Goal: Task Accomplishment & Management: Complete application form

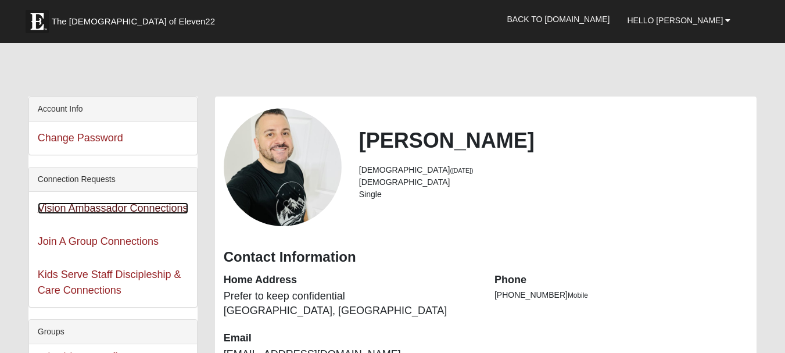
click at [119, 206] on link "Vision Ambassador Connections" at bounding box center [113, 208] width 151 height 12
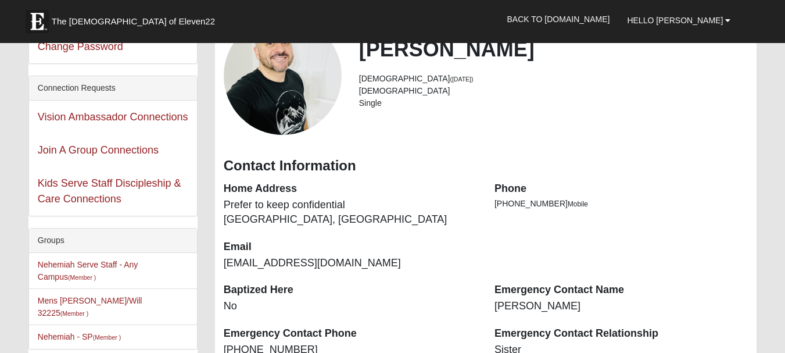
scroll to position [93, 0]
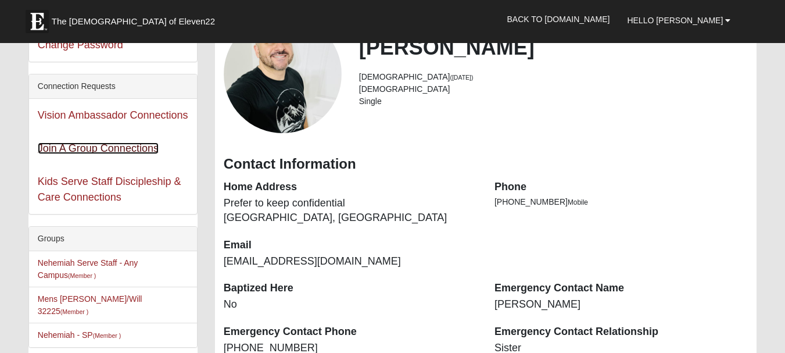
click at [98, 147] on link "Join A Group Connections" at bounding box center [98, 148] width 121 height 12
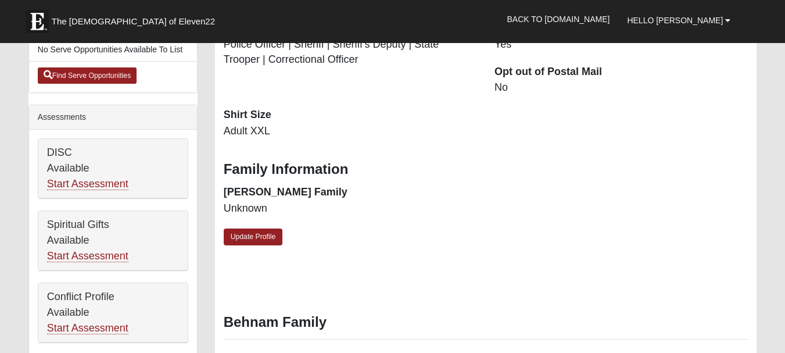
scroll to position [418, 0]
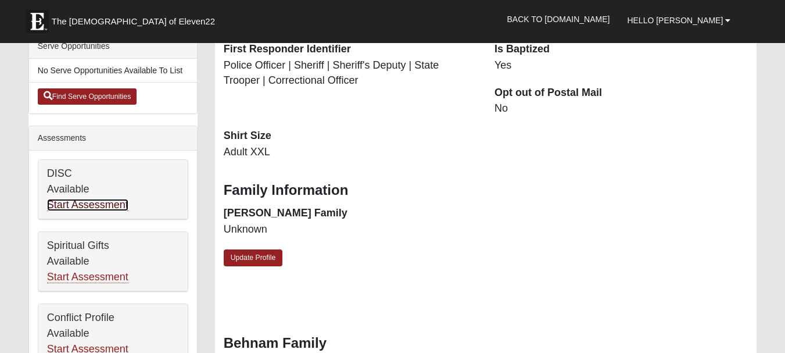
click at [117, 199] on link "Start Assessment" at bounding box center [87, 205] width 81 height 12
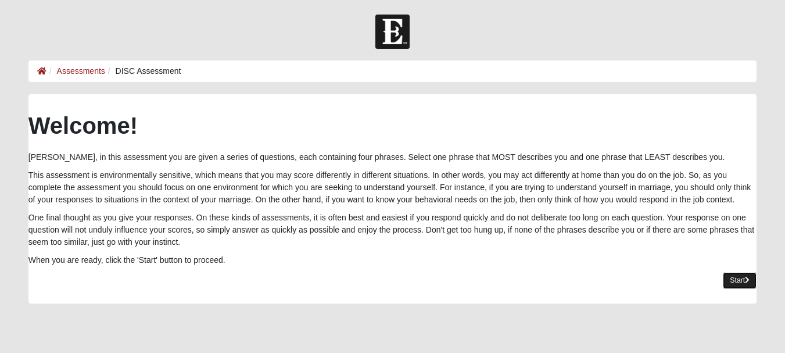
click at [739, 278] on link "Start" at bounding box center [740, 280] width 34 height 17
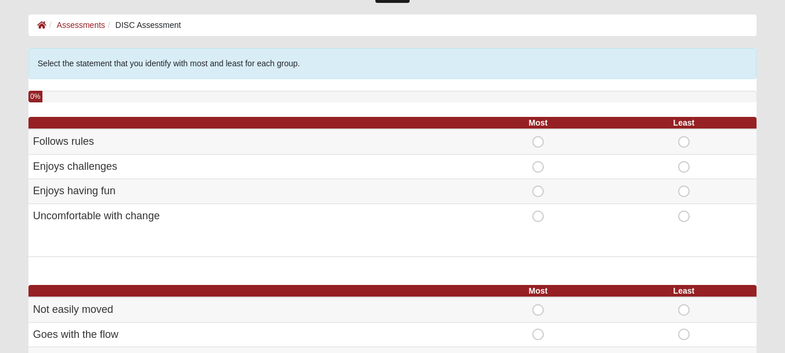
scroll to position [63, 0]
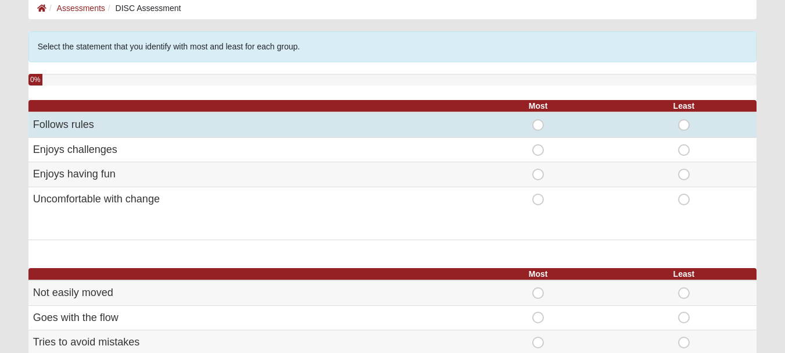
click at [538, 119] on span "Most" at bounding box center [538, 119] width 0 height 0
click at [539, 121] on input "Most" at bounding box center [542, 125] width 8 height 12
radio input "true"
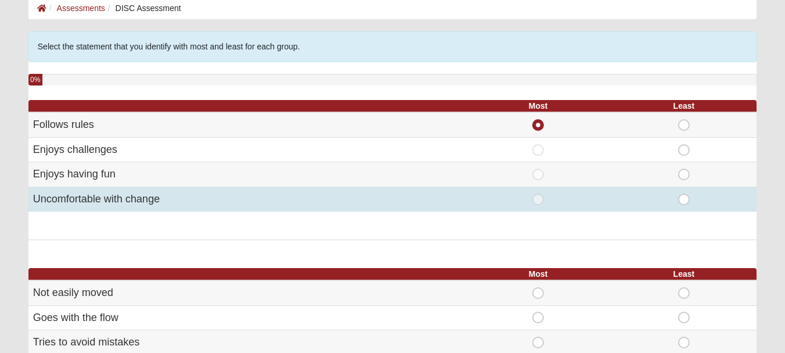
click at [684, 194] on span "Least" at bounding box center [684, 194] width 0 height 0
click at [684, 198] on input "Least" at bounding box center [688, 200] width 8 height 12
radio input "true"
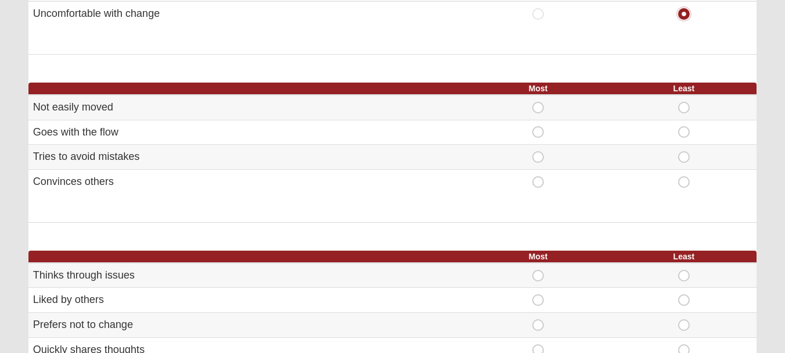
scroll to position [253, 0]
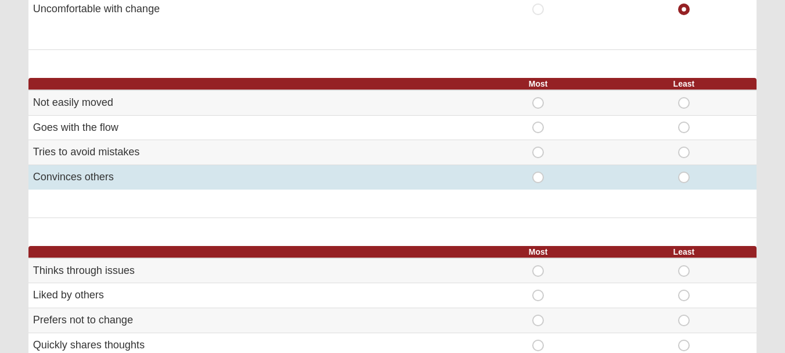
click at [684, 171] on span "Least" at bounding box center [684, 171] width 0 height 0
click at [684, 181] on input "Least" at bounding box center [688, 177] width 8 height 12
radio input "true"
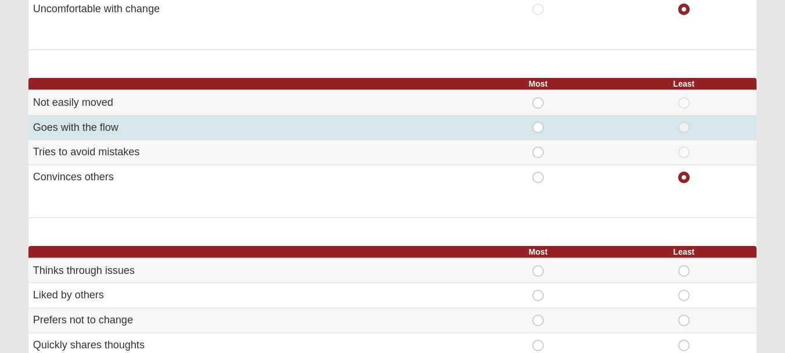
click at [538, 121] on span "Most" at bounding box center [538, 121] width 0 height 0
click at [539, 127] on input "Most" at bounding box center [542, 127] width 8 height 12
radio input "true"
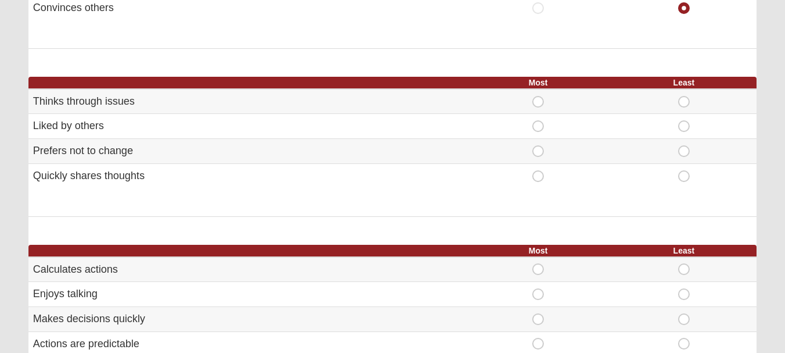
scroll to position [438, 0]
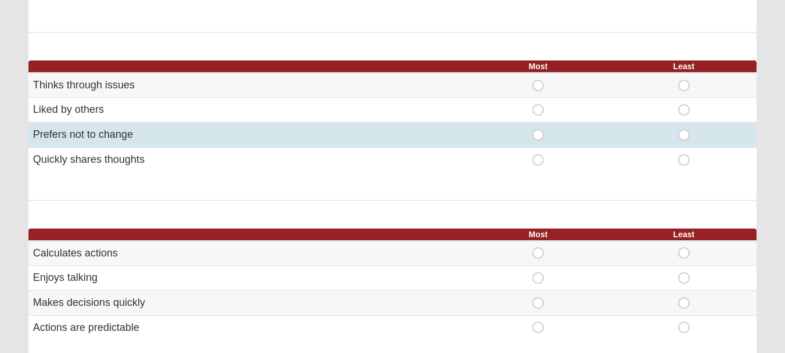
click at [684, 129] on span "Least" at bounding box center [684, 129] width 0 height 0
click at [684, 132] on input "Least" at bounding box center [688, 135] width 8 height 12
radio input "true"
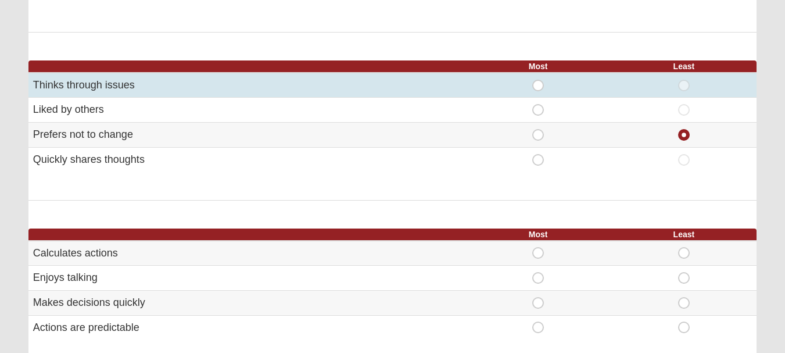
click at [538, 80] on span "Most" at bounding box center [538, 80] width 0 height 0
click at [538, 84] on input "Most" at bounding box center [542, 86] width 8 height 12
radio input "true"
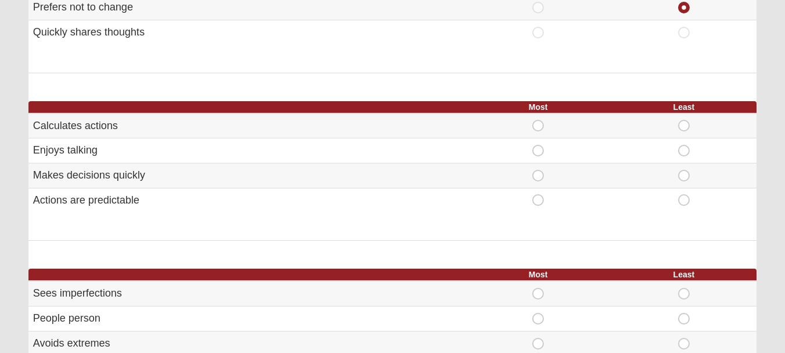
scroll to position [582, 0]
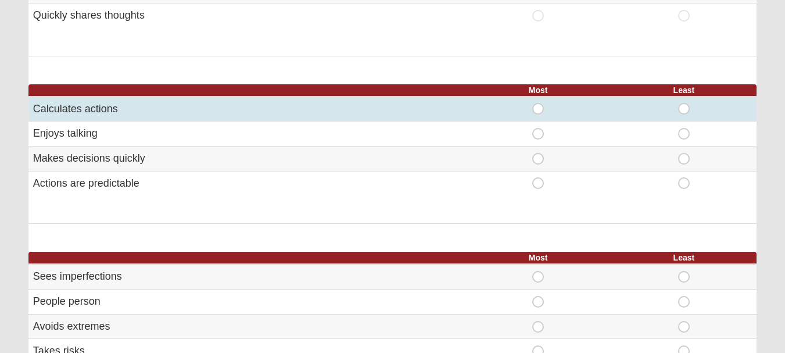
click at [538, 103] on span "Most" at bounding box center [538, 103] width 0 height 0
click at [538, 107] on input "Most" at bounding box center [542, 109] width 8 height 12
radio input "true"
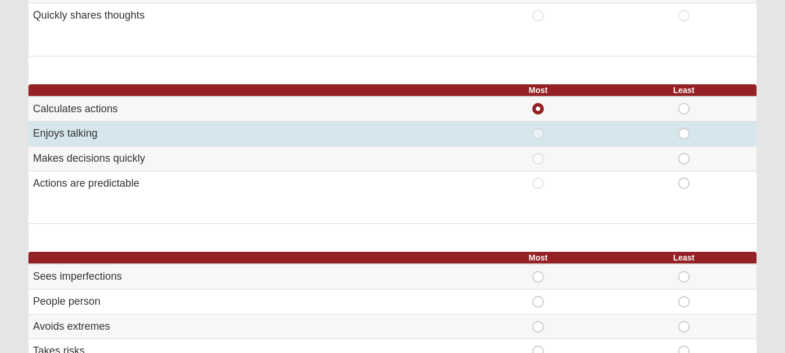
click at [538, 128] on span "Most" at bounding box center [538, 128] width 0 height 0
click at [540, 129] on input "Most" at bounding box center [542, 134] width 8 height 12
radio input "true"
radio input "false"
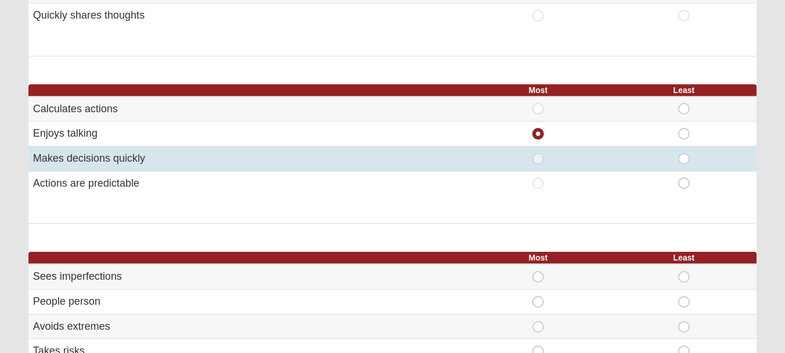
click at [684, 153] on span "Least" at bounding box center [684, 153] width 0 height 0
click at [686, 162] on input "Least" at bounding box center [688, 159] width 8 height 12
radio input "true"
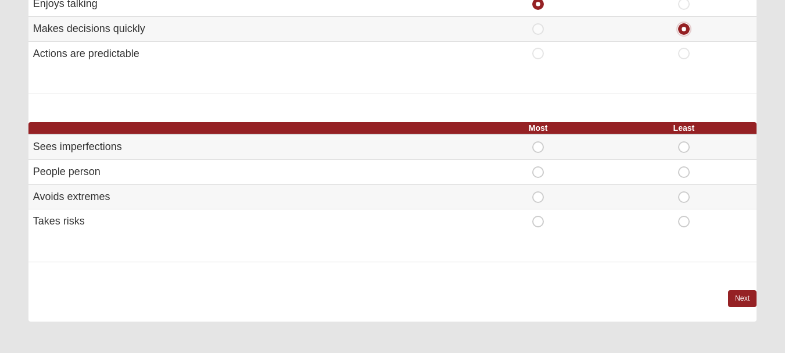
scroll to position [718, 0]
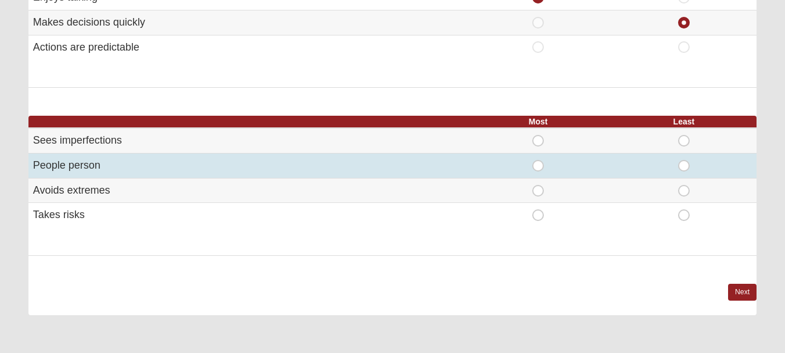
click at [538, 160] on span "Most" at bounding box center [538, 160] width 0 height 0
click at [539, 171] on input "Most" at bounding box center [542, 166] width 8 height 12
radio input "true"
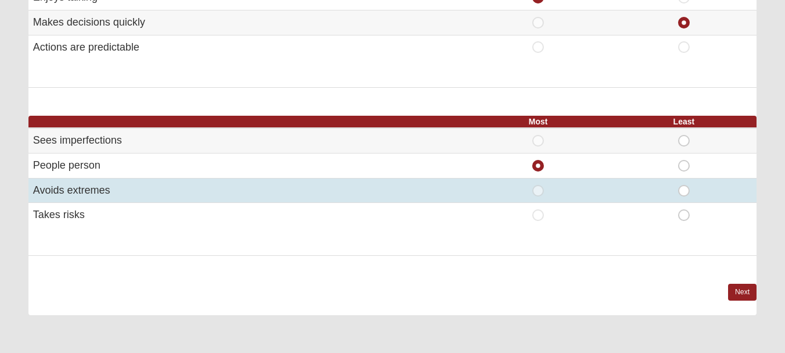
click at [684, 185] on span "Least" at bounding box center [684, 185] width 0 height 0
click at [686, 195] on input "Least" at bounding box center [688, 191] width 8 height 12
radio input "true"
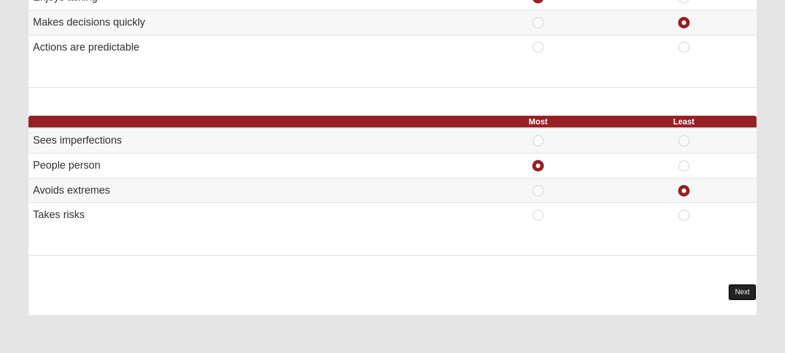
click at [737, 291] on link "Next" at bounding box center [742, 292] width 28 height 17
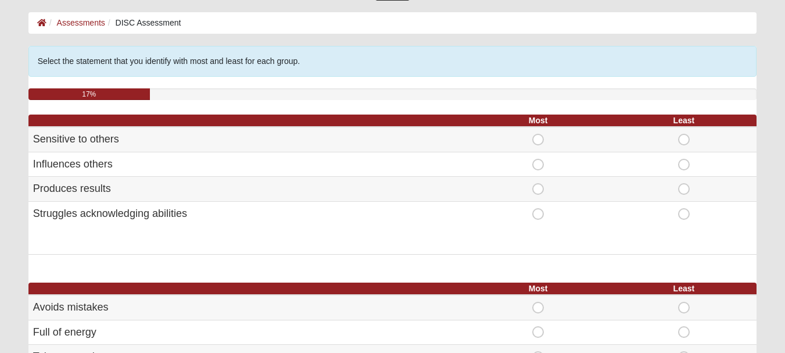
scroll to position [50, 0]
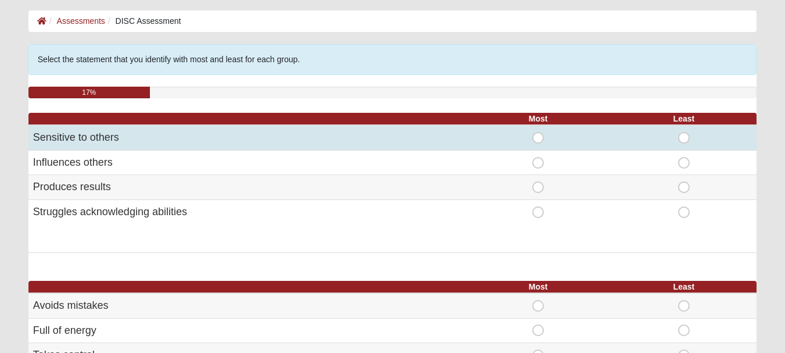
click at [538, 132] on span "Most" at bounding box center [538, 132] width 0 height 0
click at [538, 139] on input "Most" at bounding box center [542, 138] width 8 height 12
radio input "true"
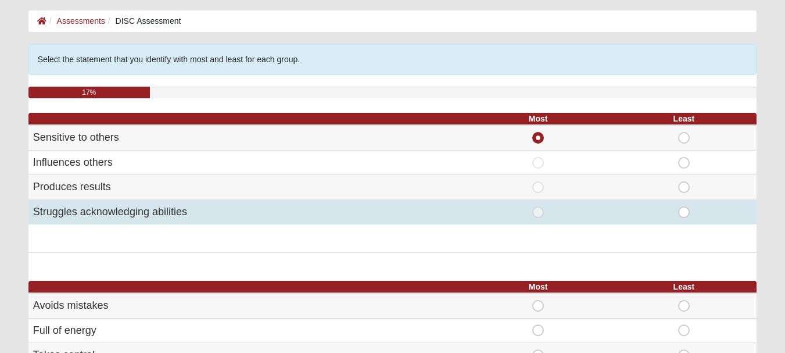
click at [684, 206] on span "Least" at bounding box center [684, 206] width 0 height 0
click at [684, 208] on input "Least" at bounding box center [688, 212] width 8 height 12
radio input "true"
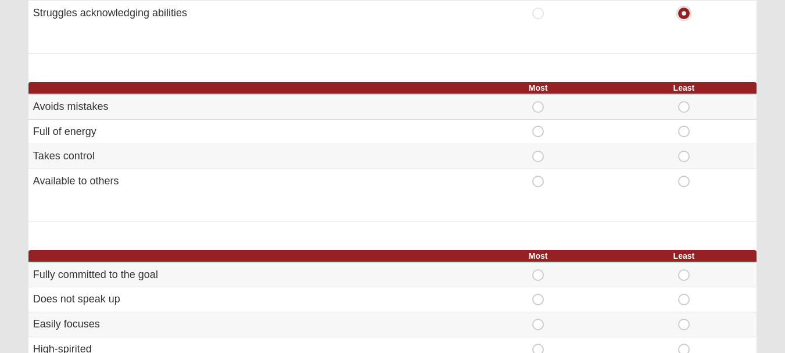
scroll to position [251, 0]
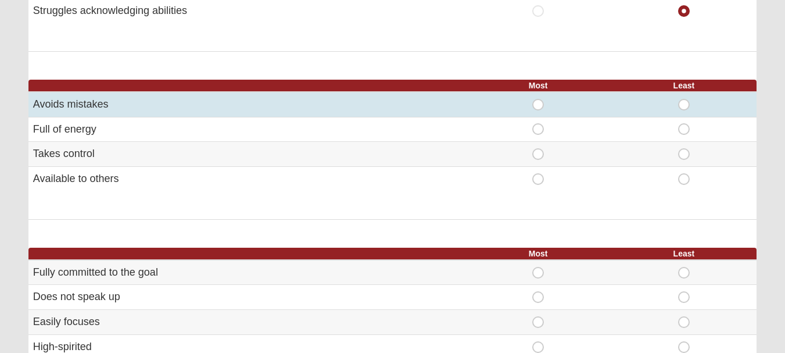
click at [538, 99] on span "Most" at bounding box center [538, 99] width 0 height 0
click at [538, 105] on input "Most" at bounding box center [542, 105] width 8 height 12
radio input "true"
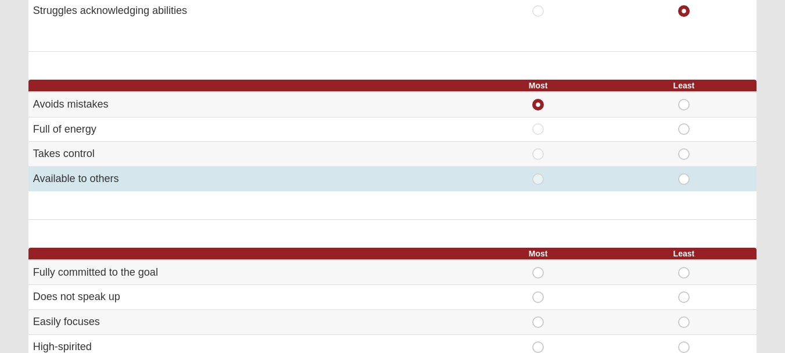
click at [538, 173] on span "Most" at bounding box center [538, 173] width 0 height 0
click at [541, 178] on input "Most" at bounding box center [542, 179] width 8 height 12
radio input "true"
radio input "false"
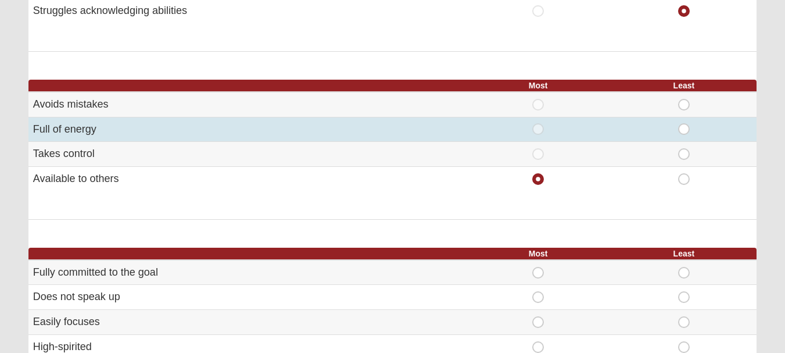
click at [684, 123] on span "Least" at bounding box center [684, 123] width 0 height 0
click at [684, 134] on input "Least" at bounding box center [688, 129] width 8 height 12
radio input "true"
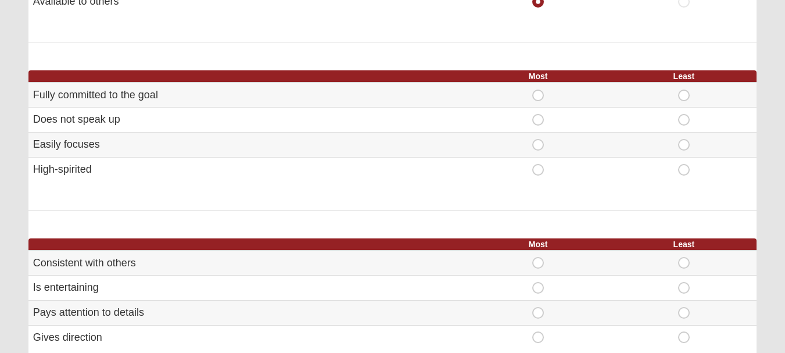
scroll to position [427, 0]
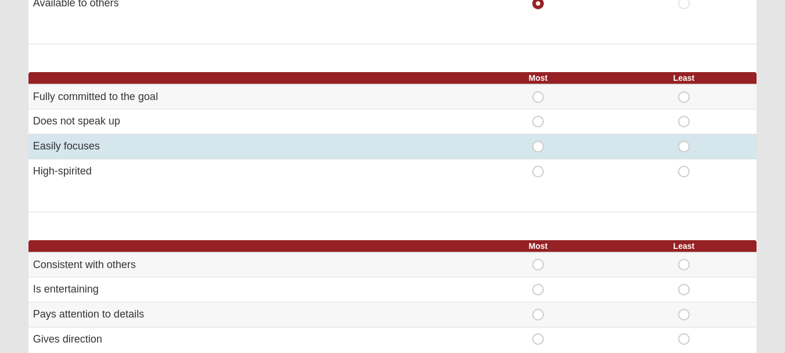
click at [684, 141] on span "Least" at bounding box center [684, 141] width 0 height 0
click at [685, 146] on input "Least" at bounding box center [688, 147] width 8 height 12
radio input "true"
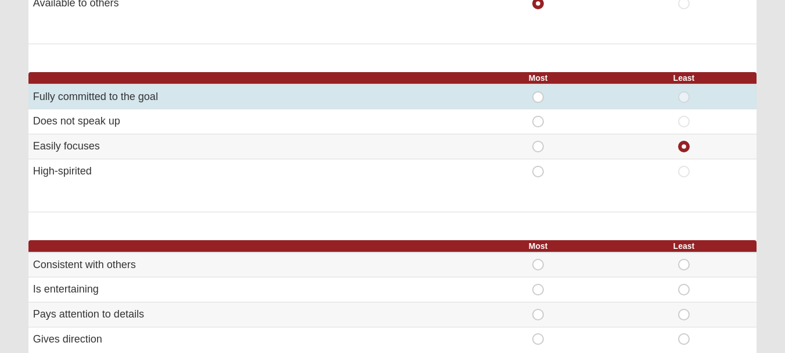
click at [538, 91] on span "Most" at bounding box center [538, 91] width 0 height 0
click at [539, 98] on input "Most" at bounding box center [542, 97] width 8 height 12
radio input "true"
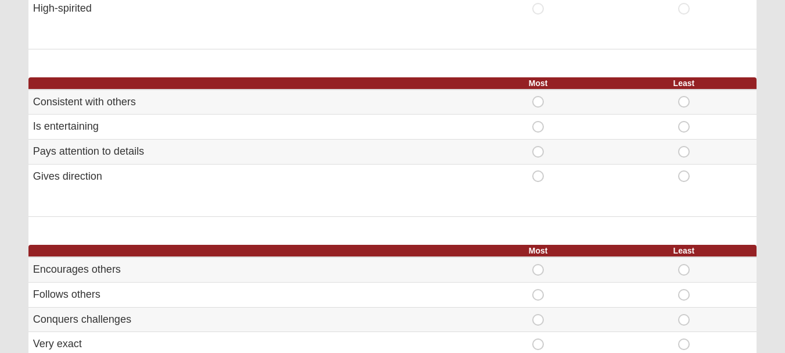
scroll to position [592, 0]
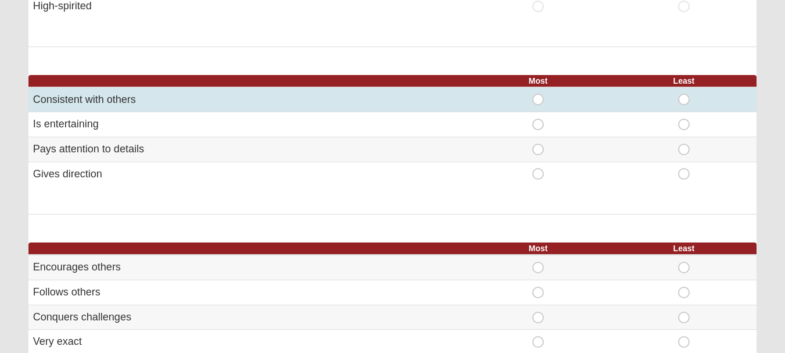
click at [538, 94] on span "Most" at bounding box center [538, 94] width 0 height 0
click at [539, 100] on input "Most" at bounding box center [542, 100] width 8 height 12
radio input "true"
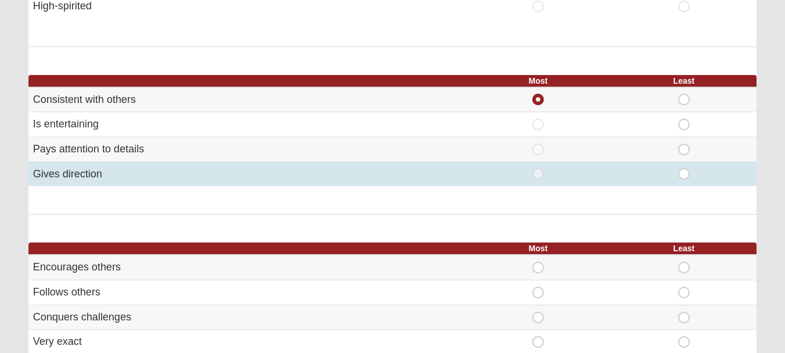
click at [684, 168] on span "Least" at bounding box center [684, 168] width 0 height 0
click at [687, 174] on input "Least" at bounding box center [688, 174] width 8 height 12
radio input "true"
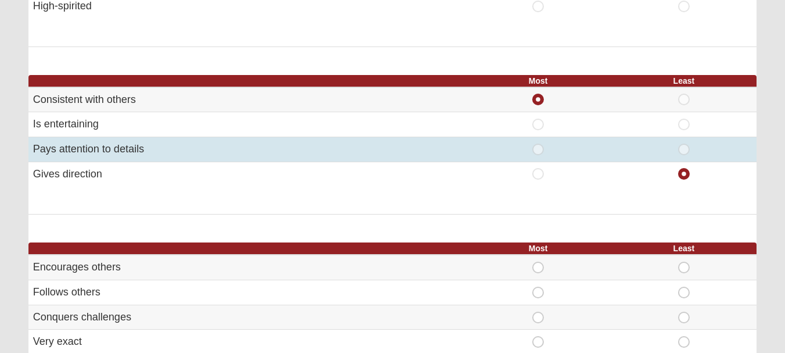
click at [684, 144] on span "Least" at bounding box center [684, 144] width 0 height 0
click at [684, 153] on input "Least" at bounding box center [688, 150] width 8 height 12
radio input "true"
radio input "false"
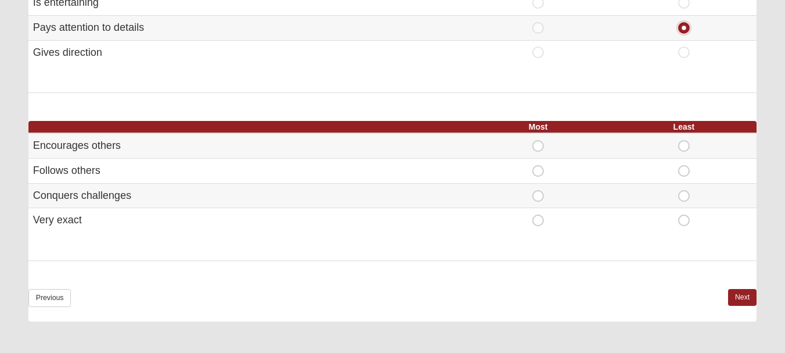
scroll to position [736, 0]
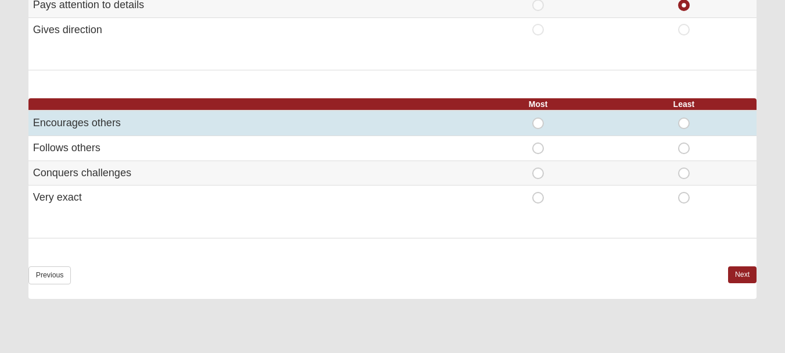
click at [538, 117] on span "Most" at bounding box center [538, 117] width 0 height 0
click at [539, 121] on input "Most" at bounding box center [542, 123] width 8 height 12
radio input "true"
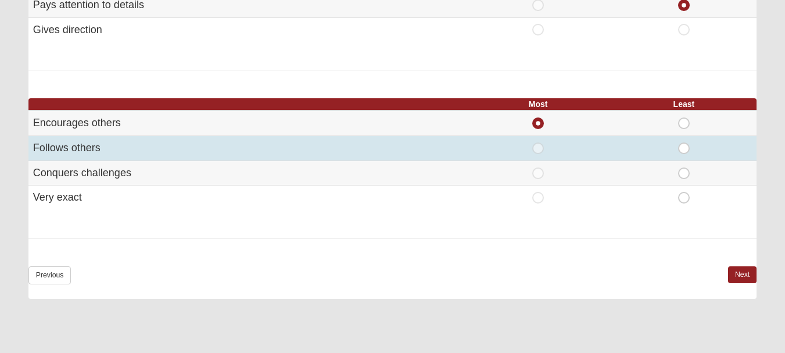
click at [684, 142] on span "Least" at bounding box center [684, 142] width 0 height 0
click at [685, 152] on input "Least" at bounding box center [688, 148] width 8 height 12
radio input "true"
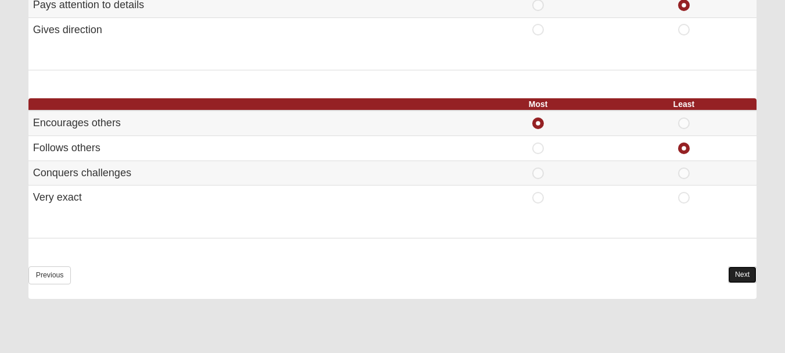
click at [740, 270] on link "Next" at bounding box center [742, 274] width 28 height 17
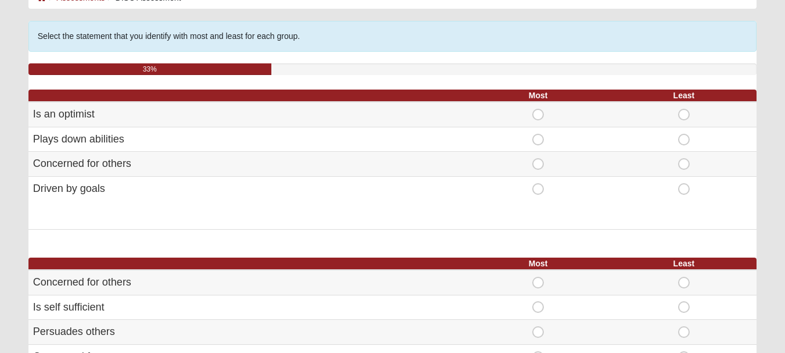
scroll to position [56, 0]
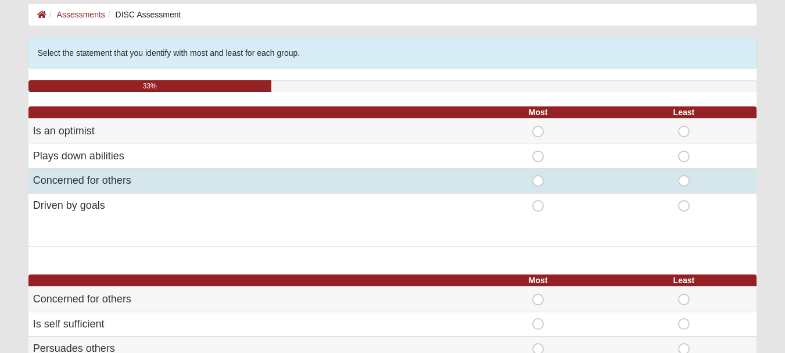
click at [538, 175] on span "Most" at bounding box center [538, 175] width 0 height 0
click at [538, 180] on input "Most" at bounding box center [542, 181] width 8 height 12
radio input "true"
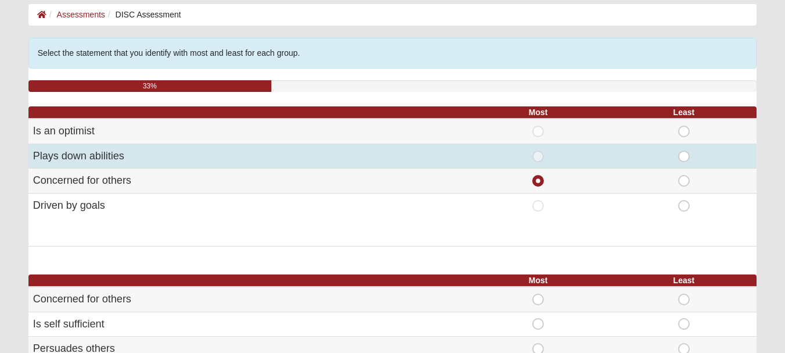
click at [684, 151] on span "Least" at bounding box center [684, 151] width 0 height 0
click at [684, 155] on input "Least" at bounding box center [688, 157] width 8 height 12
radio input "true"
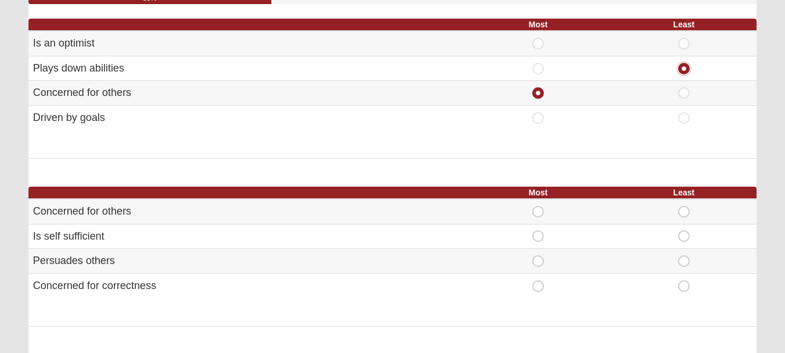
scroll to position [142, 0]
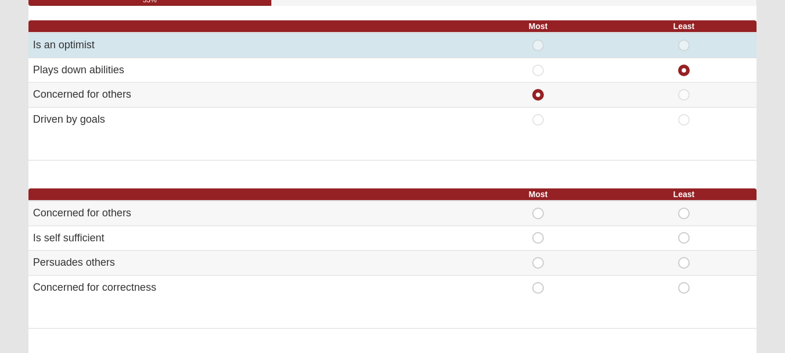
click at [538, 40] on span "Most" at bounding box center [538, 40] width 0 height 0
click at [538, 40] on input "Most" at bounding box center [542, 46] width 8 height 12
radio input "true"
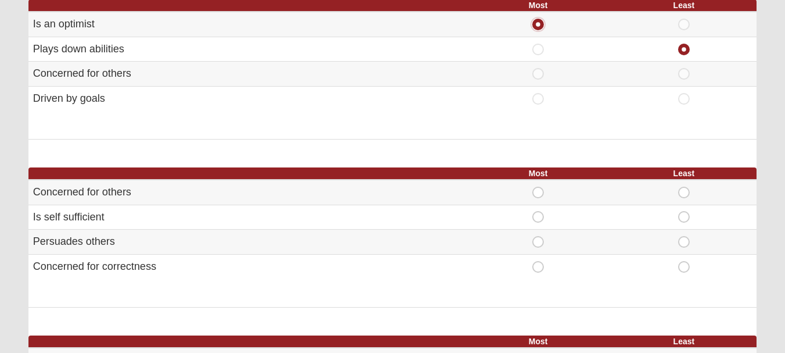
scroll to position [190, 0]
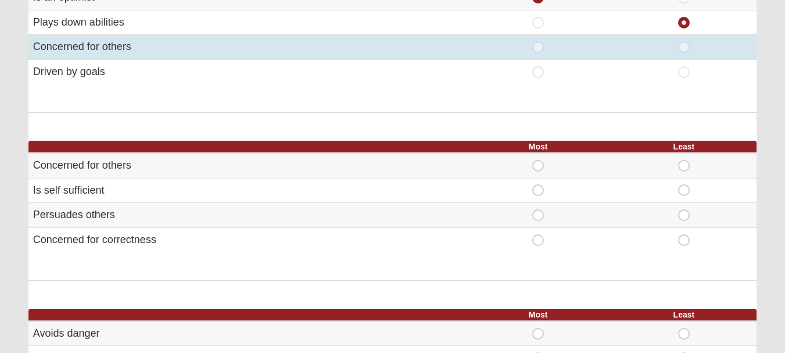
click at [538, 41] on span "Most" at bounding box center [538, 41] width 0 height 0
click at [543, 51] on input "Most" at bounding box center [542, 47] width 8 height 12
radio input "true"
radio input "false"
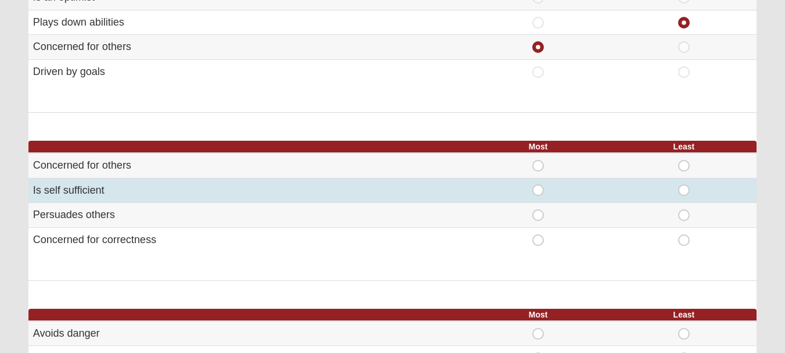
click at [538, 184] on span "Most" at bounding box center [538, 184] width 0 height 0
click at [539, 192] on input "Most" at bounding box center [542, 190] width 8 height 12
radio input "true"
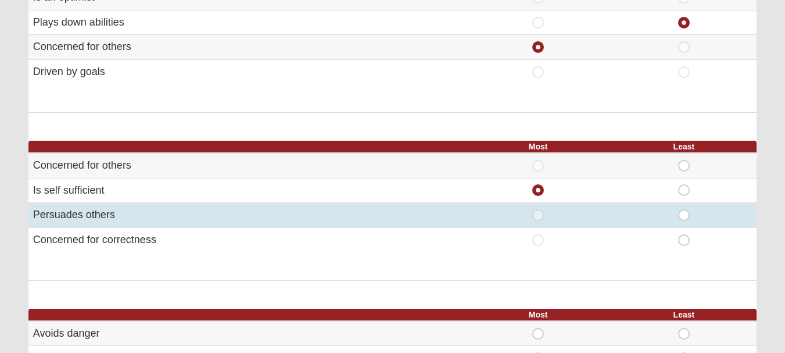
click at [684, 209] on span "Least" at bounding box center [684, 209] width 0 height 0
click at [685, 212] on input "Least" at bounding box center [688, 215] width 8 height 12
radio input "true"
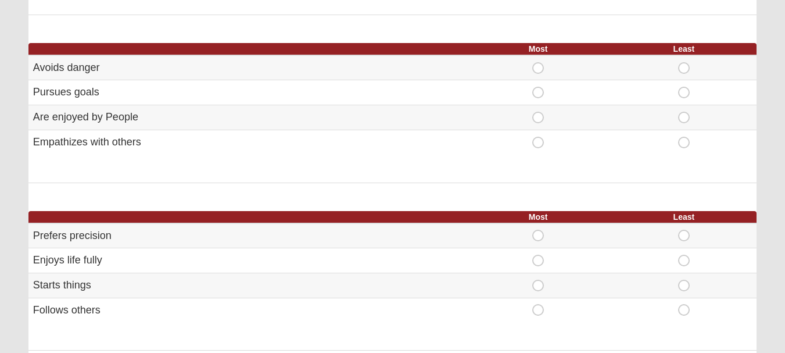
scroll to position [462, 0]
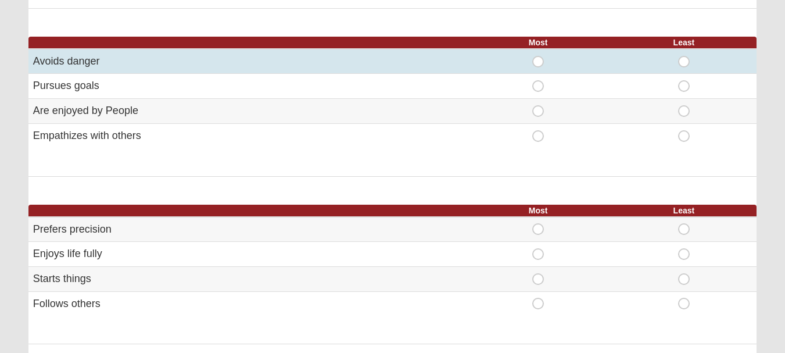
click at [684, 56] on span "Least" at bounding box center [684, 56] width 0 height 0
click at [684, 60] on input "Least" at bounding box center [688, 62] width 8 height 12
radio input "true"
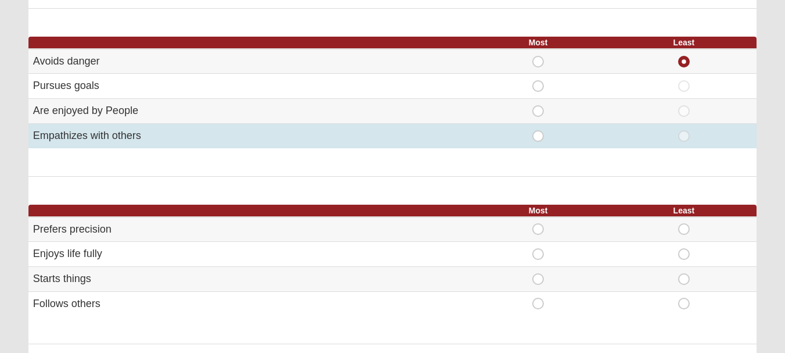
click at [538, 130] on span "Most" at bounding box center [538, 130] width 0 height 0
click at [540, 134] on input "Most" at bounding box center [542, 136] width 8 height 12
radio input "true"
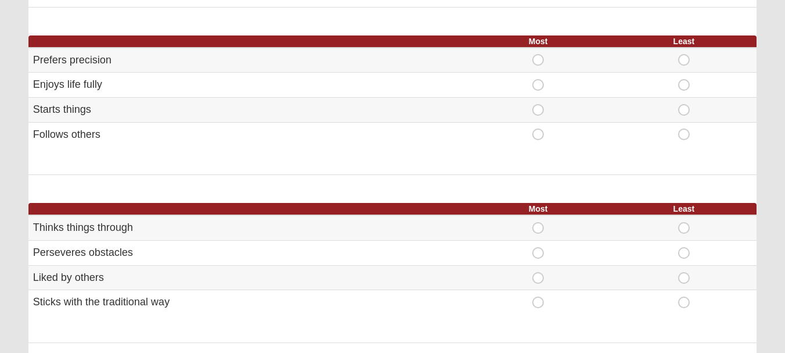
scroll to position [633, 0]
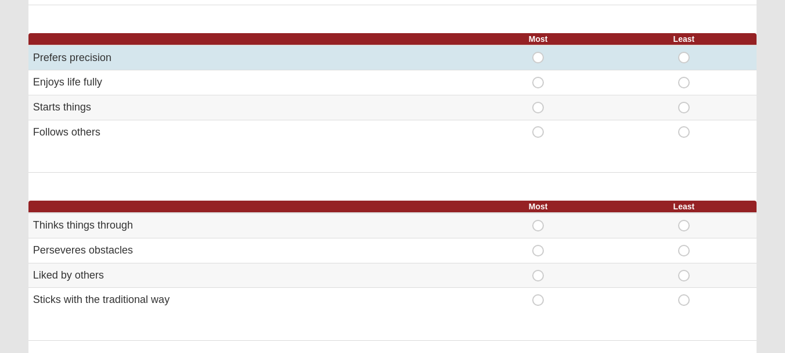
click at [538, 52] on span "Most" at bounding box center [538, 52] width 0 height 0
click at [538, 56] on input "Most" at bounding box center [542, 58] width 8 height 12
radio input "true"
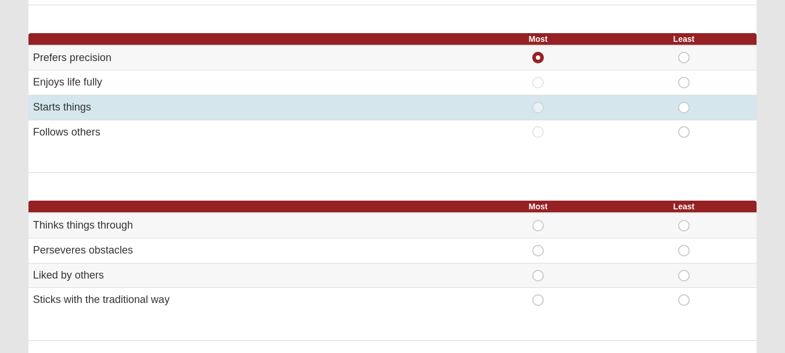
click at [684, 102] on span "Least" at bounding box center [684, 102] width 0 height 0
click at [686, 108] on input "Least" at bounding box center [688, 108] width 8 height 12
radio input "true"
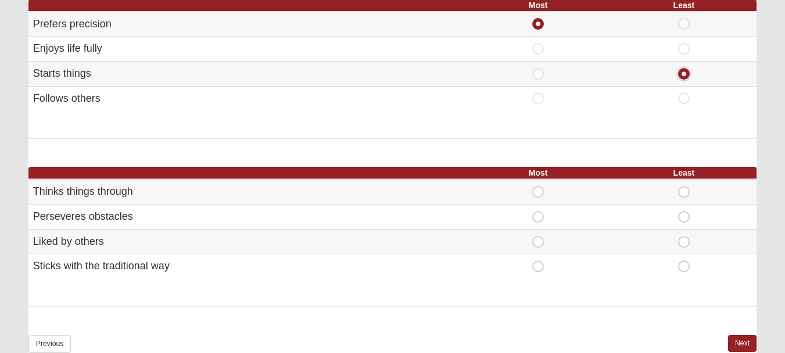
scroll to position [665, 0]
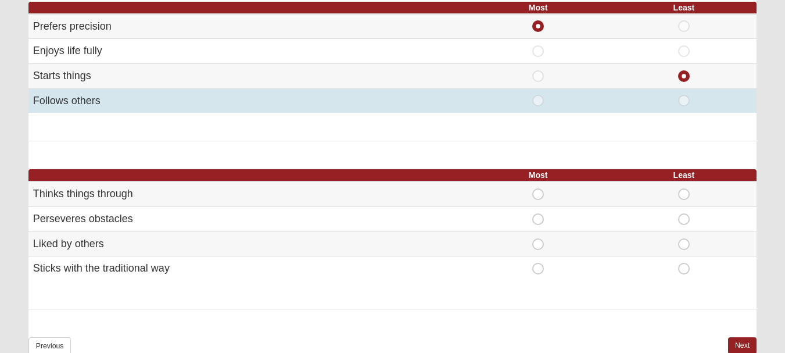
click at [684, 95] on span "Least" at bounding box center [684, 95] width 0 height 0
click at [684, 100] on input "Least" at bounding box center [688, 101] width 8 height 12
radio input "true"
radio input "false"
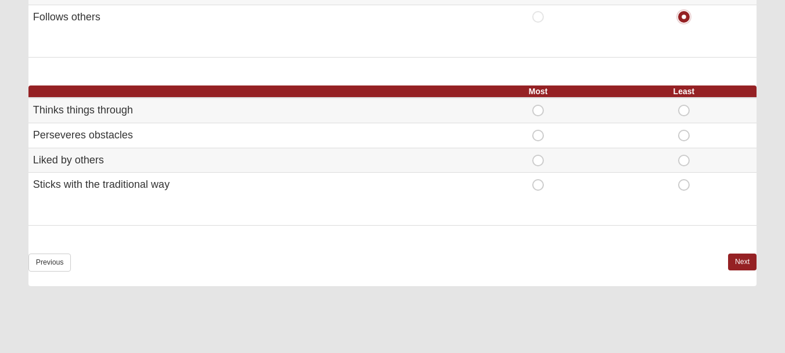
scroll to position [755, 0]
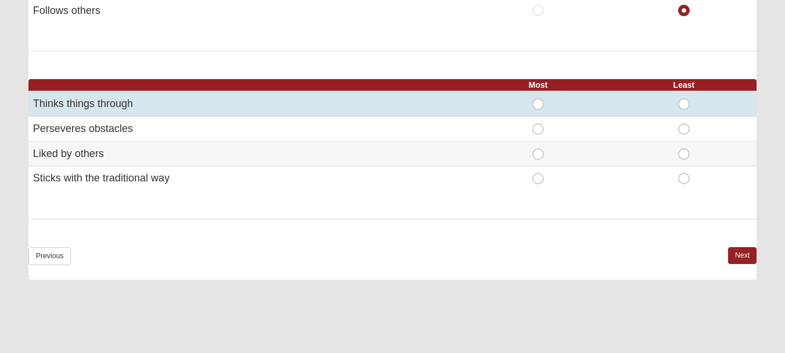
click at [538, 98] on span "Most" at bounding box center [538, 98] width 0 height 0
click at [538, 105] on input "Most" at bounding box center [542, 104] width 8 height 12
radio input "true"
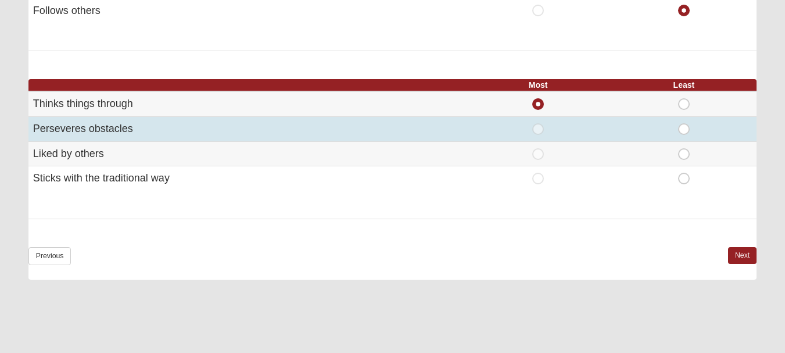
click at [684, 123] on span "Least" at bounding box center [684, 123] width 0 height 0
click at [688, 131] on input "Least" at bounding box center [688, 129] width 8 height 12
radio input "true"
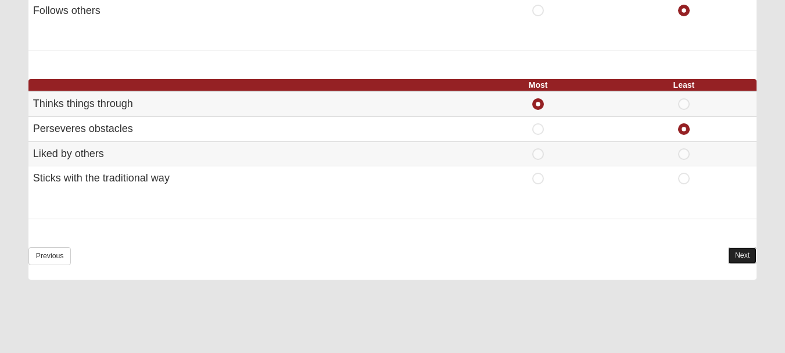
click at [738, 257] on link "Next" at bounding box center [742, 255] width 28 height 17
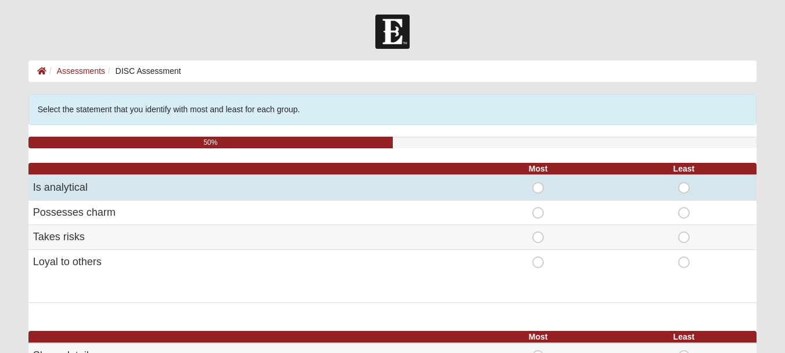
click at [538, 182] on span "Most" at bounding box center [538, 182] width 0 height 0
click at [538, 186] on input "Most" at bounding box center [542, 188] width 8 height 12
radio input "true"
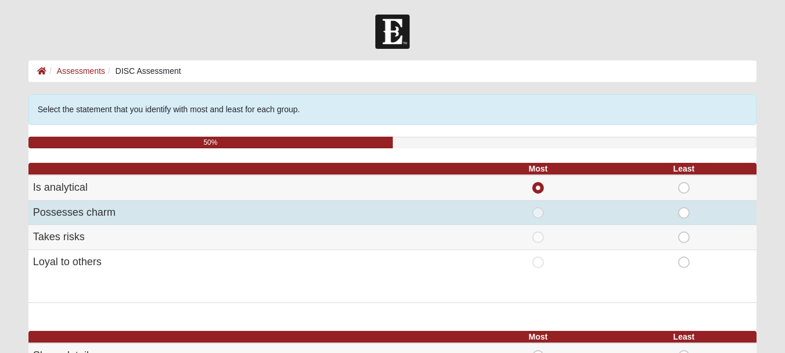
click at [684, 207] on span "Least" at bounding box center [684, 207] width 0 height 0
click at [686, 216] on input "Least" at bounding box center [688, 213] width 8 height 12
radio input "true"
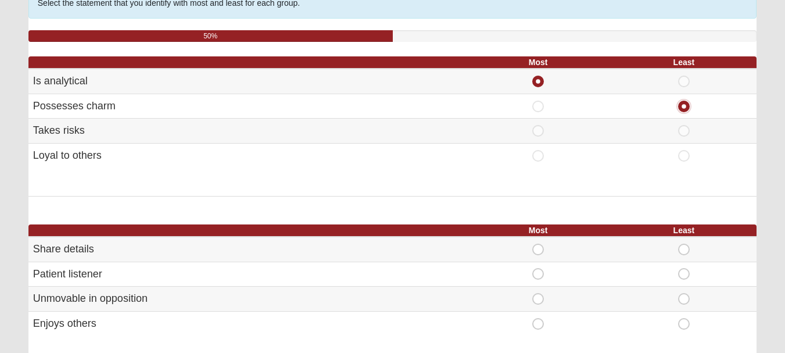
scroll to position [109, 0]
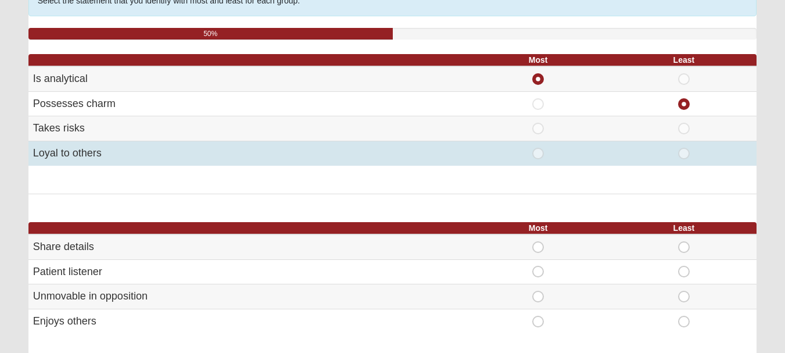
click at [538, 148] on span "Most" at bounding box center [538, 148] width 0 height 0
click at [538, 156] on input "Most" at bounding box center [542, 154] width 8 height 12
radio input "true"
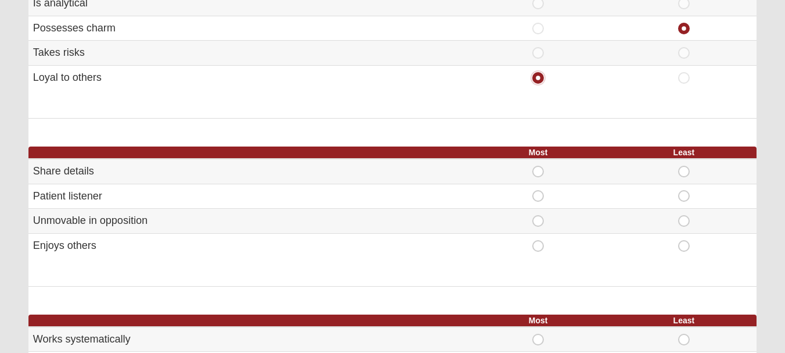
scroll to position [186, 0]
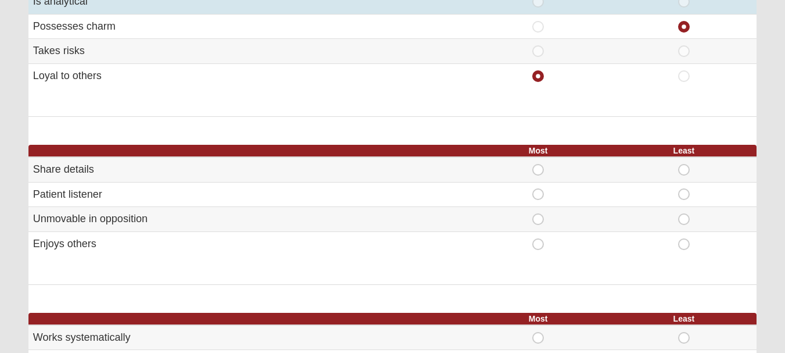
click at [540, 3] on input "Most" at bounding box center [542, 2] width 8 height 12
radio input "true"
radio input "false"
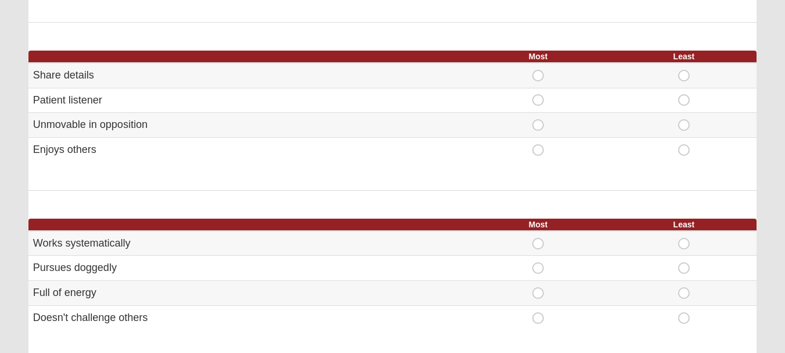
scroll to position [282, 0]
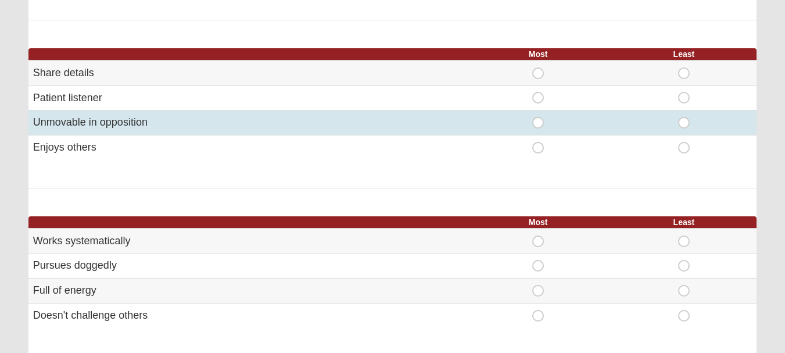
click at [684, 117] on span "Least" at bounding box center [684, 117] width 0 height 0
click at [686, 121] on input "Least" at bounding box center [688, 123] width 8 height 12
radio input "true"
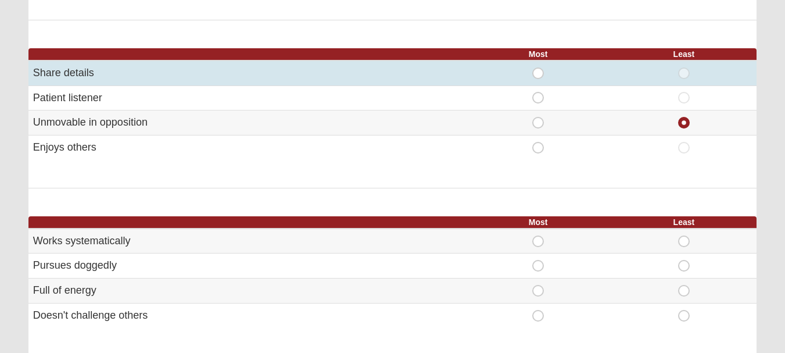
click at [538, 67] on span "Most" at bounding box center [538, 67] width 0 height 0
click at [538, 74] on input "Most" at bounding box center [542, 73] width 8 height 12
radio input "true"
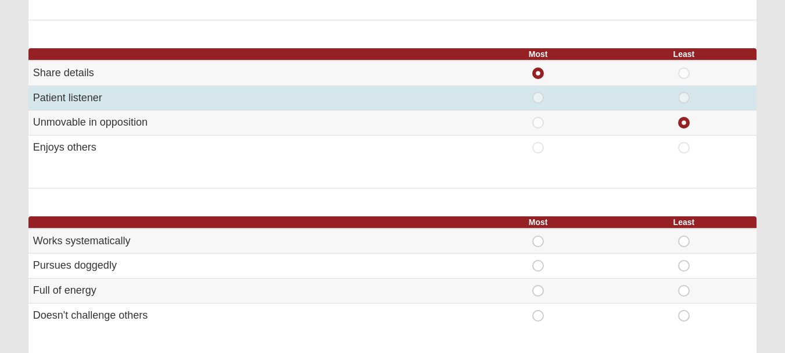
click at [538, 92] on span "Most" at bounding box center [538, 92] width 0 height 0
click at [542, 99] on input "Most" at bounding box center [542, 98] width 8 height 12
radio input "true"
radio input "false"
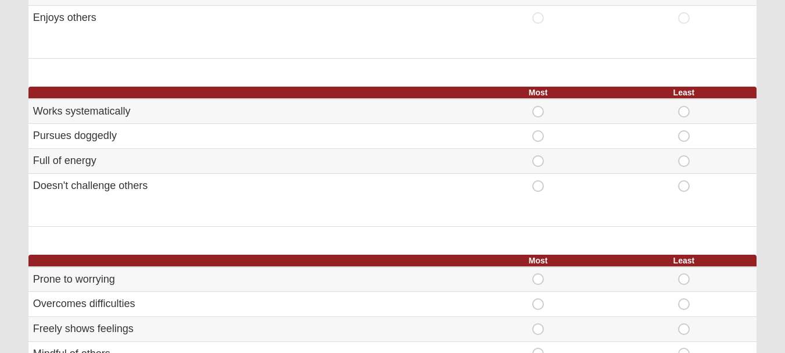
scroll to position [414, 0]
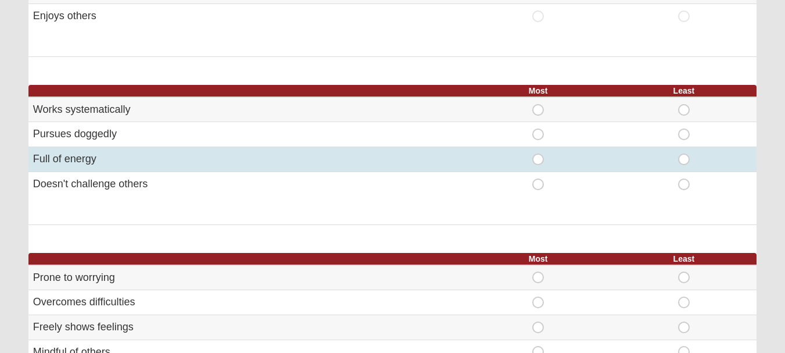
click at [684, 153] on span "Least" at bounding box center [684, 153] width 0 height 0
click at [685, 162] on input "Least" at bounding box center [688, 159] width 8 height 12
radio input "true"
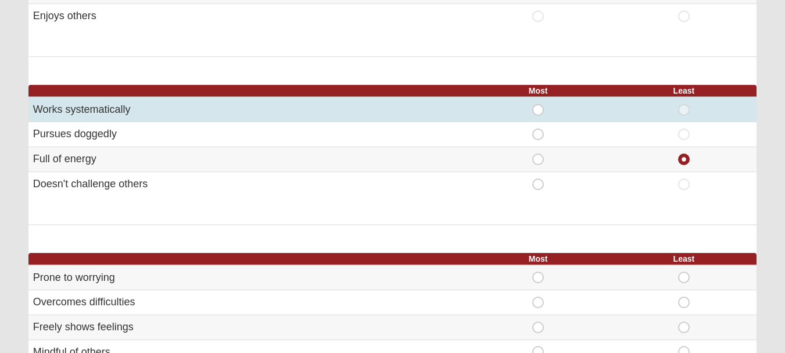
click at [538, 104] on span "Most" at bounding box center [538, 104] width 0 height 0
click at [538, 108] on input "Most" at bounding box center [542, 110] width 8 height 12
radio input "true"
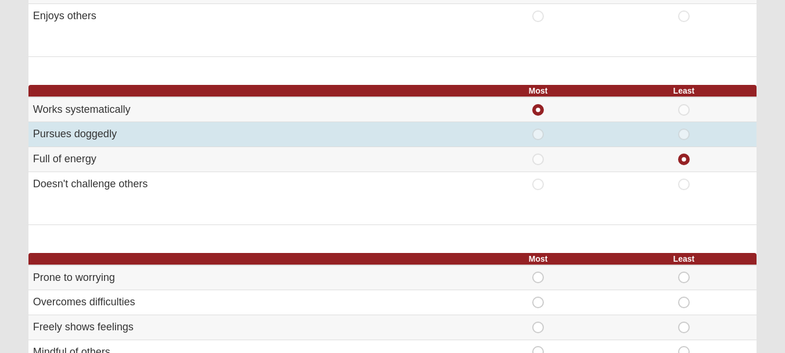
drag, startPoint x: 123, startPoint y: 135, endPoint x: 73, endPoint y: 137, distance: 50.0
click at [73, 137] on td "Pursues doggedly" at bounding box center [246, 134] width 437 height 25
copy td "doggedly"
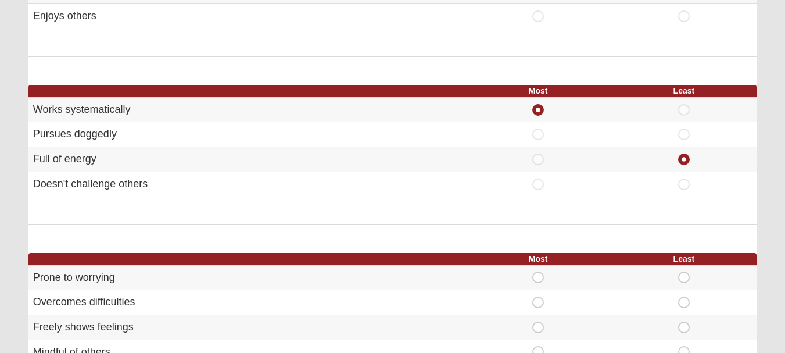
click at [528, 235] on div "Select the statement that you identify with most and least for each group. 50% …" at bounding box center [392, 150] width 728 height 940
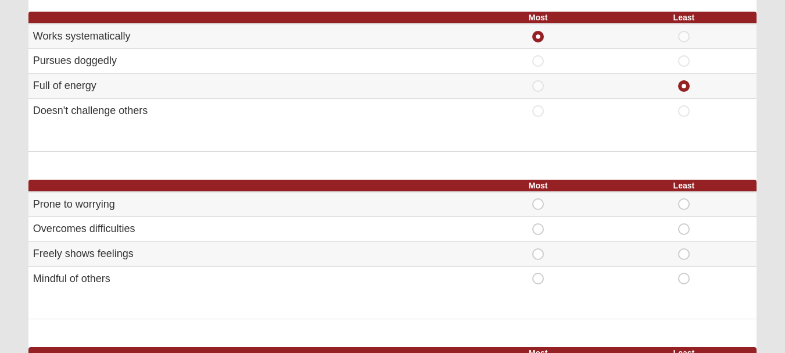
scroll to position [521, 0]
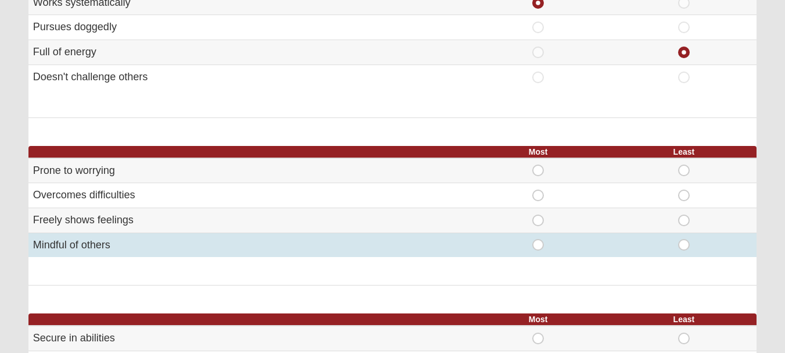
click at [538, 239] on span "Most" at bounding box center [538, 239] width 0 height 0
click at [542, 246] on input "Most" at bounding box center [542, 245] width 8 height 12
radio input "true"
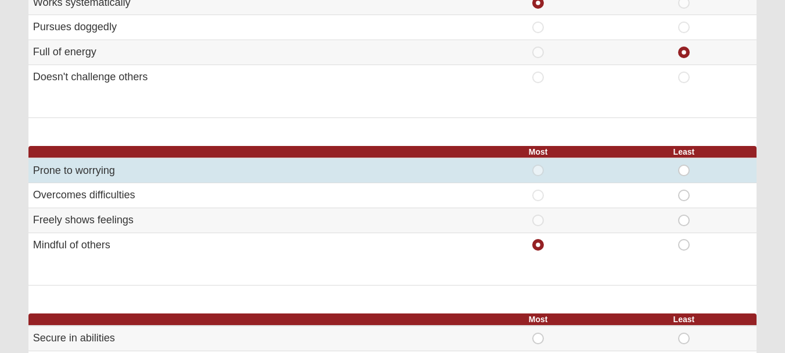
click at [684, 164] on span "Least" at bounding box center [684, 164] width 0 height 0
click at [688, 170] on input "Least" at bounding box center [688, 170] width 8 height 12
radio input "true"
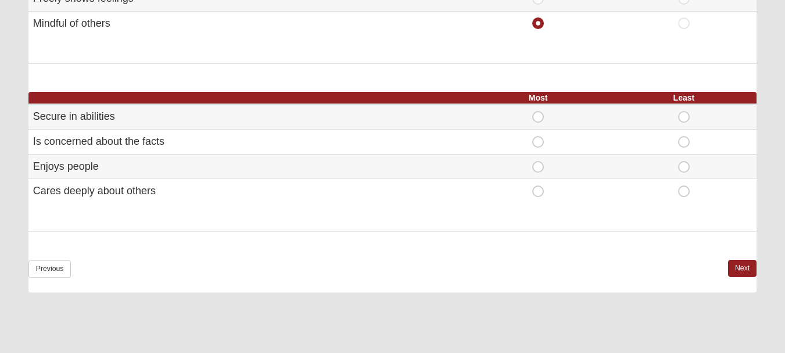
scroll to position [744, 0]
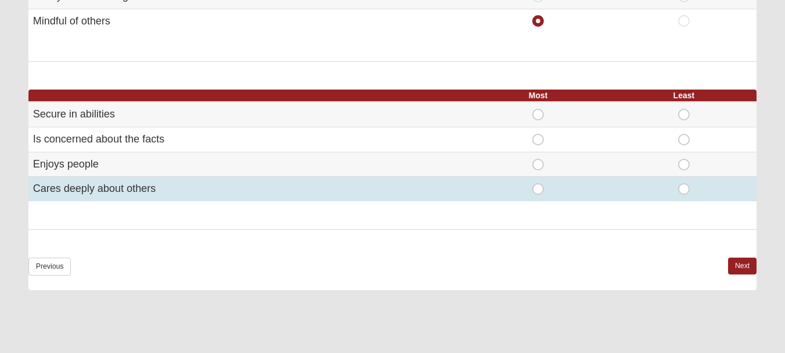
click at [538, 183] on span "Most" at bounding box center [538, 183] width 0 height 0
click at [543, 189] on input "Most" at bounding box center [542, 189] width 8 height 12
radio input "true"
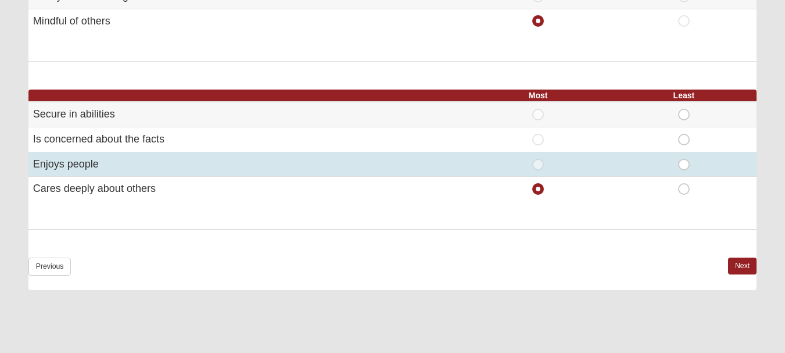
click at [538, 159] on span "Most" at bounding box center [538, 159] width 0 height 0
click at [538, 164] on input "Most" at bounding box center [542, 165] width 8 height 12
radio input "true"
radio input "false"
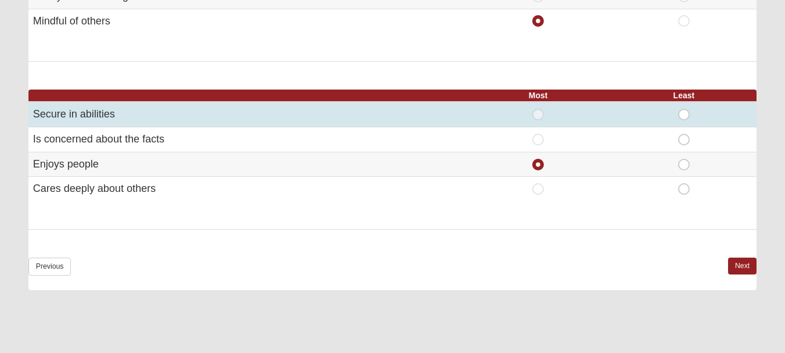
click at [684, 109] on span "Least" at bounding box center [684, 109] width 0 height 0
click at [684, 116] on input "Least" at bounding box center [688, 115] width 8 height 12
radio input "true"
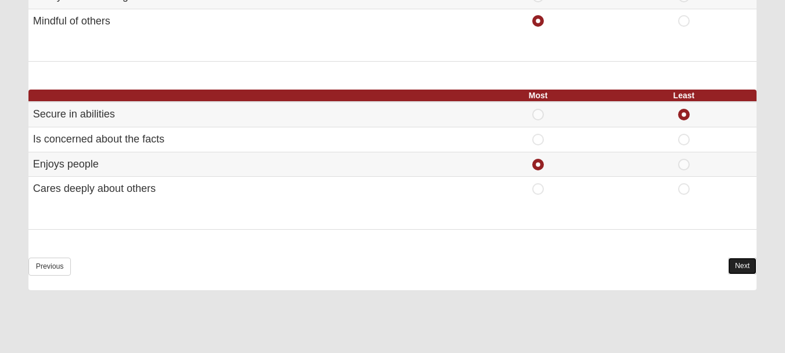
click at [744, 265] on link "Next" at bounding box center [742, 265] width 28 height 17
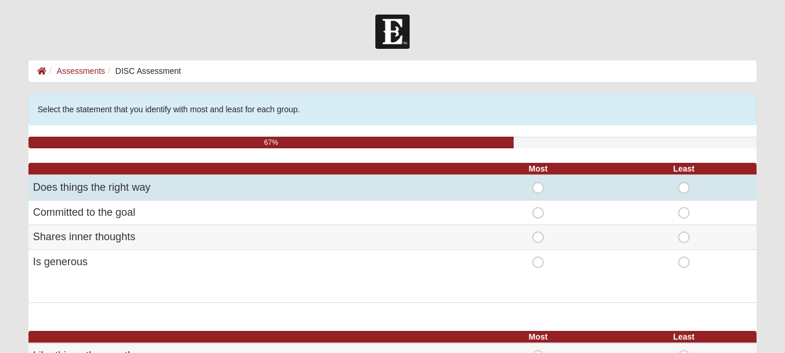
click at [684, 182] on span "Least" at bounding box center [684, 182] width 0 height 0
click at [684, 184] on input "Least" at bounding box center [688, 188] width 8 height 12
radio input "true"
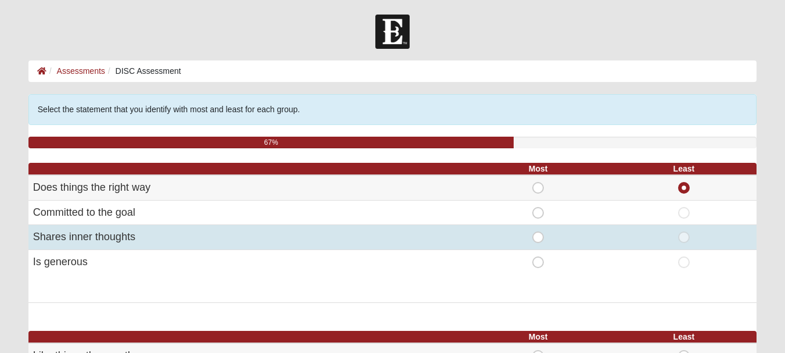
click at [538, 231] on span "Most" at bounding box center [538, 231] width 0 height 0
click at [538, 238] on input "Most" at bounding box center [542, 237] width 8 height 12
radio input "true"
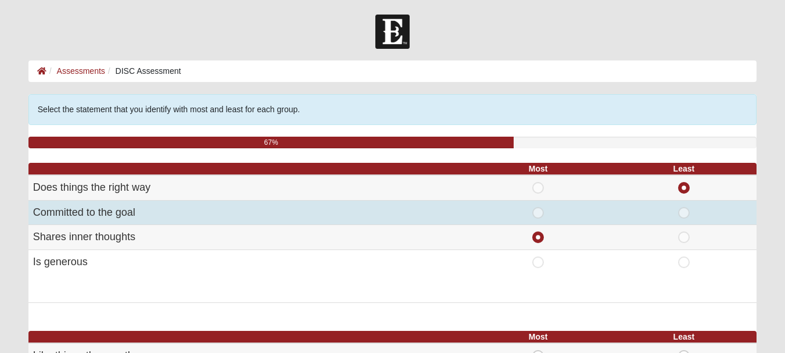
click at [684, 207] on span "Least" at bounding box center [684, 207] width 0 height 0
click at [686, 210] on input "Least" at bounding box center [688, 213] width 8 height 12
radio input "true"
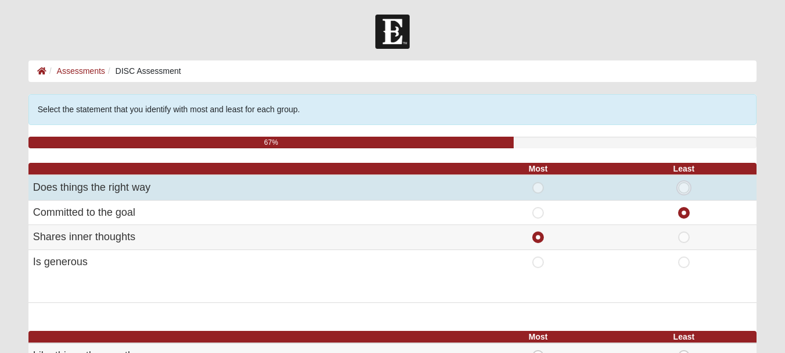
click at [690, 186] on input "Least" at bounding box center [688, 188] width 8 height 12
radio input "true"
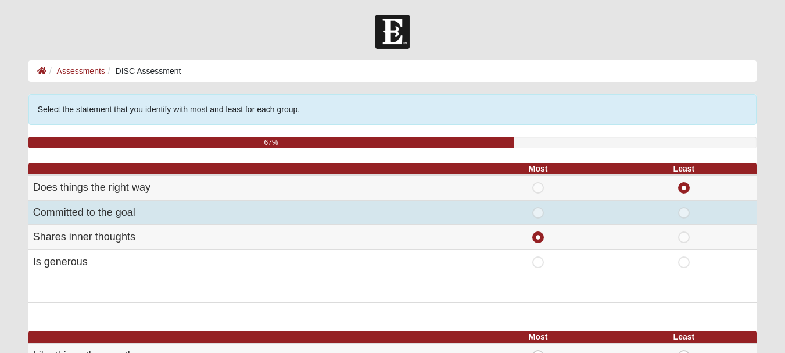
click at [683, 220] on td "Least" at bounding box center [684, 212] width 146 height 25
click at [684, 207] on span "Least" at bounding box center [684, 207] width 0 height 0
click at [688, 212] on input "Least" at bounding box center [688, 213] width 8 height 12
radio input "true"
radio input "false"
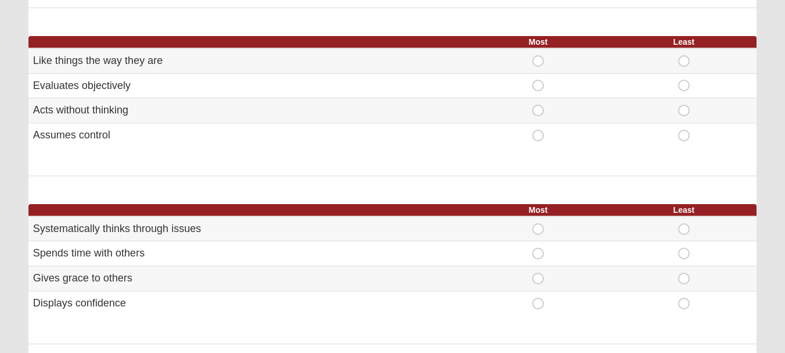
scroll to position [297, 0]
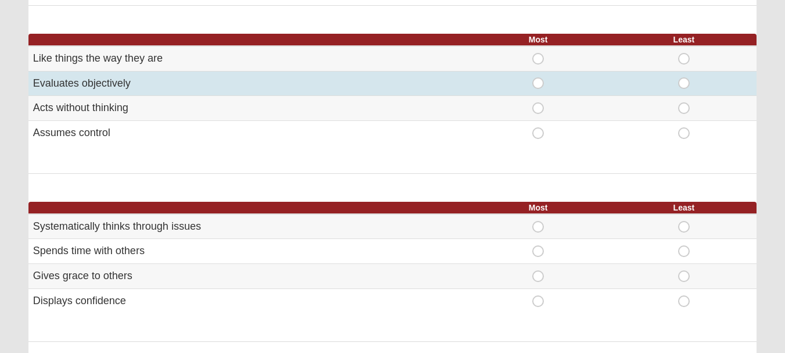
click at [538, 77] on span "Most" at bounding box center [538, 77] width 0 height 0
click at [538, 83] on input "Most" at bounding box center [542, 83] width 8 height 12
radio input "true"
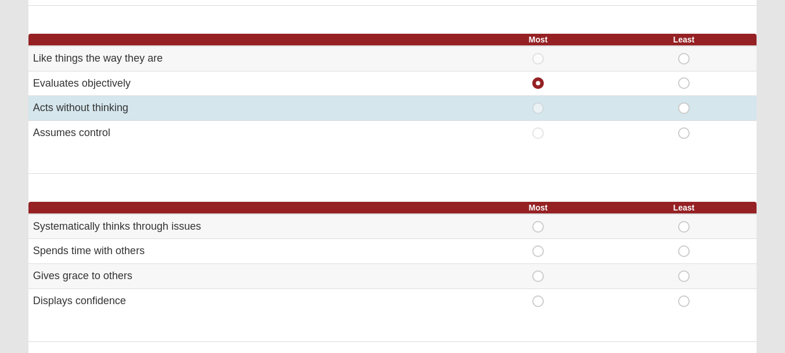
click at [684, 102] on span "Least" at bounding box center [684, 102] width 0 height 0
click at [684, 110] on input "Least" at bounding box center [688, 108] width 8 height 12
radio input "true"
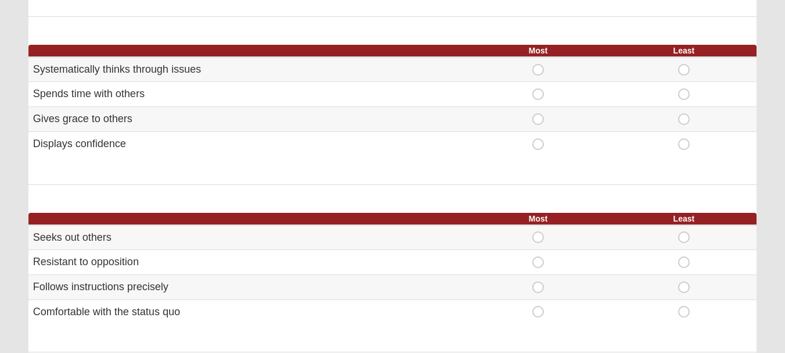
scroll to position [464, 0]
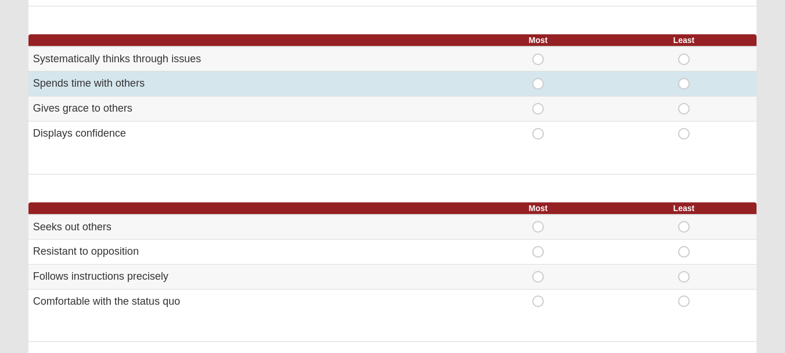
click at [684, 78] on span "Least" at bounding box center [684, 78] width 0 height 0
click at [685, 83] on input "Least" at bounding box center [688, 84] width 8 height 12
radio input "true"
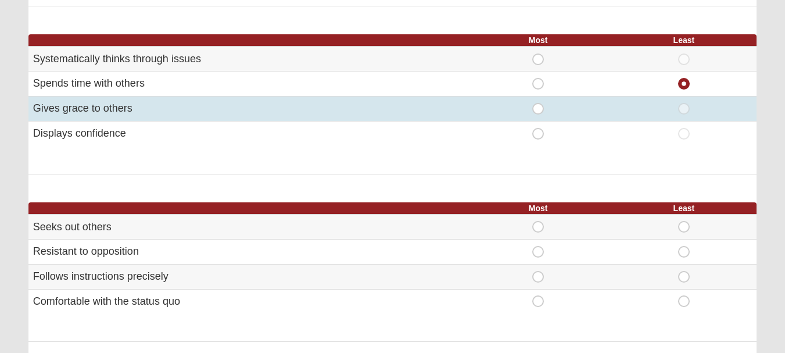
click at [538, 103] on span "Most" at bounding box center [538, 103] width 0 height 0
click at [540, 110] on input "Most" at bounding box center [542, 109] width 8 height 12
radio input "true"
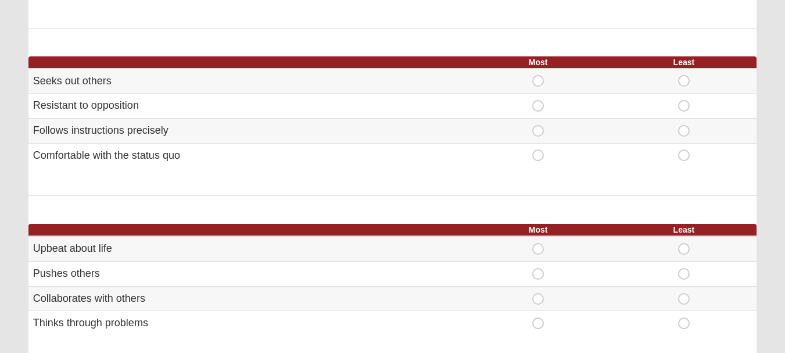
scroll to position [619, 0]
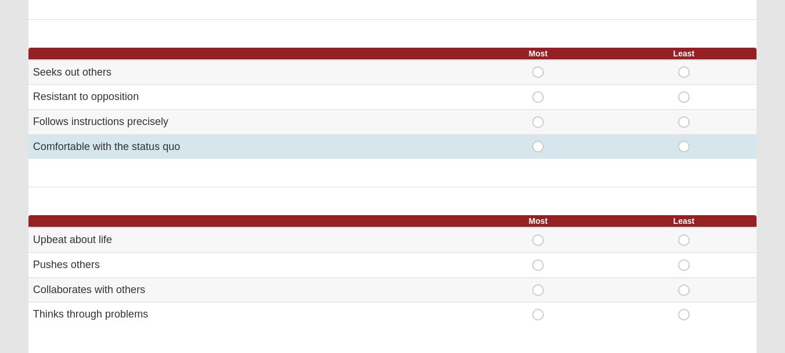
drag, startPoint x: 210, startPoint y: 144, endPoint x: 130, endPoint y: 143, distance: 80.2
click at [130, 143] on td "Comfortable with the status quo" at bounding box center [246, 146] width 437 height 24
copy td "status quo"
click at [684, 141] on span "Least" at bounding box center [684, 141] width 0 height 0
click at [688, 147] on input "Least" at bounding box center [688, 147] width 8 height 12
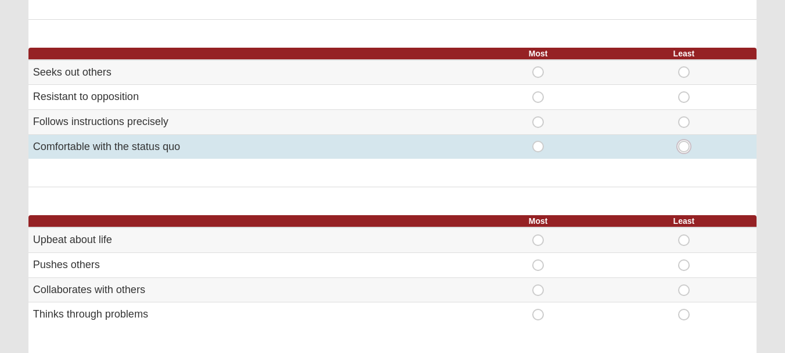
radio input "true"
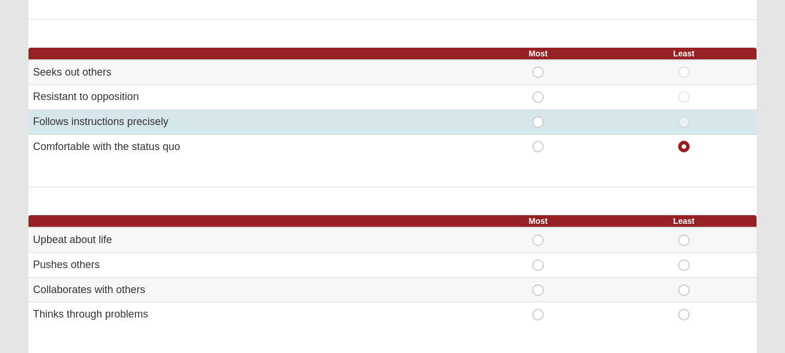
click at [538, 116] on span "Most" at bounding box center [538, 116] width 0 height 0
click at [538, 124] on input "Most" at bounding box center [542, 122] width 8 height 12
radio input "true"
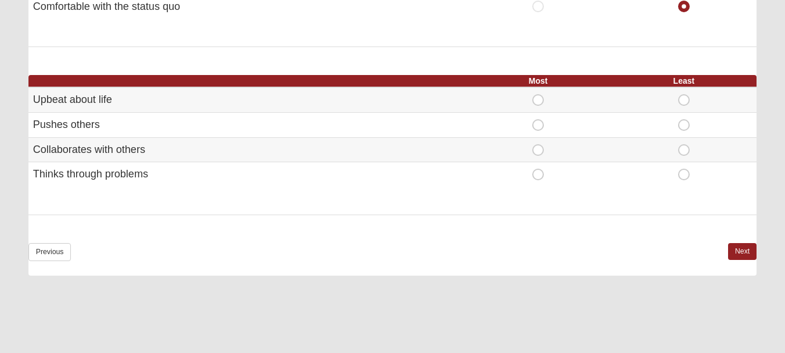
scroll to position [761, 0]
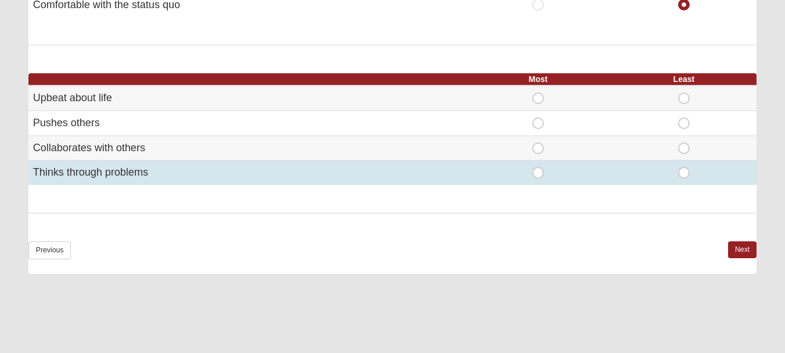
click at [538, 167] on span "Most" at bounding box center [538, 167] width 0 height 0
click at [538, 175] on input "Most" at bounding box center [542, 173] width 8 height 12
radio input "true"
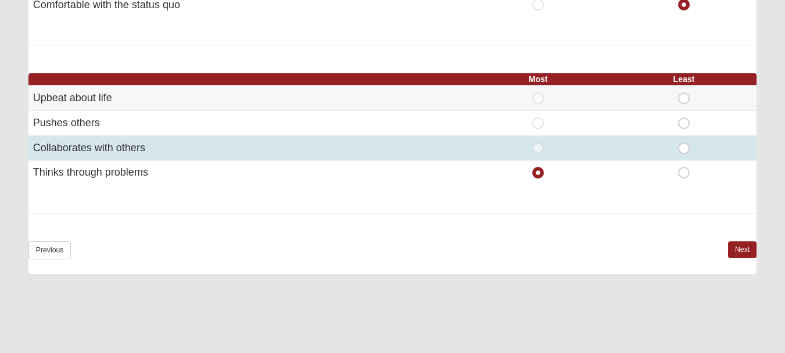
click at [684, 142] on span "Least" at bounding box center [684, 142] width 0 height 0
click at [684, 147] on input "Least" at bounding box center [688, 148] width 8 height 12
radio input "true"
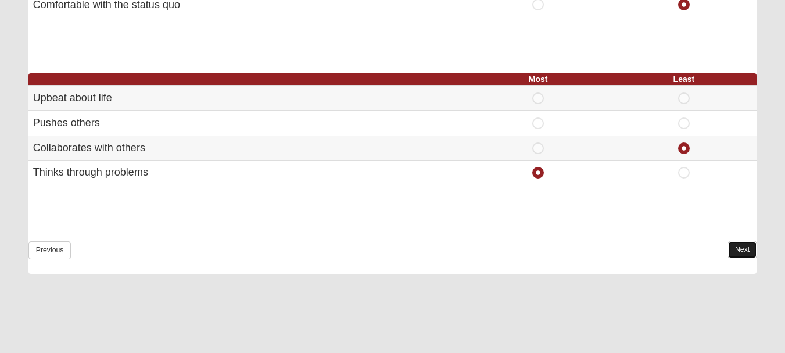
click at [743, 250] on link "Next" at bounding box center [742, 249] width 28 height 17
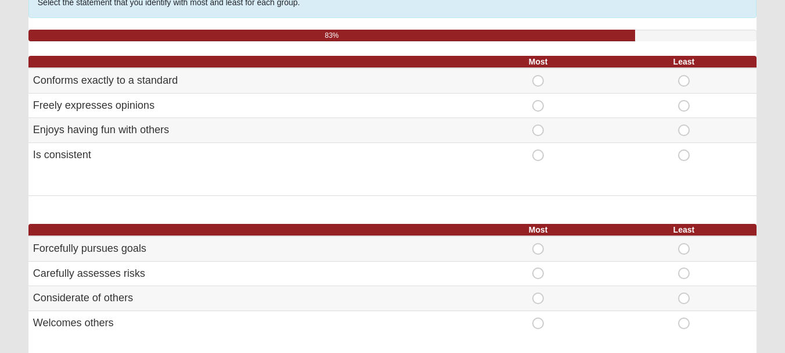
scroll to position [115, 0]
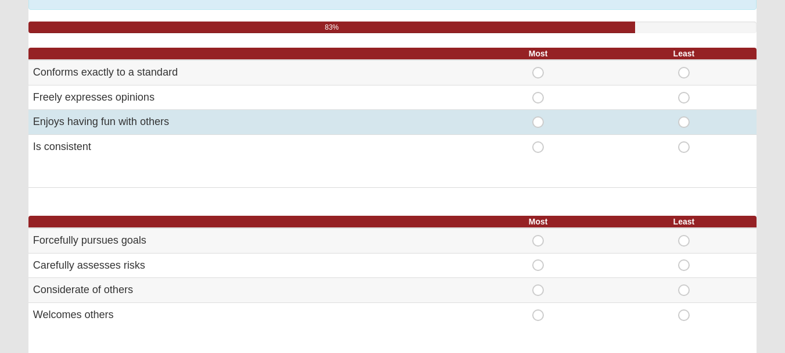
click at [538, 116] on span "Most" at bounding box center [538, 116] width 0 height 0
click at [538, 123] on input "Most" at bounding box center [542, 122] width 8 height 12
radio input "true"
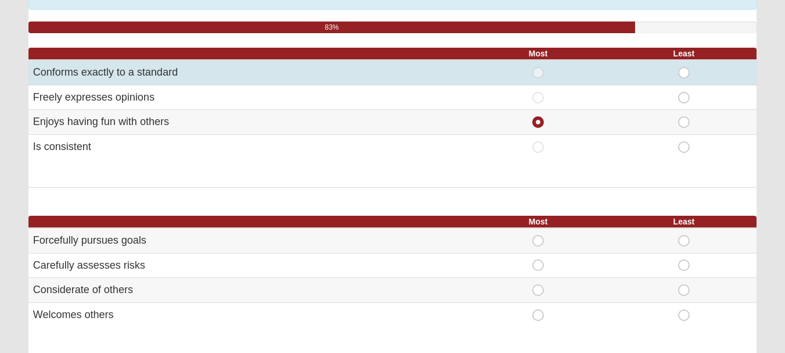
click at [684, 67] on span "Least" at bounding box center [684, 67] width 0 height 0
click at [686, 69] on input "Least" at bounding box center [688, 73] width 8 height 12
radio input "true"
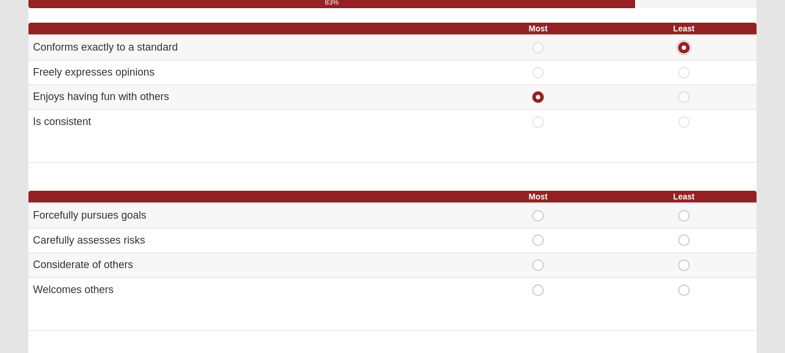
scroll to position [113, 0]
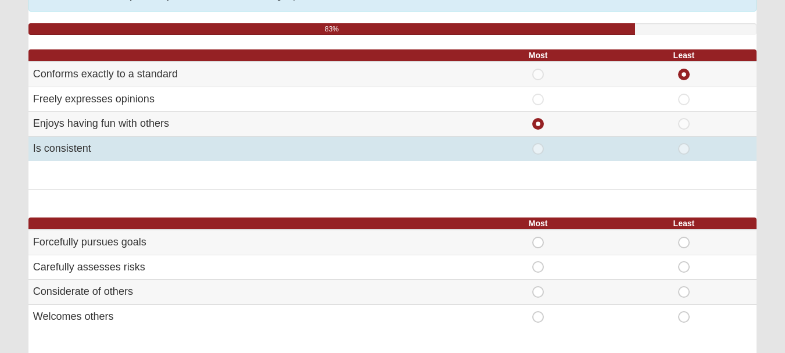
click at [538, 143] on span "Most" at bounding box center [538, 143] width 0 height 0
click at [540, 154] on input "Most" at bounding box center [542, 149] width 8 height 12
radio input "true"
radio input "false"
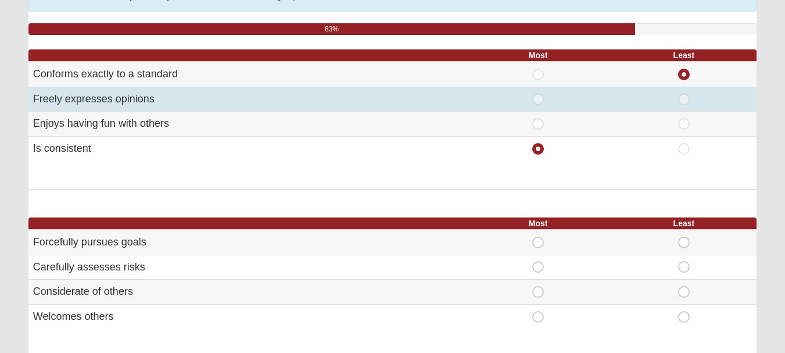
click at [538, 105] on td "Most" at bounding box center [539, 99] width 146 height 25
click at [538, 94] on span "Most" at bounding box center [538, 94] width 0 height 0
click at [540, 102] on input "Most" at bounding box center [542, 100] width 8 height 12
radio input "true"
radio input "false"
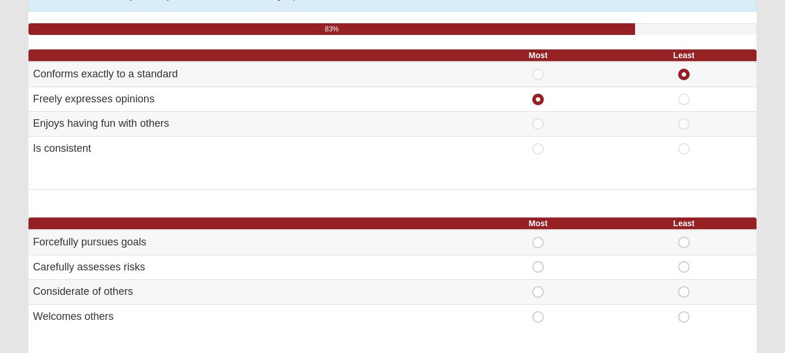
click at [538, 177] on div "Most Least Conforms exactly to a standard Most Least" at bounding box center [392, 119] width 728 height 140
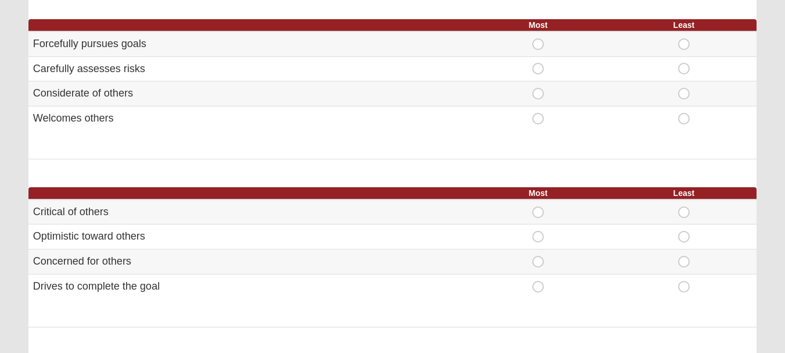
scroll to position [314, 0]
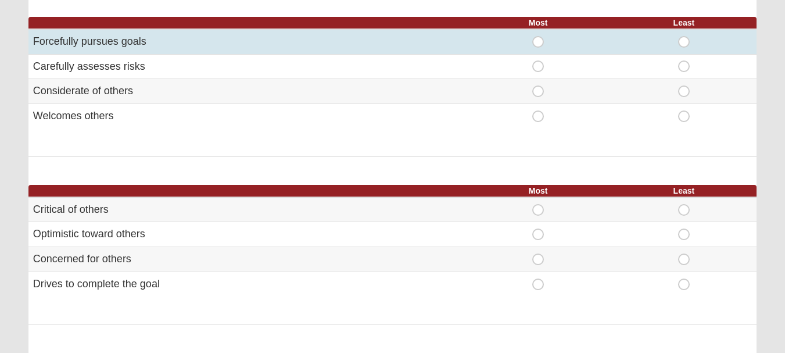
click at [684, 36] on span "Least" at bounding box center [684, 36] width 0 height 0
click at [684, 41] on input "Least" at bounding box center [688, 42] width 8 height 12
radio input "true"
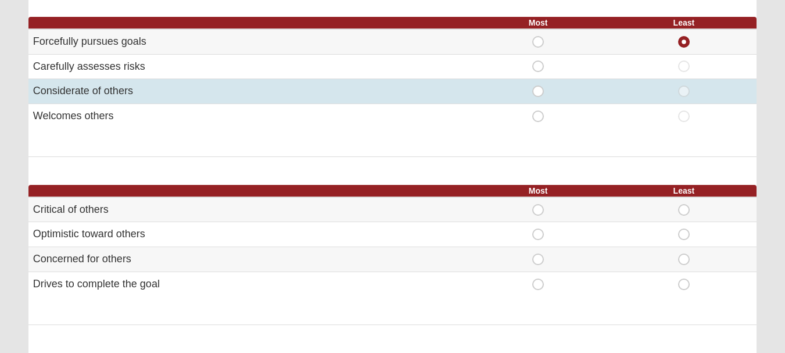
click at [538, 85] on span "Most" at bounding box center [538, 85] width 0 height 0
click at [538, 91] on input "Most" at bounding box center [542, 91] width 8 height 12
radio input "true"
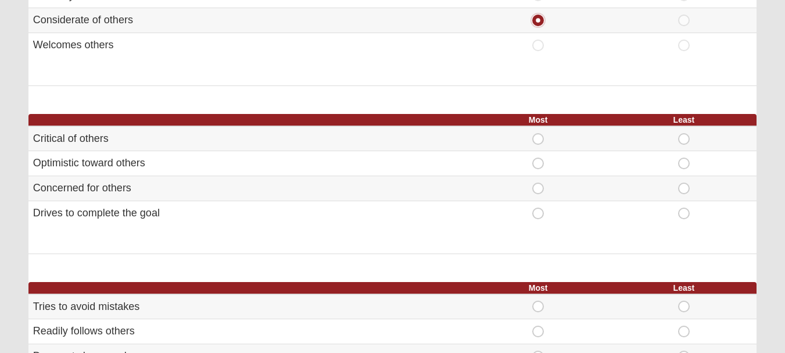
scroll to position [410, 0]
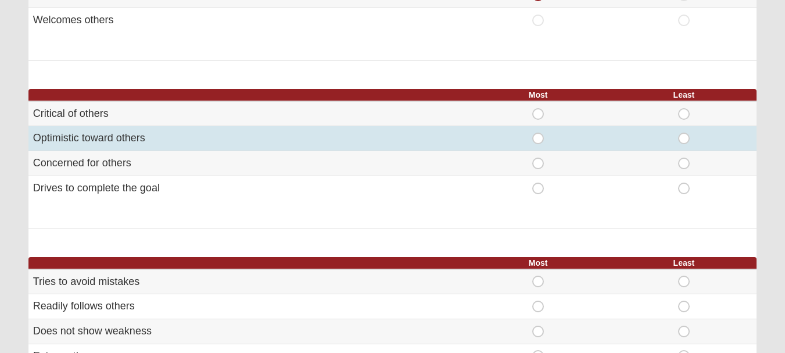
click at [535, 145] on td "Most" at bounding box center [539, 138] width 146 height 25
click at [538, 133] on span "Most" at bounding box center [538, 133] width 0 height 0
click at [540, 138] on input "Most" at bounding box center [542, 139] width 8 height 12
radio input "true"
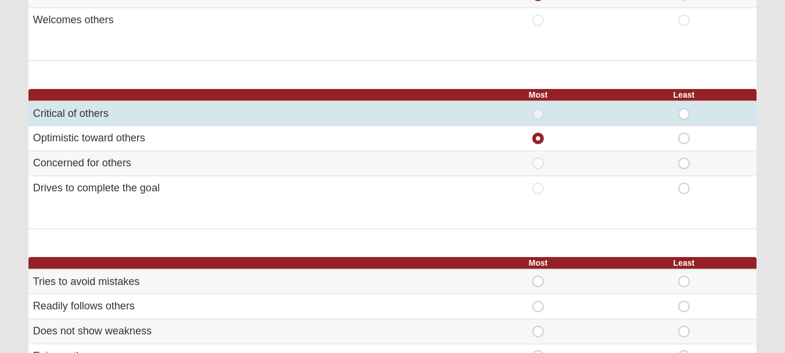
click at [684, 108] on span "Least" at bounding box center [684, 108] width 0 height 0
click at [684, 113] on input "Least" at bounding box center [688, 114] width 8 height 12
radio input "true"
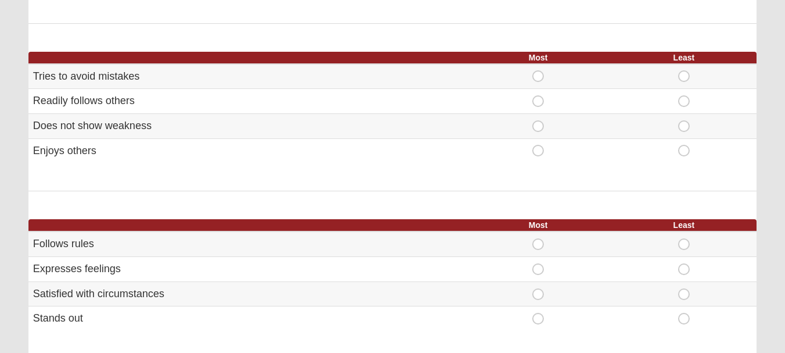
scroll to position [621, 0]
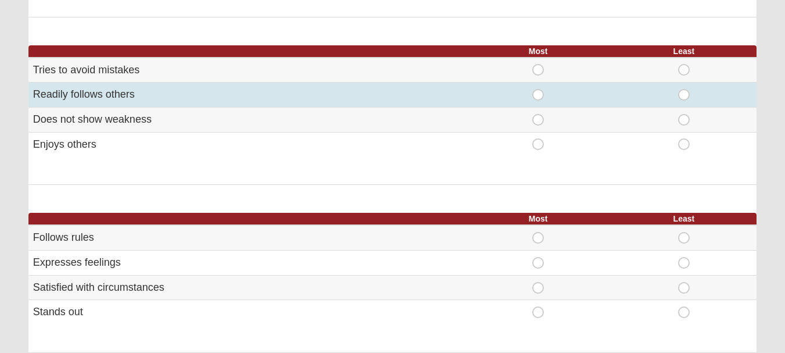
click at [684, 89] on span "Least" at bounding box center [684, 89] width 0 height 0
click at [685, 95] on input "Least" at bounding box center [688, 95] width 8 height 12
radio input "true"
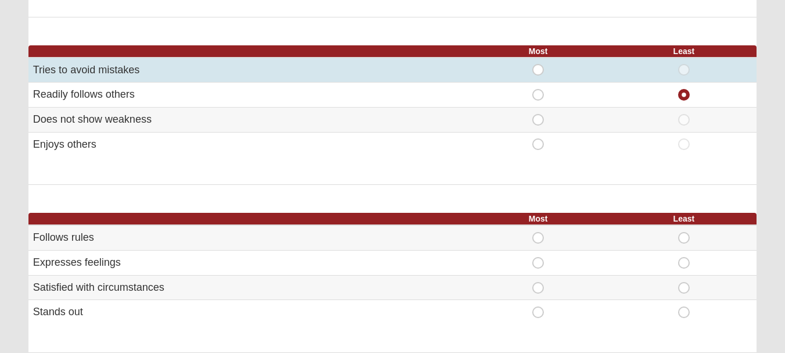
click at [538, 64] on span "Most" at bounding box center [538, 64] width 0 height 0
click at [538, 70] on input "Most" at bounding box center [542, 70] width 8 height 12
radio input "true"
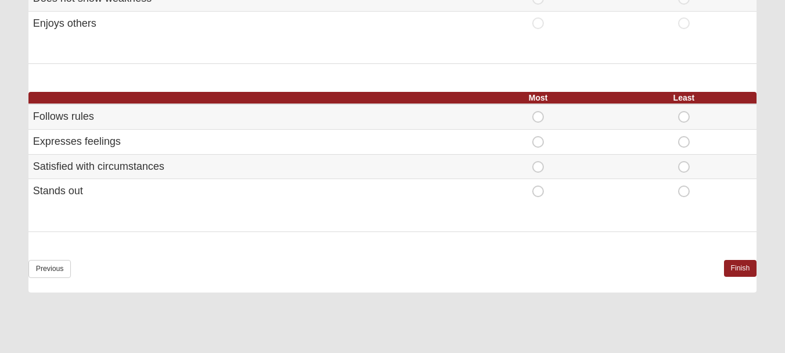
scroll to position [744, 0]
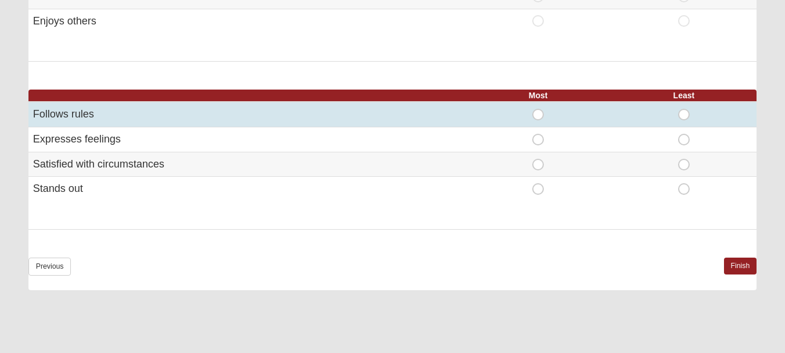
click at [538, 109] on span "Most" at bounding box center [538, 109] width 0 height 0
click at [538, 116] on input "Most" at bounding box center [542, 115] width 8 height 12
radio input "true"
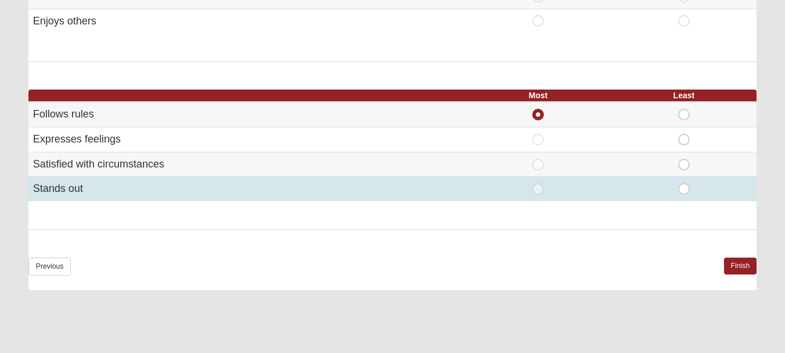
click at [684, 183] on span "Least" at bounding box center [684, 183] width 0 height 0
click at [689, 187] on input "Least" at bounding box center [688, 189] width 8 height 12
radio input "true"
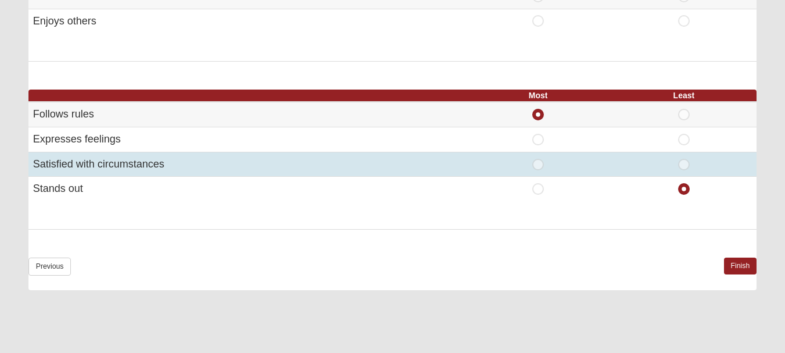
click at [687, 174] on td "Least" at bounding box center [684, 164] width 146 height 25
click at [684, 159] on span "Least" at bounding box center [684, 159] width 0 height 0
click at [685, 161] on input "Least" at bounding box center [688, 165] width 8 height 12
radio input "true"
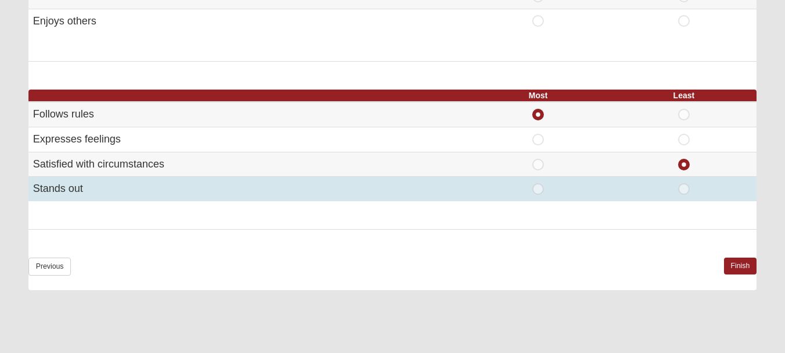
click at [684, 183] on span "Least" at bounding box center [684, 183] width 0 height 0
click at [684, 184] on input "Least" at bounding box center [688, 189] width 8 height 12
radio input "true"
radio input "false"
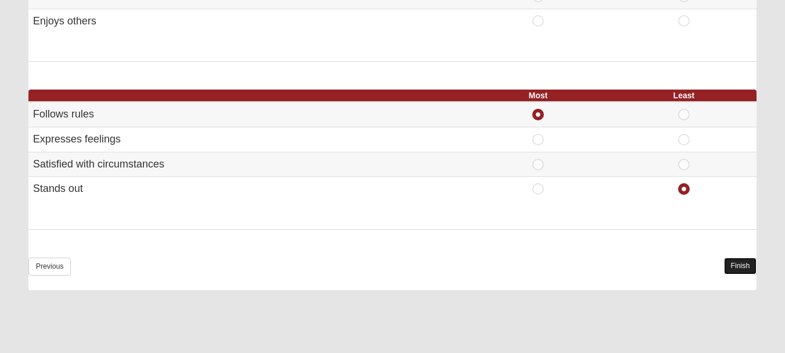
click at [740, 265] on link "Finish" at bounding box center [740, 265] width 33 height 17
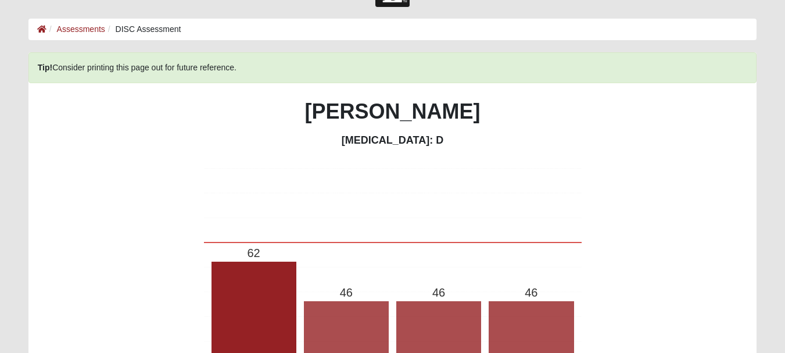
scroll to position [12, 0]
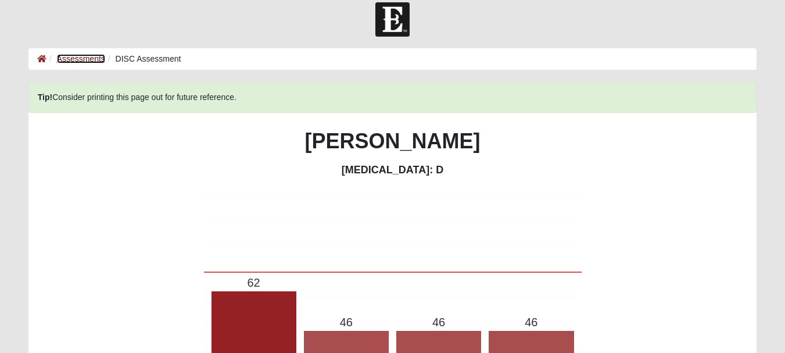
click at [87, 60] on link "Assessments" at bounding box center [81, 58] width 48 height 9
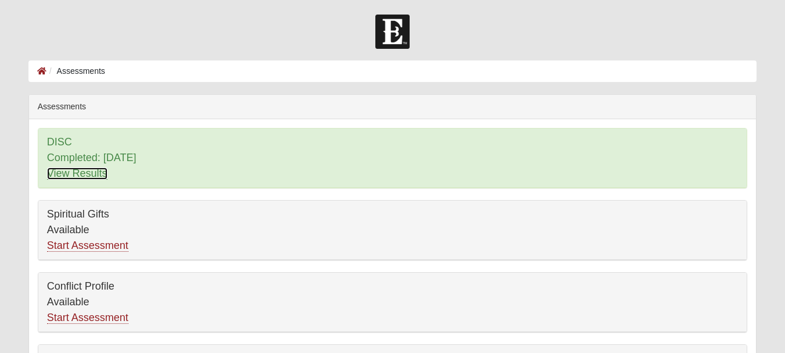
click at [67, 177] on link "View Results" at bounding box center [77, 173] width 60 height 12
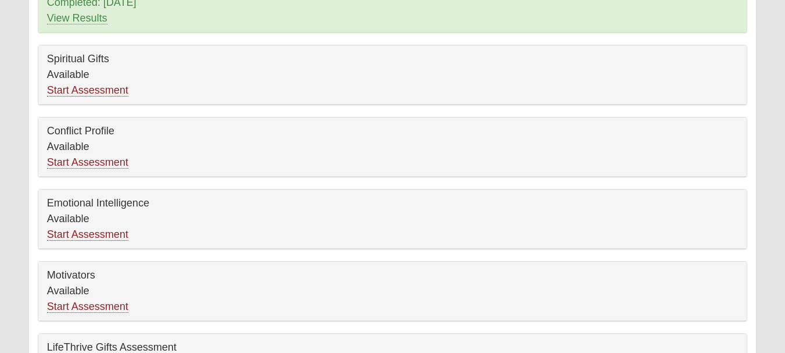
scroll to position [157, 0]
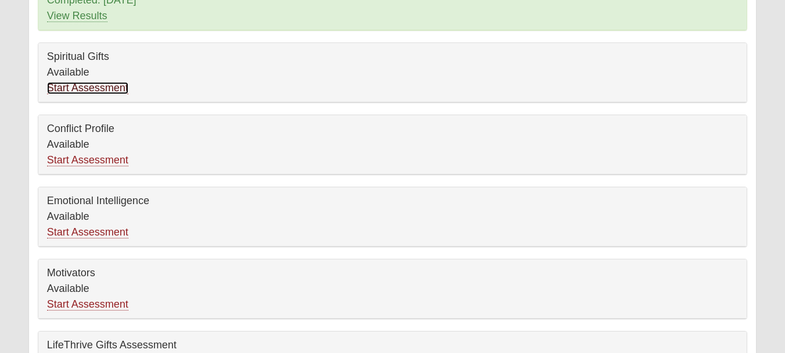
click at [77, 90] on link "Start Assessment" at bounding box center [87, 88] width 81 height 12
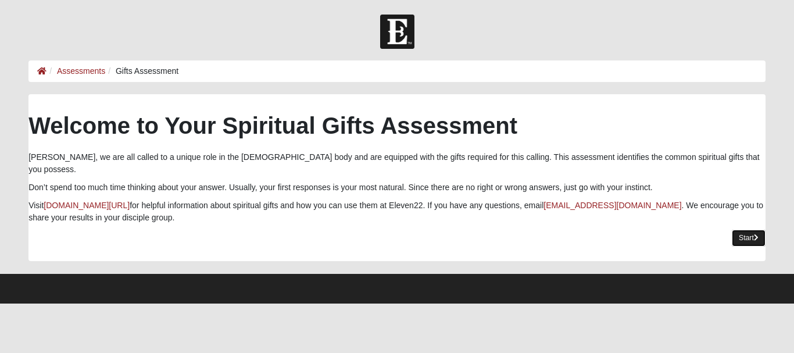
click at [754, 234] on icon at bounding box center [756, 237] width 5 height 7
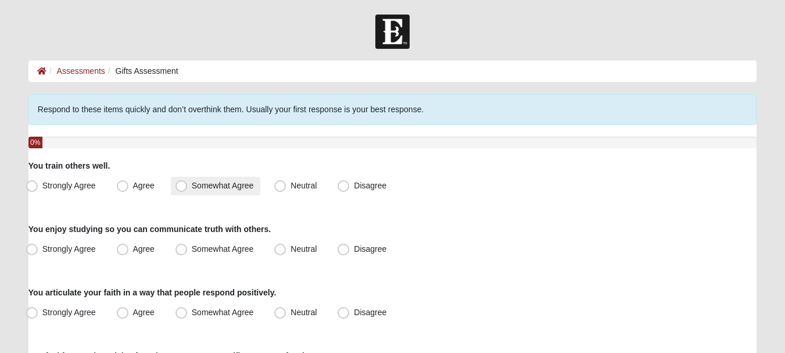
click at [192, 184] on span "Somewhat Agree" at bounding box center [223, 185] width 62 height 9
click at [180, 184] on input "Somewhat Agree" at bounding box center [184, 186] width 8 height 8
radio input "true"
click at [133, 184] on span "Agree" at bounding box center [144, 185] width 22 height 9
click at [126, 184] on input "Agree" at bounding box center [125, 186] width 8 height 8
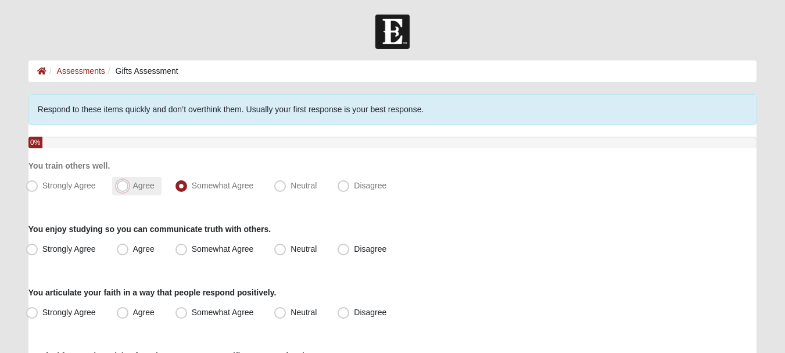
radio input "true"
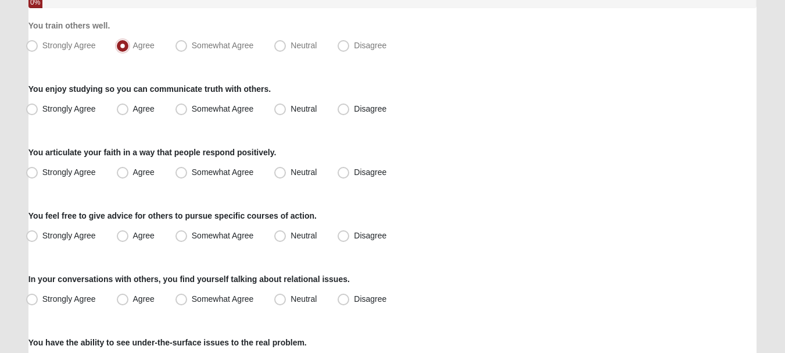
scroll to position [145, 0]
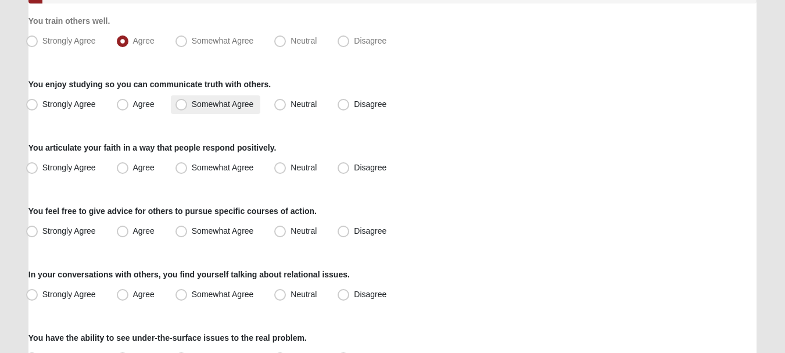
click at [192, 106] on span "Somewhat Agree" at bounding box center [223, 103] width 62 height 9
click at [185, 106] on input "Somewhat Agree" at bounding box center [184, 105] width 8 height 8
radio input "true"
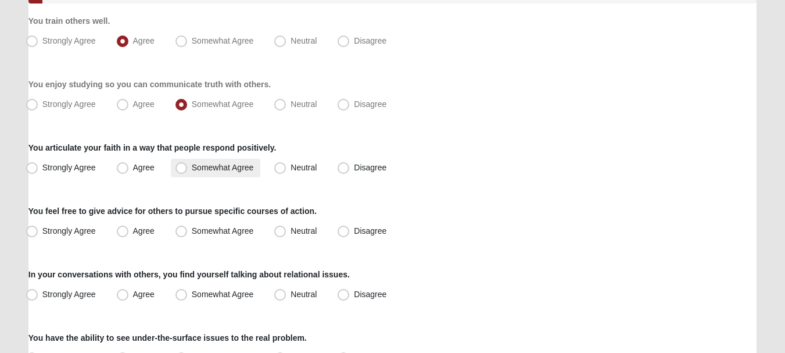
click at [192, 165] on span "Somewhat Agree" at bounding box center [223, 167] width 62 height 9
click at [186, 165] on input "Somewhat Agree" at bounding box center [184, 168] width 8 height 8
radio input "true"
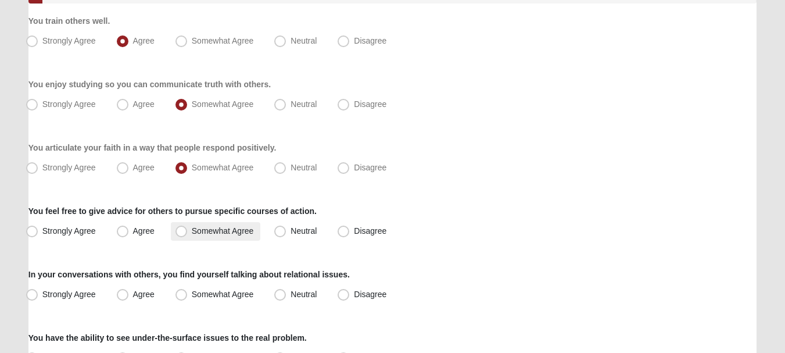
click at [192, 229] on span "Somewhat Agree" at bounding box center [223, 230] width 62 height 9
click at [185, 229] on input "Somewhat Agree" at bounding box center [184, 231] width 8 height 8
radio input "true"
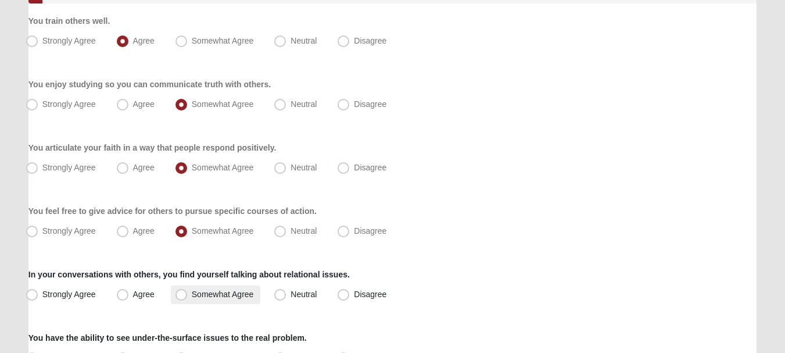
click at [192, 296] on span "Somewhat Agree" at bounding box center [223, 293] width 62 height 9
click at [181, 296] on input "Somewhat Agree" at bounding box center [184, 295] width 8 height 8
radio input "true"
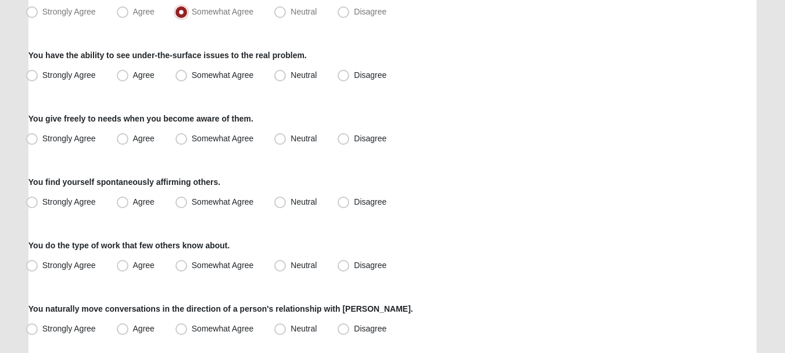
scroll to position [429, 0]
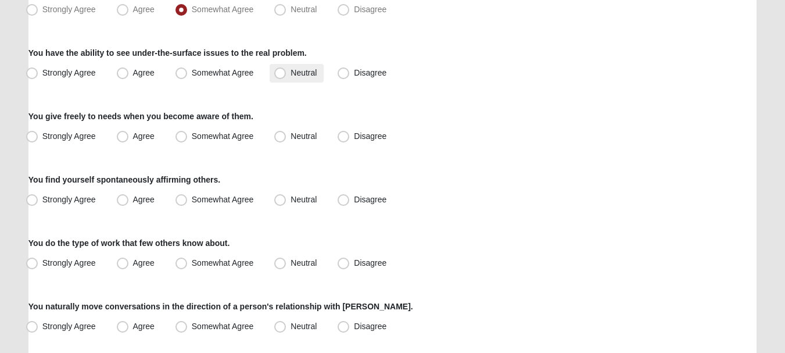
click at [291, 72] on span "Neutral" at bounding box center [304, 72] width 26 height 9
click at [281, 72] on input "Neutral" at bounding box center [283, 73] width 8 height 8
radio input "true"
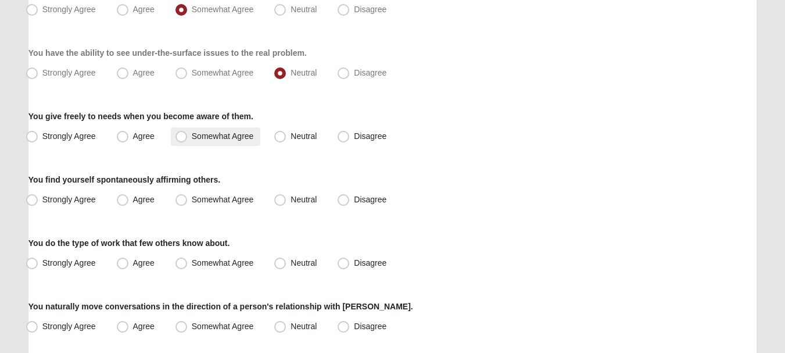
click at [190, 127] on label "Somewhat Agree" at bounding box center [216, 136] width 90 height 19
click at [188, 133] on input "Somewhat Agree" at bounding box center [184, 137] width 8 height 8
radio input "true"
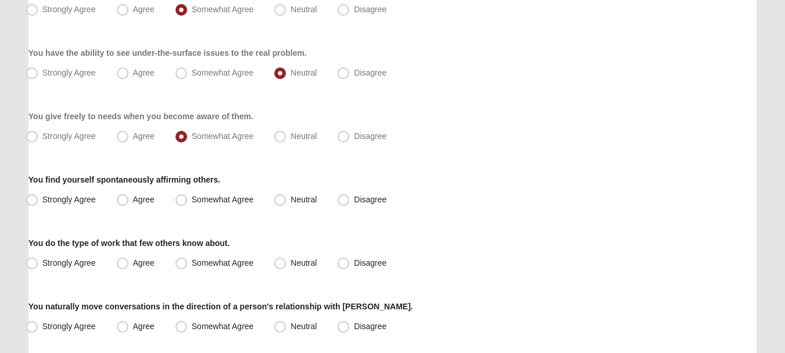
click at [180, 181] on label "You find yourself spontaneously affirming others." at bounding box center [124, 180] width 192 height 12
copy label "affirming"
click at [224, 205] on label "Somewhat Agree" at bounding box center [216, 200] width 90 height 19
click at [188, 203] on input "Somewhat Agree" at bounding box center [184, 200] width 8 height 8
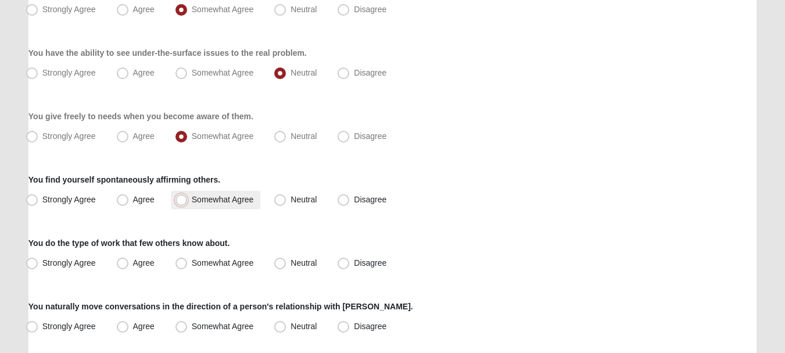
radio input "true"
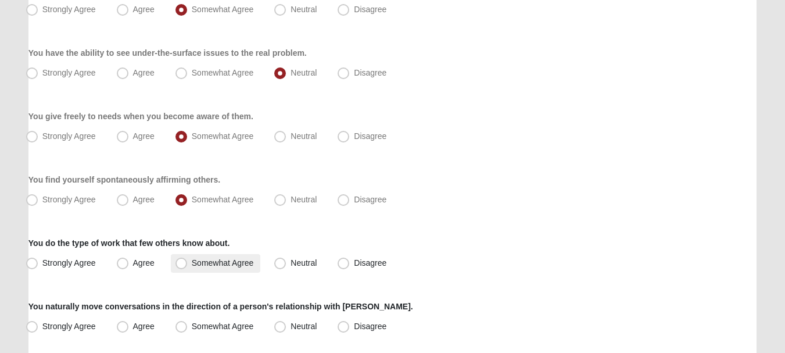
click at [237, 256] on label "Somewhat Agree" at bounding box center [216, 263] width 90 height 19
click at [188, 259] on input "Somewhat Agree" at bounding box center [184, 263] width 8 height 8
radio input "true"
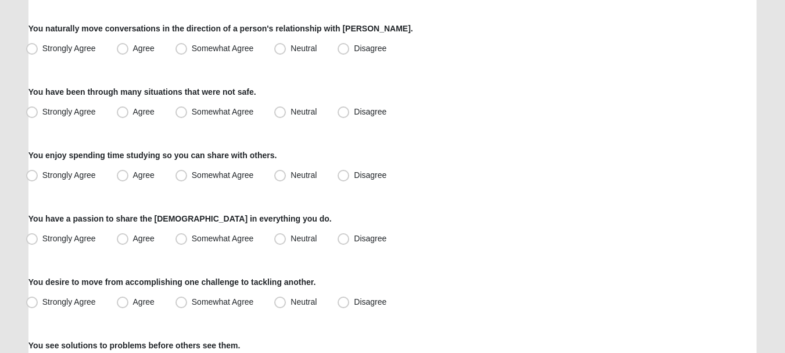
scroll to position [724, 0]
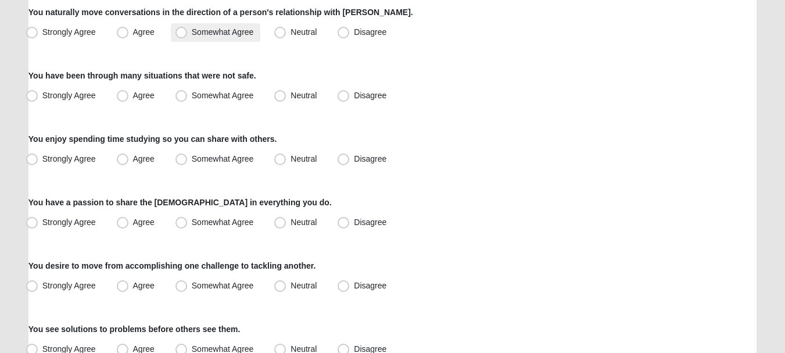
click at [207, 33] on span "Somewhat Agree" at bounding box center [223, 31] width 62 height 9
click at [188, 33] on input "Somewhat Agree" at bounding box center [184, 32] width 8 height 8
radio input "true"
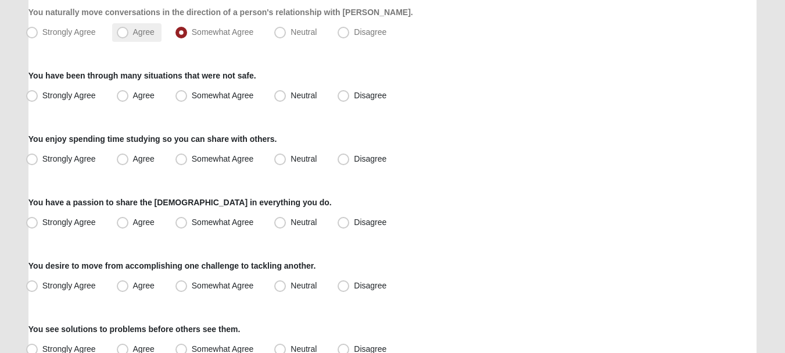
click at [139, 38] on label "Agree" at bounding box center [136, 32] width 49 height 19
click at [129, 36] on input "Agree" at bounding box center [125, 32] width 8 height 8
radio input "true"
click at [144, 93] on span "Agree" at bounding box center [144, 95] width 22 height 9
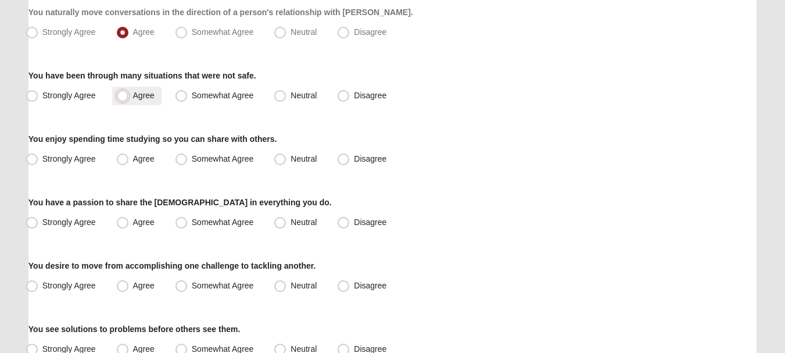
click at [129, 93] on input "Agree" at bounding box center [125, 96] width 8 height 8
radio input "true"
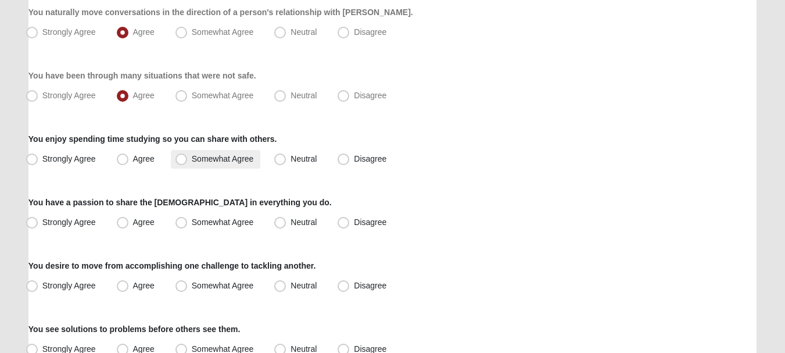
click at [189, 160] on label "Somewhat Agree" at bounding box center [216, 159] width 90 height 19
click at [188, 160] on input "Somewhat Agree" at bounding box center [184, 159] width 8 height 8
radio input "true"
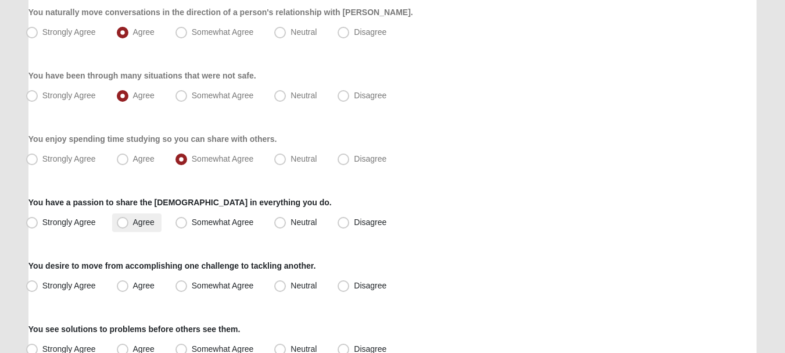
click at [144, 222] on span "Agree" at bounding box center [144, 221] width 22 height 9
click at [129, 222] on input "Agree" at bounding box center [125, 223] width 8 height 8
radio input "true"
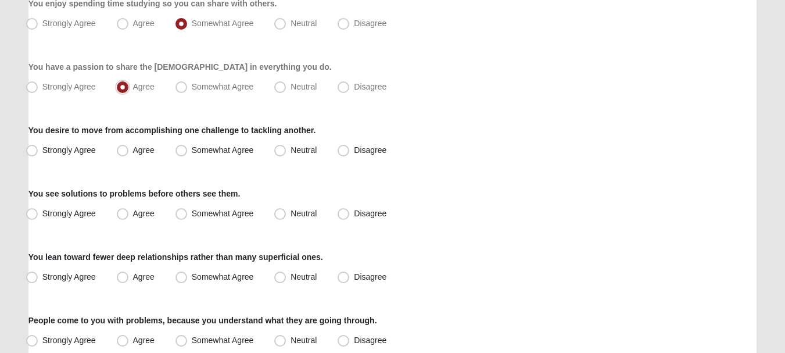
scroll to position [882, 0]
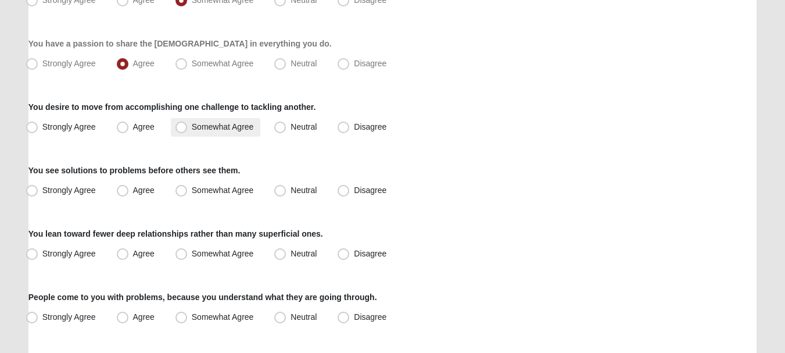
click at [192, 125] on span "Somewhat Agree" at bounding box center [223, 126] width 62 height 9
click at [182, 125] on input "Somewhat Agree" at bounding box center [184, 127] width 8 height 8
radio input "true"
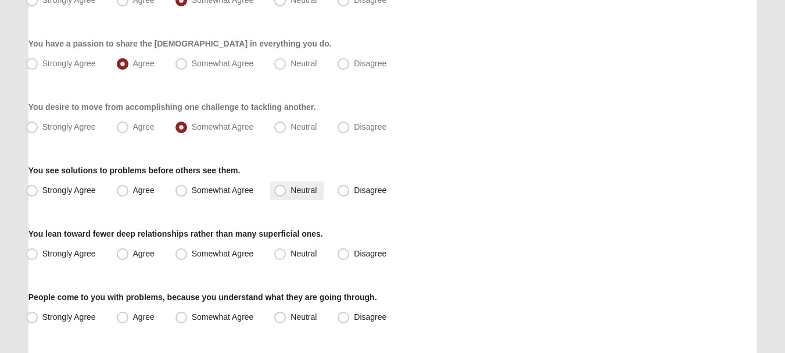
click at [291, 191] on span "Neutral" at bounding box center [304, 189] width 26 height 9
click at [280, 191] on input "Neutral" at bounding box center [283, 191] width 8 height 8
radio input "true"
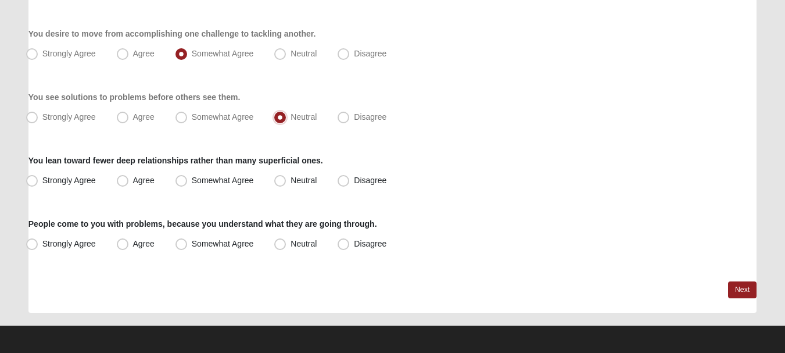
scroll to position [958, 0]
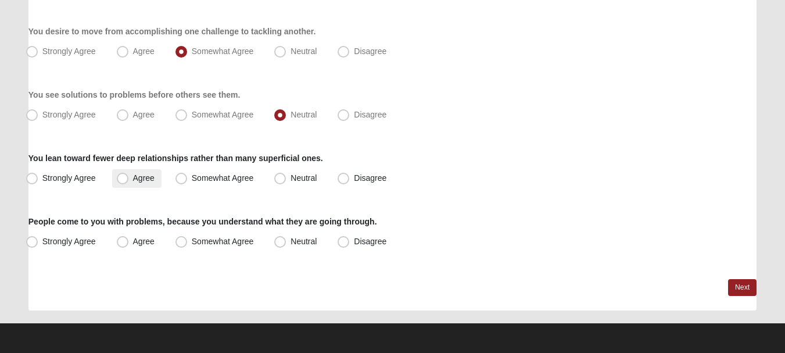
click at [133, 180] on span "Agree" at bounding box center [144, 177] width 22 height 9
click at [122, 180] on input "Agree" at bounding box center [125, 178] width 8 height 8
radio input "true"
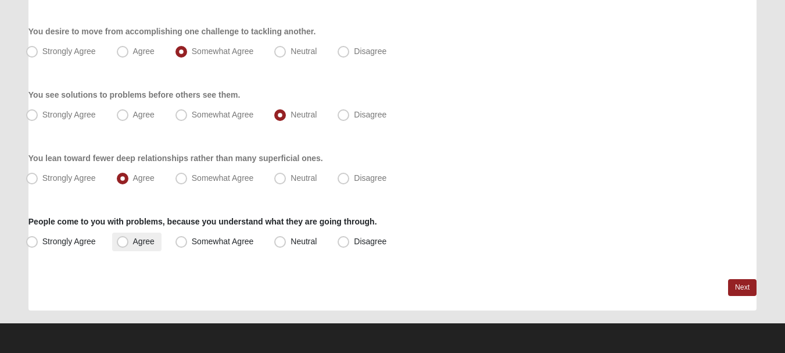
click at [133, 238] on span "Agree" at bounding box center [144, 241] width 22 height 9
click at [128, 238] on input "Agree" at bounding box center [125, 242] width 8 height 8
radio input "true"
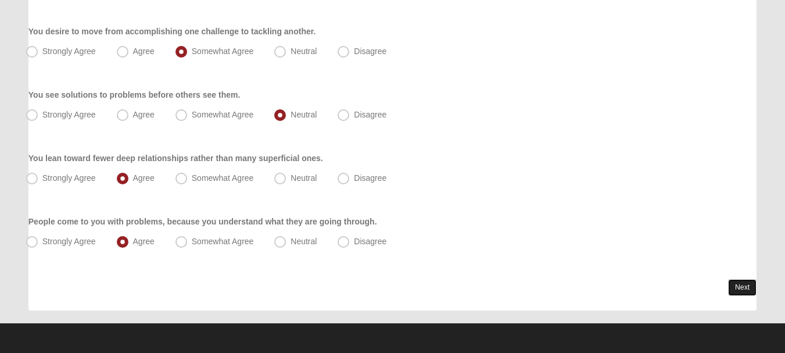
click at [731, 284] on link "Next" at bounding box center [742, 287] width 28 height 17
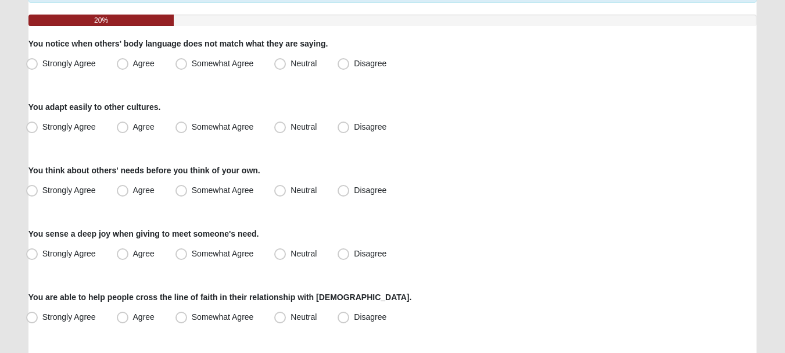
scroll to position [129, 0]
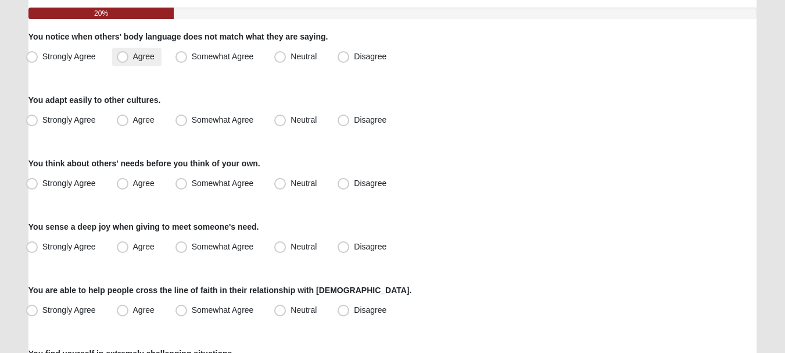
click at [128, 55] on label "Agree" at bounding box center [136, 57] width 49 height 19
click at [128, 55] on input "Agree" at bounding box center [125, 57] width 8 height 8
radio input "true"
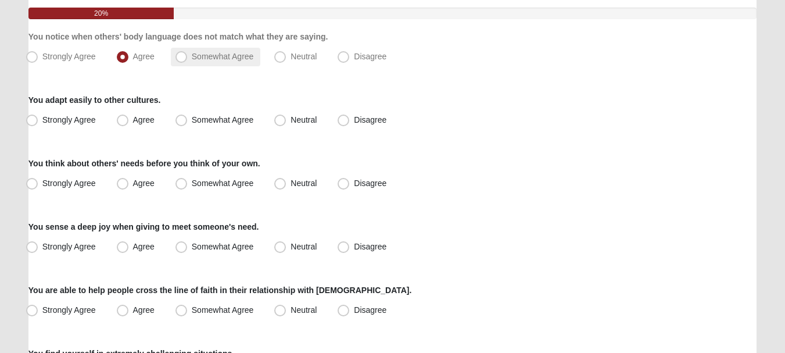
click at [190, 59] on label "Somewhat Agree" at bounding box center [216, 57] width 90 height 19
click at [188, 59] on input "Somewhat Agree" at bounding box center [184, 57] width 8 height 8
radio input "true"
click at [189, 123] on label "Somewhat Agree" at bounding box center [216, 120] width 90 height 19
click at [188, 123] on input "Somewhat Agree" at bounding box center [184, 120] width 8 height 8
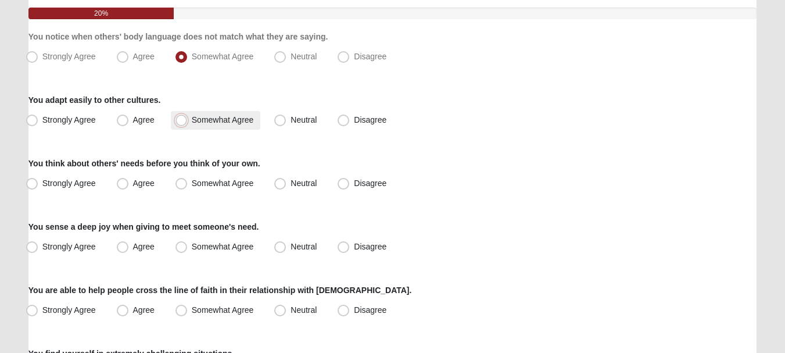
radio input "true"
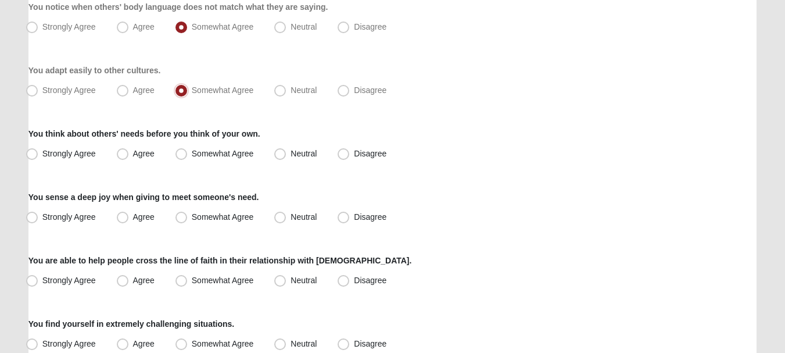
scroll to position [161, 0]
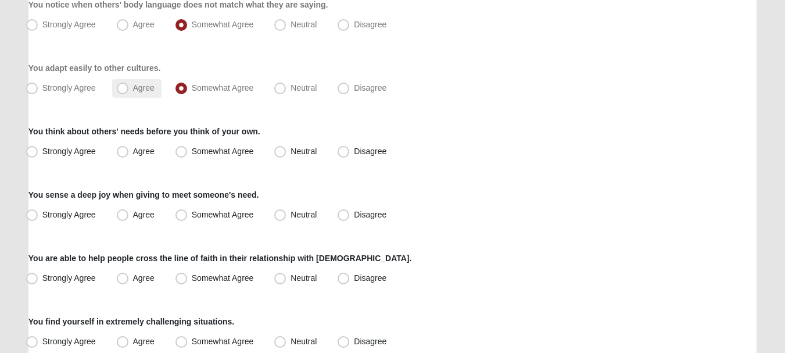
click at [145, 83] on span "Agree" at bounding box center [144, 87] width 22 height 9
click at [129, 84] on input "Agree" at bounding box center [125, 88] width 8 height 8
radio input "true"
click at [192, 153] on span "Somewhat Agree" at bounding box center [223, 150] width 62 height 9
click at [188, 153] on input "Somewhat Agree" at bounding box center [184, 152] width 8 height 8
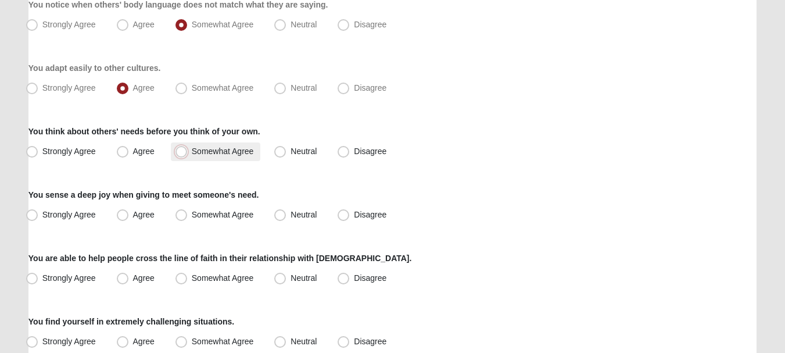
radio input "true"
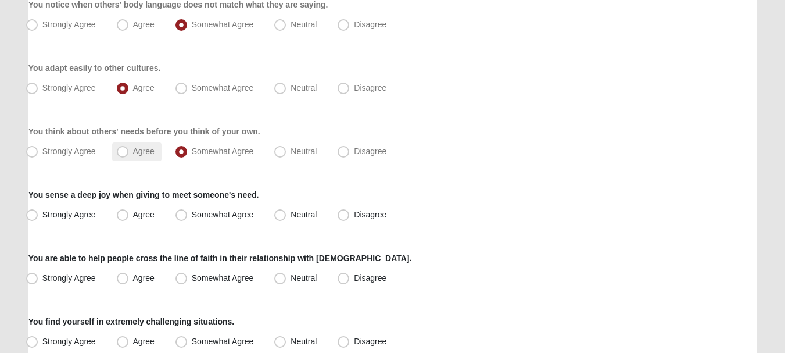
click at [139, 152] on span "Agree" at bounding box center [144, 150] width 22 height 9
click at [129, 152] on input "Agree" at bounding box center [125, 152] width 8 height 8
radio input "true"
click at [149, 214] on span "Agree" at bounding box center [144, 214] width 22 height 9
click at [129, 214] on input "Agree" at bounding box center [125, 215] width 8 height 8
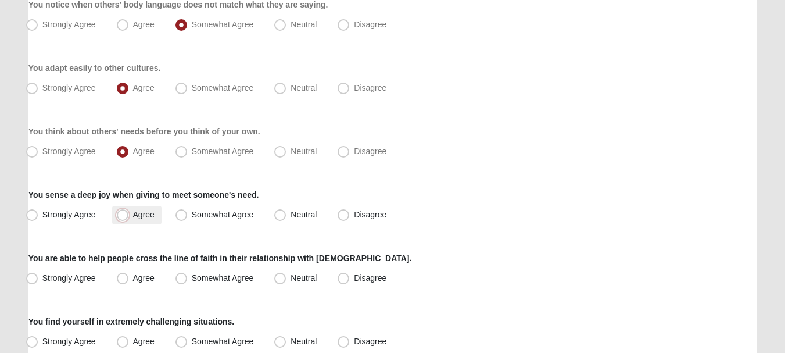
radio input "true"
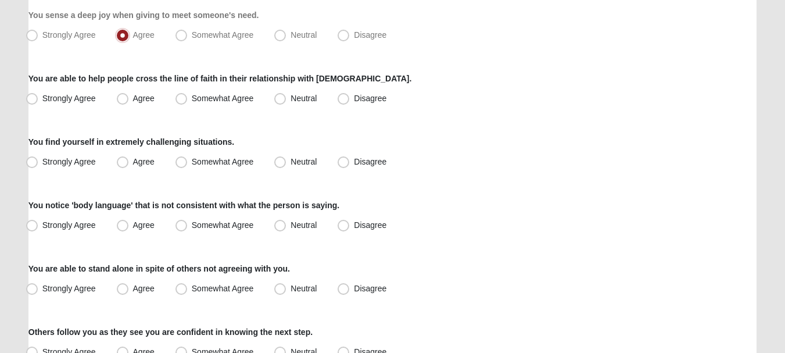
scroll to position [347, 0]
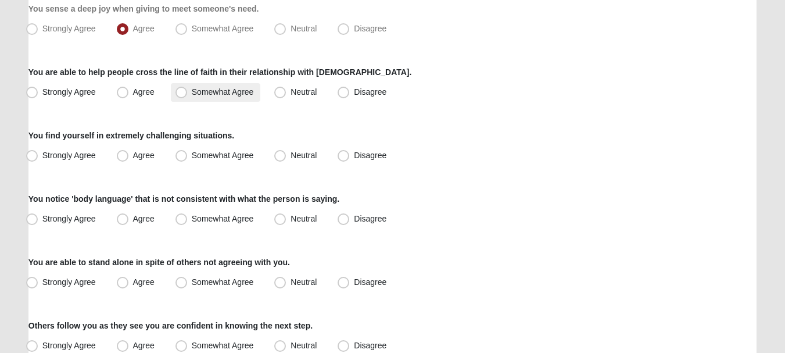
click at [196, 97] on label "Somewhat Agree" at bounding box center [216, 92] width 90 height 19
click at [188, 96] on input "Somewhat Agree" at bounding box center [184, 92] width 8 height 8
radio input "true"
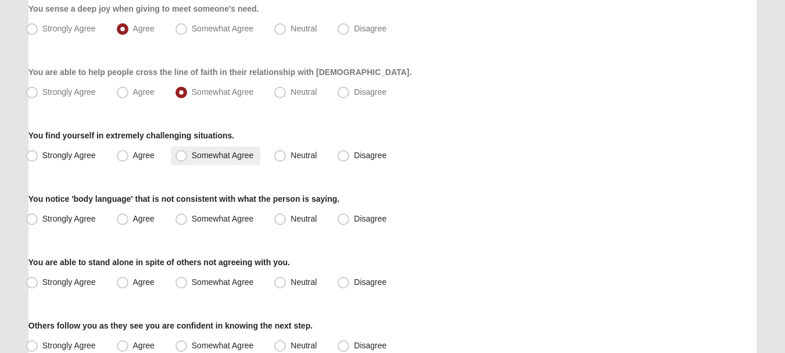
click at [205, 154] on span "Somewhat Agree" at bounding box center [223, 155] width 62 height 9
click at [188, 154] on input "Somewhat Agree" at bounding box center [184, 156] width 8 height 8
radio input "true"
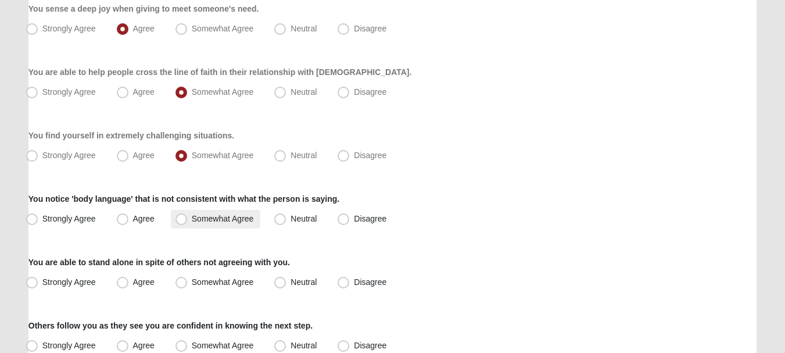
click at [219, 215] on span "Somewhat Agree" at bounding box center [223, 218] width 62 height 9
click at [188, 215] on input "Somewhat Agree" at bounding box center [184, 219] width 8 height 8
radio input "true"
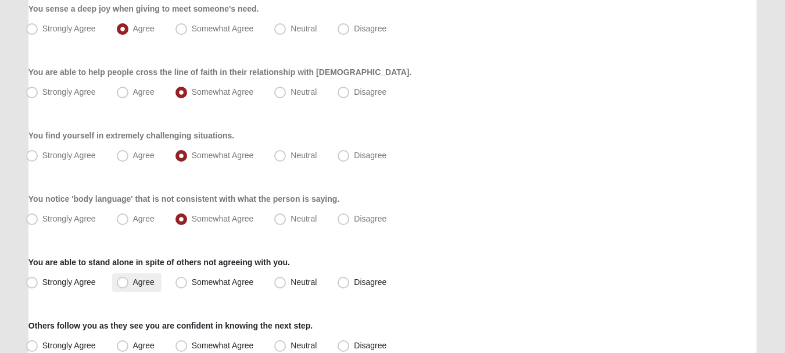
click at [127, 291] on label "Agree" at bounding box center [136, 282] width 49 height 19
click at [127, 286] on input "Agree" at bounding box center [125, 282] width 8 height 8
radio input "true"
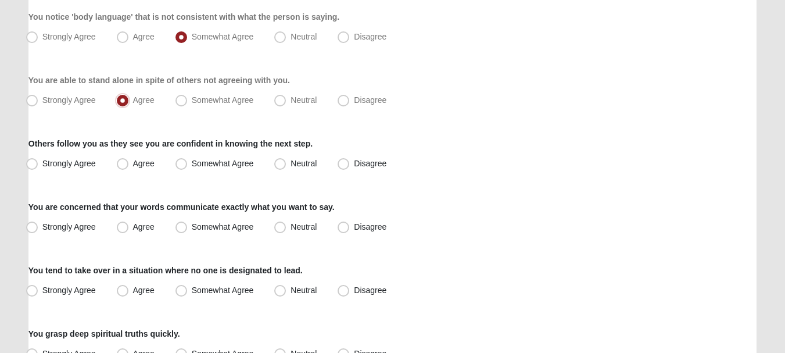
scroll to position [531, 0]
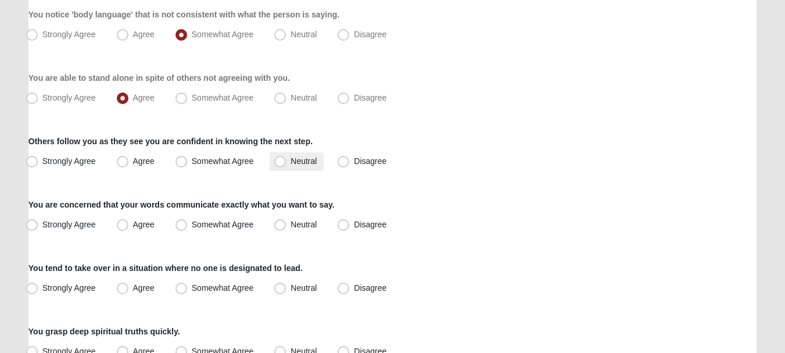
click at [296, 164] on span "Neutral" at bounding box center [304, 160] width 26 height 9
click at [287, 164] on input "Neutral" at bounding box center [283, 161] width 8 height 8
radio input "true"
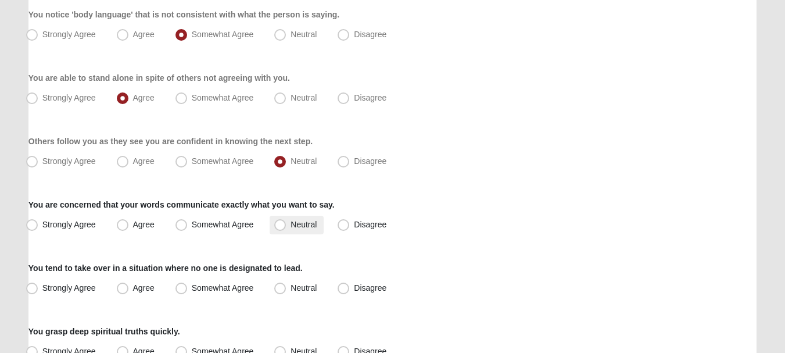
click at [307, 225] on span "Neutral" at bounding box center [304, 224] width 26 height 9
click at [287, 225] on input "Neutral" at bounding box center [283, 225] width 8 height 8
radio input "true"
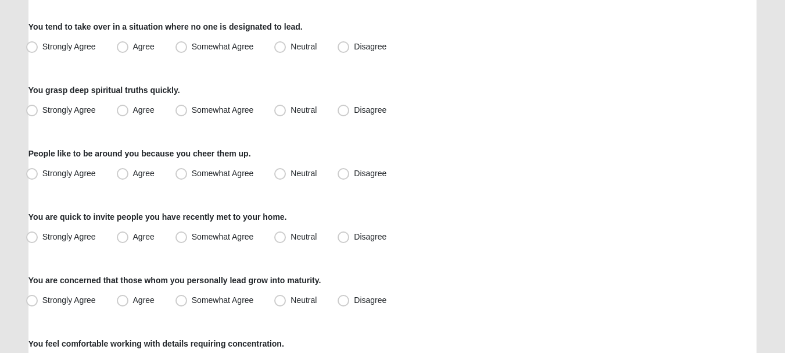
scroll to position [782, 0]
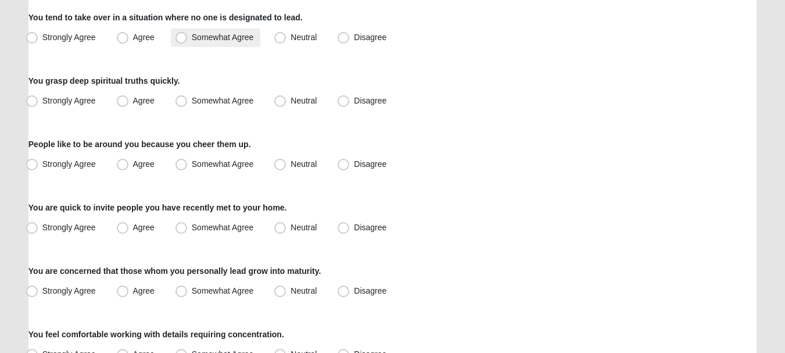
click at [233, 45] on label "Somewhat Agree" at bounding box center [216, 37] width 90 height 19
click at [188, 41] on input "Somewhat Agree" at bounding box center [184, 38] width 8 height 8
radio input "true"
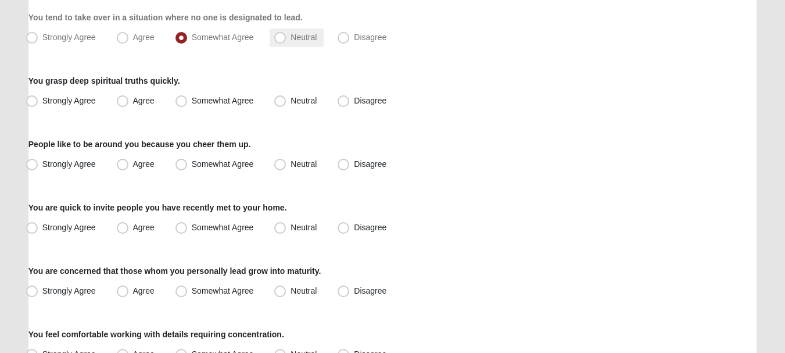
click at [291, 41] on span "Neutral" at bounding box center [304, 37] width 26 height 9
click at [284, 41] on input "Neutral" at bounding box center [283, 38] width 8 height 8
radio input "true"
click at [234, 44] on label "Somewhat Agree" at bounding box center [216, 37] width 90 height 19
click at [188, 41] on input "Somewhat Agree" at bounding box center [184, 38] width 8 height 8
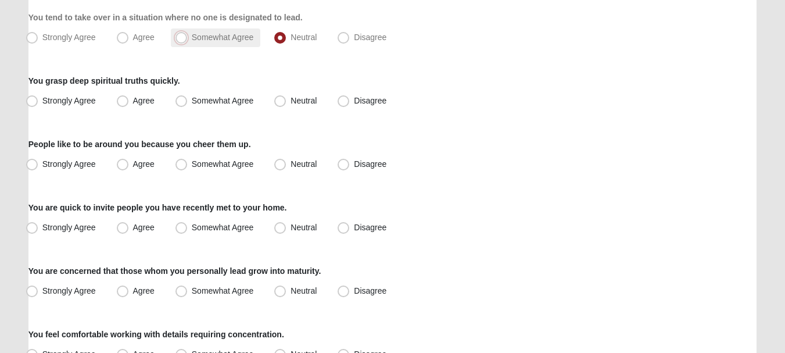
radio input "true"
click at [220, 103] on span "Somewhat Agree" at bounding box center [223, 100] width 62 height 9
click at [188, 103] on input "Somewhat Agree" at bounding box center [184, 101] width 8 height 8
radio input "true"
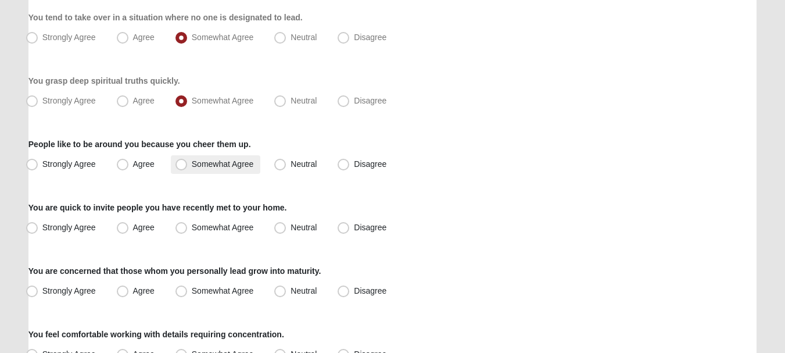
click at [227, 163] on span "Somewhat Agree" at bounding box center [223, 163] width 62 height 9
click at [188, 163] on input "Somewhat Agree" at bounding box center [184, 164] width 8 height 8
radio input "true"
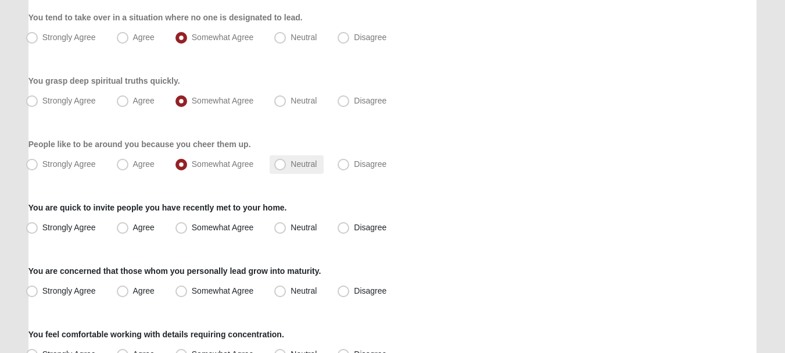
click at [291, 163] on span "Neutral" at bounding box center [304, 163] width 26 height 9
click at [285, 163] on input "Neutral" at bounding box center [283, 164] width 8 height 8
radio input "true"
click at [287, 224] on label "Neutral" at bounding box center [297, 228] width 54 height 19
click at [287, 224] on input "Neutral" at bounding box center [283, 228] width 8 height 8
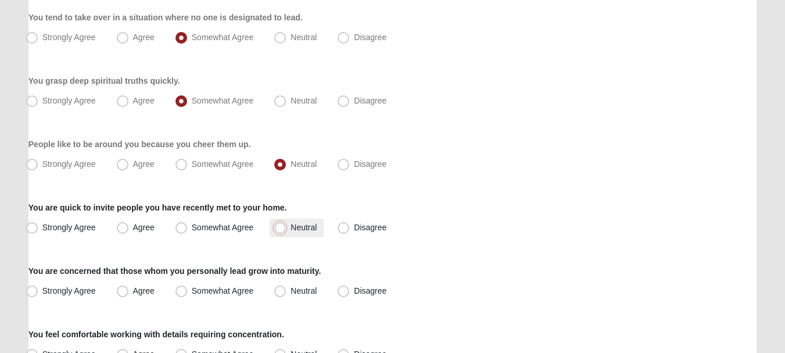
radio input "true"
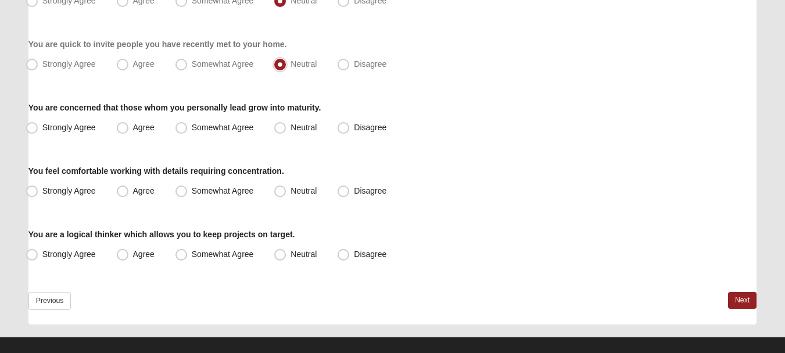
scroll to position [947, 0]
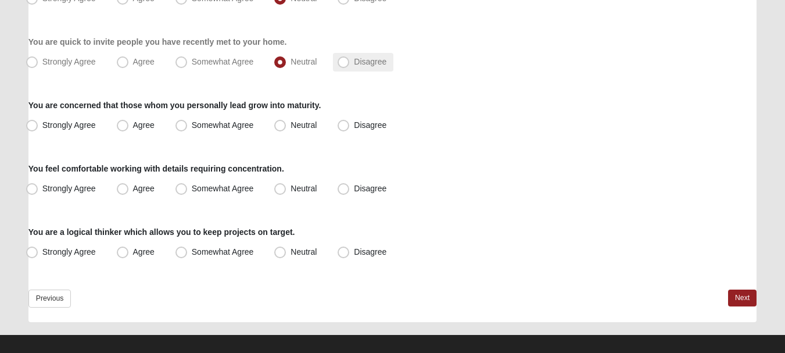
click at [366, 62] on span "Disagree" at bounding box center [370, 61] width 33 height 9
click at [350, 62] on input "Disagree" at bounding box center [346, 62] width 8 height 8
radio input "true"
click at [305, 126] on span "Neutral" at bounding box center [304, 124] width 26 height 9
click at [287, 126] on input "Neutral" at bounding box center [283, 125] width 8 height 8
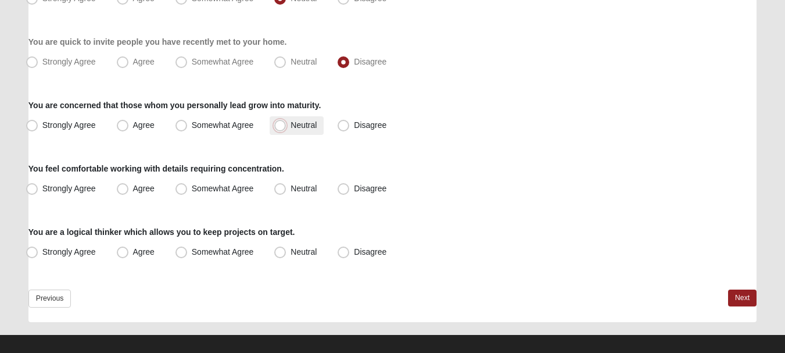
radio input "true"
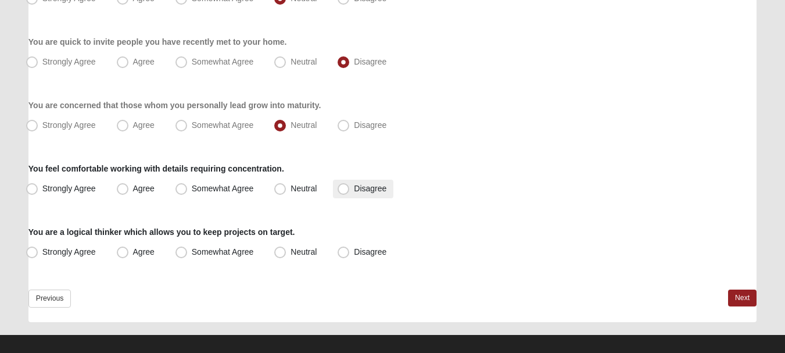
click at [359, 187] on span "Disagree" at bounding box center [370, 188] width 33 height 9
click at [350, 187] on input "Disagree" at bounding box center [346, 189] width 8 height 8
radio input "true"
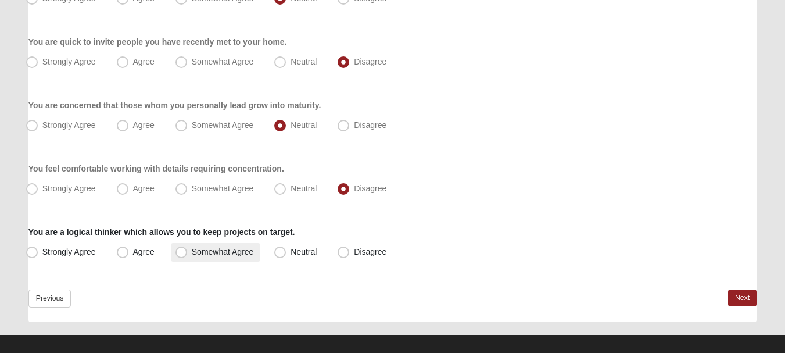
click at [201, 257] on label "Somewhat Agree" at bounding box center [216, 252] width 90 height 19
click at [188, 256] on input "Somewhat Agree" at bounding box center [184, 252] width 8 height 8
radio input "true"
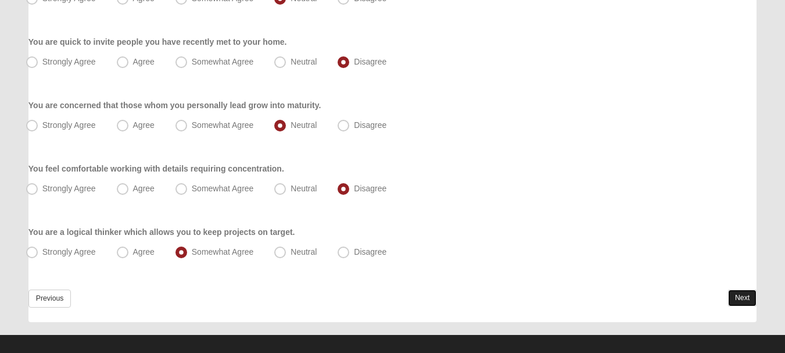
click at [732, 296] on link "Next" at bounding box center [742, 297] width 28 height 17
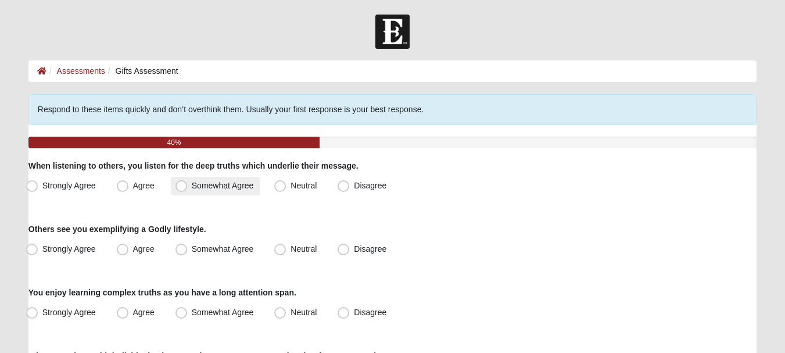
click at [232, 190] on label "Somewhat Agree" at bounding box center [216, 186] width 90 height 19
click at [188, 189] on input "Somewhat Agree" at bounding box center [184, 186] width 8 height 8
radio input "true"
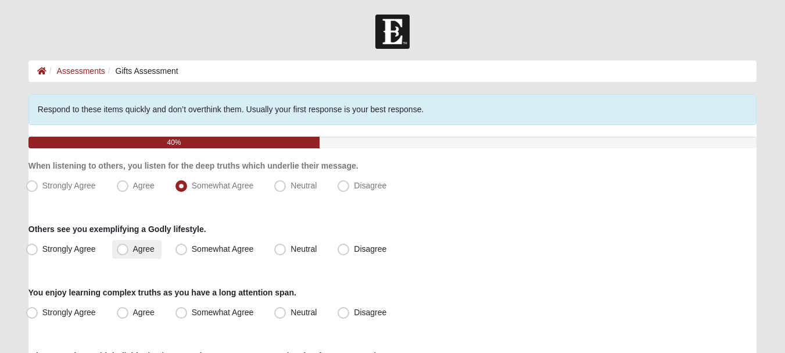
click at [146, 252] on span "Agree" at bounding box center [144, 248] width 22 height 9
click at [129, 252] on input "Agree" at bounding box center [125, 249] width 8 height 8
radio input "true"
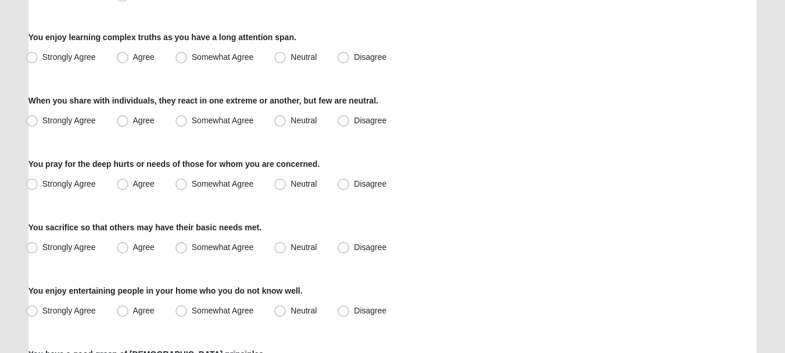
scroll to position [271, 0]
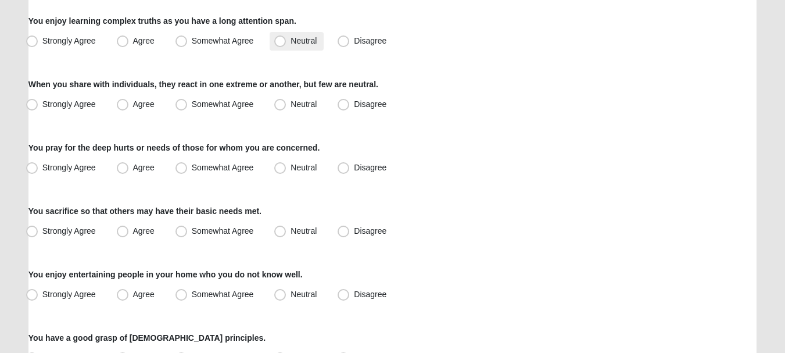
click at [313, 45] on span "Neutral" at bounding box center [304, 40] width 26 height 9
click at [287, 45] on input "Neutral" at bounding box center [283, 41] width 8 height 8
radio input "true"
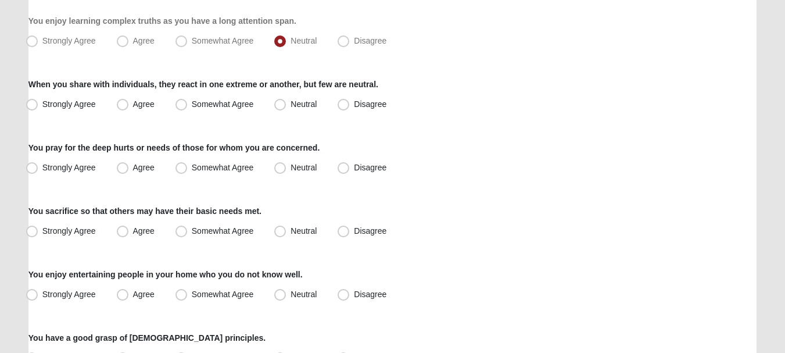
click at [289, 109] on label "Neutral" at bounding box center [297, 104] width 54 height 19
click at [287, 108] on input "Neutral" at bounding box center [283, 105] width 8 height 8
radio input "true"
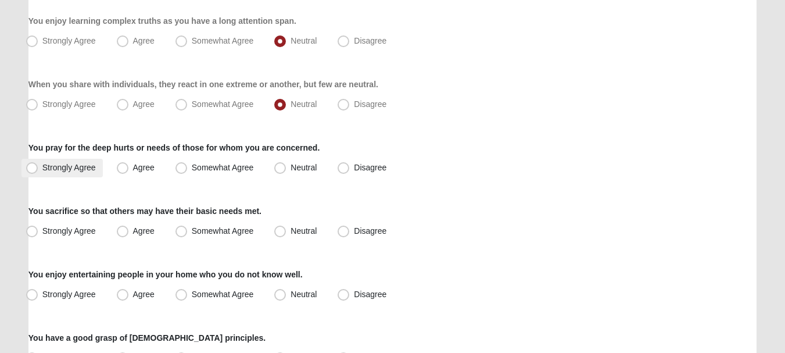
click at [74, 165] on span "Strongly Agree" at bounding box center [68, 167] width 53 height 9
click at [38, 165] on input "Strongly Agree" at bounding box center [35, 168] width 8 height 8
radio input "true"
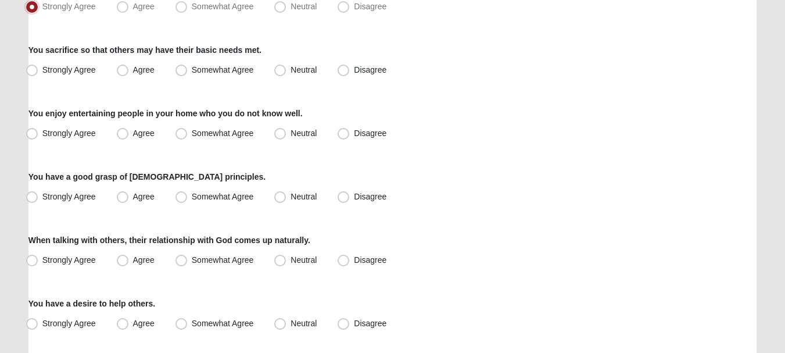
scroll to position [439, 0]
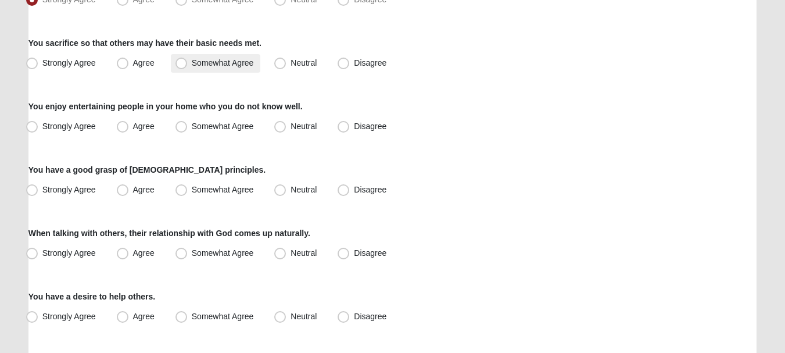
click at [191, 65] on label "Somewhat Agree" at bounding box center [216, 63] width 90 height 19
click at [188, 65] on input "Somewhat Agree" at bounding box center [184, 63] width 8 height 8
radio input "true"
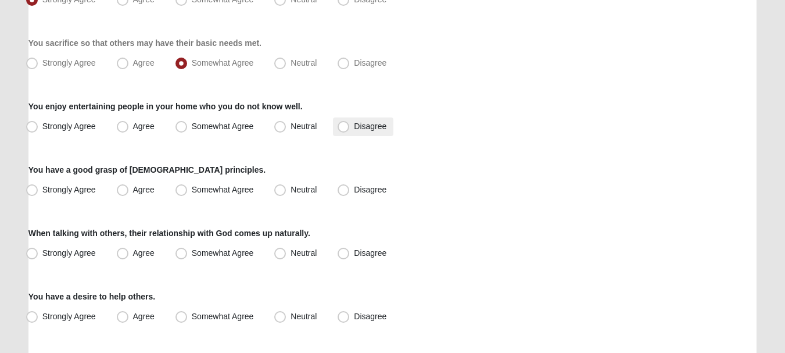
click at [370, 129] on span "Disagree" at bounding box center [370, 125] width 33 height 9
click at [350, 129] on input "Disagree" at bounding box center [346, 127] width 8 height 8
radio input "true"
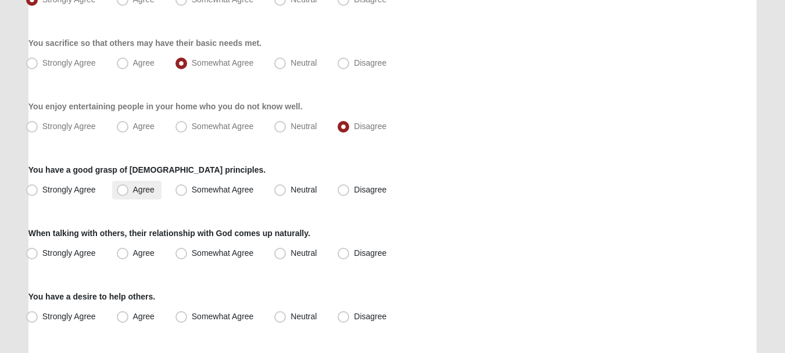
click at [146, 195] on label "Agree" at bounding box center [136, 190] width 49 height 19
click at [129, 194] on input "Agree" at bounding box center [125, 190] width 8 height 8
radio input "true"
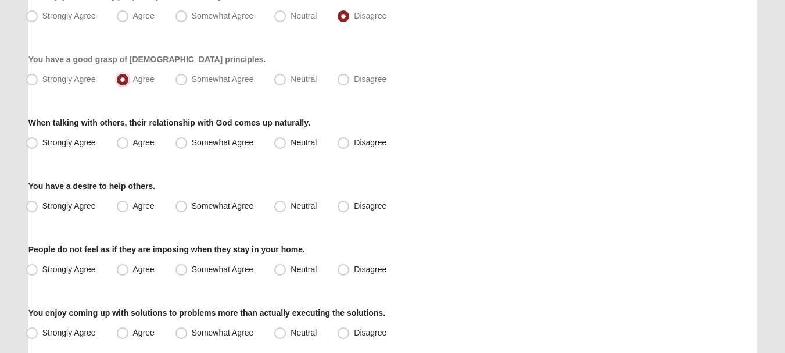
scroll to position [561, 0]
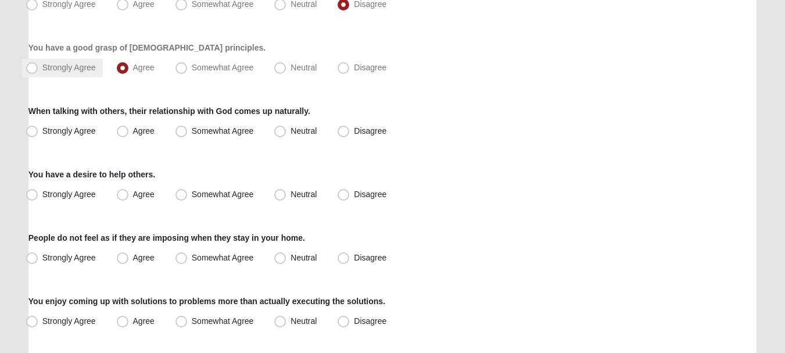
click at [65, 73] on label "Strongly Agree" at bounding box center [62, 68] width 81 height 19
click at [38, 71] on input "Strongly Agree" at bounding box center [35, 68] width 8 height 8
radio input "true"
click at [240, 128] on span "Somewhat Agree" at bounding box center [223, 130] width 62 height 9
click at [188, 128] on input "Somewhat Agree" at bounding box center [184, 131] width 8 height 8
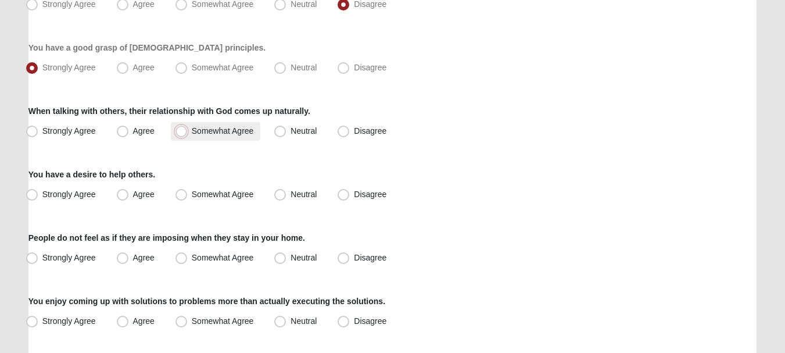
radio input "true"
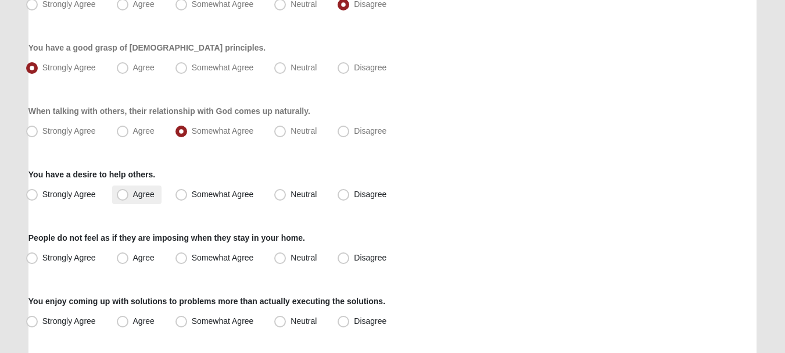
click at [133, 192] on span "Agree" at bounding box center [144, 193] width 22 height 9
click at [128, 192] on input "Agree" at bounding box center [125, 195] width 8 height 8
radio input "true"
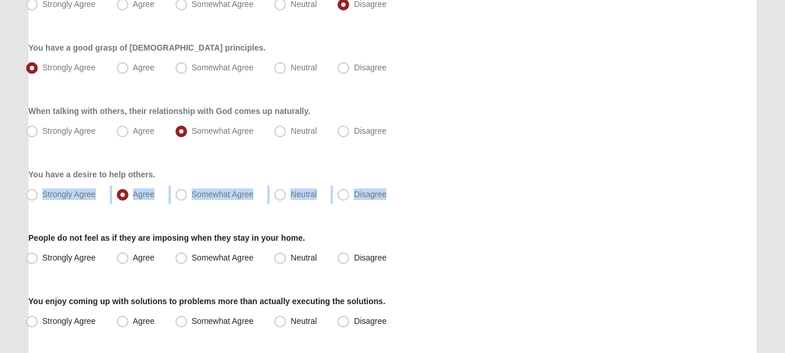
drag, startPoint x: 783, startPoint y: 170, endPoint x: 787, endPoint y: 191, distance: 21.2
click at [785, 191] on html "Hello Chris My Account Log Out Gifts Assessment Assessments Gifts Assessment Er…" at bounding box center [392, 95] width 785 height 1312
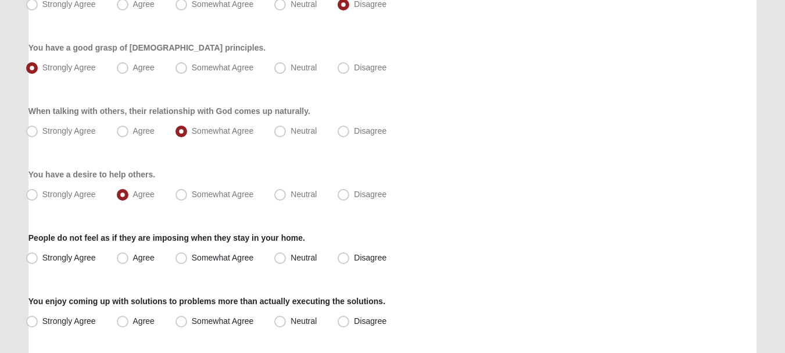
click at [756, 196] on div "Strongly Agree Agree Somewhat Agree Neutral Disagree" at bounding box center [392, 194] width 728 height 19
click at [67, 185] on label "Strongly Agree" at bounding box center [62, 194] width 81 height 19
click at [38, 191] on input "Strongly Agree" at bounding box center [35, 195] width 8 height 8
radio input "true"
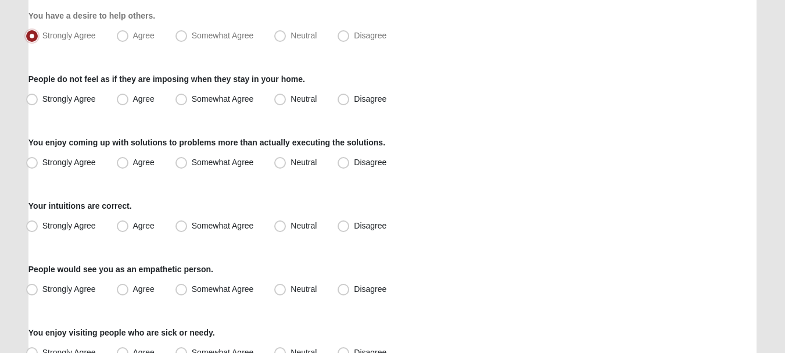
scroll to position [722, 0]
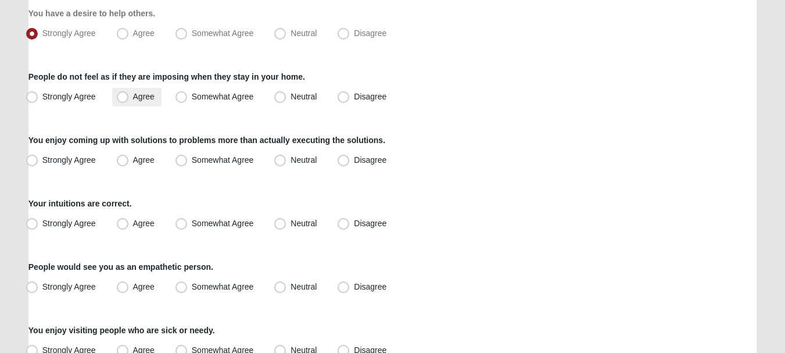
click at [136, 101] on span "Agree" at bounding box center [144, 96] width 22 height 9
click at [129, 101] on input "Agree" at bounding box center [125, 97] width 8 height 8
radio input "true"
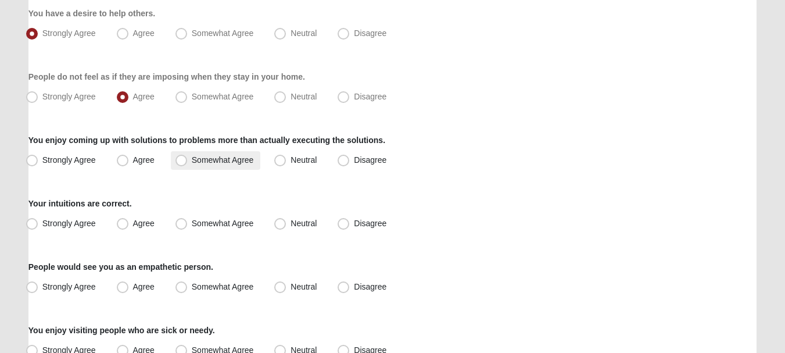
click at [241, 164] on span "Somewhat Agree" at bounding box center [223, 159] width 62 height 9
click at [188, 164] on input "Somewhat Agree" at bounding box center [184, 160] width 8 height 8
radio input "true"
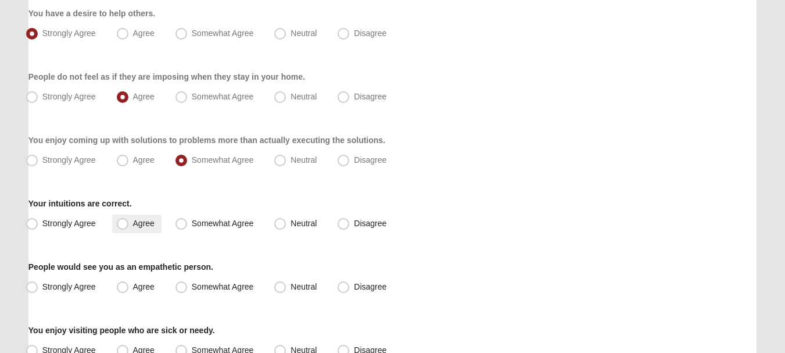
click at [151, 216] on label "Agree" at bounding box center [136, 223] width 49 height 19
click at [129, 220] on input "Agree" at bounding box center [125, 224] width 8 height 8
radio input "true"
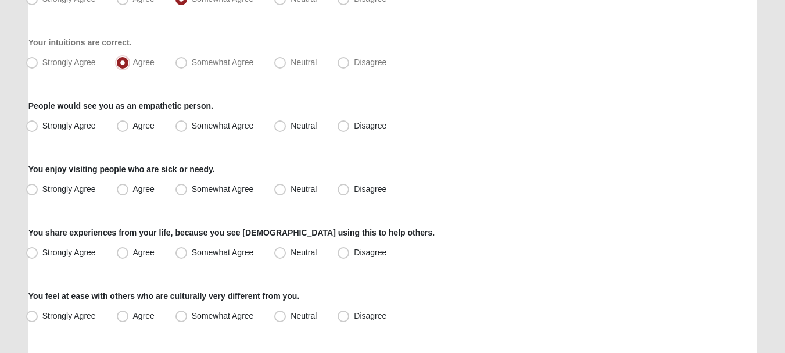
scroll to position [888, 0]
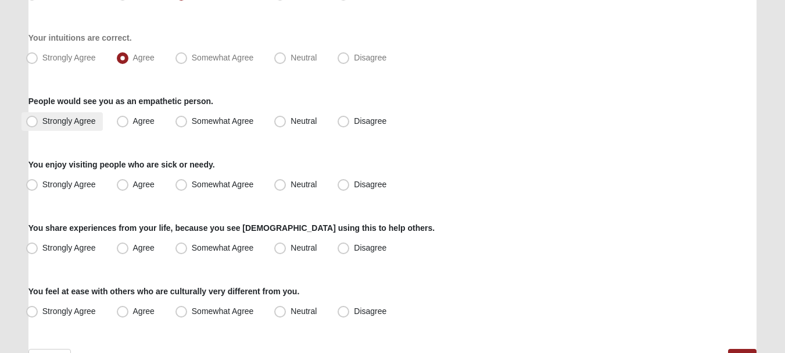
click at [58, 124] on span "Strongly Agree" at bounding box center [68, 120] width 53 height 9
click at [38, 124] on input "Strongly Agree" at bounding box center [35, 121] width 8 height 8
radio input "true"
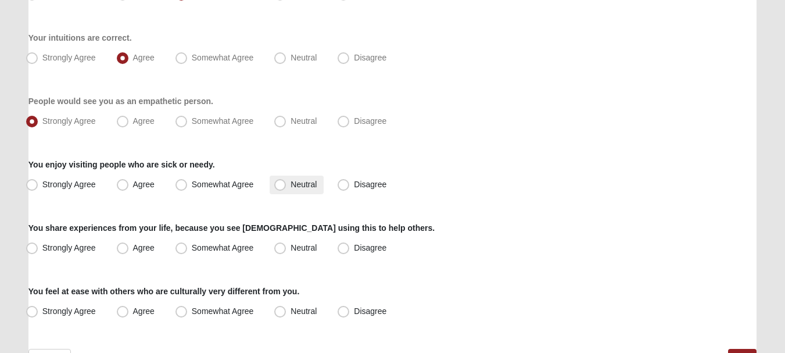
click at [291, 184] on span "Neutral" at bounding box center [304, 184] width 26 height 9
click at [284, 184] on input "Neutral" at bounding box center [283, 185] width 8 height 8
radio input "true"
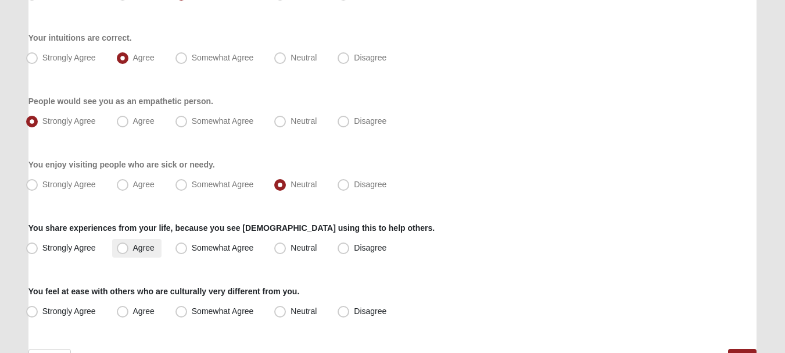
click at [155, 257] on label "Agree" at bounding box center [136, 248] width 49 height 19
click at [129, 252] on input "Agree" at bounding box center [125, 248] width 8 height 8
radio input "true"
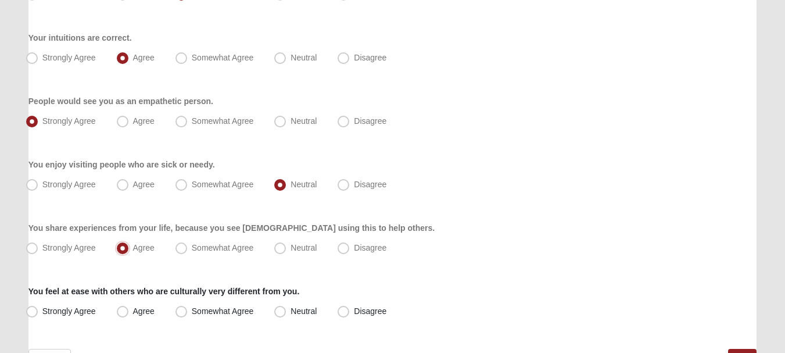
scroll to position [959, 0]
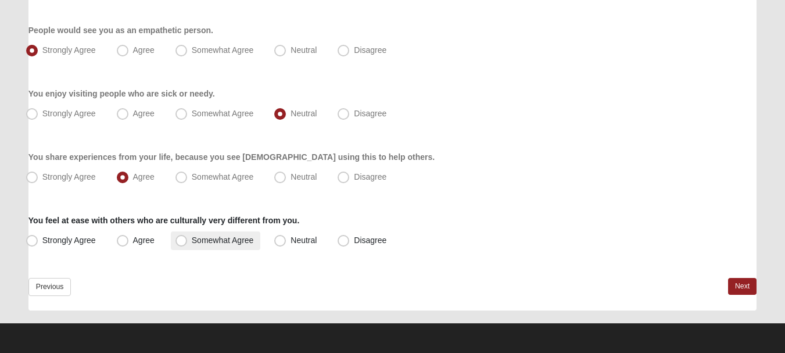
click at [219, 243] on span "Somewhat Agree" at bounding box center [223, 239] width 62 height 9
click at [188, 243] on input "Somewhat Agree" at bounding box center [184, 241] width 8 height 8
radio input "true"
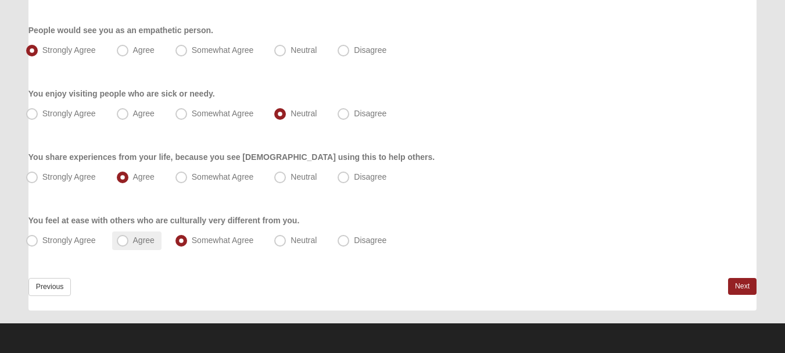
click at [130, 242] on label "Agree" at bounding box center [136, 240] width 49 height 19
click at [129, 242] on input "Agree" at bounding box center [125, 241] width 8 height 8
radio input "true"
click at [737, 281] on link "Next" at bounding box center [742, 286] width 28 height 17
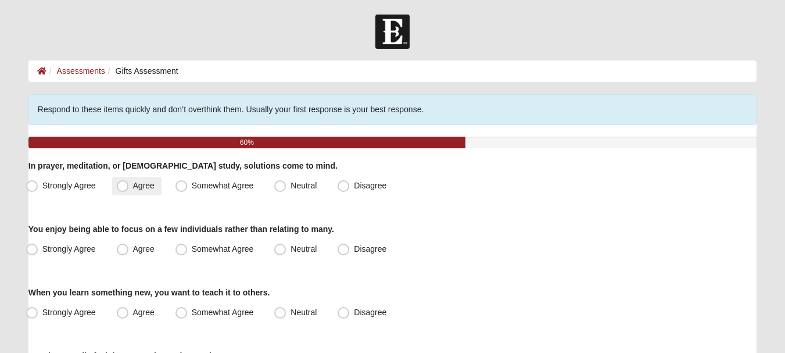
click at [134, 182] on span "Agree" at bounding box center [144, 185] width 22 height 9
click at [129, 182] on input "Agree" at bounding box center [125, 186] width 8 height 8
radio input "true"
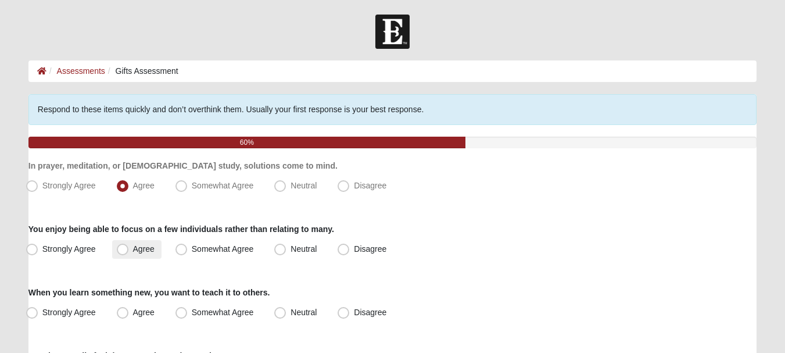
click at [133, 249] on span "Agree" at bounding box center [144, 248] width 22 height 9
click at [126, 249] on input "Agree" at bounding box center [125, 249] width 8 height 8
radio input "true"
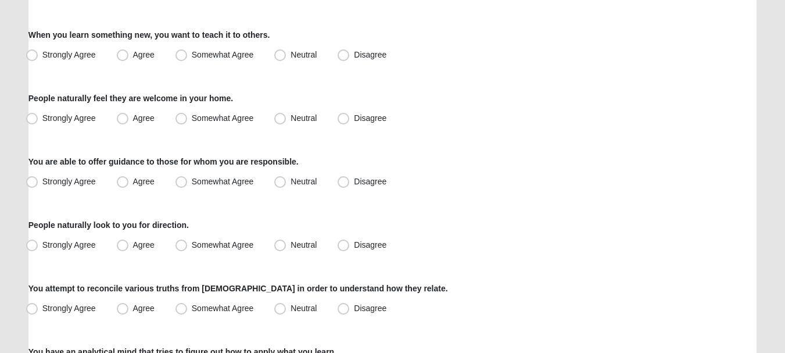
scroll to position [255, 0]
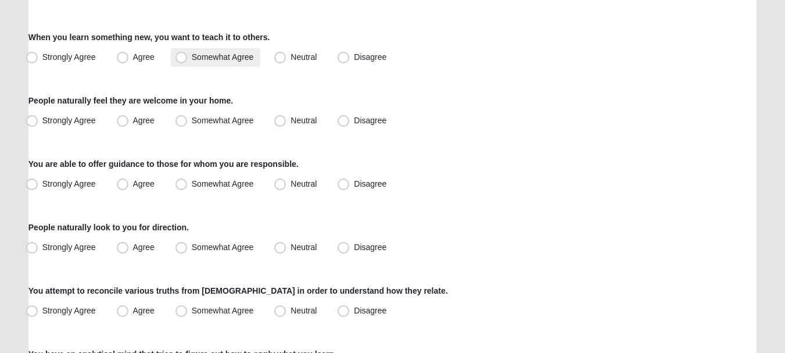
click at [248, 61] on span "Somewhat Agree" at bounding box center [223, 56] width 62 height 9
click at [188, 61] on input "Somewhat Agree" at bounding box center [184, 57] width 8 height 8
radio input "true"
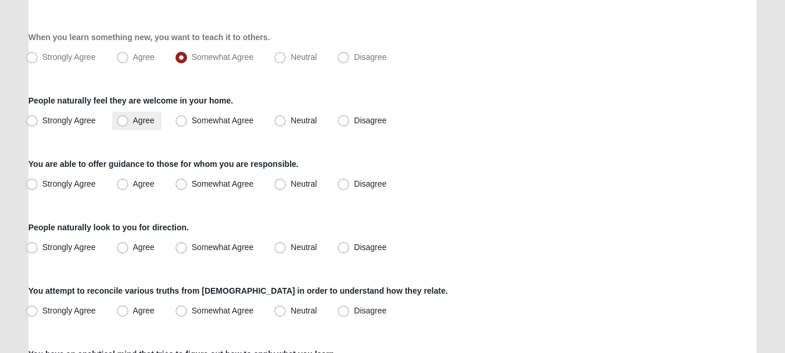
click at [133, 125] on span "Agree" at bounding box center [144, 120] width 22 height 9
click at [121, 124] on input "Agree" at bounding box center [125, 121] width 8 height 8
radio input "true"
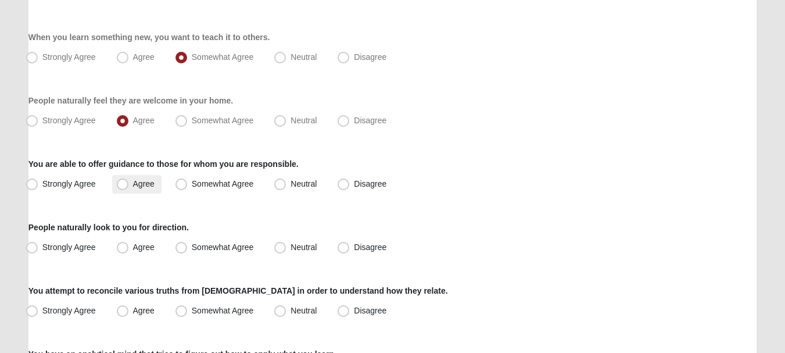
click at [142, 182] on span "Agree" at bounding box center [144, 183] width 22 height 9
click at [129, 182] on input "Agree" at bounding box center [125, 184] width 8 height 8
radio input "true"
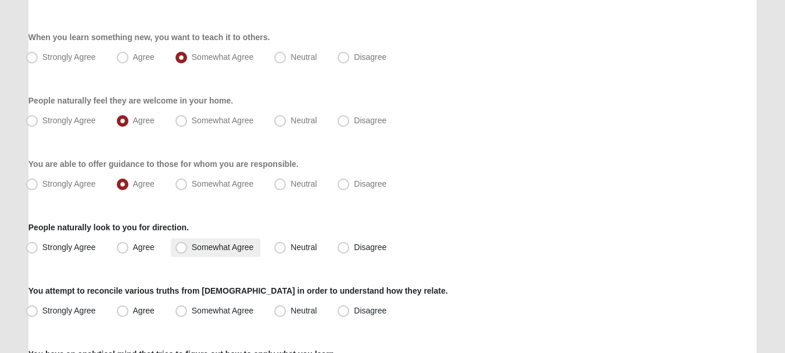
click at [195, 248] on span "Somewhat Agree" at bounding box center [223, 246] width 62 height 9
click at [188, 248] on input "Somewhat Agree" at bounding box center [184, 248] width 8 height 8
radio input "true"
click at [310, 250] on span "Neutral" at bounding box center [304, 246] width 26 height 9
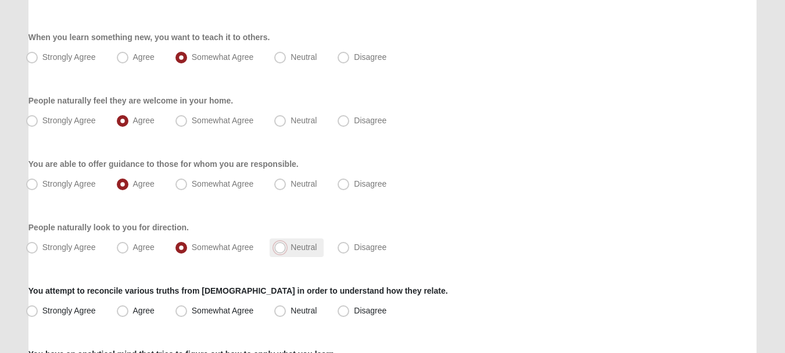
click at [287, 250] on input "Neutral" at bounding box center [283, 248] width 8 height 8
radio input "true"
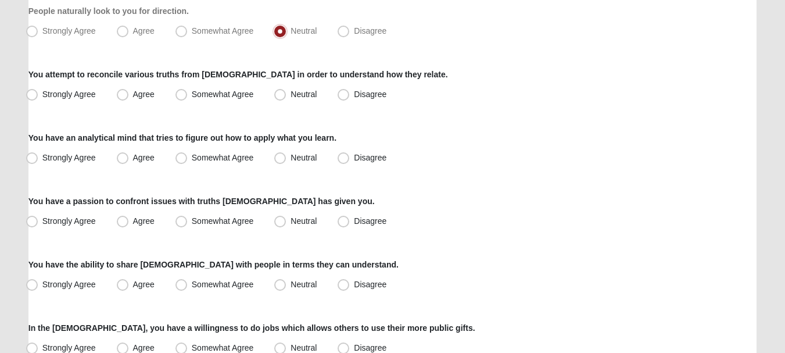
scroll to position [469, 0]
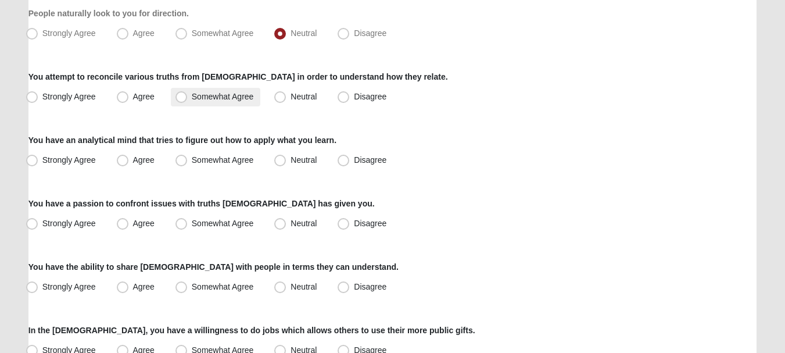
click at [201, 100] on span "Somewhat Agree" at bounding box center [223, 96] width 62 height 9
click at [188, 100] on input "Somewhat Agree" at bounding box center [184, 97] width 8 height 8
radio input "true"
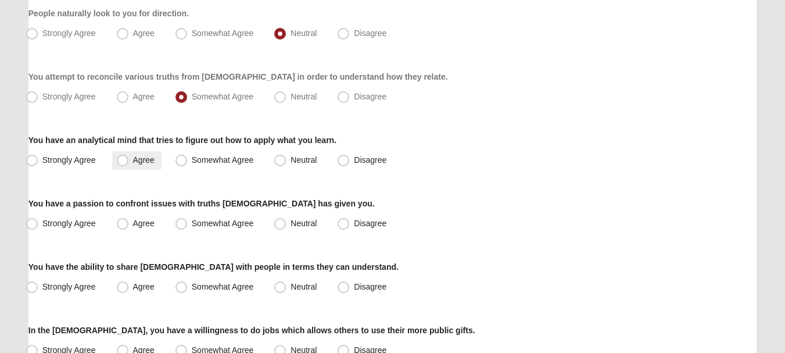
click at [149, 161] on span "Agree" at bounding box center [144, 159] width 22 height 9
click at [129, 161] on input "Agree" at bounding box center [125, 160] width 8 height 8
radio input "true"
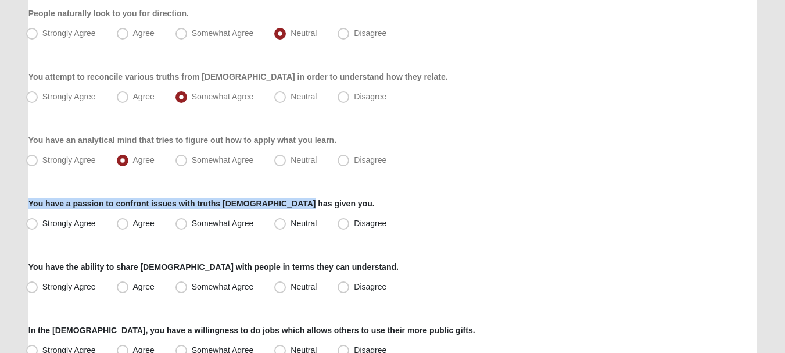
drag, startPoint x: 784, startPoint y: 164, endPoint x: 786, endPoint y: 186, distance: 22.2
click at [785, 186] on html "Hello Chris My Account Log Out Gifts Assessment Assessments Gifts Assessment Er…" at bounding box center [392, 187] width 785 height 1312
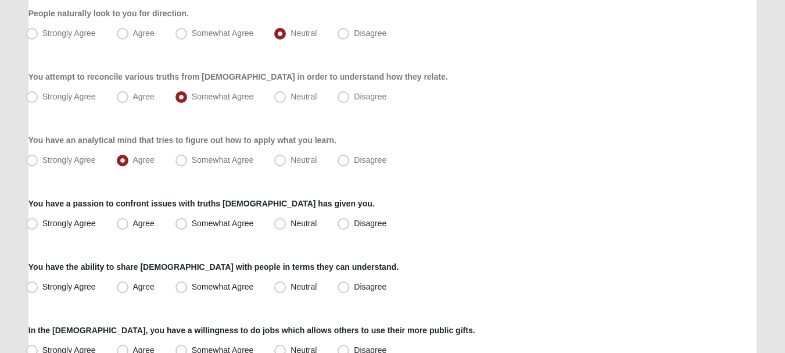
click at [728, 204] on div "You have a passion to confront issues with truths God has given you. Strongly A…" at bounding box center [392, 215] width 728 height 35
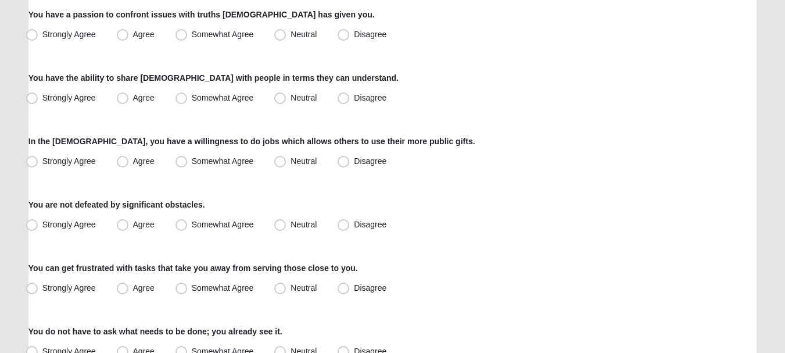
scroll to position [660, 0]
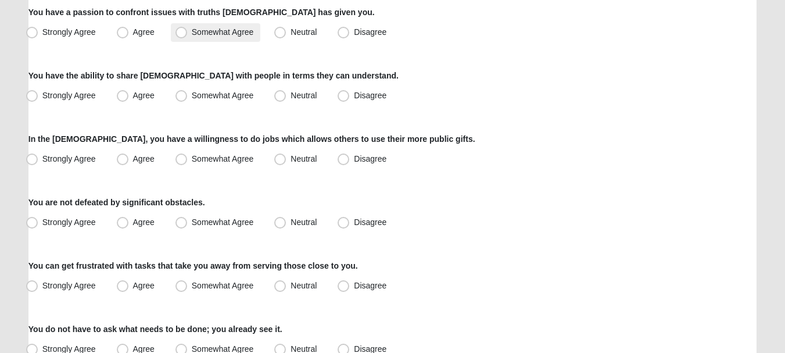
click at [214, 36] on span "Somewhat Agree" at bounding box center [223, 31] width 62 height 9
click at [188, 36] on input "Somewhat Agree" at bounding box center [184, 32] width 8 height 8
radio input "true"
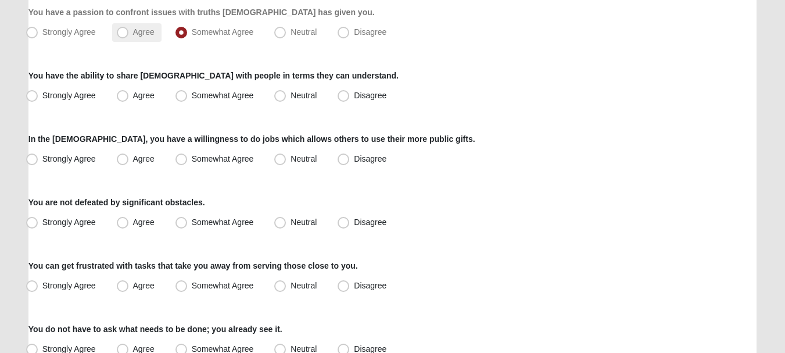
click at [130, 37] on label "Agree" at bounding box center [136, 32] width 49 height 19
click at [129, 36] on input "Agree" at bounding box center [125, 32] width 8 height 8
radio input "true"
click at [89, 38] on label "Strongly Agree" at bounding box center [62, 32] width 81 height 19
click at [38, 36] on input "Strongly Agree" at bounding box center [35, 32] width 8 height 8
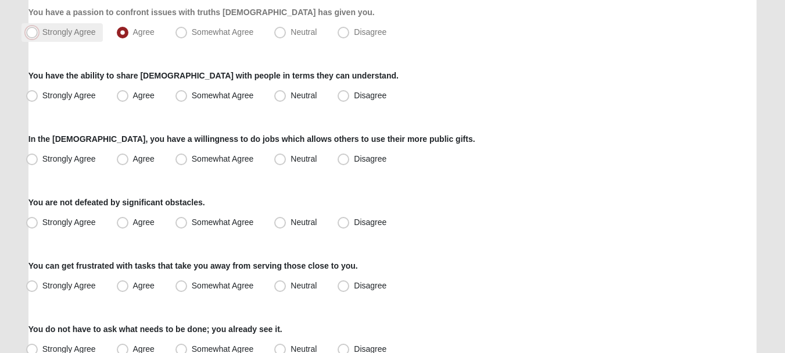
radio input "true"
click at [129, 99] on label "Agree" at bounding box center [136, 96] width 49 height 19
click at [129, 99] on input "Agree" at bounding box center [125, 96] width 8 height 8
radio input "true"
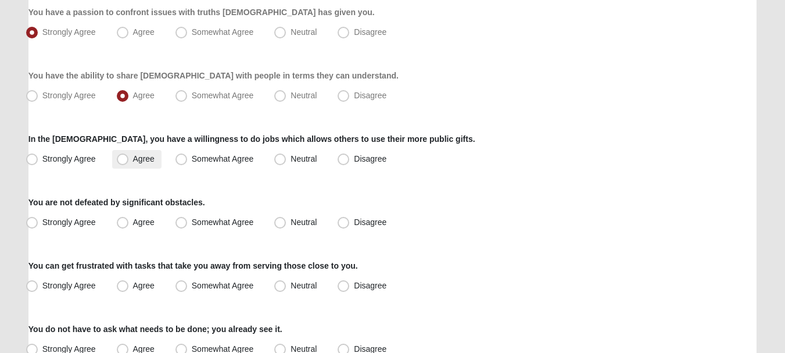
click at [144, 160] on span "Agree" at bounding box center [144, 158] width 22 height 9
click at [129, 160] on input "Agree" at bounding box center [125, 159] width 8 height 8
radio input "true"
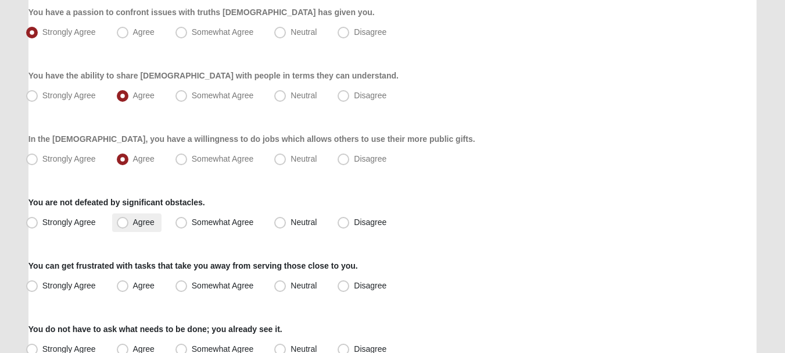
click at [147, 218] on span "Agree" at bounding box center [144, 221] width 22 height 9
click at [129, 219] on input "Agree" at bounding box center [125, 223] width 8 height 8
radio input "true"
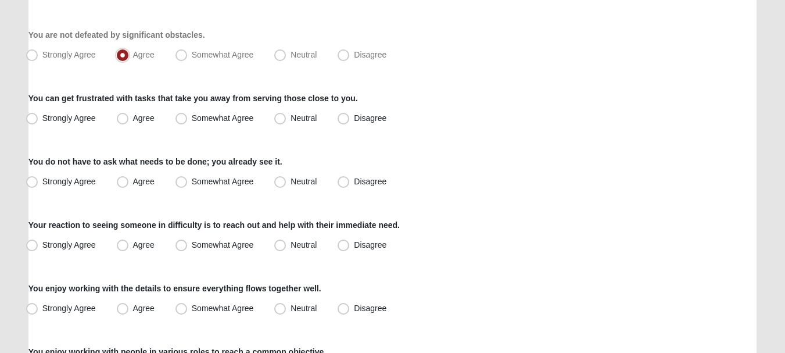
scroll to position [830, 0]
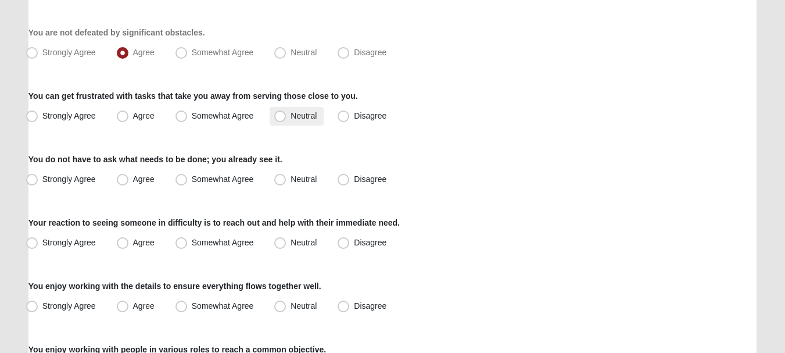
click at [291, 112] on span "Neutral" at bounding box center [304, 115] width 26 height 9
click at [285, 112] on input "Neutral" at bounding box center [283, 116] width 8 height 8
radio input "true"
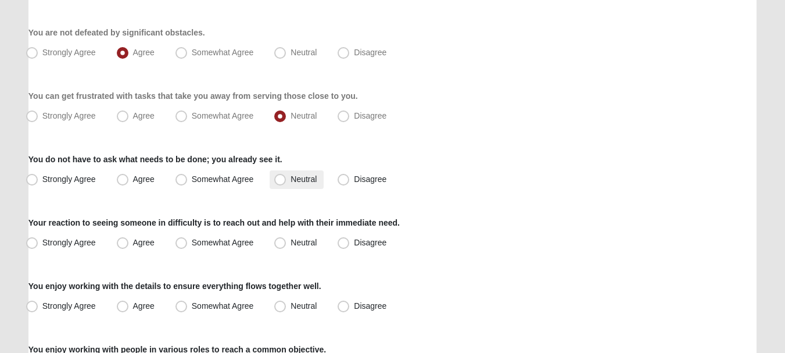
click at [290, 182] on label "Neutral" at bounding box center [297, 179] width 54 height 19
click at [287, 182] on input "Neutral" at bounding box center [283, 180] width 8 height 8
radio input "true"
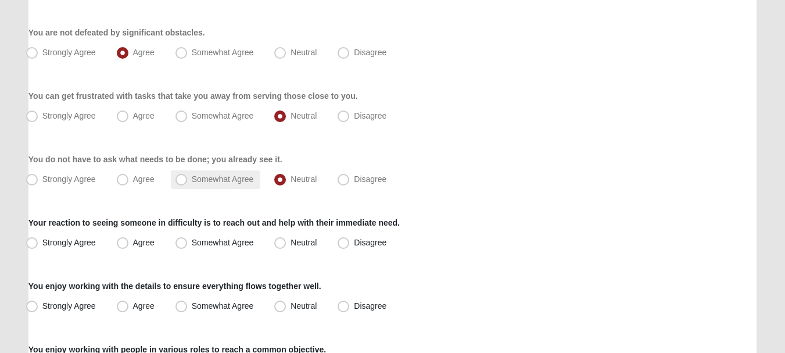
click at [244, 184] on label "Somewhat Agree" at bounding box center [216, 179] width 90 height 19
click at [188, 183] on input "Somewhat Agree" at bounding box center [184, 180] width 8 height 8
radio input "true"
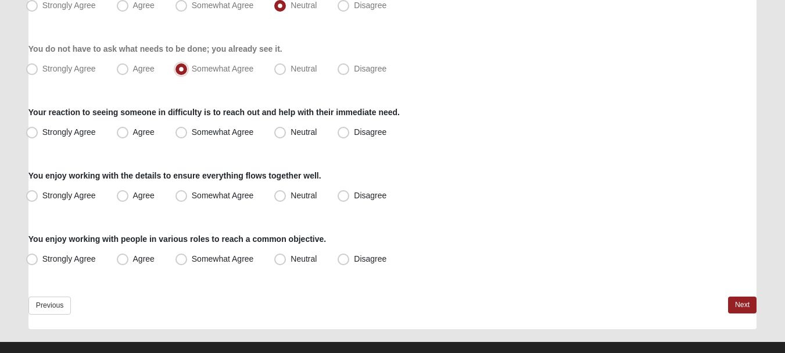
scroll to position [947, 0]
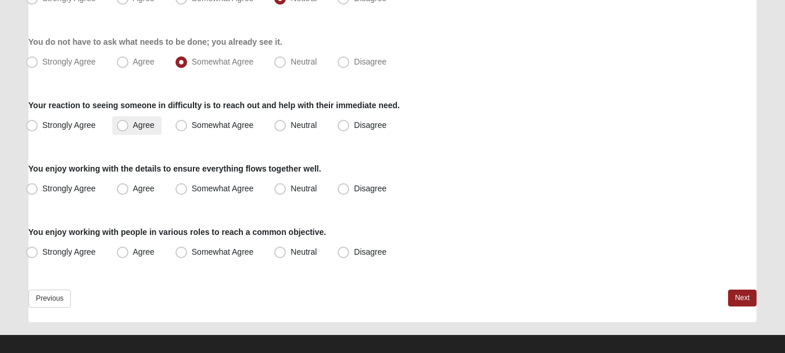
click at [144, 121] on span "Agree" at bounding box center [144, 124] width 22 height 9
click at [129, 121] on input "Agree" at bounding box center [125, 125] width 8 height 8
radio input "true"
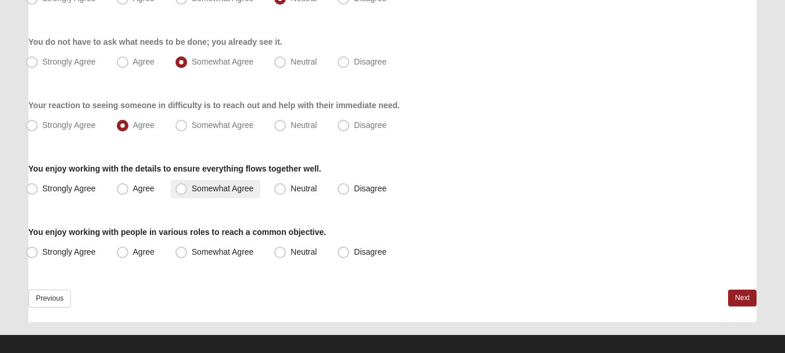
click at [226, 192] on span "Somewhat Agree" at bounding box center [223, 188] width 62 height 9
click at [188, 192] on input "Somewhat Agree" at bounding box center [184, 189] width 8 height 8
radio input "true"
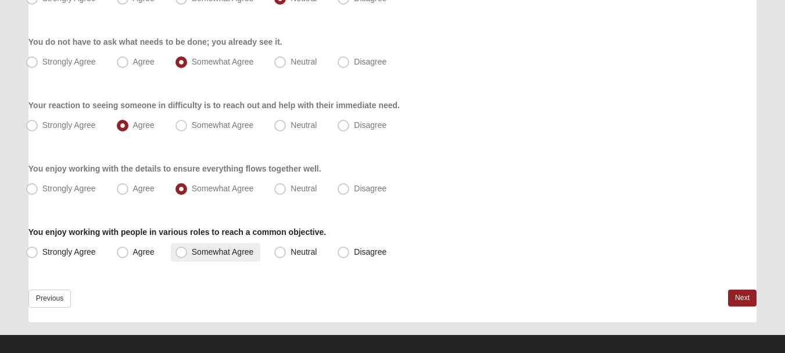
click at [225, 248] on span "Somewhat Agree" at bounding box center [223, 251] width 62 height 9
click at [188, 248] on input "Somewhat Agree" at bounding box center [184, 252] width 8 height 8
radio input "true"
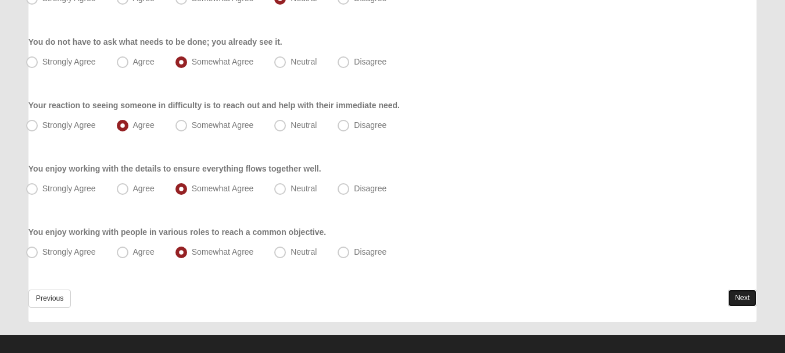
click at [748, 298] on link "Next" at bounding box center [742, 297] width 28 height 17
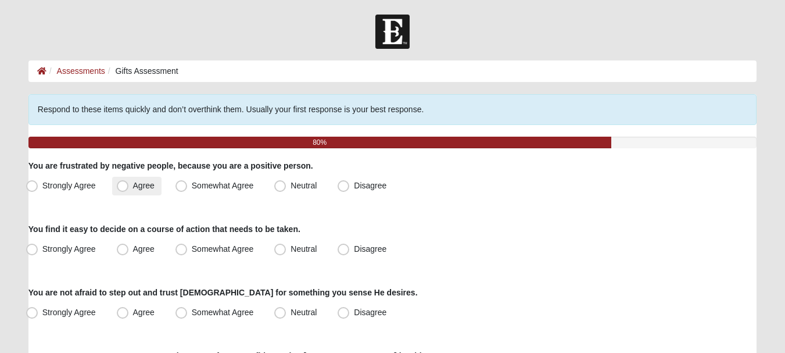
click at [133, 183] on span "Agree" at bounding box center [144, 185] width 22 height 9
click at [121, 183] on input "Agree" at bounding box center [125, 186] width 8 height 8
radio input "true"
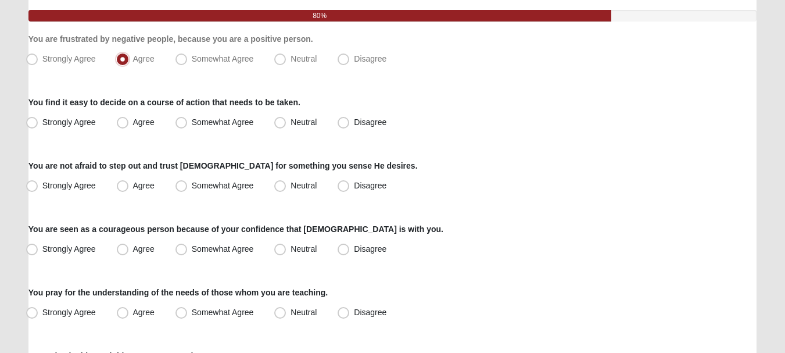
scroll to position [134, 0]
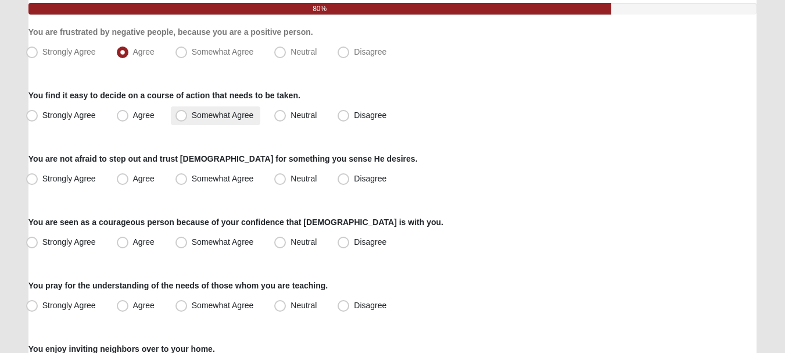
click at [220, 119] on span "Somewhat Agree" at bounding box center [223, 114] width 62 height 9
click at [188, 119] on input "Somewhat Agree" at bounding box center [184, 116] width 8 height 8
radio input "true"
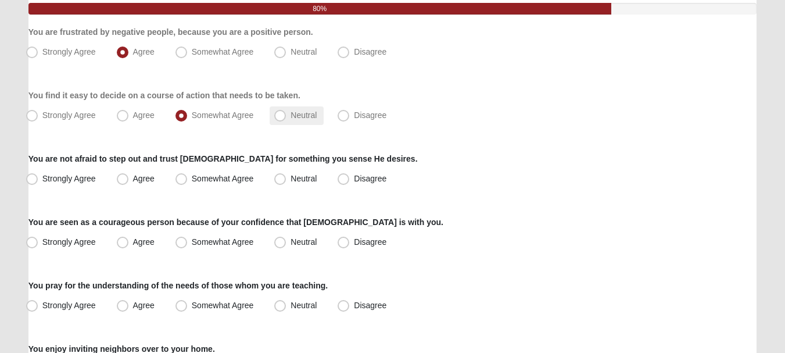
click at [299, 121] on label "Neutral" at bounding box center [297, 115] width 54 height 19
click at [287, 119] on input "Neutral" at bounding box center [283, 116] width 8 height 8
radio input "true"
click at [236, 114] on span "Somewhat Agree" at bounding box center [223, 114] width 62 height 9
click at [188, 114] on input "Somewhat Agree" at bounding box center [184, 116] width 8 height 8
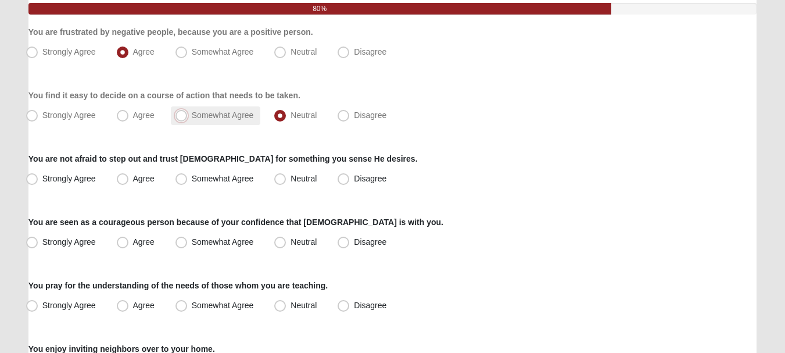
radio input "true"
click at [142, 110] on span "Agree" at bounding box center [144, 114] width 22 height 9
click at [129, 112] on input "Agree" at bounding box center [125, 116] width 8 height 8
radio input "true"
click at [483, 166] on div "You are not afraid to step out and trust God for something you sense He desires…" at bounding box center [392, 170] width 728 height 35
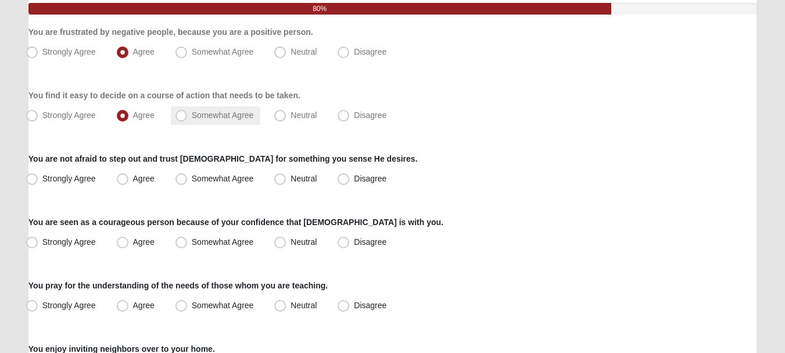
click at [232, 120] on label "Somewhat Agree" at bounding box center [216, 115] width 90 height 19
click at [188, 119] on input "Somewhat Agree" at bounding box center [184, 116] width 8 height 8
radio input "true"
click at [442, 216] on div "You are seen as a courageous person because of your confidence that God is with…" at bounding box center [392, 233] width 728 height 35
click at [131, 181] on label "Agree" at bounding box center [136, 179] width 49 height 19
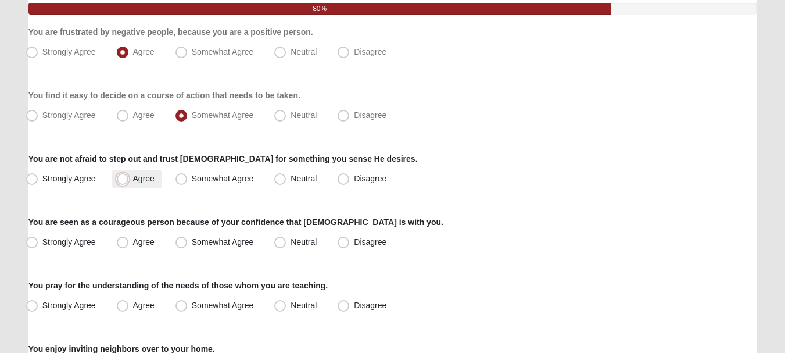
click at [129, 181] on input "Agree" at bounding box center [125, 179] width 8 height 8
radio input "true"
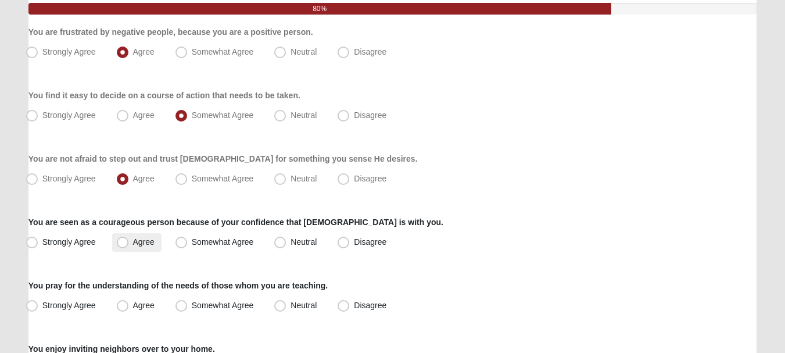
click at [135, 242] on span "Agree" at bounding box center [144, 241] width 22 height 9
click at [129, 242] on input "Agree" at bounding box center [125, 242] width 8 height 8
radio input "true"
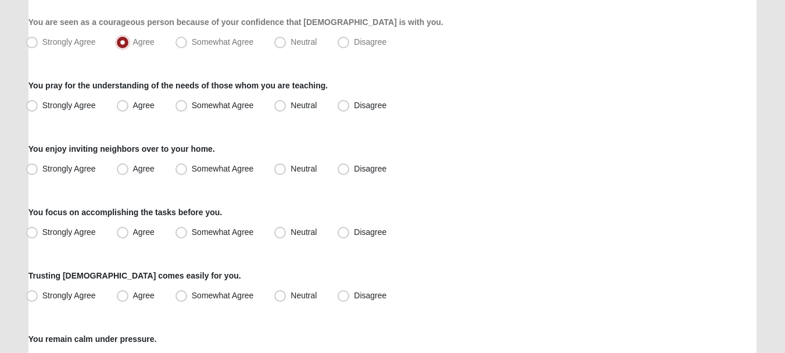
scroll to position [307, 0]
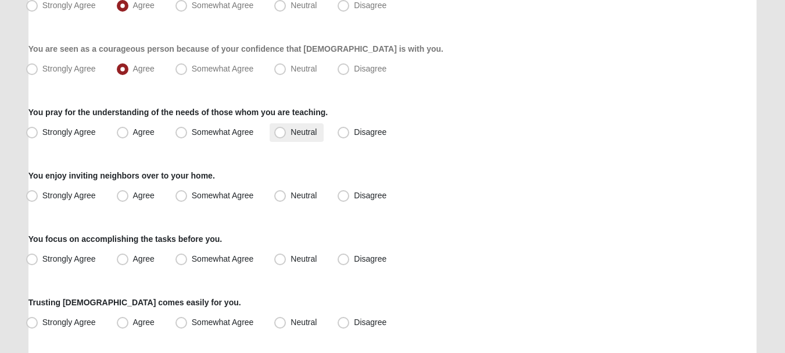
click at [291, 132] on span "Neutral" at bounding box center [304, 131] width 26 height 9
click at [282, 132] on input "Neutral" at bounding box center [283, 132] width 8 height 8
radio input "true"
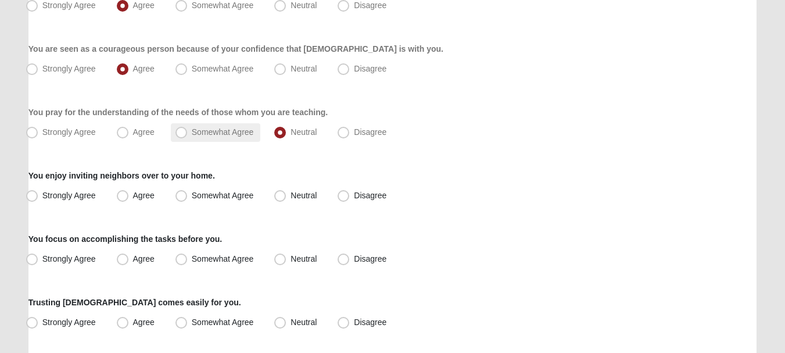
click at [230, 134] on span "Somewhat Agree" at bounding box center [223, 131] width 62 height 9
click at [188, 134] on input "Somewhat Agree" at bounding box center [184, 132] width 8 height 8
radio input "true"
click at [298, 136] on span "Neutral" at bounding box center [304, 131] width 26 height 9
click at [287, 136] on input "Neutral" at bounding box center [283, 132] width 8 height 8
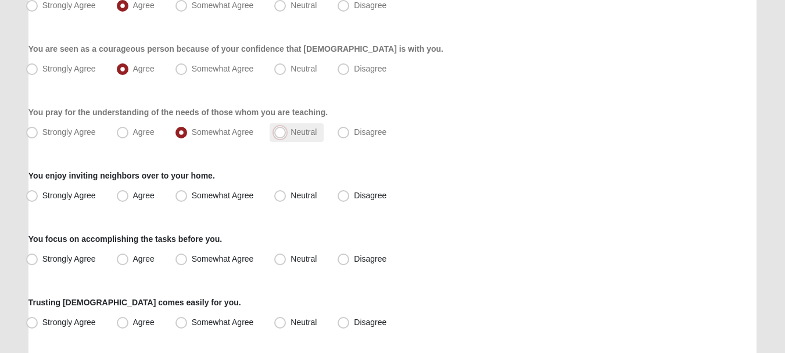
radio input "true"
click at [293, 196] on span "Neutral" at bounding box center [304, 195] width 26 height 9
click at [287, 196] on input "Neutral" at bounding box center [283, 196] width 8 height 8
radio input "true"
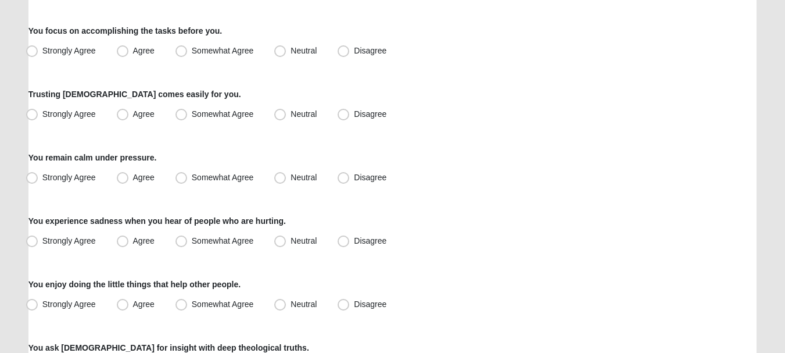
scroll to position [520, 0]
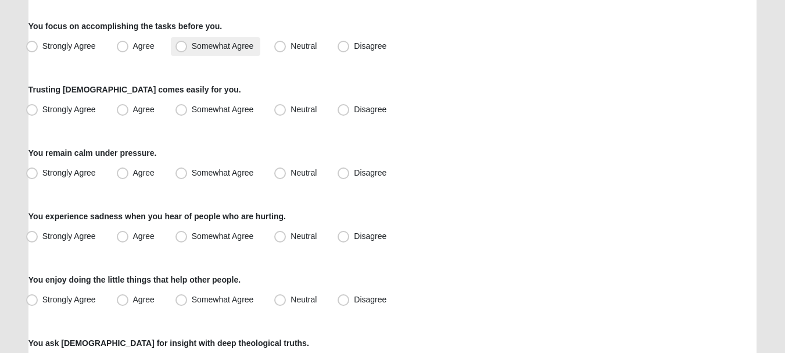
click at [223, 44] on span "Somewhat Agree" at bounding box center [223, 45] width 62 height 9
click at [188, 44] on input "Somewhat Agree" at bounding box center [184, 46] width 8 height 8
radio input "true"
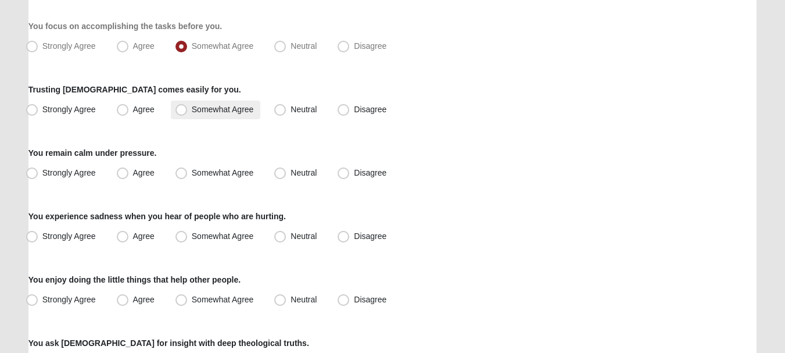
click at [193, 117] on label "Somewhat Agree" at bounding box center [216, 110] width 90 height 19
click at [188, 113] on input "Somewhat Agree" at bounding box center [184, 110] width 8 height 8
radio input "true"
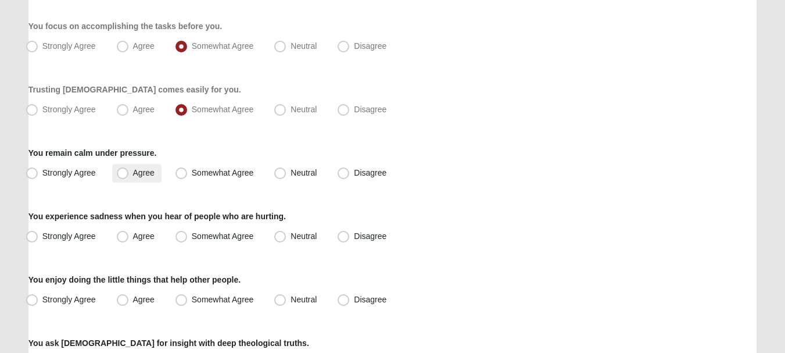
click at [143, 173] on span "Agree" at bounding box center [144, 172] width 22 height 9
click at [129, 173] on input "Agree" at bounding box center [125, 173] width 8 height 8
radio input "true"
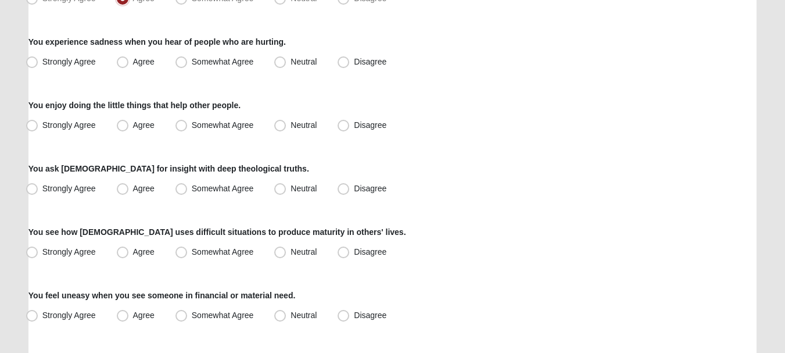
scroll to position [699, 0]
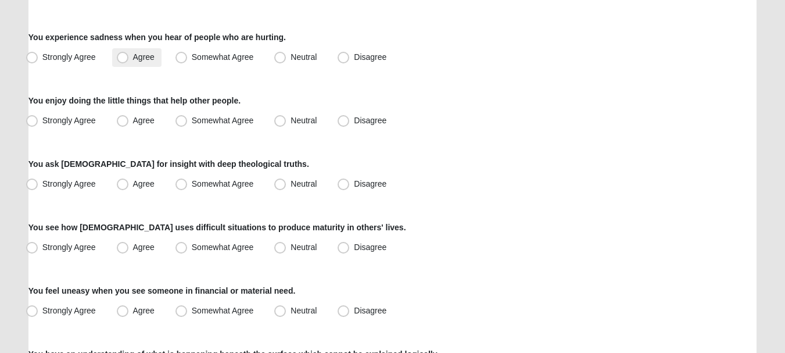
click at [140, 55] on span "Agree" at bounding box center [144, 56] width 22 height 9
click at [129, 55] on input "Agree" at bounding box center [125, 57] width 8 height 8
radio input "true"
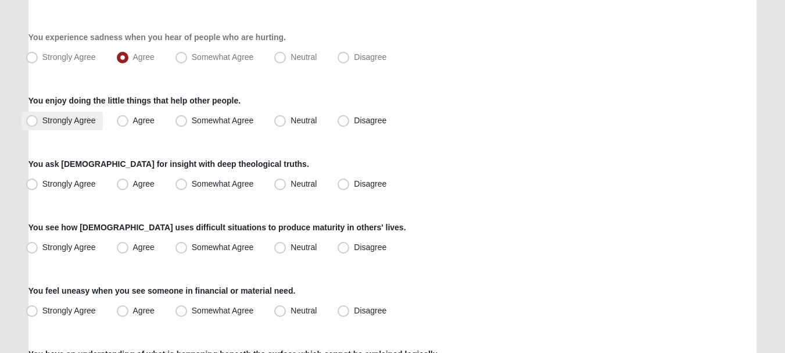
click at [62, 127] on label "Strongly Agree" at bounding box center [62, 121] width 81 height 19
click at [38, 124] on input "Strongly Agree" at bounding box center [35, 121] width 8 height 8
radio input "true"
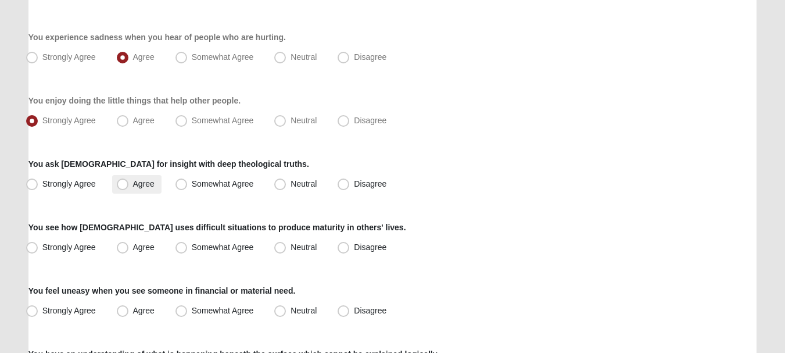
click at [133, 184] on span "Agree" at bounding box center [144, 183] width 22 height 9
click at [125, 184] on input "Agree" at bounding box center [125, 184] width 8 height 8
radio input "true"
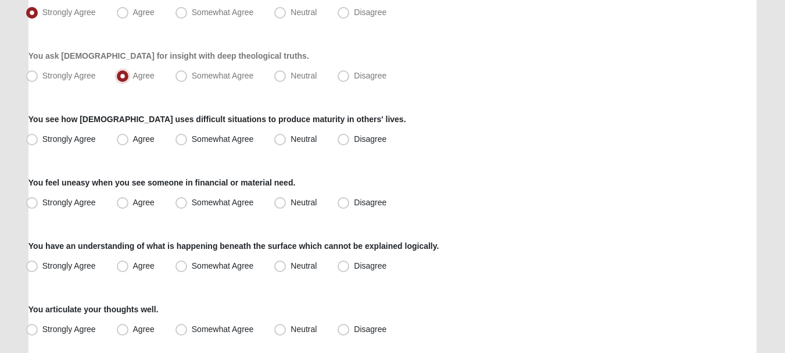
scroll to position [823, 0]
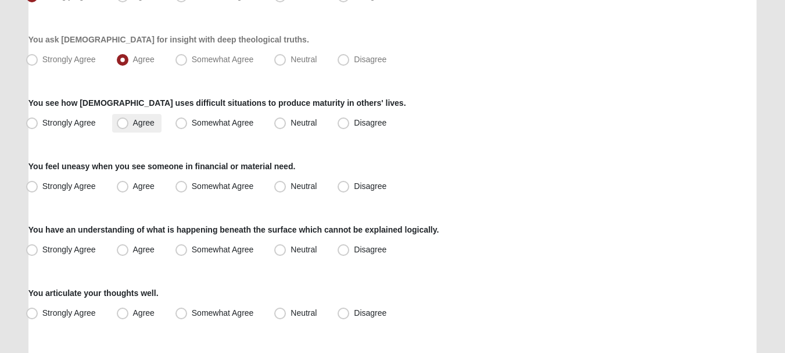
click at [138, 132] on label "Agree" at bounding box center [136, 123] width 49 height 19
click at [129, 127] on input "Agree" at bounding box center [125, 123] width 8 height 8
radio input "true"
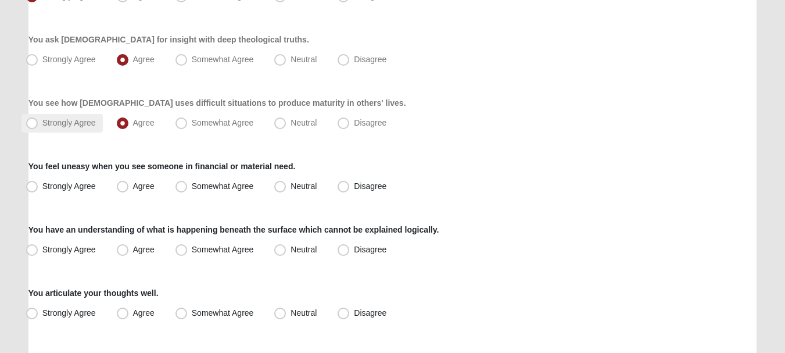
click at [59, 120] on span "Strongly Agree" at bounding box center [68, 122] width 53 height 9
click at [38, 120] on input "Strongly Agree" at bounding box center [35, 123] width 8 height 8
radio input "true"
click at [131, 119] on label "Agree" at bounding box center [136, 123] width 49 height 19
click at [129, 119] on input "Agree" at bounding box center [125, 123] width 8 height 8
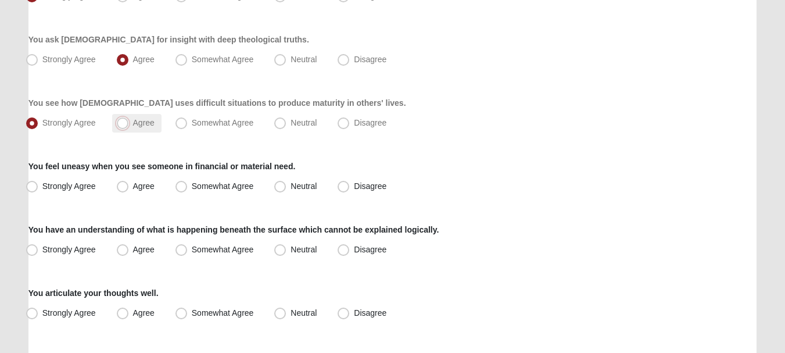
radio input "true"
click at [133, 183] on span "Agree" at bounding box center [144, 185] width 22 height 9
click at [121, 183] on input "Agree" at bounding box center [125, 186] width 8 height 8
radio input "true"
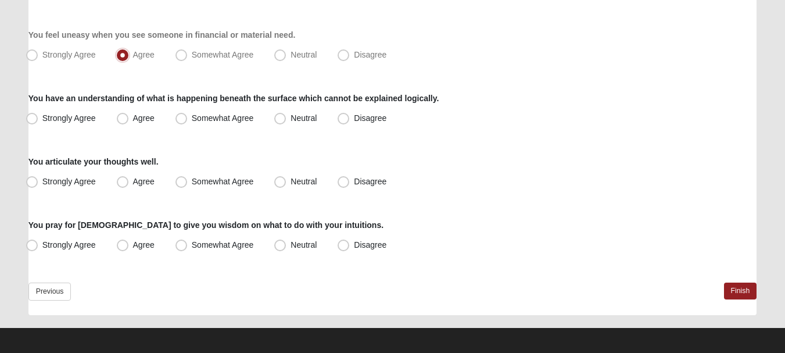
scroll to position [956, 0]
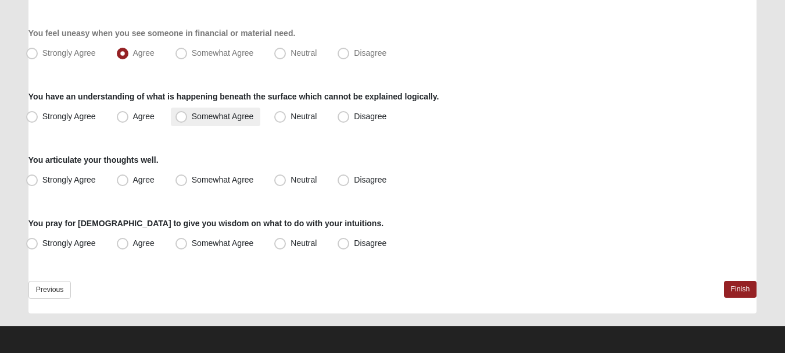
click at [219, 119] on span "Somewhat Agree" at bounding box center [223, 116] width 62 height 9
click at [188, 119] on input "Somewhat Agree" at bounding box center [184, 117] width 8 height 8
radio input "true"
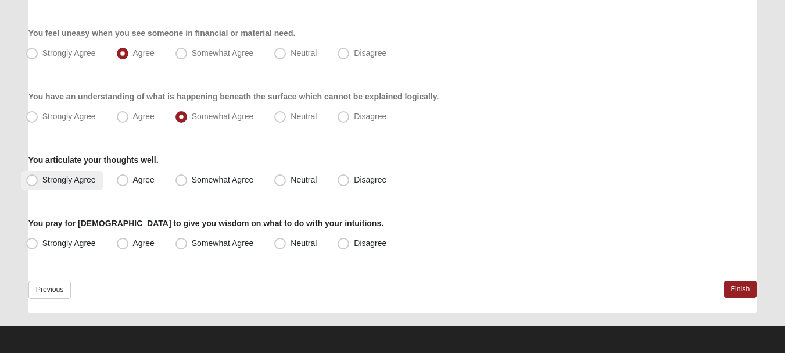
click at [53, 177] on span "Strongly Agree" at bounding box center [68, 179] width 53 height 9
click at [38, 177] on input "Strongly Agree" at bounding box center [35, 180] width 8 height 8
radio input "true"
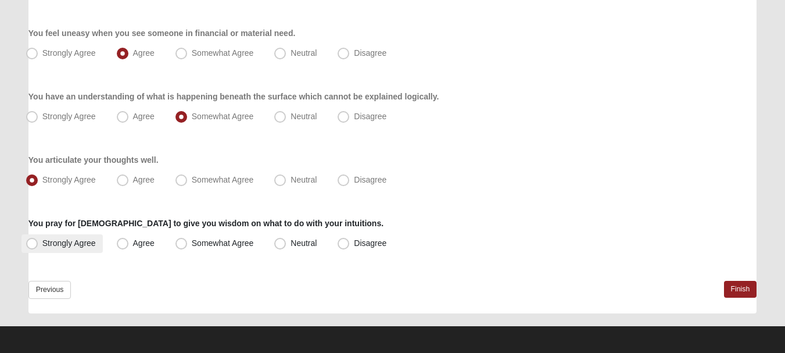
click at [67, 250] on label "Strongly Agree" at bounding box center [62, 243] width 81 height 19
click at [38, 247] on input "Strongly Agree" at bounding box center [35, 243] width 8 height 8
radio input "true"
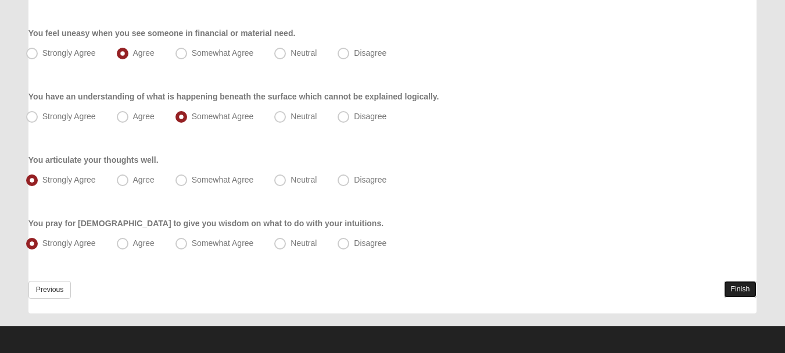
click at [732, 288] on link "Finish" at bounding box center [740, 289] width 33 height 17
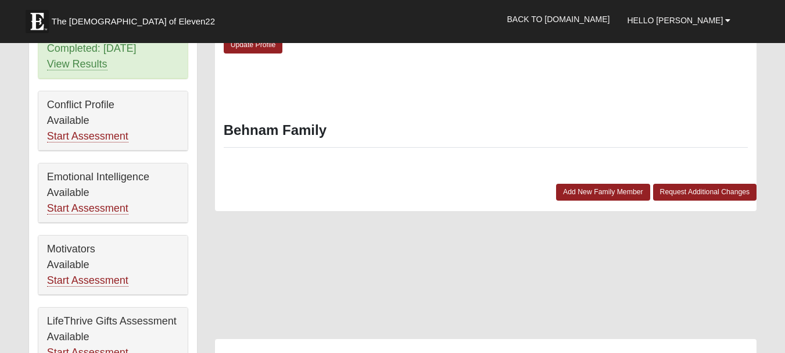
scroll to position [641, 0]
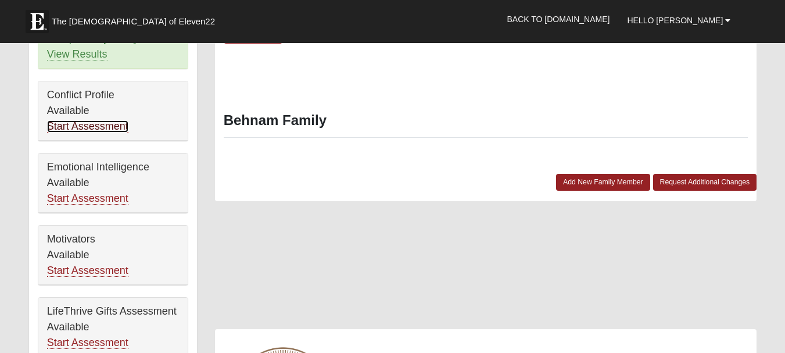
click at [88, 120] on link "Start Assessment" at bounding box center [87, 126] width 81 height 12
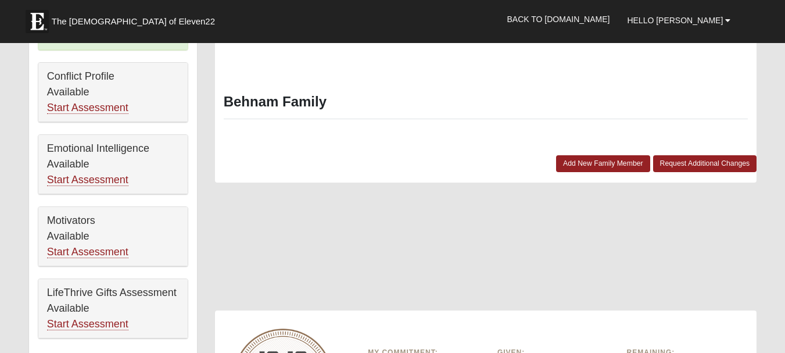
scroll to position [632, 0]
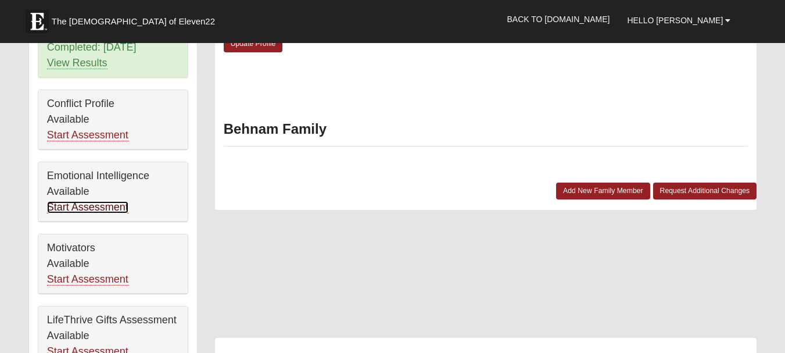
click at [109, 201] on link "Start Assessment" at bounding box center [87, 207] width 81 height 12
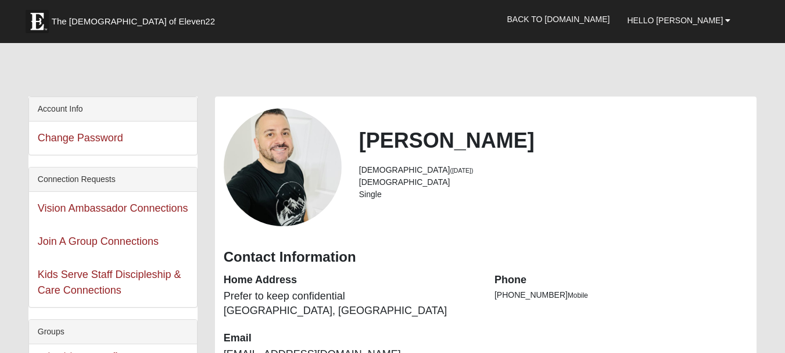
scroll to position [632, 0]
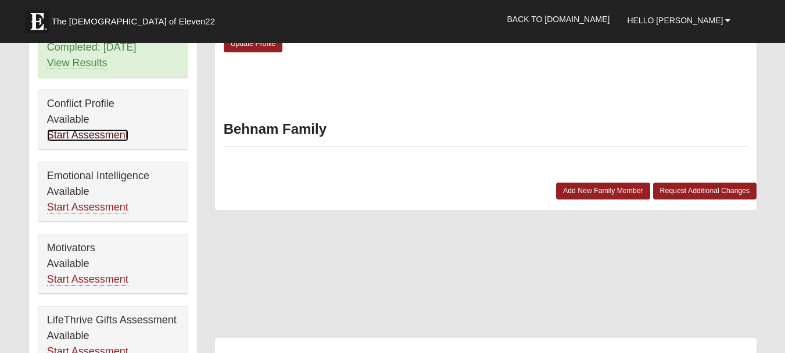
click at [83, 129] on link "Start Assessment" at bounding box center [87, 135] width 81 height 12
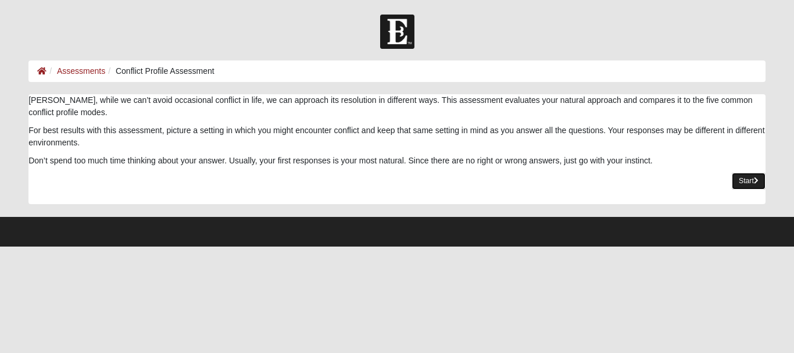
click at [747, 179] on link "Start" at bounding box center [749, 181] width 34 height 17
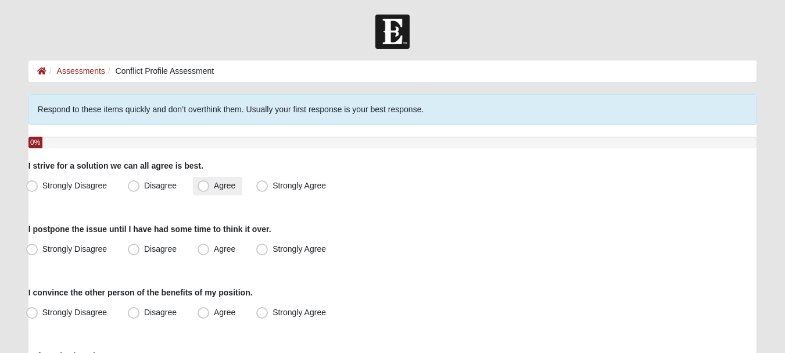
click at [214, 189] on span "Agree" at bounding box center [225, 185] width 22 height 9
click at [204, 189] on input "Agree" at bounding box center [206, 186] width 8 height 8
radio input "true"
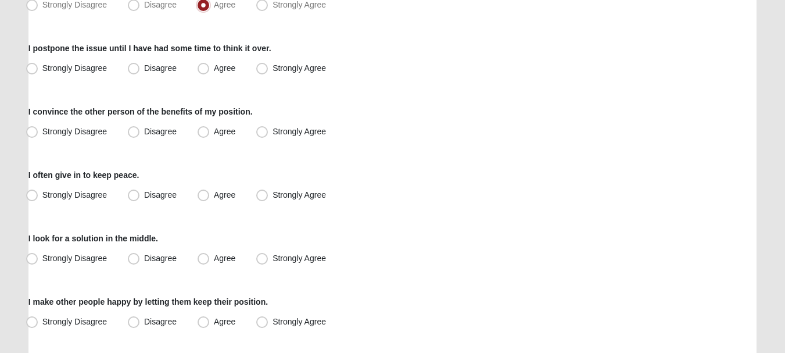
scroll to position [182, 0]
click at [212, 74] on label "Agree" at bounding box center [217, 67] width 49 height 19
click at [210, 71] on input "Agree" at bounding box center [206, 67] width 8 height 8
radio input "true"
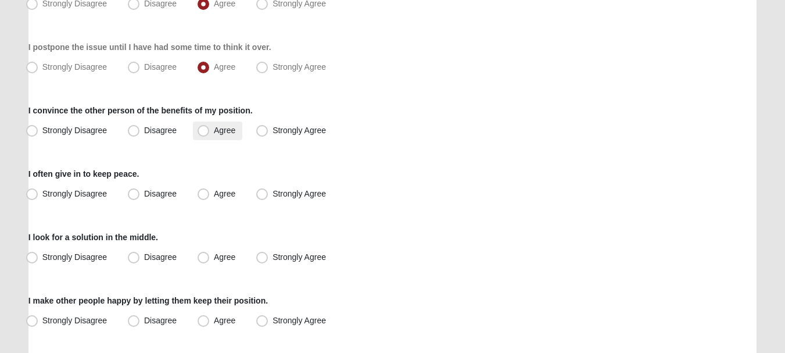
click at [214, 129] on span "Agree" at bounding box center [225, 130] width 22 height 9
click at [205, 129] on input "Agree" at bounding box center [206, 131] width 8 height 8
radio input "true"
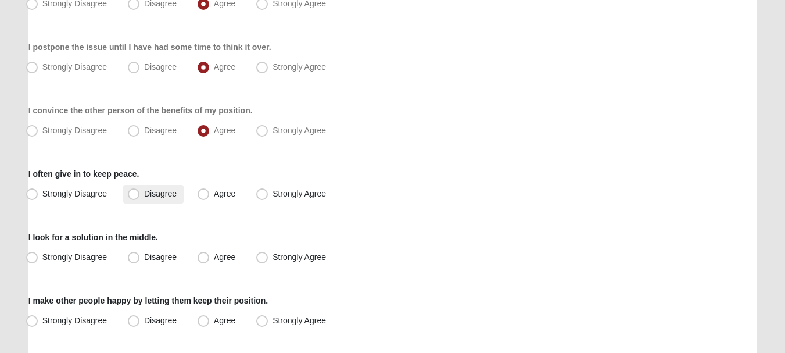
click at [153, 200] on label "Disagree" at bounding box center [153, 194] width 60 height 19
click at [140, 198] on input "Disagree" at bounding box center [137, 194] width 8 height 8
radio input "true"
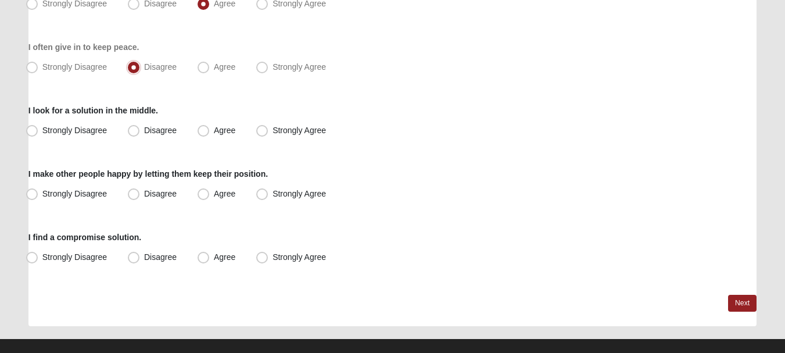
scroll to position [310, 0]
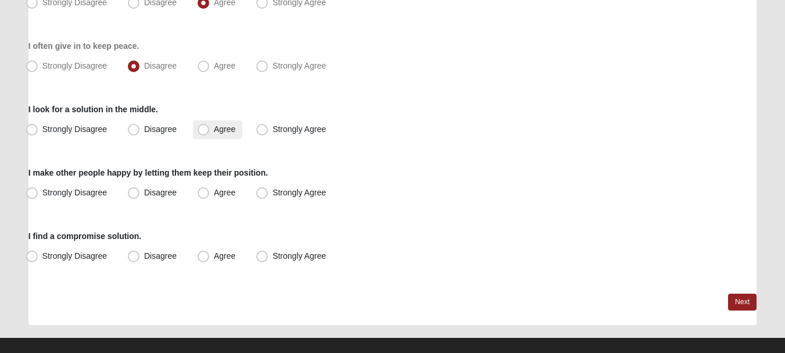
click at [214, 128] on span "Agree" at bounding box center [225, 128] width 22 height 9
click at [202, 128] on input "Agree" at bounding box center [206, 130] width 8 height 8
radio input "true"
click at [144, 125] on span "Disagree" at bounding box center [160, 128] width 33 height 9
click at [140, 126] on input "Disagree" at bounding box center [137, 130] width 8 height 8
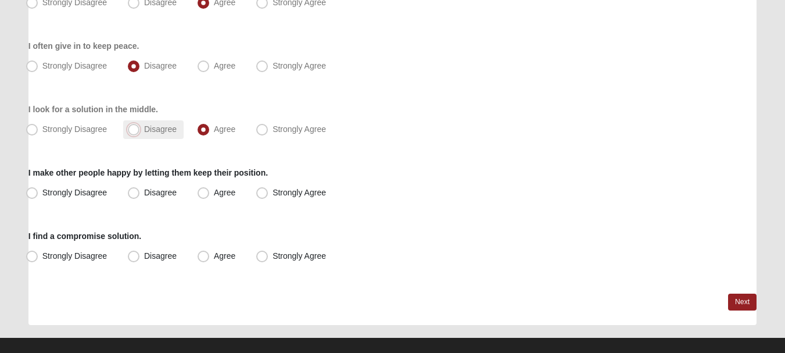
radio input "true"
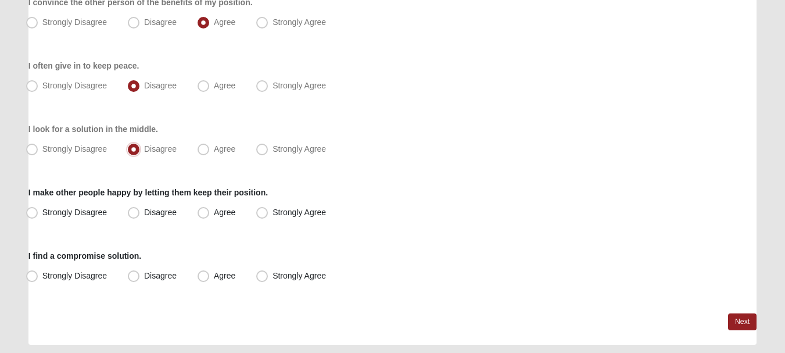
scroll to position [295, 0]
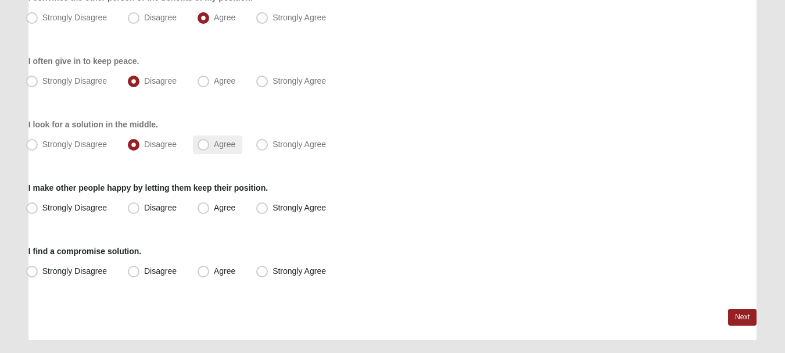
click at [216, 141] on span "Agree" at bounding box center [225, 143] width 22 height 9
click at [210, 141] on input "Agree" at bounding box center [206, 145] width 8 height 8
radio input "true"
click at [152, 215] on label "Disagree" at bounding box center [153, 208] width 60 height 19
click at [140, 212] on input "Disagree" at bounding box center [137, 208] width 8 height 8
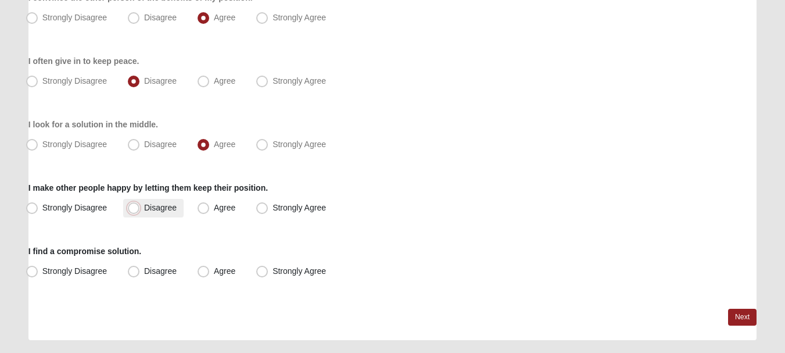
radio input "true"
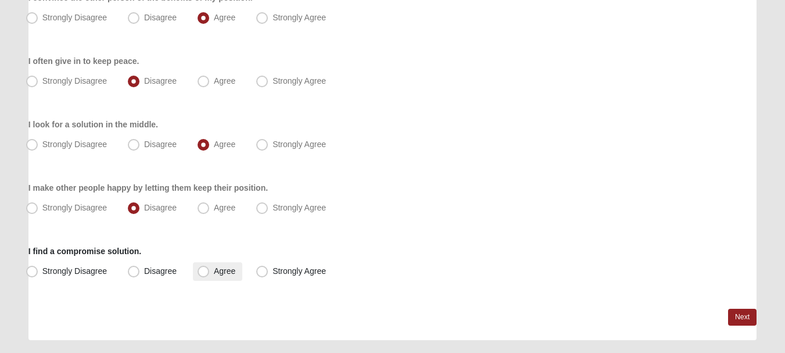
click at [219, 272] on span "Agree" at bounding box center [225, 270] width 22 height 9
click at [210, 272] on input "Agree" at bounding box center [206, 271] width 8 height 8
radio input "true"
click at [739, 322] on link "Next" at bounding box center [742, 317] width 28 height 17
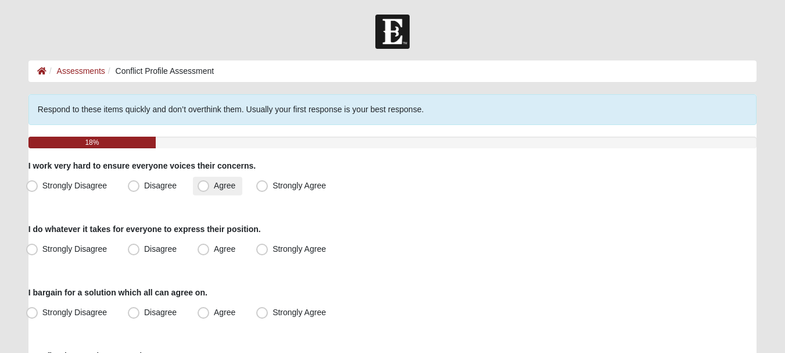
click at [225, 186] on span "Agree" at bounding box center [225, 185] width 22 height 9
click at [210, 186] on input "Agree" at bounding box center [206, 186] width 8 height 8
radio input "true"
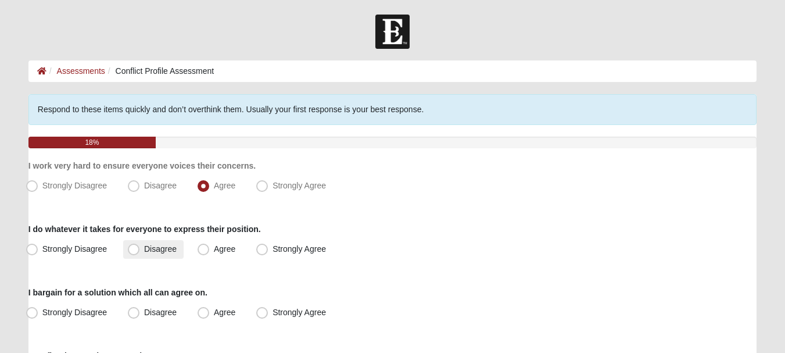
click at [170, 244] on span "Disagree" at bounding box center [160, 248] width 33 height 9
click at [140, 245] on input "Disagree" at bounding box center [137, 249] width 8 height 8
radio input "true"
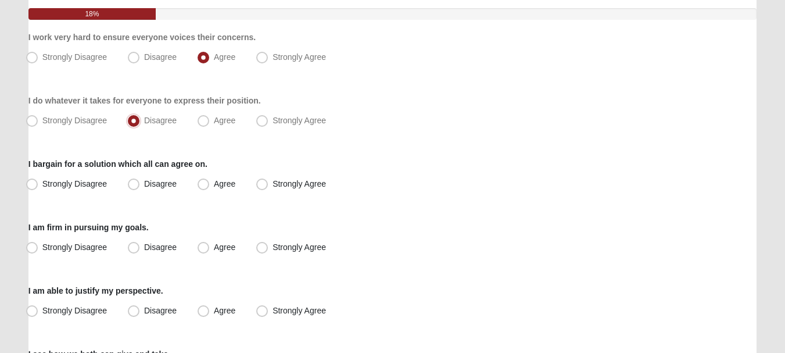
scroll to position [131, 0]
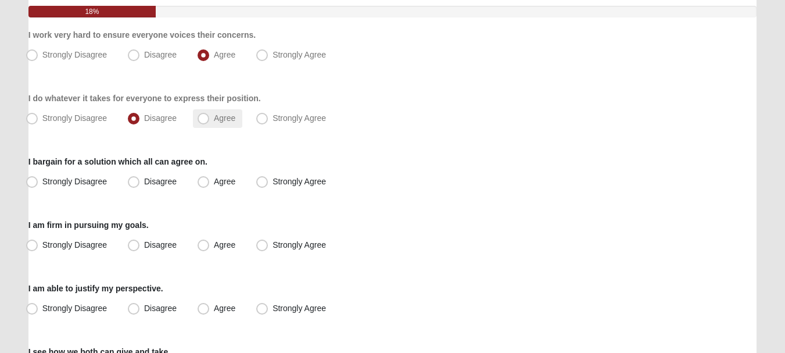
click at [214, 118] on span "Agree" at bounding box center [225, 117] width 22 height 9
click at [202, 118] on input "Agree" at bounding box center [206, 118] width 8 height 8
radio input "true"
click at [214, 182] on span "Agree" at bounding box center [225, 181] width 22 height 9
click at [206, 182] on input "Agree" at bounding box center [206, 182] width 8 height 8
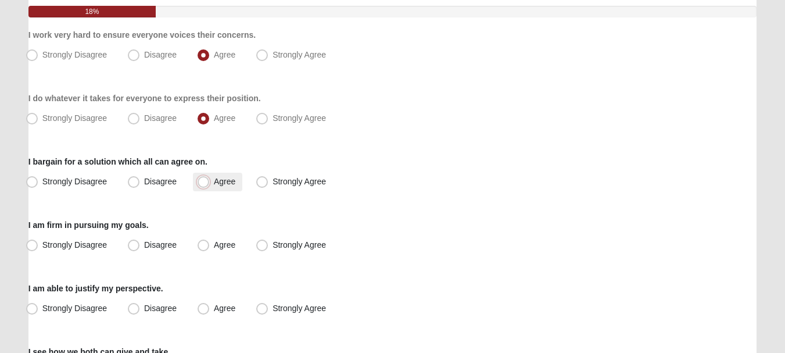
radio input "true"
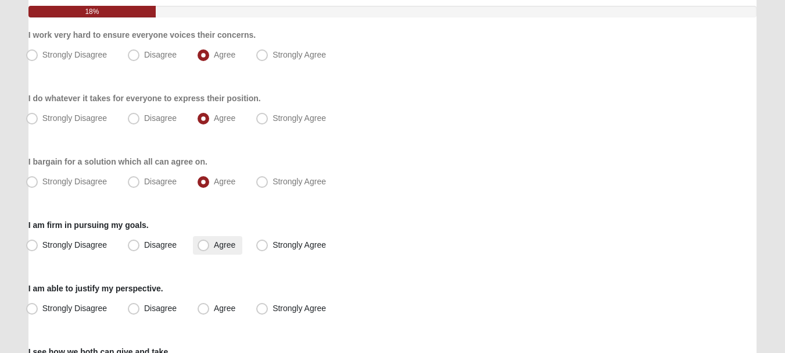
click at [215, 244] on span "Agree" at bounding box center [225, 244] width 22 height 9
click at [210, 244] on input "Agree" at bounding box center [206, 245] width 8 height 8
radio input "true"
click at [212, 305] on label "Agree" at bounding box center [217, 308] width 49 height 19
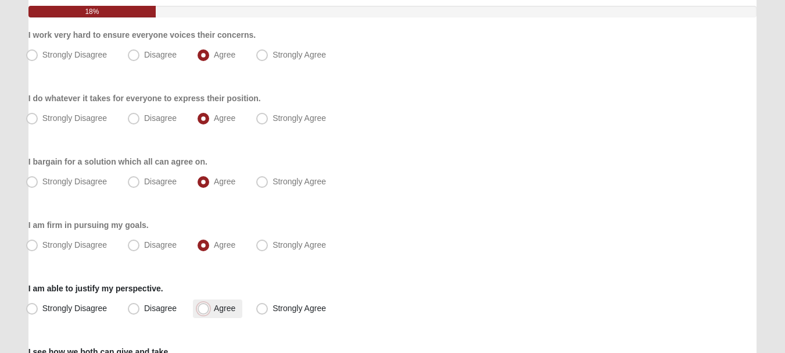
click at [210, 305] on input "Agree" at bounding box center [206, 309] width 8 height 8
radio input "true"
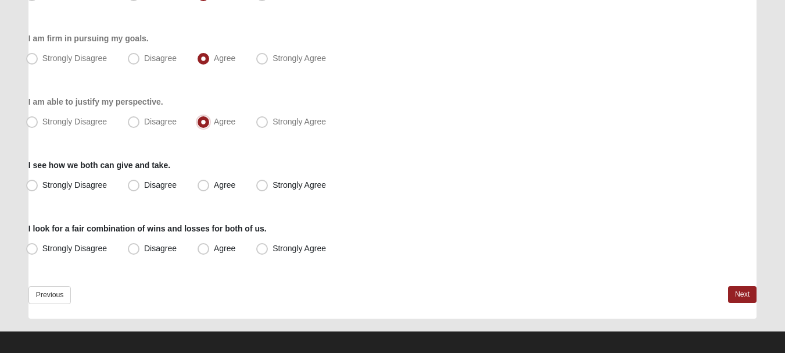
scroll to position [325, 0]
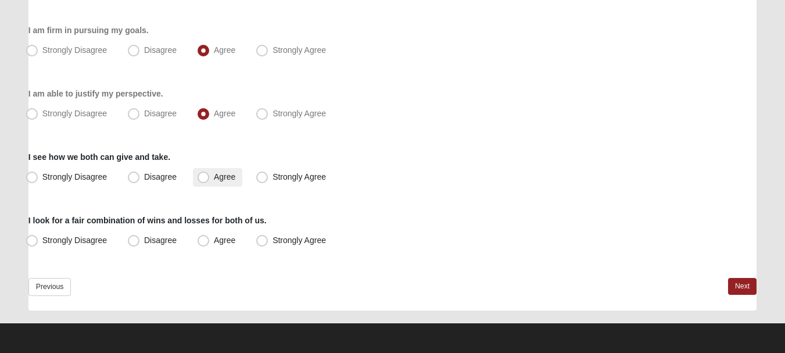
click at [230, 177] on span "Agree" at bounding box center [225, 176] width 22 height 9
click at [210, 177] on input "Agree" at bounding box center [206, 177] width 8 height 8
radio input "true"
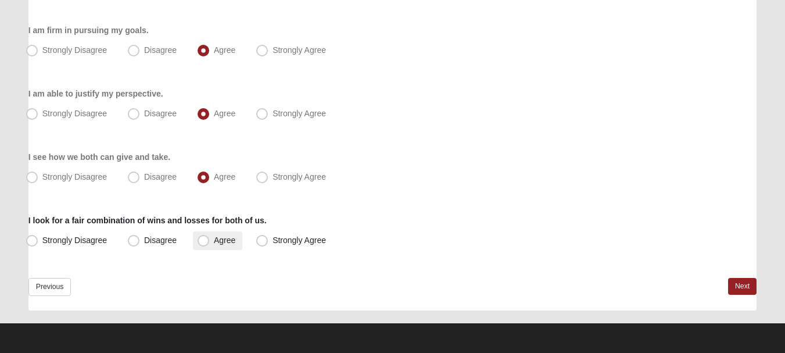
click at [227, 239] on span "Agree" at bounding box center [225, 239] width 22 height 9
click at [210, 239] on input "Agree" at bounding box center [206, 241] width 8 height 8
radio input "true"
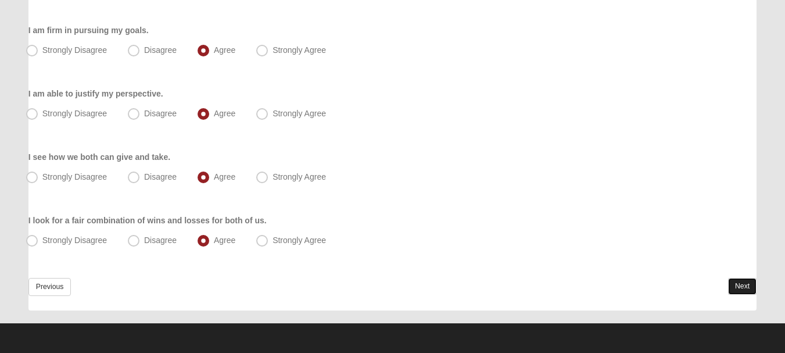
click at [756, 288] on link "Next" at bounding box center [742, 286] width 28 height 17
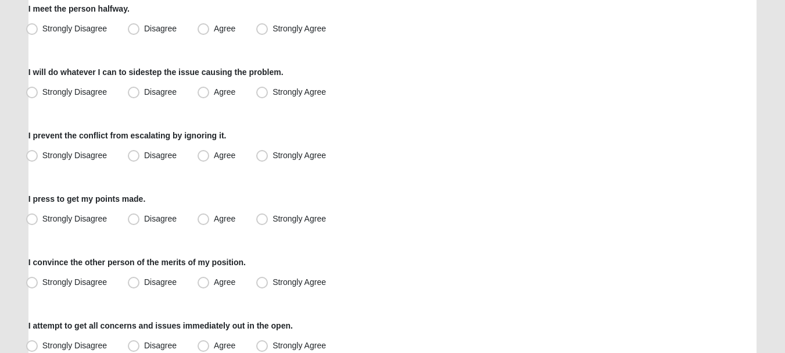
scroll to position [169, 0]
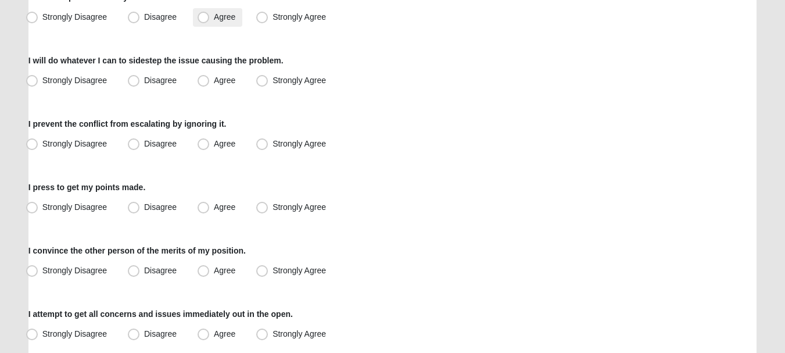
click at [217, 22] on label "Agree" at bounding box center [217, 17] width 49 height 19
click at [210, 21] on input "Agree" at bounding box center [206, 17] width 8 height 8
radio input "true"
click at [146, 80] on span "Disagree" at bounding box center [160, 80] width 33 height 9
click at [140, 80] on input "Disagree" at bounding box center [137, 81] width 8 height 8
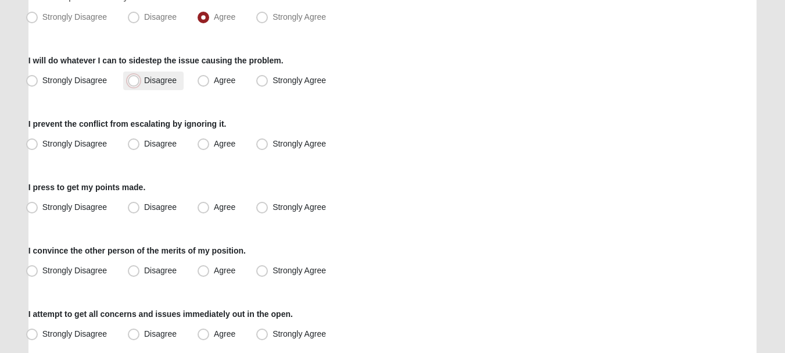
radio input "true"
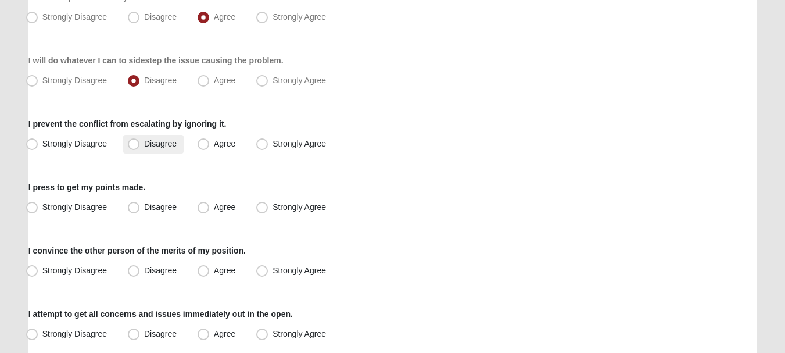
click at [166, 135] on label "Disagree" at bounding box center [153, 144] width 60 height 19
click at [140, 140] on input "Disagree" at bounding box center [137, 144] width 8 height 8
radio input "true"
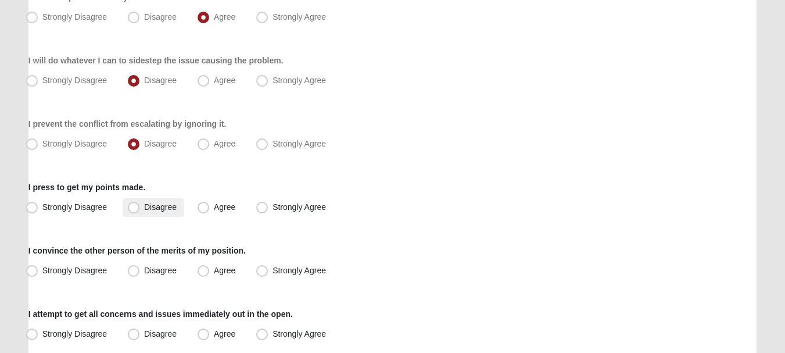
click at [159, 207] on span "Disagree" at bounding box center [160, 206] width 33 height 9
click at [140, 207] on input "Disagree" at bounding box center [137, 207] width 8 height 8
radio input "true"
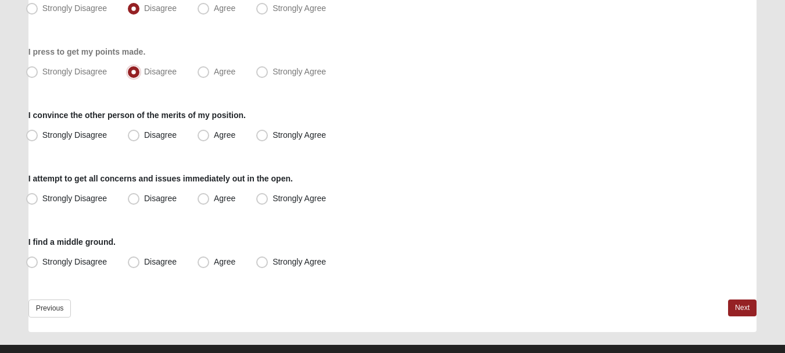
scroll to position [306, 0]
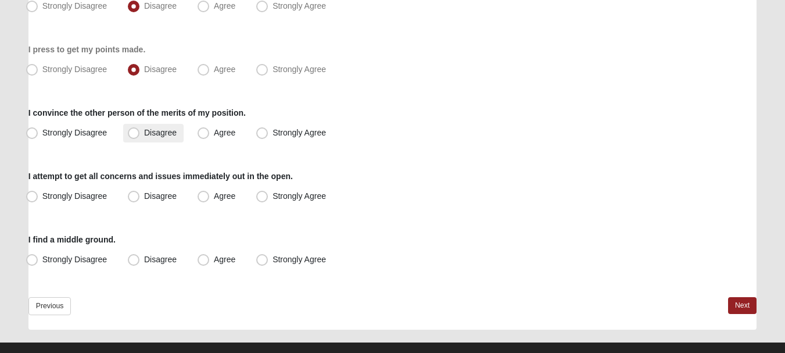
click at [145, 133] on span "Disagree" at bounding box center [160, 132] width 33 height 9
click at [140, 133] on input "Disagree" at bounding box center [137, 133] width 8 height 8
radio input "true"
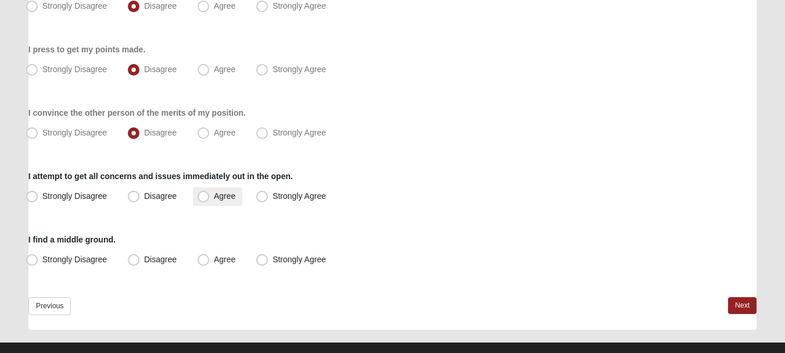
click at [220, 198] on span "Agree" at bounding box center [225, 195] width 22 height 9
click at [210, 198] on input "Agree" at bounding box center [206, 196] width 8 height 8
radio input "true"
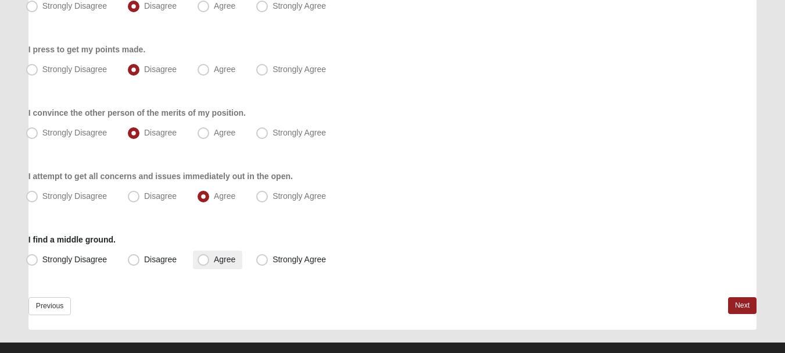
click at [217, 264] on label "Agree" at bounding box center [217, 259] width 49 height 19
click at [210, 263] on input "Agree" at bounding box center [206, 260] width 8 height 8
radio input "true"
click at [749, 304] on link "Next" at bounding box center [742, 305] width 28 height 17
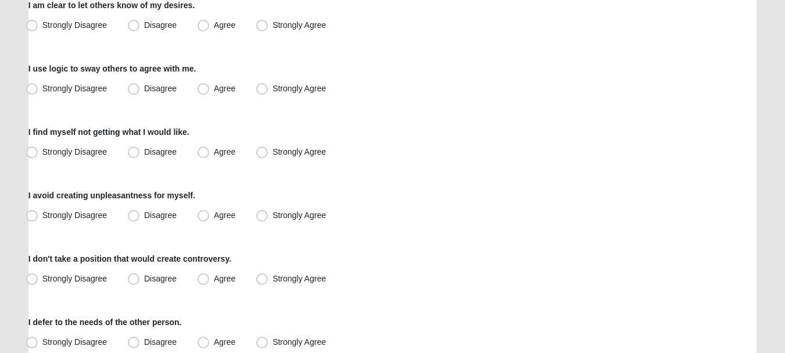
scroll to position [156, 0]
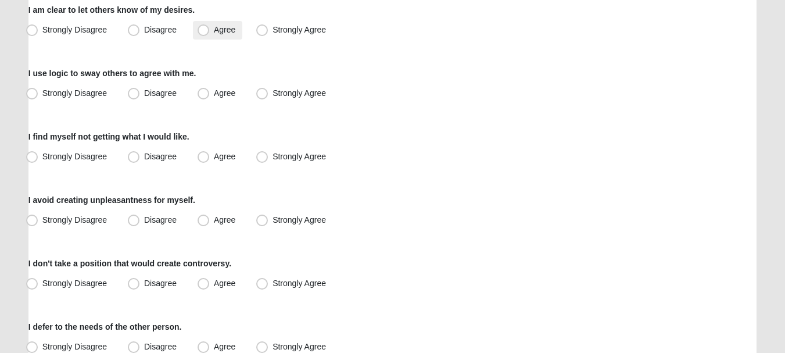
click at [221, 29] on span "Agree" at bounding box center [225, 29] width 22 height 9
click at [210, 29] on input "Agree" at bounding box center [206, 30] width 8 height 8
radio input "true"
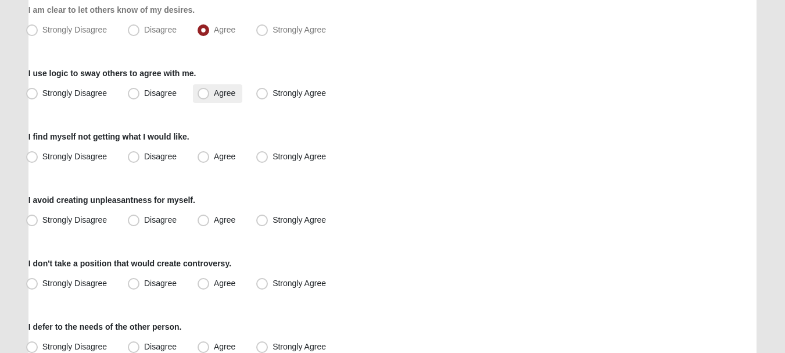
click at [214, 99] on label "Agree" at bounding box center [217, 93] width 49 height 19
click at [210, 97] on input "Agree" at bounding box center [206, 93] width 8 height 8
radio input "true"
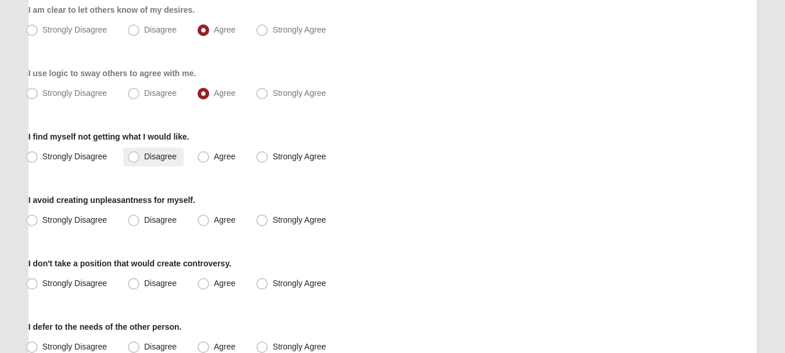
click at [182, 156] on label "Disagree" at bounding box center [153, 157] width 60 height 19
click at [140, 156] on input "Disagree" at bounding box center [137, 157] width 8 height 8
radio input "true"
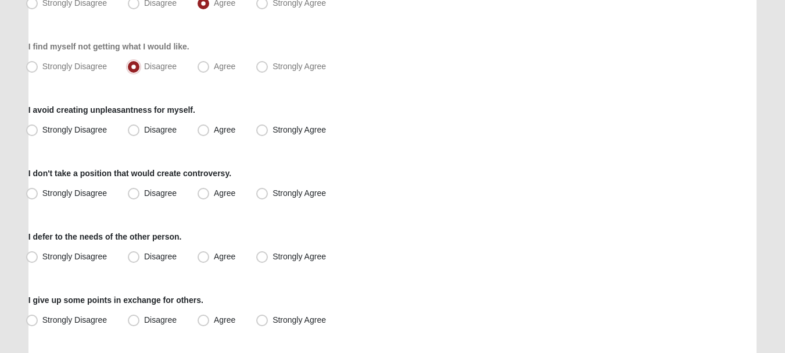
scroll to position [257, 0]
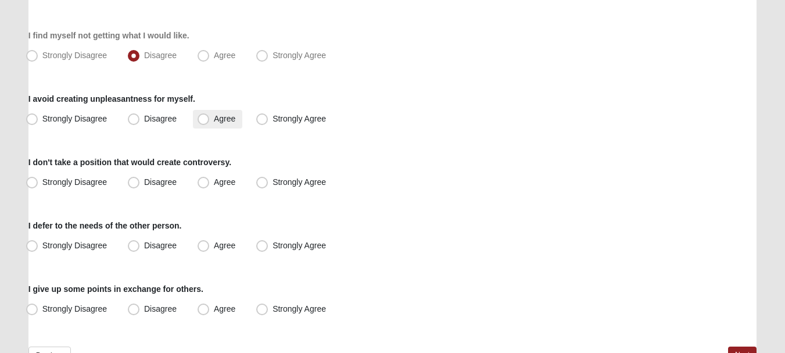
click at [212, 120] on label "Agree" at bounding box center [217, 119] width 49 height 19
click at [210, 120] on input "Agree" at bounding box center [206, 119] width 8 height 8
radio input "true"
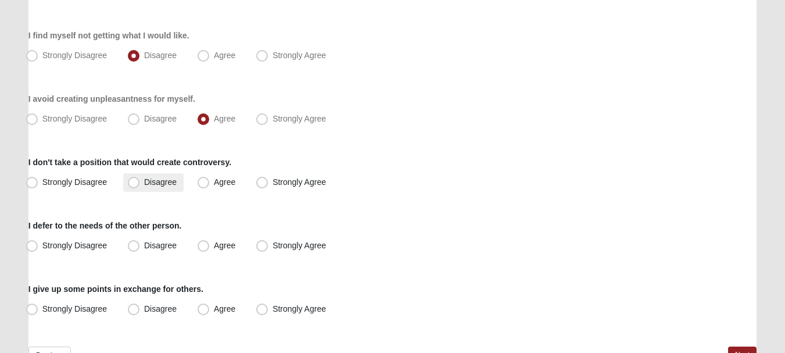
click at [160, 187] on label "Disagree" at bounding box center [153, 182] width 60 height 19
click at [140, 186] on input "Disagree" at bounding box center [137, 182] width 8 height 8
radio input "true"
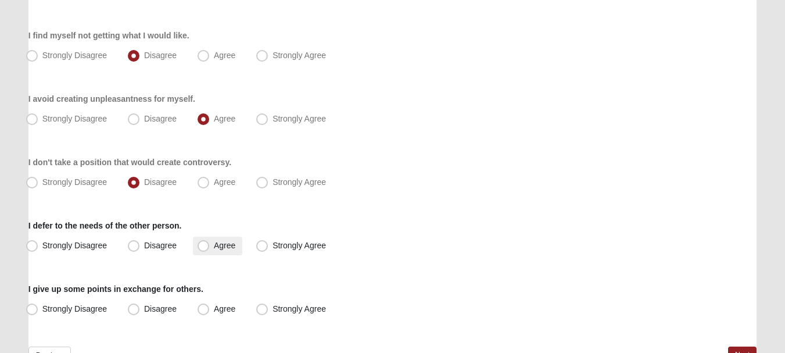
click at [216, 249] on span "Agree" at bounding box center [225, 245] width 22 height 9
click at [210, 249] on input "Agree" at bounding box center [206, 246] width 8 height 8
radio input "true"
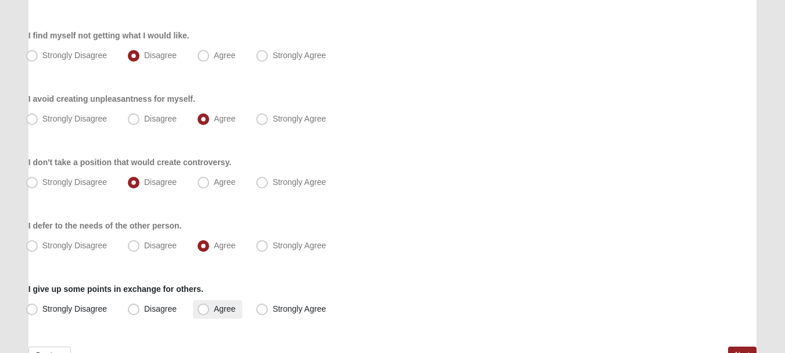
click at [212, 306] on label "Agree" at bounding box center [217, 309] width 49 height 19
click at [210, 306] on input "Agree" at bounding box center [206, 309] width 8 height 8
radio input "true"
click at [161, 305] on span "Disagree" at bounding box center [160, 308] width 33 height 9
click at [140, 305] on input "Disagree" at bounding box center [137, 309] width 8 height 8
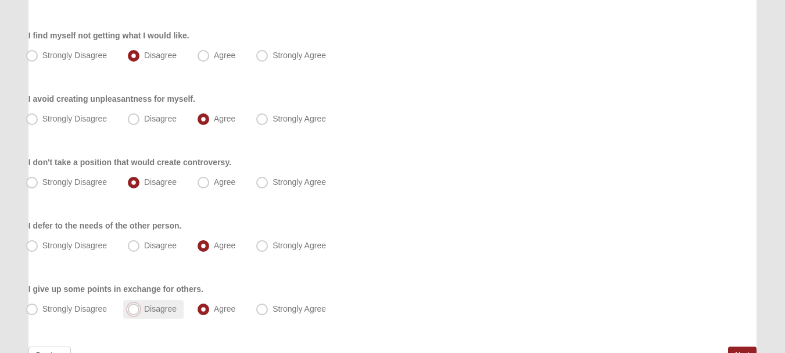
radio input "true"
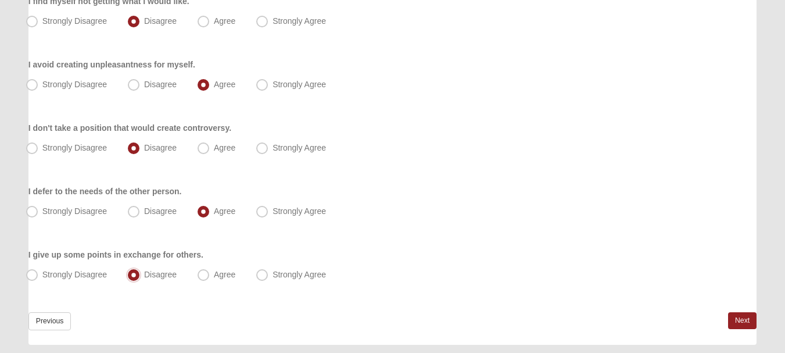
scroll to position [325, 0]
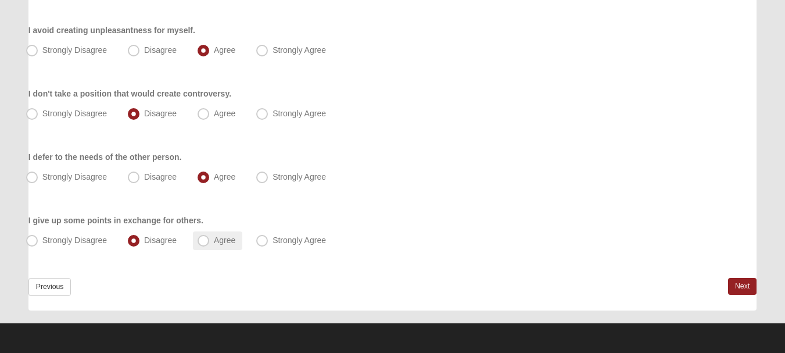
click at [225, 237] on span "Agree" at bounding box center [225, 239] width 22 height 9
click at [210, 237] on input "Agree" at bounding box center [206, 241] width 8 height 8
radio input "true"
click at [746, 291] on link "Next" at bounding box center [742, 286] width 28 height 17
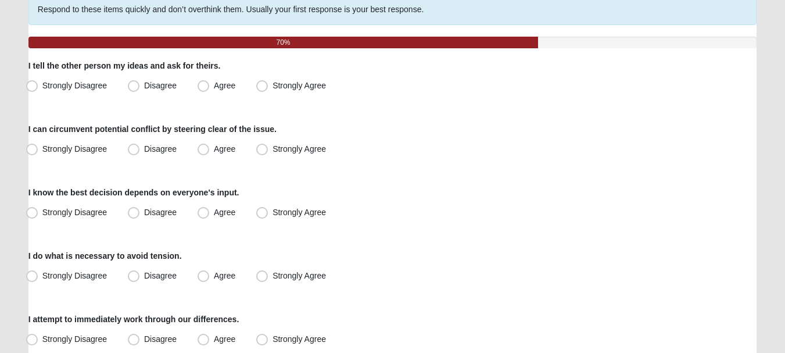
scroll to position [103, 0]
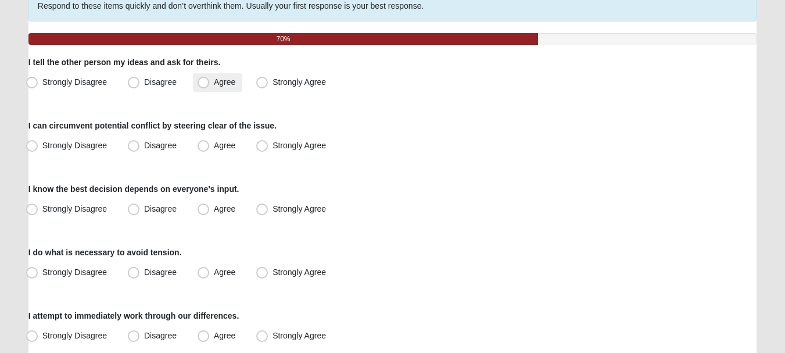
click at [224, 85] on span "Agree" at bounding box center [225, 81] width 22 height 9
click at [210, 85] on input "Agree" at bounding box center [206, 82] width 8 height 8
radio input "true"
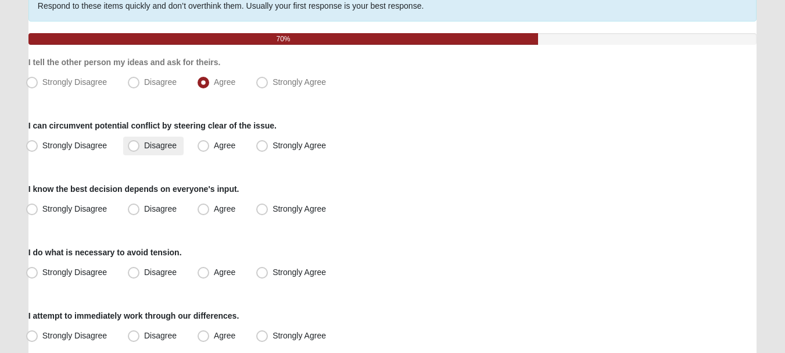
click at [157, 148] on span "Disagree" at bounding box center [160, 145] width 33 height 9
click at [140, 148] on input "Disagree" at bounding box center [137, 146] width 8 height 8
radio input "true"
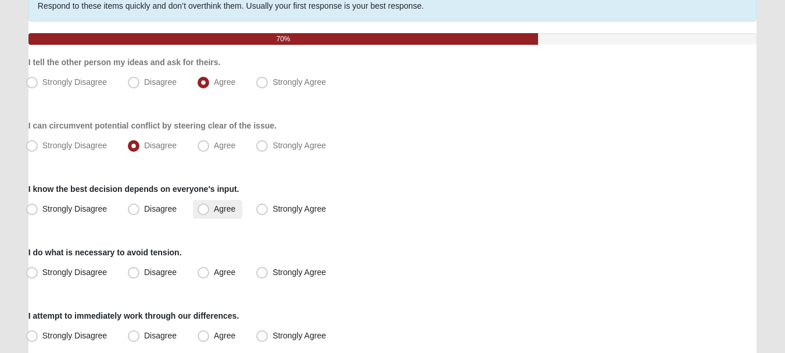
click at [224, 216] on label "Agree" at bounding box center [217, 209] width 49 height 19
click at [210, 213] on input "Agree" at bounding box center [206, 209] width 8 height 8
radio input "true"
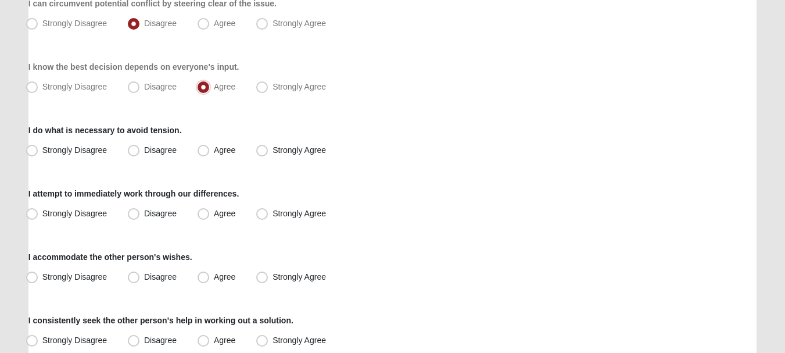
scroll to position [227, 0]
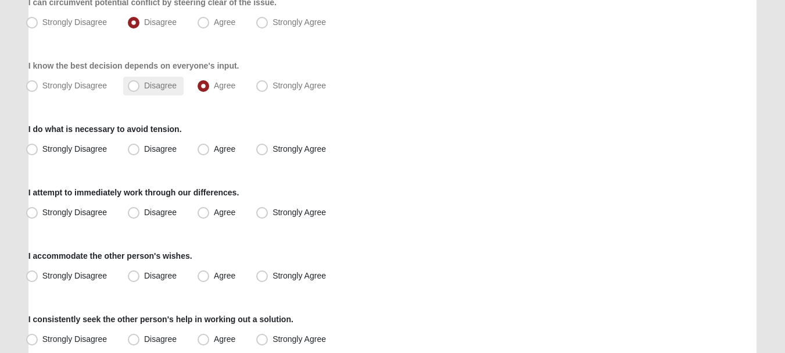
click at [163, 77] on label "Disagree" at bounding box center [153, 86] width 60 height 19
click at [140, 82] on input "Disagree" at bounding box center [137, 86] width 8 height 8
radio input "true"
click at [167, 157] on label "Disagree" at bounding box center [153, 149] width 60 height 19
click at [140, 153] on input "Disagree" at bounding box center [137, 149] width 8 height 8
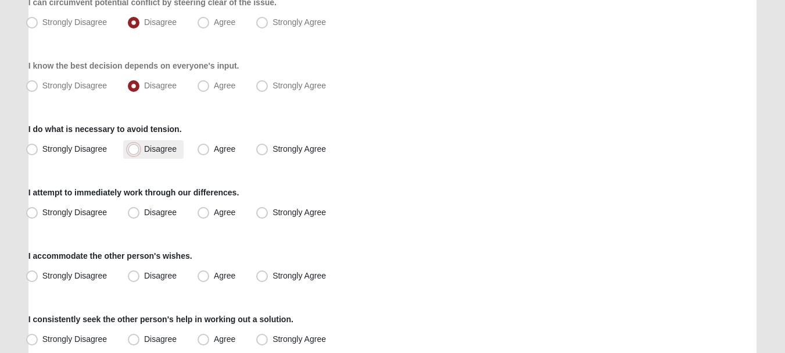
radio input "true"
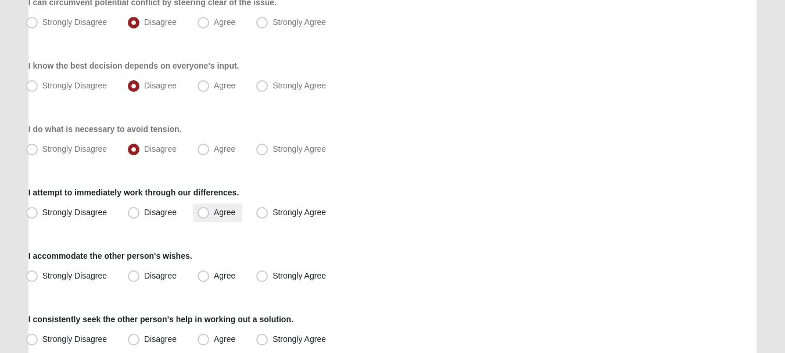
click at [225, 216] on span "Agree" at bounding box center [225, 211] width 22 height 9
click at [210, 216] on input "Agree" at bounding box center [206, 213] width 8 height 8
radio input "true"
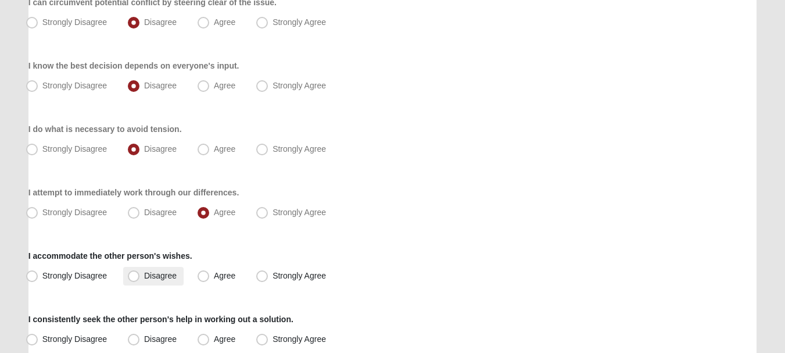
click at [152, 272] on span "Disagree" at bounding box center [160, 275] width 33 height 9
click at [140, 272] on input "Disagree" at bounding box center [137, 276] width 8 height 8
radio input "true"
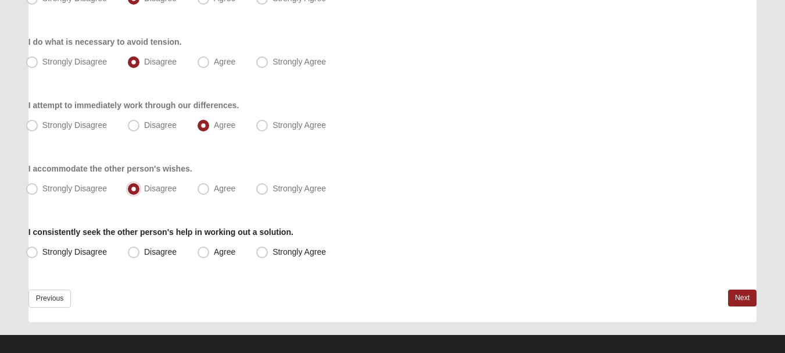
scroll to position [325, 0]
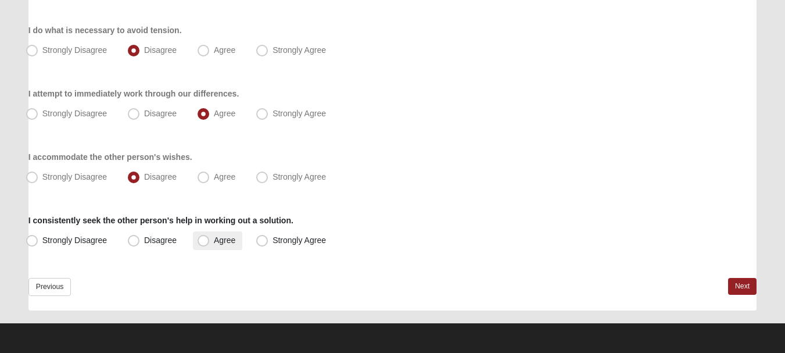
click at [214, 245] on span "Agree" at bounding box center [225, 239] width 22 height 9
click at [205, 244] on input "Agree" at bounding box center [206, 241] width 8 height 8
radio input "true"
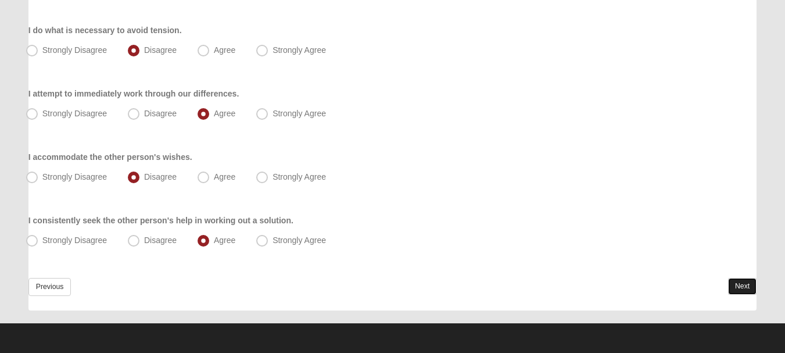
click at [740, 286] on link "Next" at bounding box center [742, 286] width 28 height 17
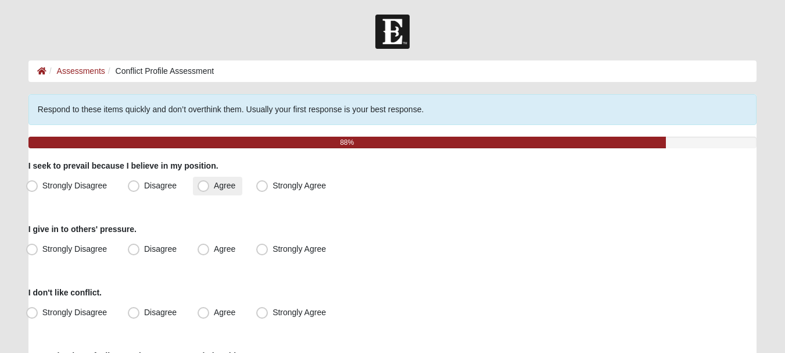
click at [214, 191] on label "Agree" at bounding box center [217, 186] width 49 height 19
click at [210, 189] on input "Agree" at bounding box center [206, 186] width 8 height 8
radio input "true"
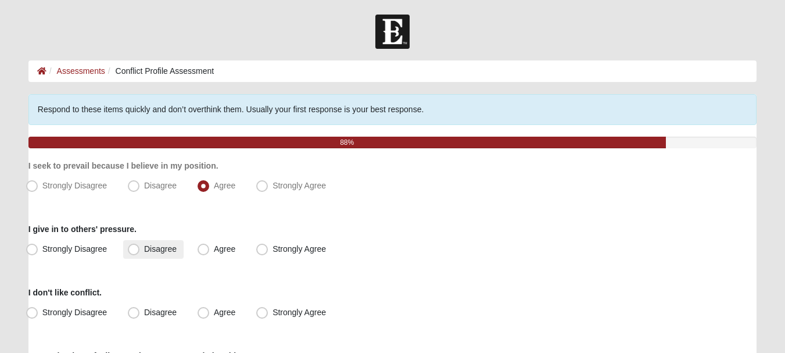
click at [149, 249] on span "Disagree" at bounding box center [160, 248] width 33 height 9
click at [140, 249] on input "Disagree" at bounding box center [137, 249] width 8 height 8
radio input "true"
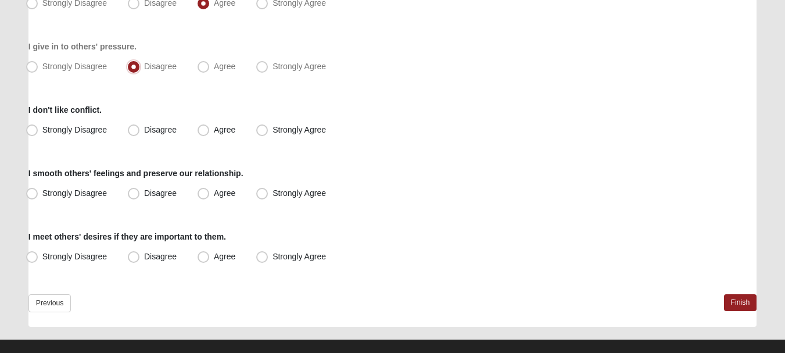
scroll to position [199, 0]
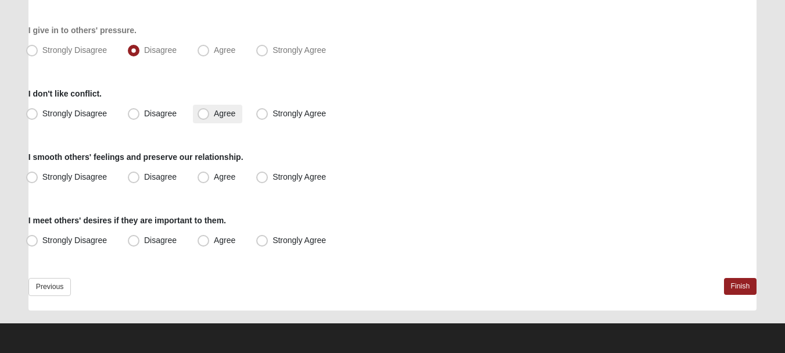
click at [214, 116] on span "Agree" at bounding box center [225, 113] width 22 height 9
click at [207, 116] on input "Agree" at bounding box center [206, 114] width 8 height 8
radio input "true"
click at [220, 176] on span "Agree" at bounding box center [225, 176] width 22 height 9
click at [210, 176] on input "Agree" at bounding box center [206, 177] width 8 height 8
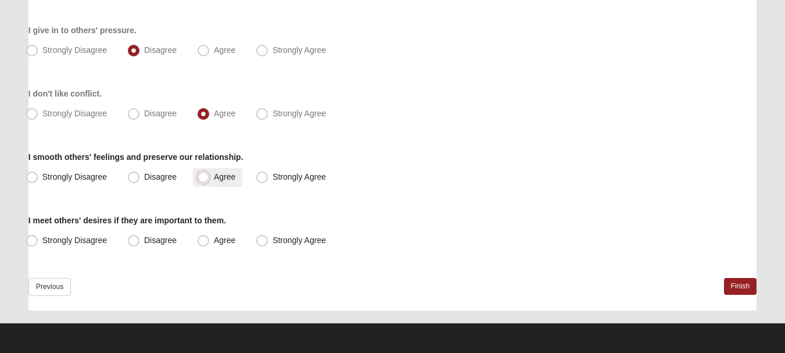
radio input "true"
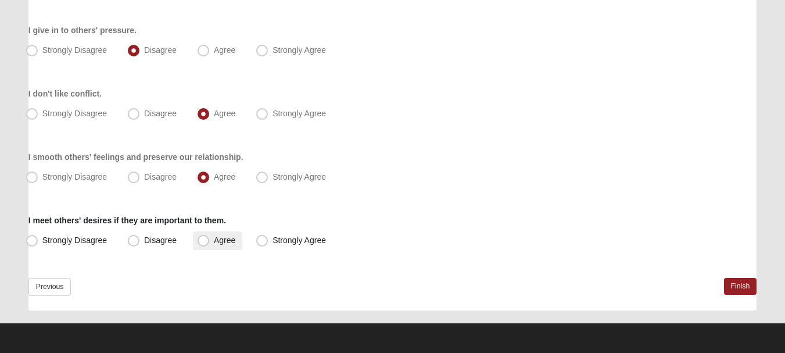
click at [215, 241] on span "Agree" at bounding box center [225, 239] width 22 height 9
click at [210, 241] on input "Agree" at bounding box center [206, 241] width 8 height 8
radio input "true"
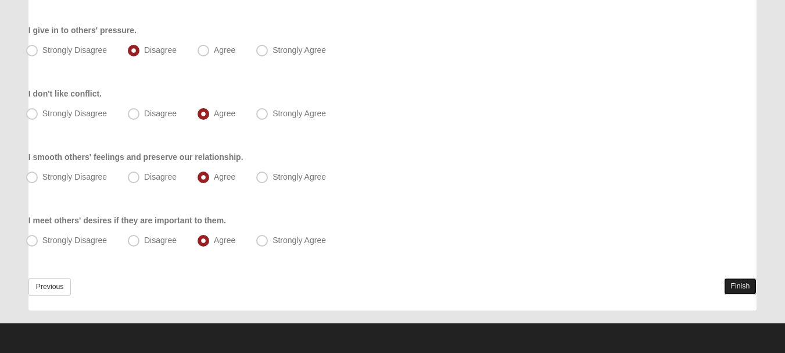
click at [725, 287] on link "Finish" at bounding box center [740, 286] width 33 height 17
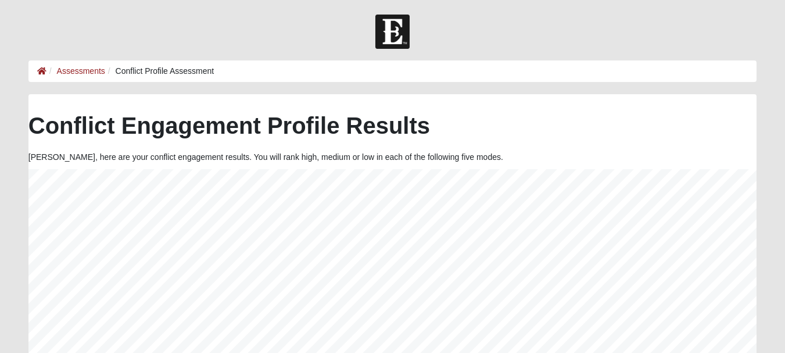
click at [59, 66] on li "Assessments" at bounding box center [75, 71] width 59 height 12
click at [67, 70] on link "Assessments" at bounding box center [81, 70] width 48 height 9
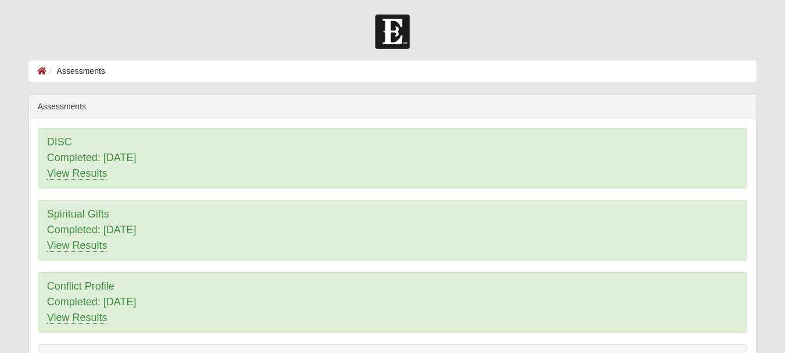
click at [678, 230] on div "Spiritual Gifts Completed: [DATE] View Results" at bounding box center [392, 229] width 708 height 59
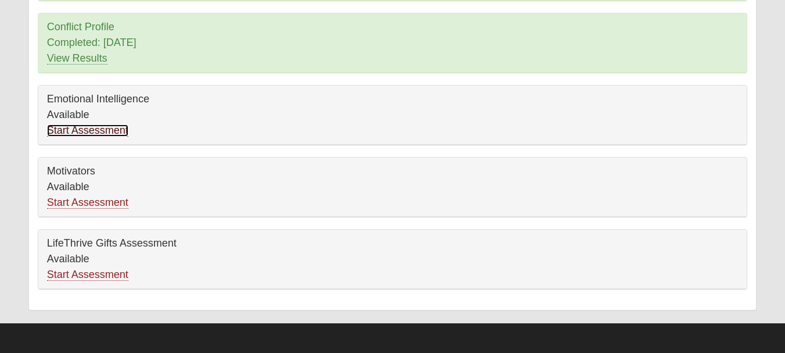
click at [110, 126] on link "Start Assessment" at bounding box center [87, 130] width 81 height 12
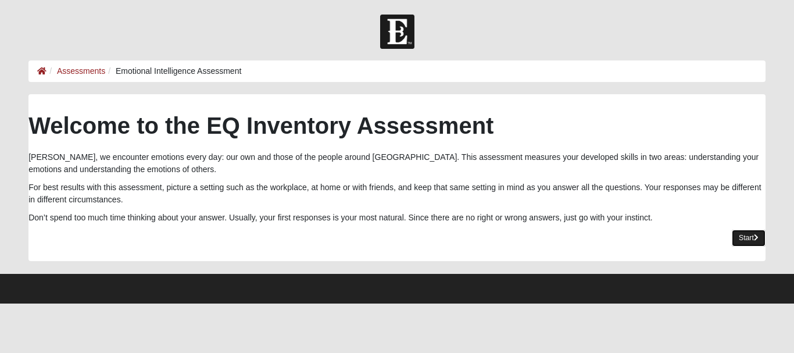
click at [742, 239] on link "Start" at bounding box center [749, 238] width 34 height 17
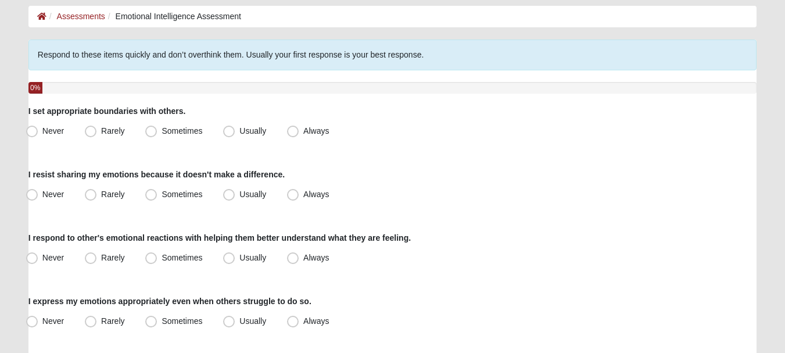
scroll to position [60, 0]
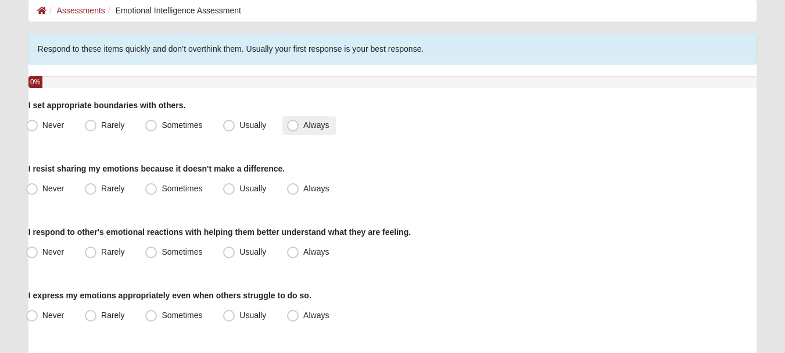
click at [303, 125] on span "Always" at bounding box center [316, 124] width 26 height 9
click at [292, 125] on input "Always" at bounding box center [296, 125] width 8 height 8
radio input "true"
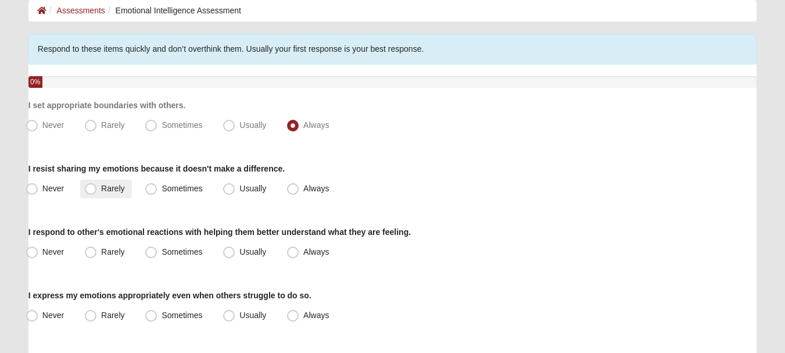
click at [101, 191] on span "Rarely" at bounding box center [112, 188] width 23 height 9
click at [94, 191] on input "Rarely" at bounding box center [93, 189] width 8 height 8
radio input "true"
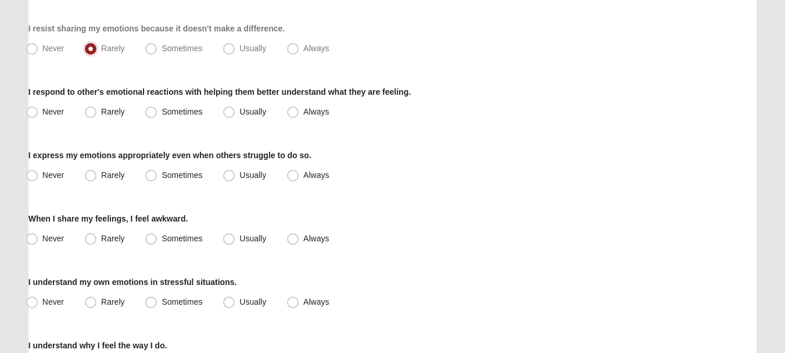
scroll to position [205, 0]
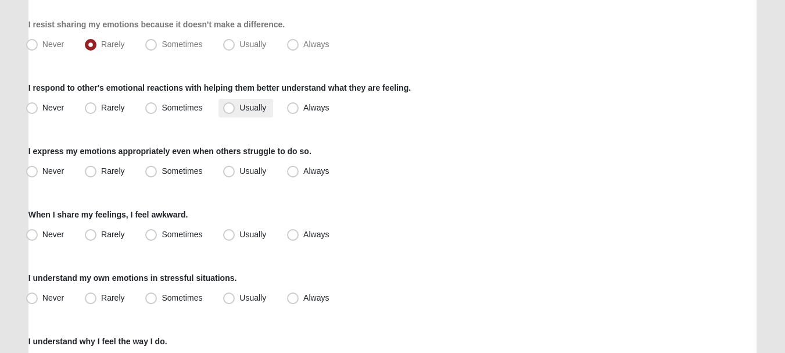
click at [259, 108] on span "Usually" at bounding box center [252, 107] width 27 height 9
click at [235, 108] on input "Usually" at bounding box center [232, 108] width 8 height 8
radio input "true"
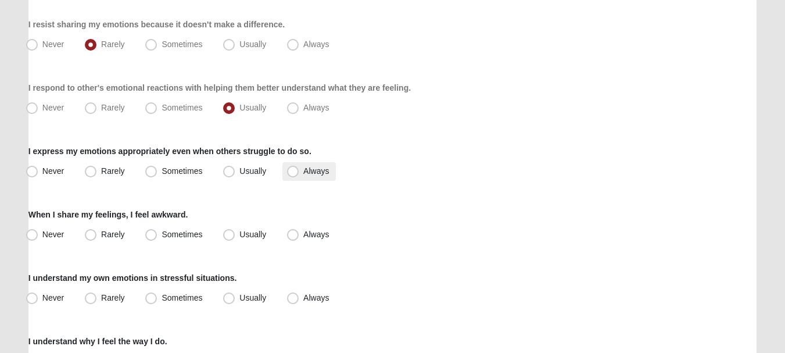
click at [303, 170] on span "Always" at bounding box center [316, 170] width 26 height 9
click at [298, 170] on input "Always" at bounding box center [296, 171] width 8 height 8
radio input "true"
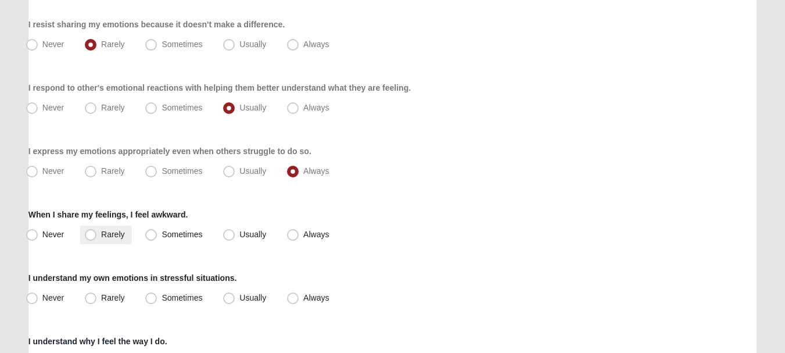
click at [117, 233] on span "Rarely" at bounding box center [112, 234] width 23 height 9
click at [97, 233] on input "Rarely" at bounding box center [93, 235] width 8 height 8
radio input "true"
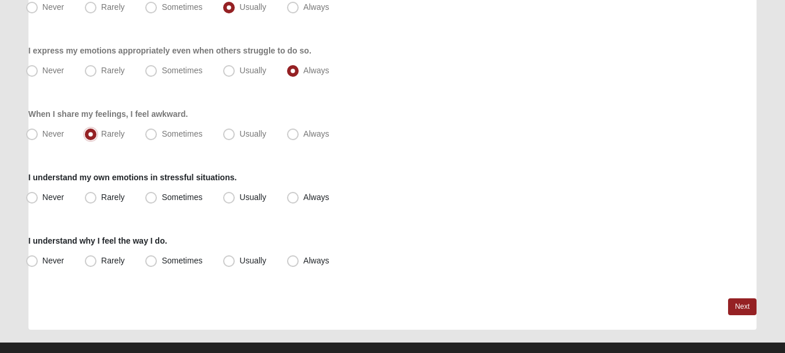
scroll to position [324, 0]
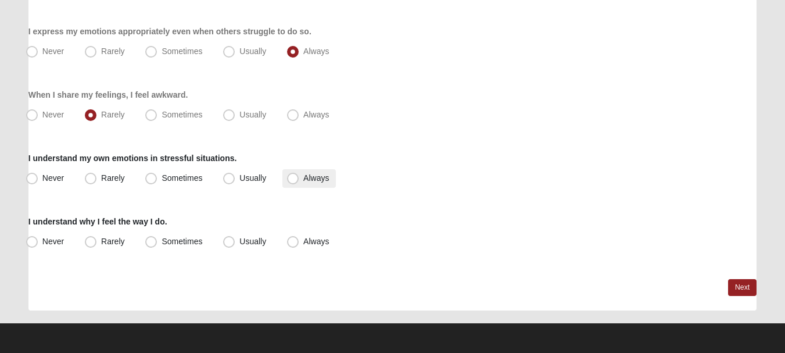
click at [303, 182] on span "Always" at bounding box center [316, 177] width 26 height 9
click at [296, 182] on input "Always" at bounding box center [296, 178] width 8 height 8
radio input "true"
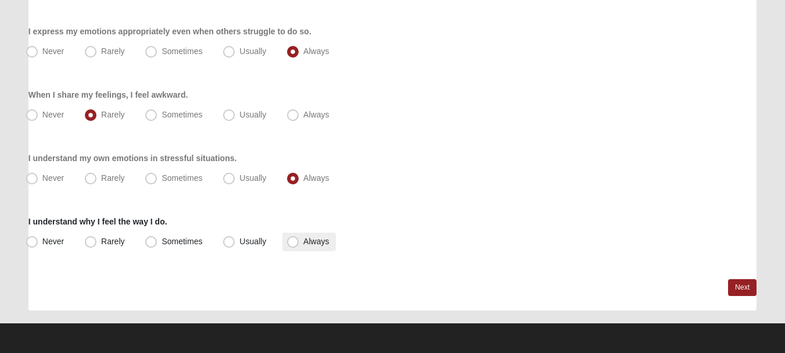
click at [302, 241] on label "Always" at bounding box center [308, 241] width 53 height 19
click at [299, 241] on input "Always" at bounding box center [296, 242] width 8 height 8
radio input "true"
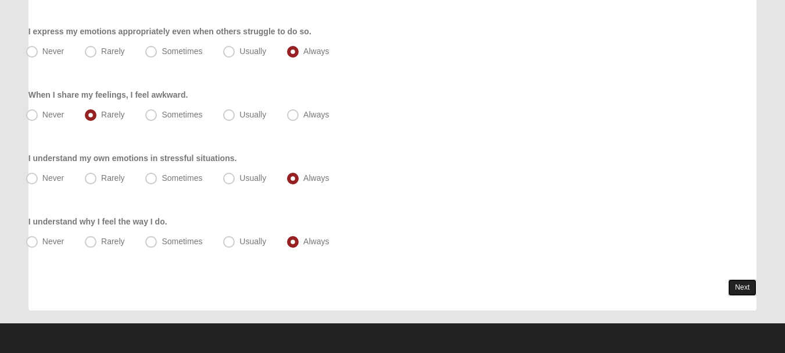
click at [737, 285] on link "Next" at bounding box center [742, 287] width 28 height 17
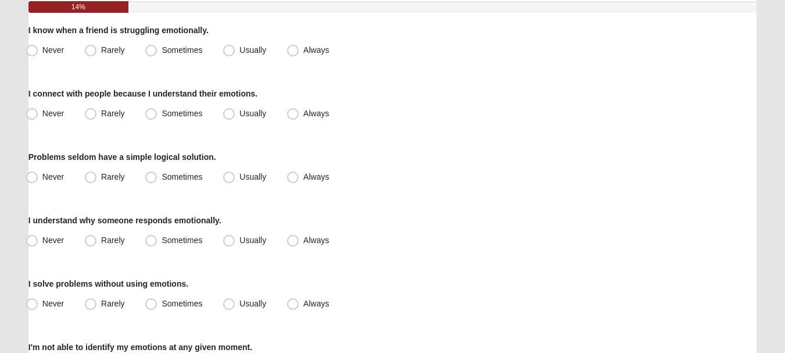
scroll to position [142, 0]
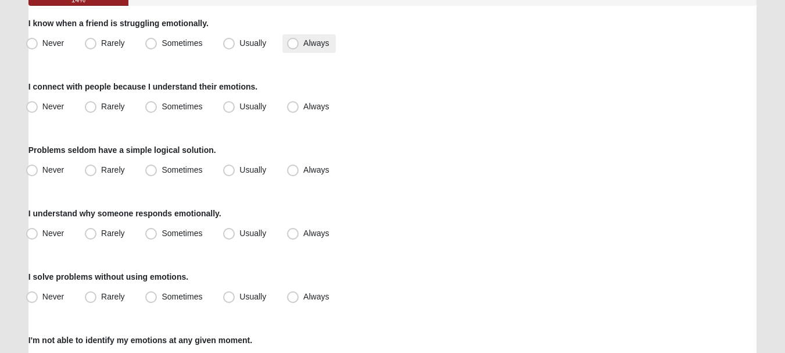
click at [322, 46] on span "Always" at bounding box center [316, 42] width 26 height 9
click at [299, 46] on input "Always" at bounding box center [296, 44] width 8 height 8
radio input "true"
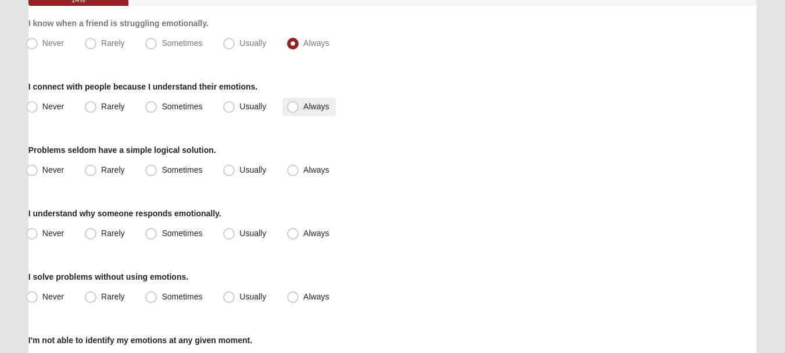
click at [314, 103] on span "Always" at bounding box center [316, 106] width 26 height 9
click at [299, 103] on input "Always" at bounding box center [296, 107] width 8 height 8
radio input "true"
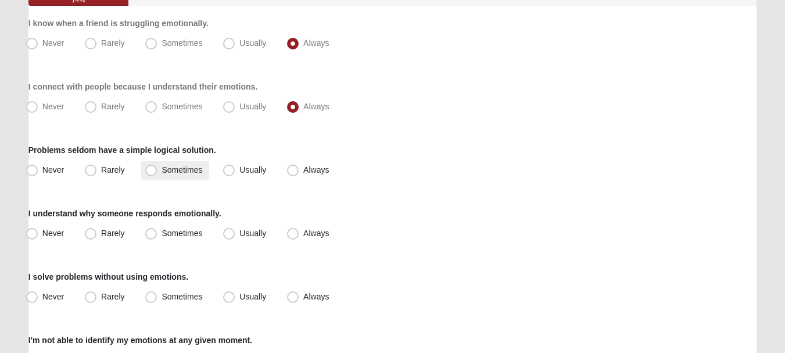
click at [177, 176] on label "Sometimes" at bounding box center [175, 170] width 69 height 19
click at [157, 174] on input "Sometimes" at bounding box center [154, 170] width 8 height 8
radio input "true"
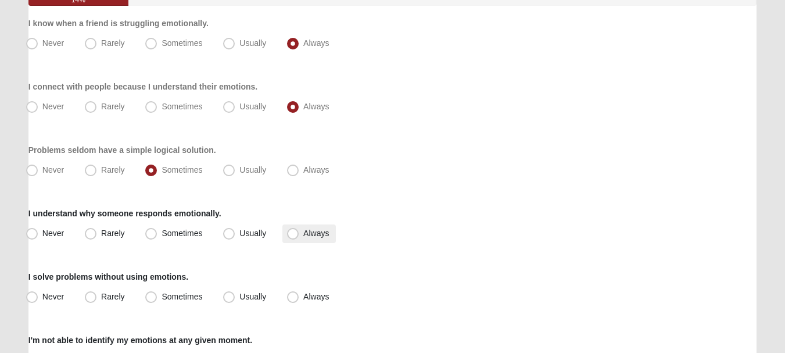
click at [308, 229] on span "Always" at bounding box center [316, 232] width 26 height 9
click at [299, 230] on input "Always" at bounding box center [296, 234] width 8 height 8
radio input "true"
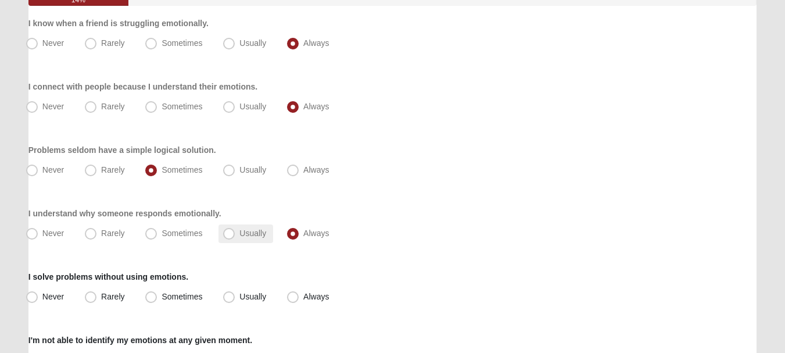
click at [259, 231] on span "Usually" at bounding box center [252, 232] width 27 height 9
click at [235, 231] on input "Usually" at bounding box center [232, 234] width 8 height 8
radio input "true"
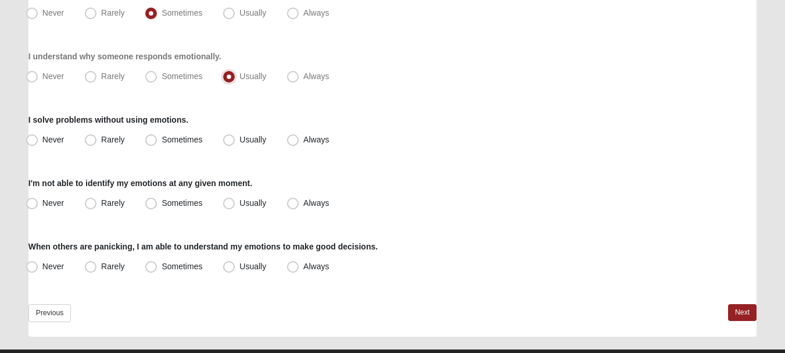
scroll to position [297, 0]
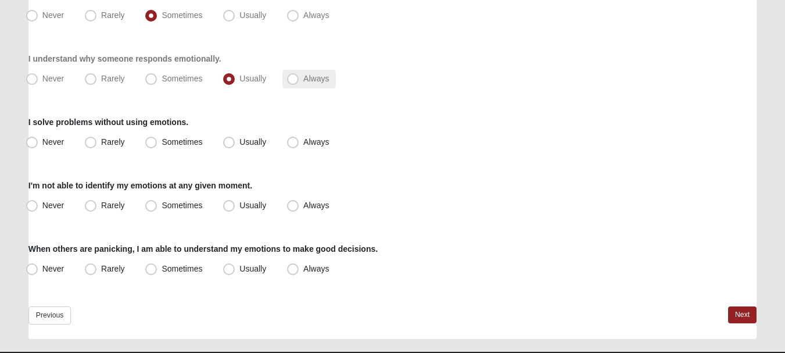
click at [321, 76] on span "Always" at bounding box center [316, 78] width 26 height 9
click at [299, 76] on input "Always" at bounding box center [296, 79] width 8 height 8
radio input "true"
click at [123, 142] on span "Rarely" at bounding box center [112, 141] width 23 height 9
click at [97, 142] on input "Rarely" at bounding box center [93, 142] width 8 height 8
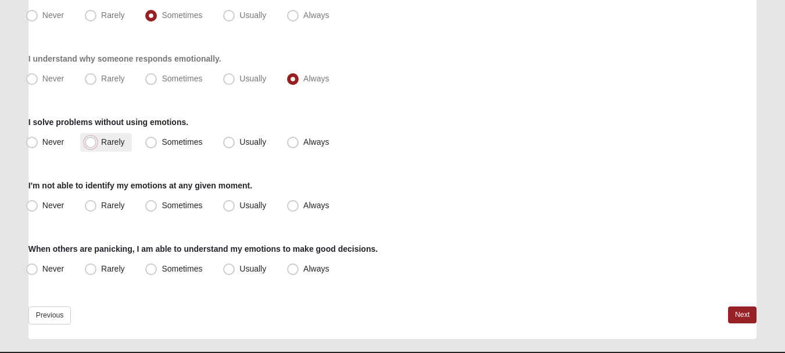
radio input "true"
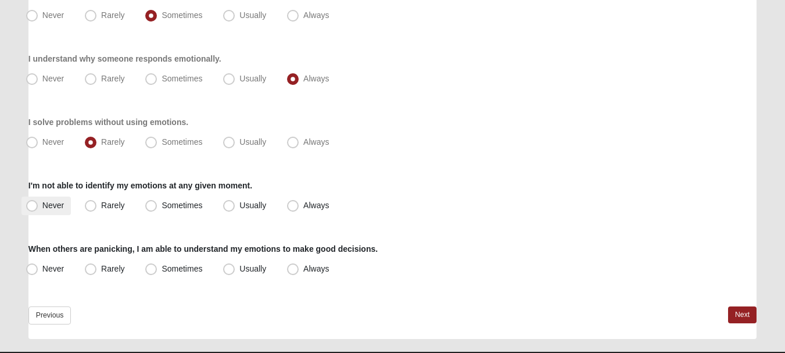
click at [39, 210] on label "Never" at bounding box center [46, 205] width 49 height 19
click at [38, 209] on input "Never" at bounding box center [35, 206] width 8 height 8
radio input "true"
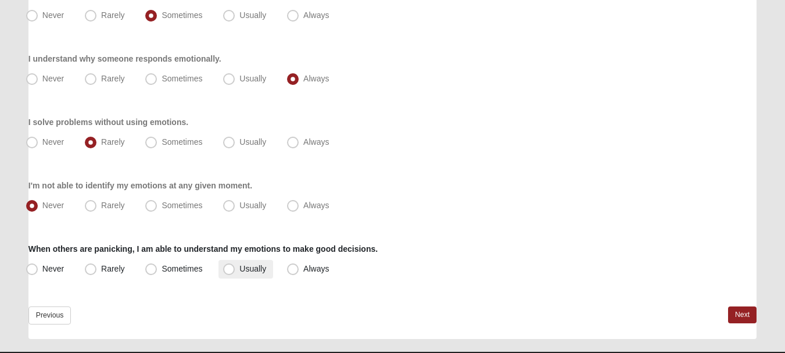
click at [273, 273] on label "Usually" at bounding box center [246, 269] width 55 height 19
click at [235, 273] on input "Usually" at bounding box center [232, 269] width 8 height 8
radio input "true"
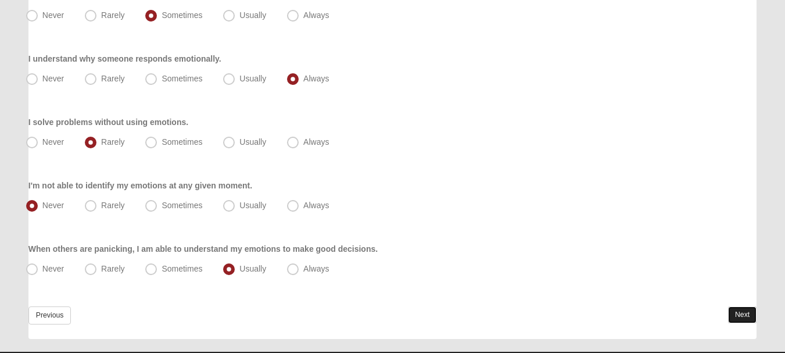
click at [732, 317] on link "Next" at bounding box center [742, 314] width 28 height 17
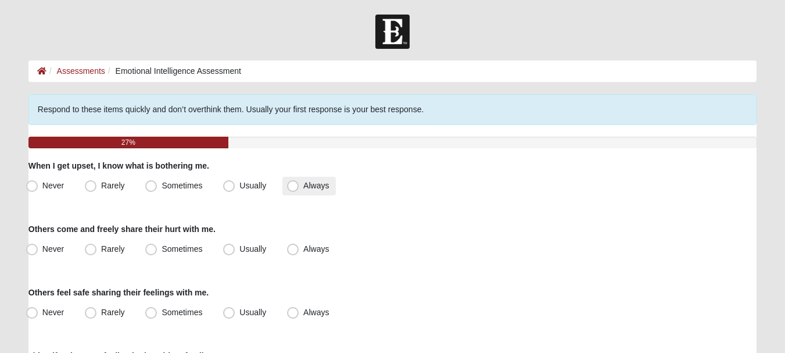
click at [296, 194] on label "Always" at bounding box center [308, 186] width 53 height 19
click at [296, 189] on input "Always" at bounding box center [296, 186] width 8 height 8
radio input "true"
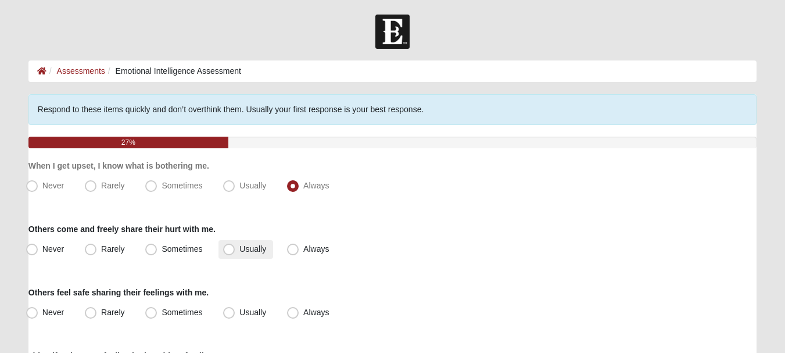
click at [263, 255] on label "Usually" at bounding box center [246, 249] width 55 height 19
click at [235, 253] on input "Usually" at bounding box center [232, 249] width 8 height 8
radio input "true"
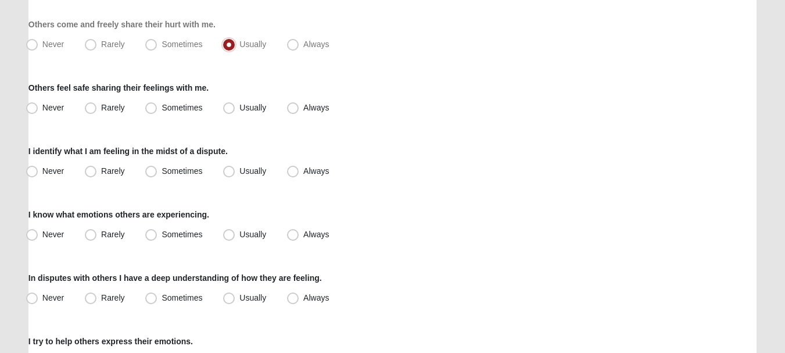
scroll to position [209, 0]
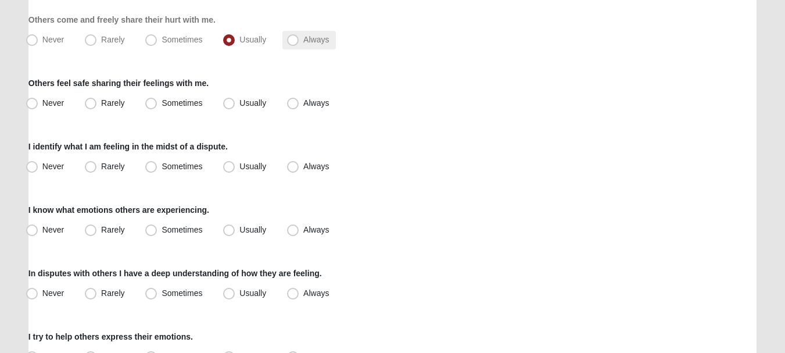
click at [318, 45] on label "Always" at bounding box center [308, 40] width 53 height 19
click at [299, 44] on input "Always" at bounding box center [296, 40] width 8 height 8
radio input "true"
click at [304, 101] on span "Always" at bounding box center [316, 102] width 26 height 9
click at [299, 101] on input "Always" at bounding box center [296, 103] width 8 height 8
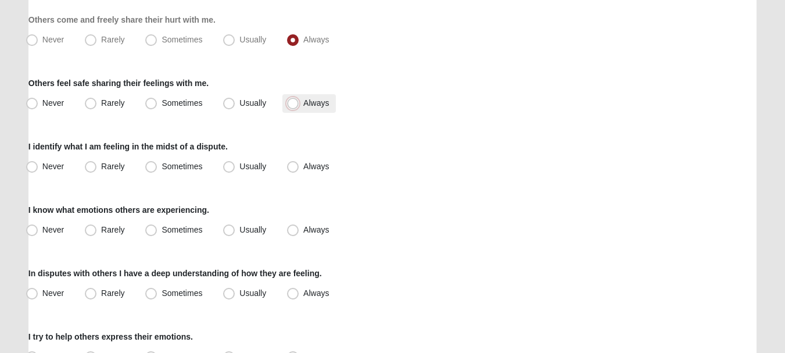
radio input "true"
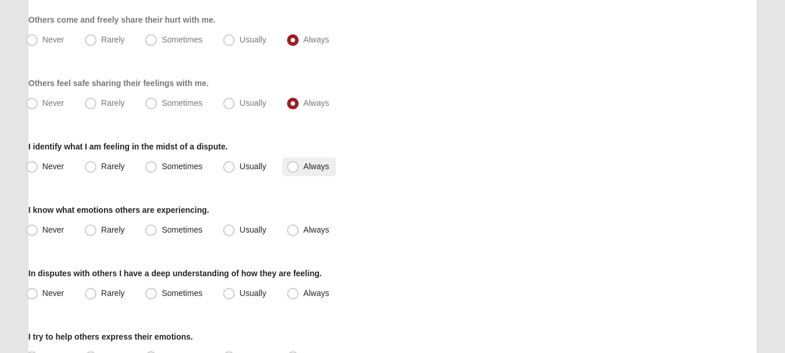
click at [309, 167] on span "Always" at bounding box center [316, 166] width 26 height 9
click at [299, 167] on input "Always" at bounding box center [296, 167] width 8 height 8
radio input "true"
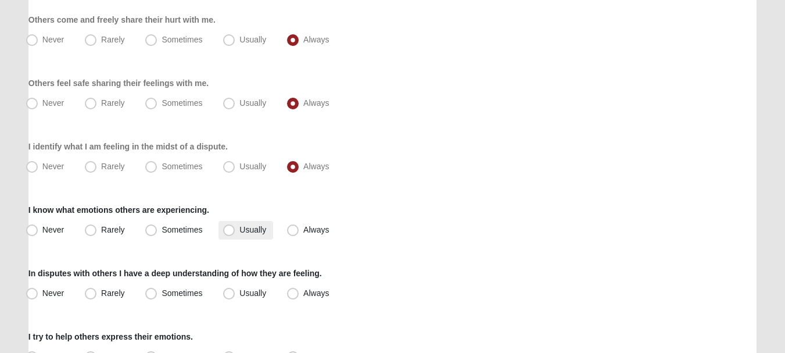
click at [252, 227] on span "Usually" at bounding box center [252, 229] width 27 height 9
click at [235, 227] on input "Usually" at bounding box center [232, 230] width 8 height 8
radio input "true"
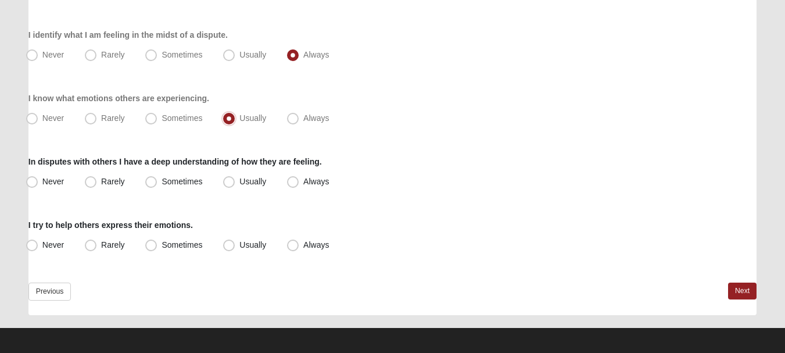
scroll to position [325, 0]
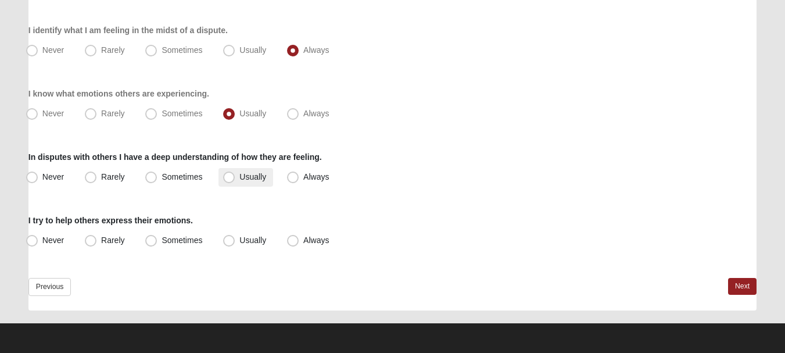
click at [247, 182] on label "Usually" at bounding box center [246, 177] width 55 height 19
click at [235, 181] on input "Usually" at bounding box center [232, 177] width 8 height 8
radio input "true"
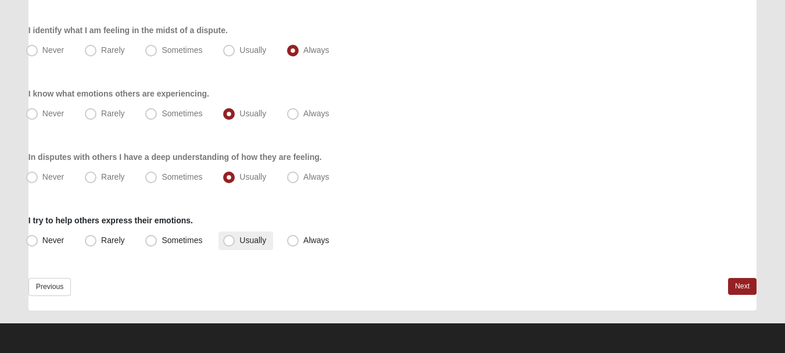
click at [239, 245] on span "Usually" at bounding box center [252, 239] width 27 height 9
click at [232, 244] on input "Usually" at bounding box center [232, 241] width 8 height 8
radio input "true"
click at [178, 242] on span "Sometimes" at bounding box center [182, 239] width 41 height 9
click at [157, 242] on input "Sometimes" at bounding box center [154, 241] width 8 height 8
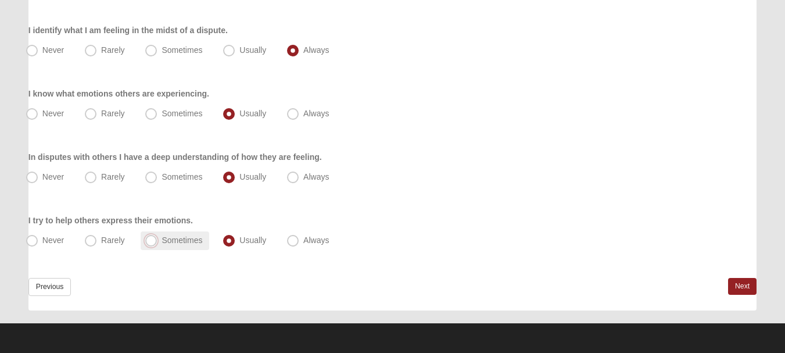
radio input "true"
click at [546, 240] on div "Never Rarely Sometimes Usually Always" at bounding box center [392, 240] width 728 height 19
click at [266, 238] on span "Usually" at bounding box center [252, 239] width 27 height 9
click at [235, 238] on input "Usually" at bounding box center [232, 241] width 8 height 8
radio input "true"
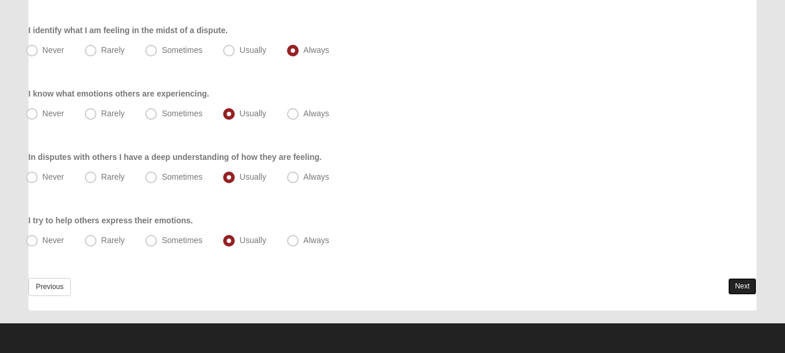
click at [740, 293] on link "Next" at bounding box center [742, 286] width 28 height 17
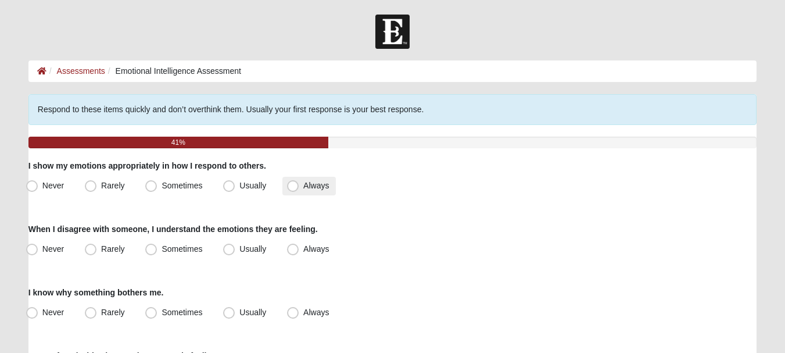
click at [303, 187] on span "Always" at bounding box center [316, 185] width 26 height 9
click at [292, 187] on input "Always" at bounding box center [296, 186] width 8 height 8
radio input "true"
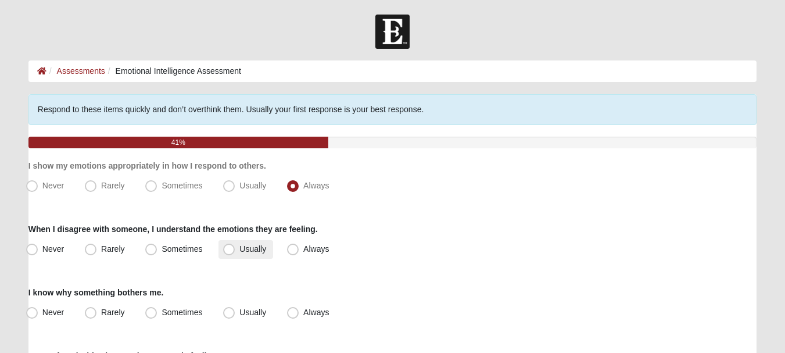
click at [239, 249] on span "Usually" at bounding box center [252, 248] width 27 height 9
click at [232, 249] on input "Usually" at bounding box center [232, 249] width 8 height 8
radio input "true"
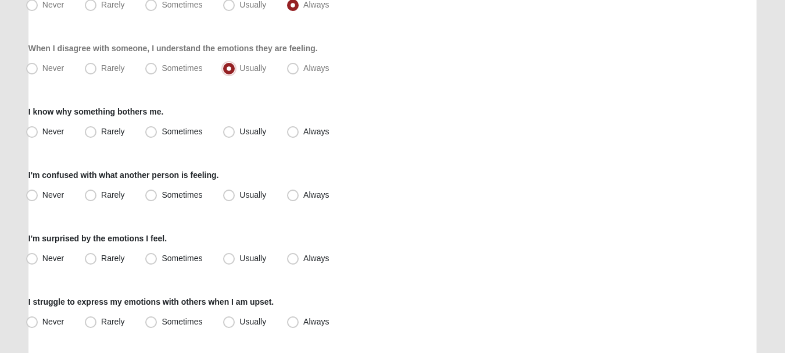
scroll to position [185, 0]
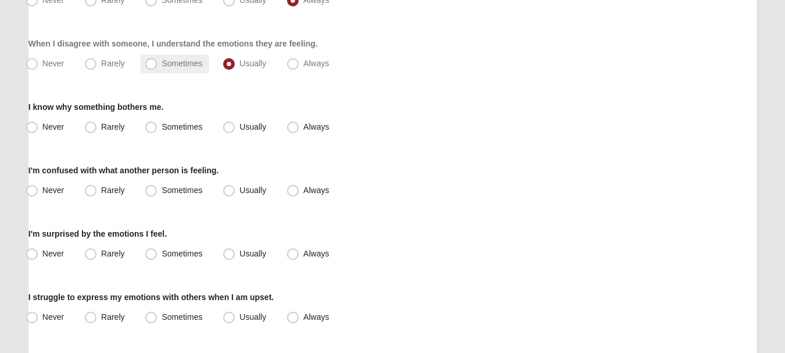
click at [160, 56] on label "Sometimes" at bounding box center [175, 64] width 69 height 19
click at [157, 60] on input "Sometimes" at bounding box center [154, 64] width 8 height 8
radio input "true"
click at [313, 127] on span "Always" at bounding box center [316, 126] width 26 height 9
click at [299, 127] on input "Always" at bounding box center [296, 127] width 8 height 8
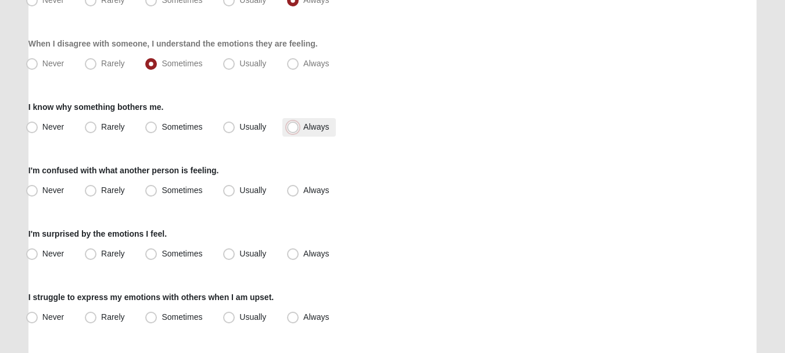
radio input "true"
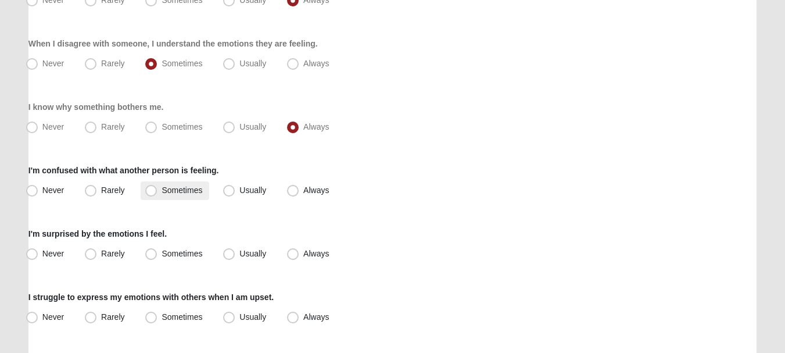
click at [187, 192] on span "Sometimes" at bounding box center [182, 189] width 41 height 9
click at [157, 192] on input "Sometimes" at bounding box center [154, 191] width 8 height 8
radio input "true"
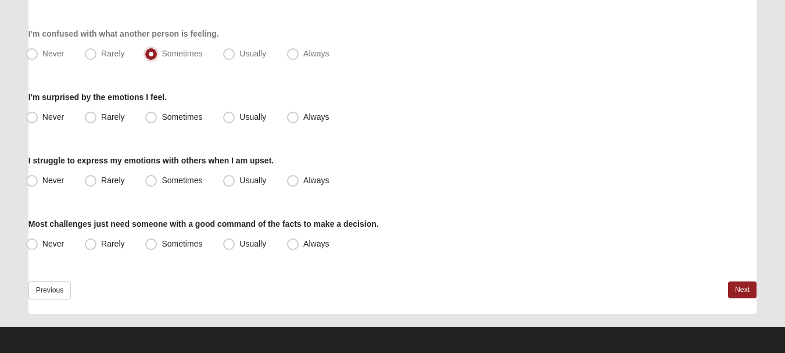
scroll to position [323, 0]
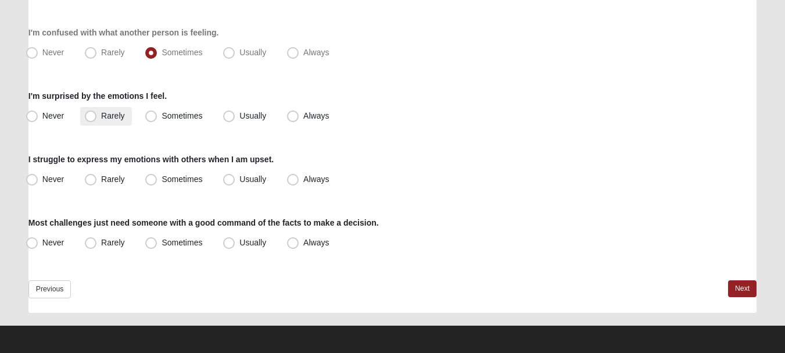
click at [109, 121] on label "Rarely" at bounding box center [105, 116] width 51 height 19
click at [97, 120] on input "Rarely" at bounding box center [93, 116] width 8 height 8
radio input "true"
click at [90, 185] on label "Rarely" at bounding box center [105, 179] width 51 height 19
click at [90, 183] on input "Rarely" at bounding box center [93, 180] width 8 height 8
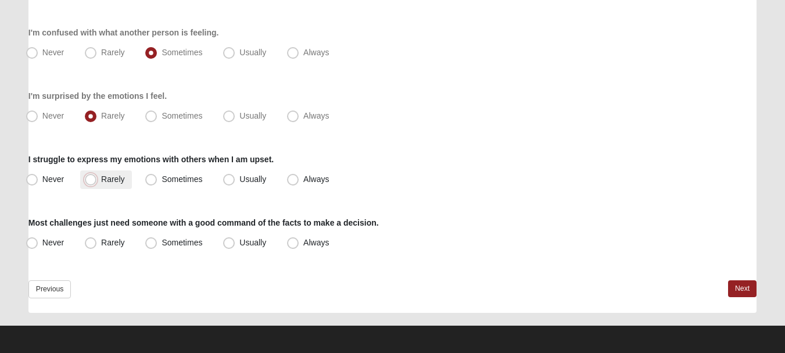
radio input "true"
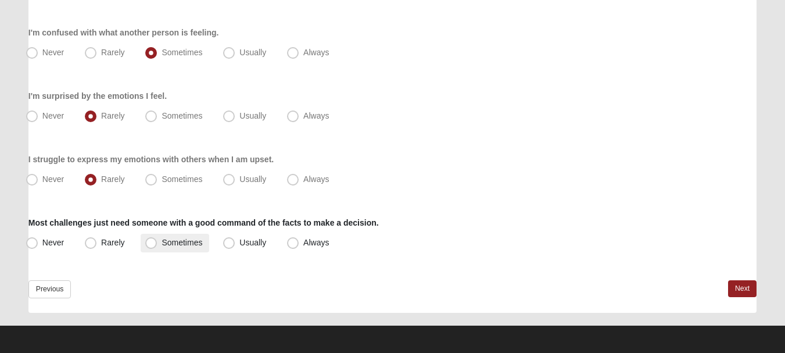
click at [177, 241] on span "Sometimes" at bounding box center [182, 242] width 41 height 9
click at [157, 241] on input "Sometimes" at bounding box center [154, 243] width 8 height 8
radio input "true"
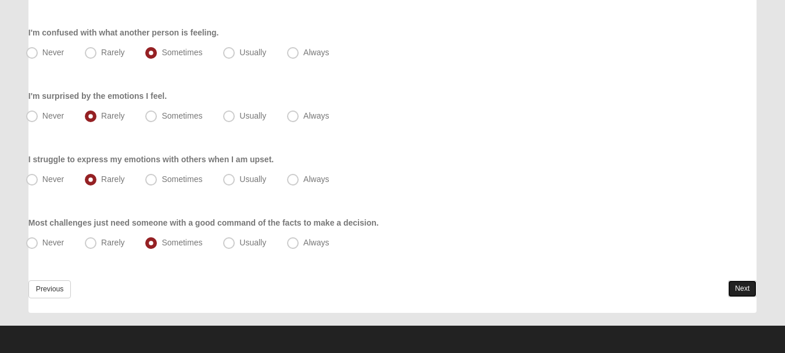
click at [733, 295] on link "Next" at bounding box center [742, 288] width 28 height 17
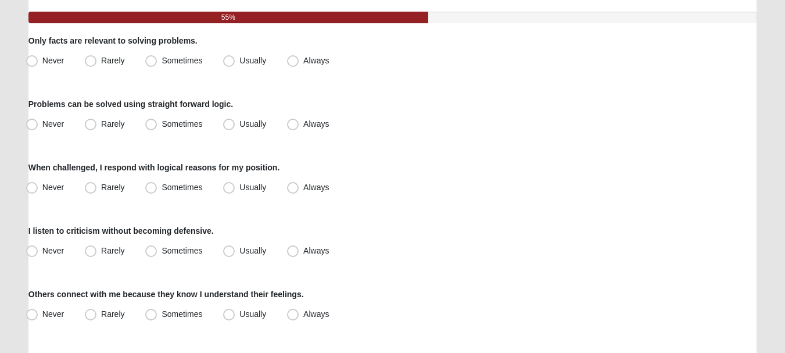
scroll to position [131, 0]
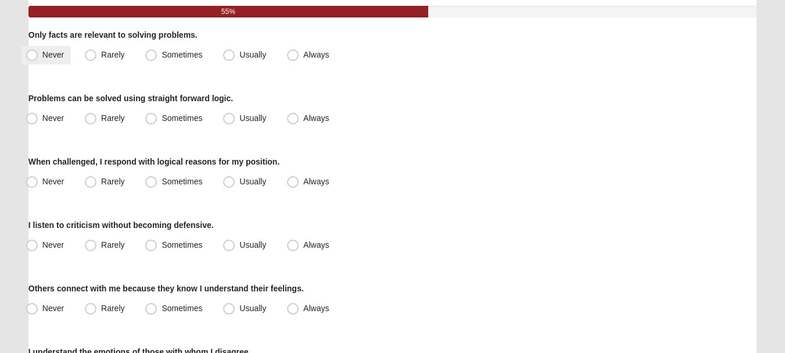
click at [42, 53] on span "Never" at bounding box center [53, 54] width 22 height 9
click at [35, 53] on input "Never" at bounding box center [35, 55] width 8 height 8
radio input "true"
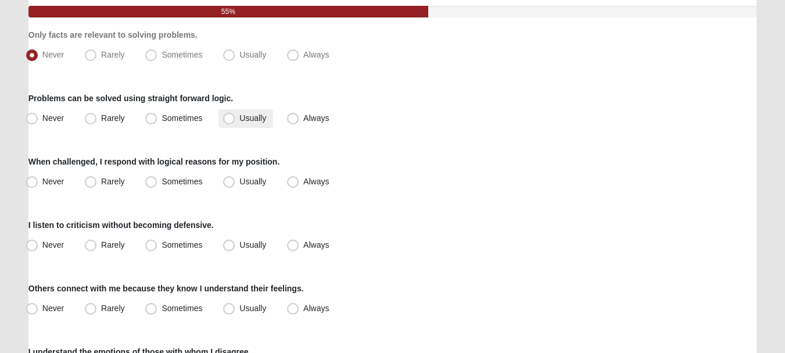
click at [237, 117] on label "Usually" at bounding box center [246, 118] width 55 height 19
click at [235, 117] on input "Usually" at bounding box center [232, 118] width 8 height 8
radio input "true"
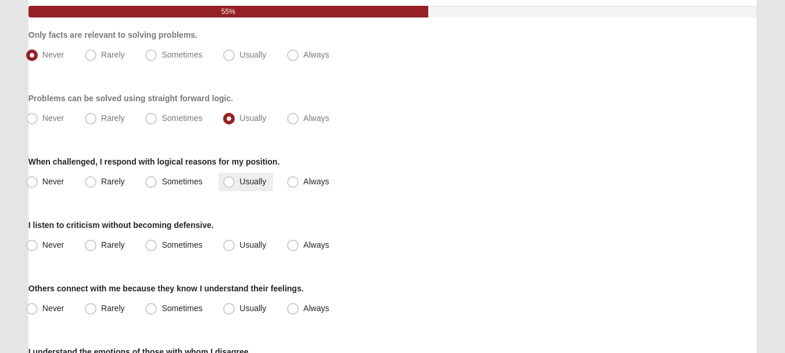
click at [245, 177] on span "Usually" at bounding box center [252, 181] width 27 height 9
click at [235, 178] on input "Usually" at bounding box center [232, 182] width 8 height 8
radio input "true"
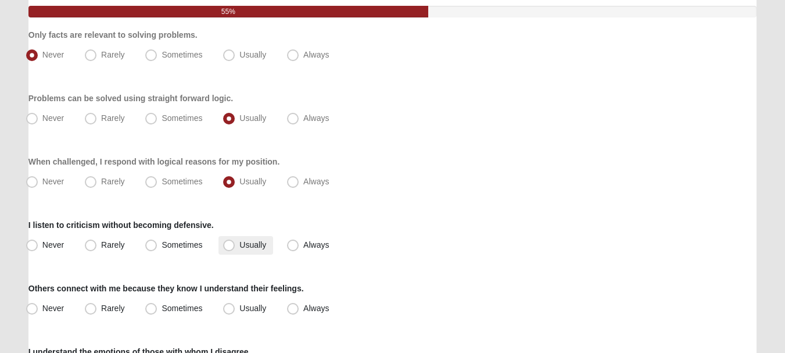
click at [245, 246] on span "Usually" at bounding box center [252, 244] width 27 height 9
click at [235, 246] on input "Usually" at bounding box center [232, 245] width 8 height 8
radio input "true"
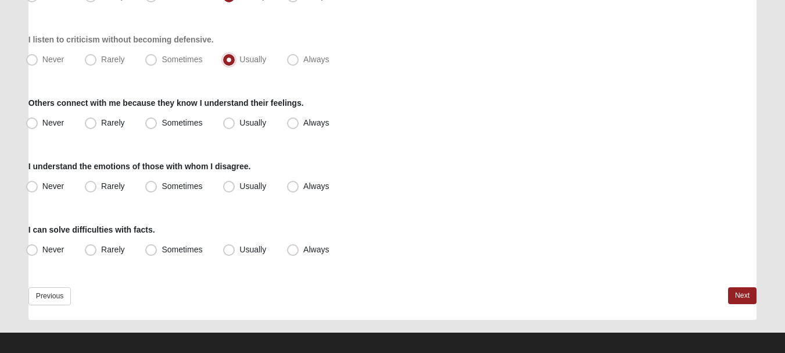
scroll to position [314, 0]
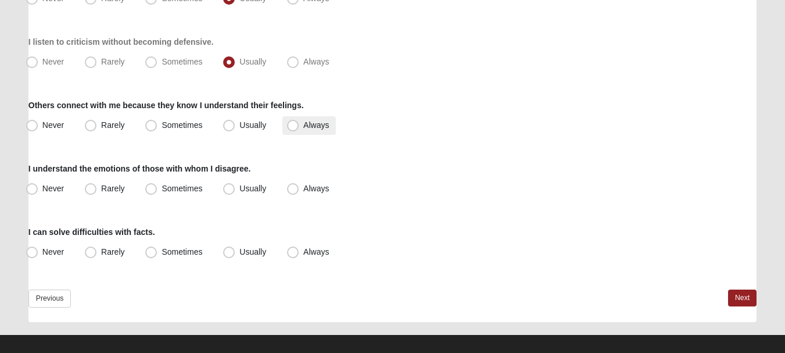
click at [307, 124] on span "Always" at bounding box center [316, 124] width 26 height 9
click at [299, 124] on input "Always" at bounding box center [296, 125] width 8 height 8
radio input "true"
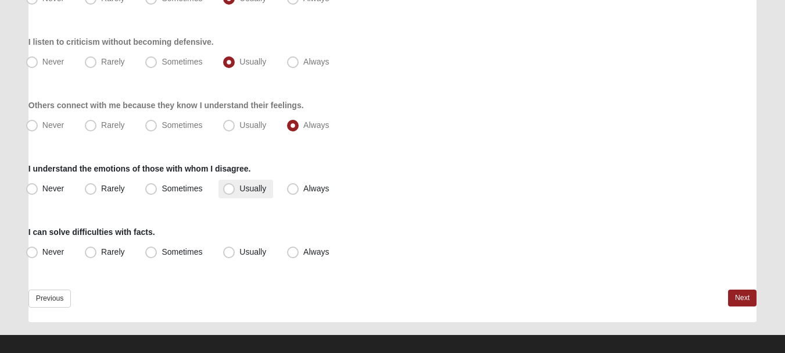
click at [239, 188] on span "Usually" at bounding box center [252, 188] width 27 height 9
click at [228, 188] on input "Usually" at bounding box center [232, 189] width 8 height 8
radio input "true"
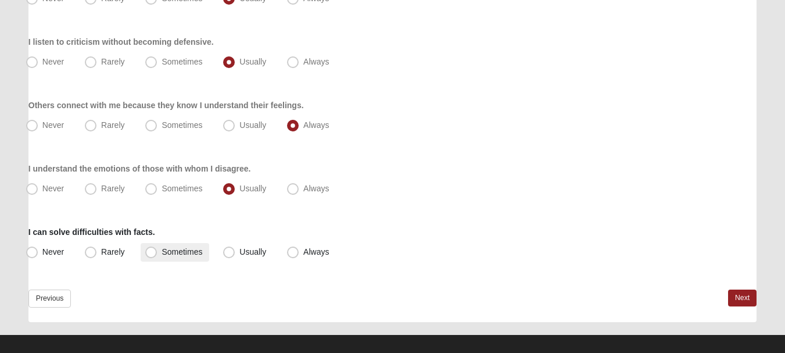
click at [181, 259] on label "Sometimes" at bounding box center [175, 252] width 69 height 19
click at [157, 256] on input "Sometimes" at bounding box center [154, 252] width 8 height 8
radio input "true"
click at [738, 289] on link "Next" at bounding box center [742, 297] width 28 height 17
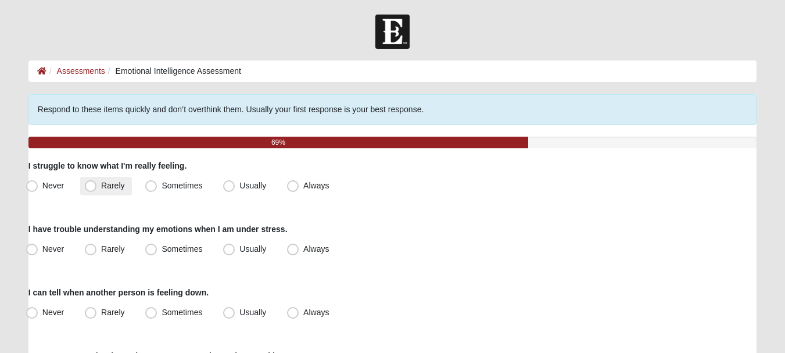
click at [101, 188] on span "Rarely" at bounding box center [112, 185] width 23 height 9
click at [92, 188] on input "Rarely" at bounding box center [93, 186] width 8 height 8
radio input "true"
click at [53, 253] on label "Never" at bounding box center [46, 249] width 49 height 19
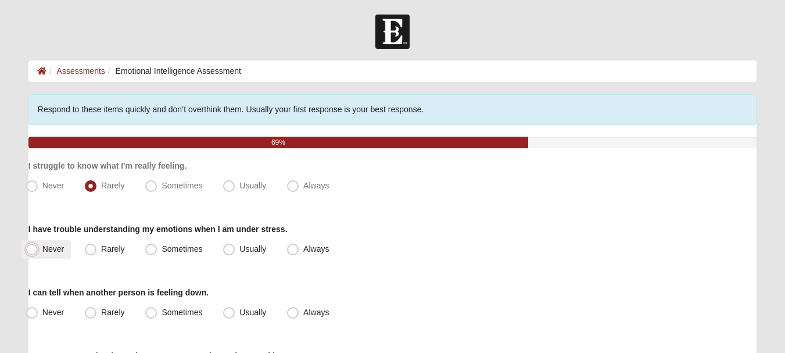
click at [38, 253] on input "Never" at bounding box center [35, 249] width 8 height 8
radio input "true"
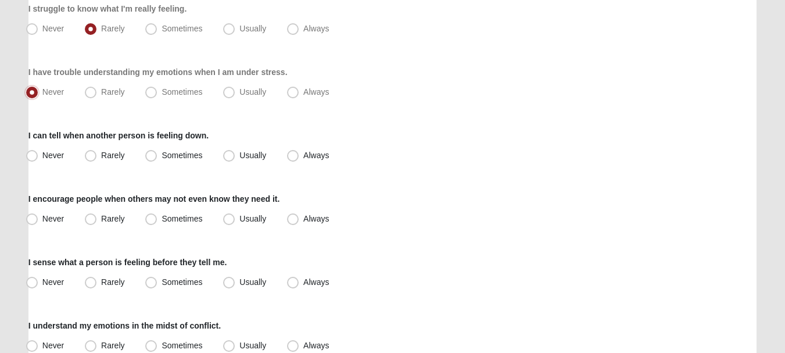
scroll to position [166, 0]
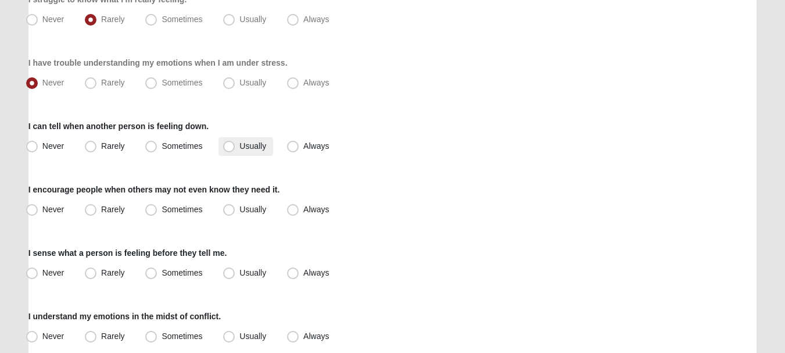
click at [256, 145] on span "Usually" at bounding box center [252, 145] width 27 height 9
click at [235, 145] on input "Usually" at bounding box center [232, 146] width 8 height 8
radio input "true"
click at [309, 142] on span "Always" at bounding box center [316, 145] width 26 height 9
click at [299, 142] on input "Always" at bounding box center [296, 146] width 8 height 8
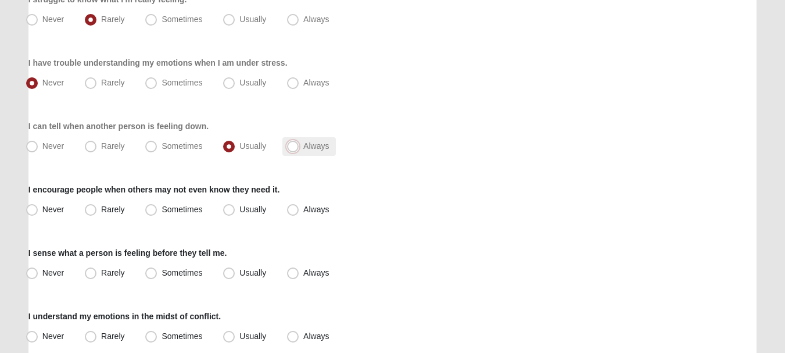
radio input "true"
click at [303, 210] on span "Always" at bounding box center [316, 209] width 26 height 9
click at [295, 210] on input "Always" at bounding box center [296, 210] width 8 height 8
radio input "true"
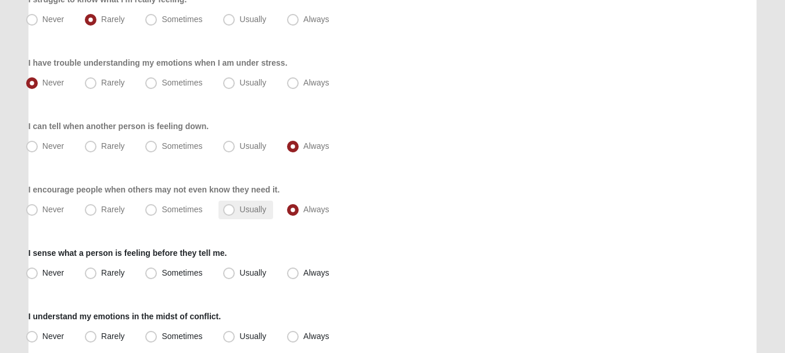
click at [270, 210] on label "Usually" at bounding box center [246, 209] width 55 height 19
click at [235, 210] on input "Usually" at bounding box center [232, 210] width 8 height 8
radio input "true"
click at [426, 212] on div "Never Rarely Sometimes Usually Always" at bounding box center [392, 209] width 728 height 19
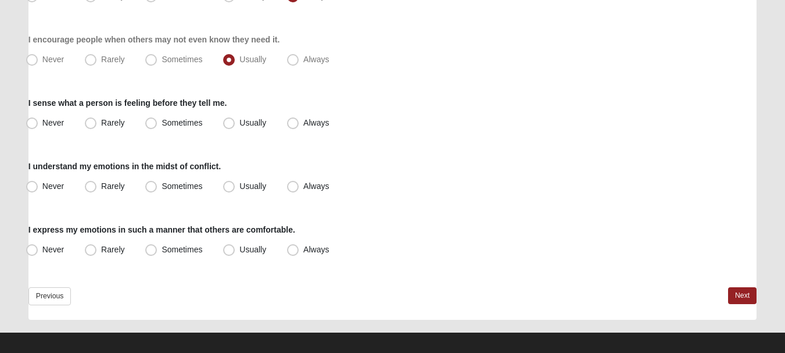
scroll to position [325, 0]
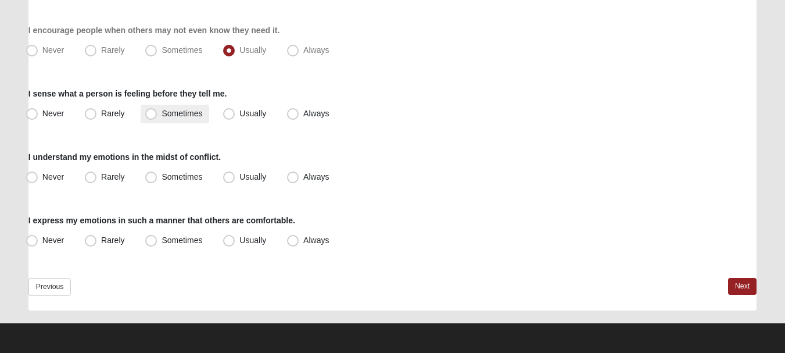
click at [191, 114] on span "Sometimes" at bounding box center [182, 113] width 41 height 9
click at [157, 114] on input "Sometimes" at bounding box center [154, 114] width 8 height 8
radio input "true"
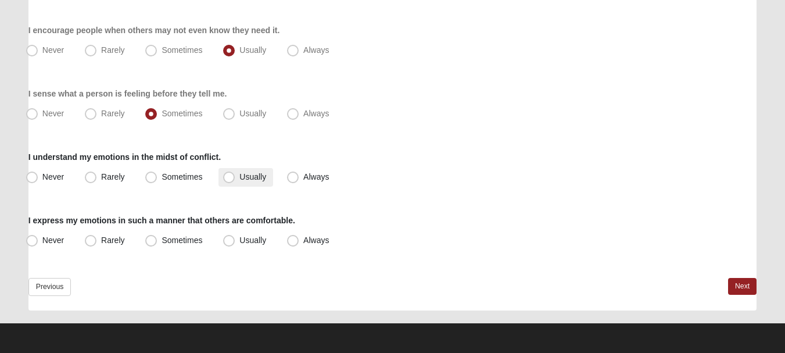
click at [257, 182] on label "Usually" at bounding box center [246, 177] width 55 height 19
click at [235, 181] on input "Usually" at bounding box center [232, 177] width 8 height 8
radio input "true"
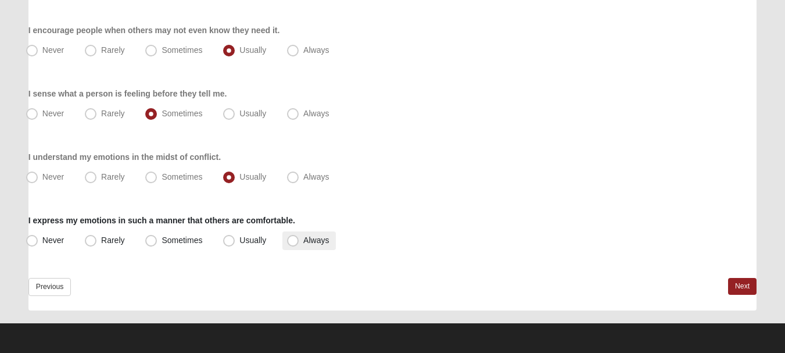
click at [315, 242] on span "Always" at bounding box center [316, 239] width 26 height 9
click at [299, 242] on input "Always" at bounding box center [296, 241] width 8 height 8
radio input "true"
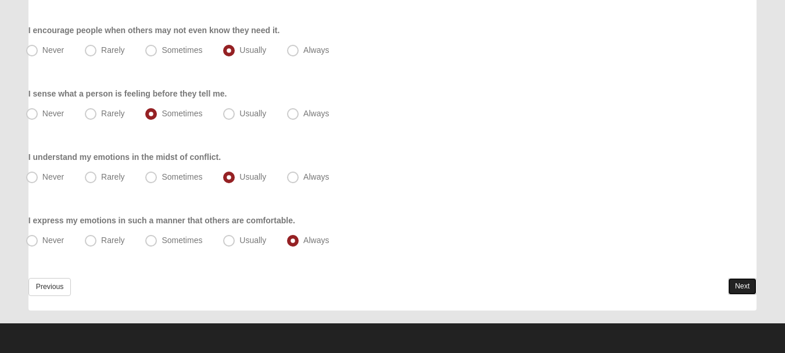
click at [738, 284] on link "Next" at bounding box center [742, 286] width 28 height 17
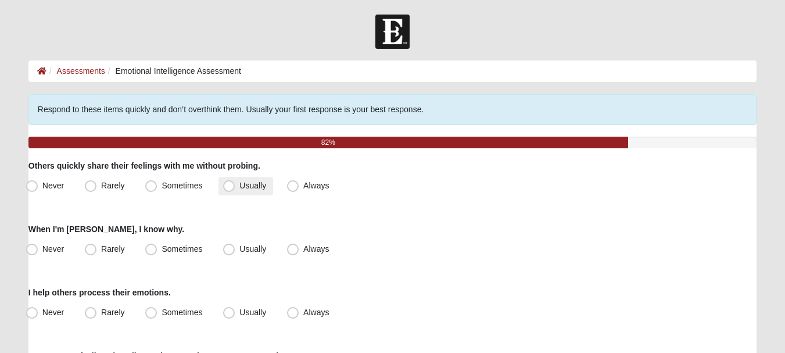
click at [260, 188] on span "Usually" at bounding box center [252, 185] width 27 height 9
click at [235, 188] on input "Usually" at bounding box center [232, 186] width 8 height 8
radio input "true"
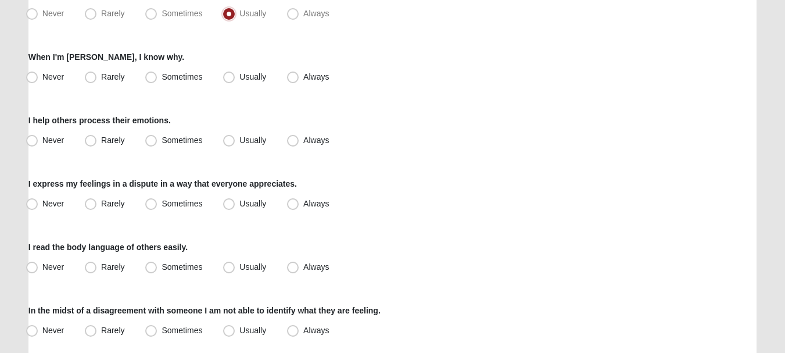
scroll to position [176, 0]
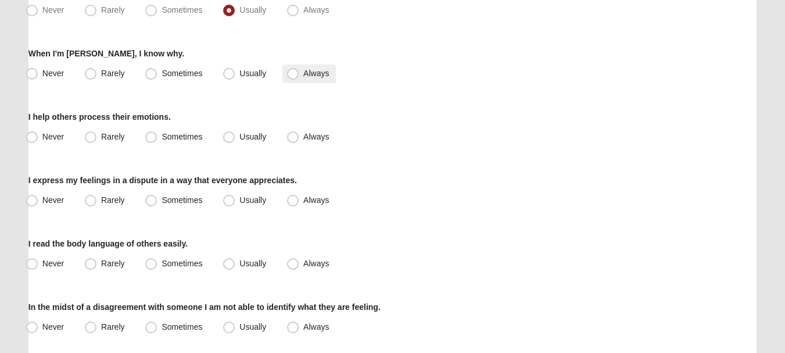
click at [305, 72] on span "Always" at bounding box center [316, 73] width 26 height 9
click at [299, 72] on input "Always" at bounding box center [296, 74] width 8 height 8
radio input "true"
click at [307, 144] on label "Always" at bounding box center [308, 137] width 53 height 19
click at [299, 141] on input "Always" at bounding box center [296, 137] width 8 height 8
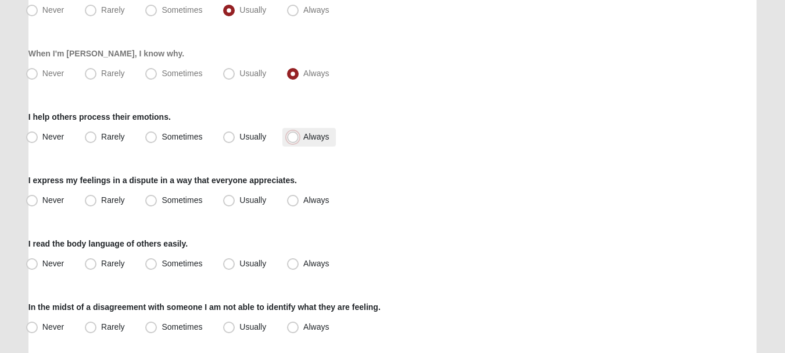
radio input "true"
click at [299, 198] on label "Always" at bounding box center [308, 200] width 53 height 19
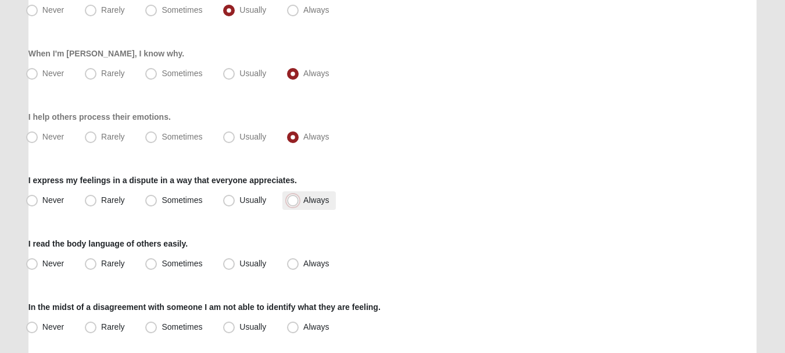
click at [299, 198] on input "Always" at bounding box center [296, 200] width 8 height 8
radio input "true"
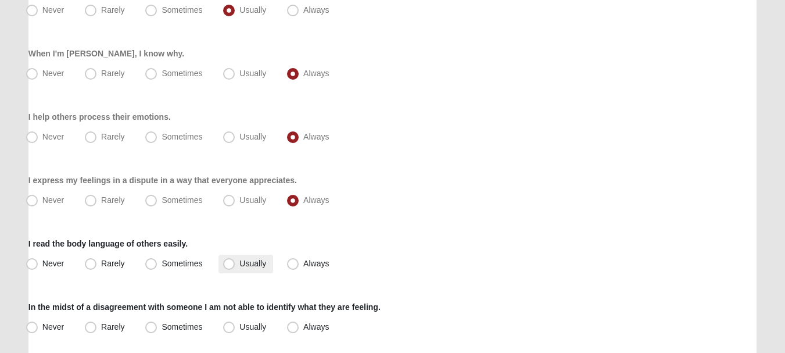
click at [242, 268] on label "Usually" at bounding box center [246, 264] width 55 height 19
click at [235, 267] on input "Usually" at bounding box center [232, 264] width 8 height 8
radio input "true"
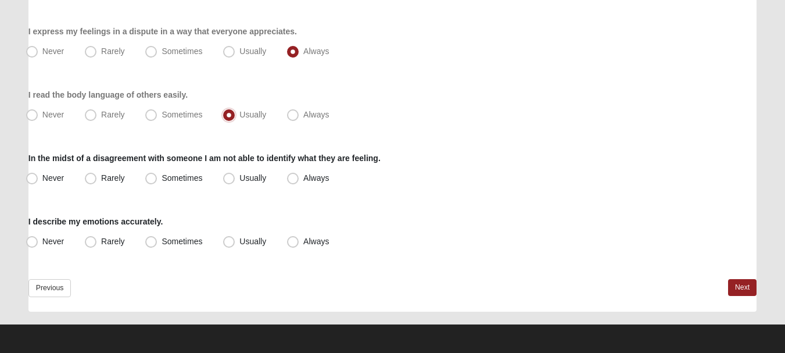
scroll to position [325, 0]
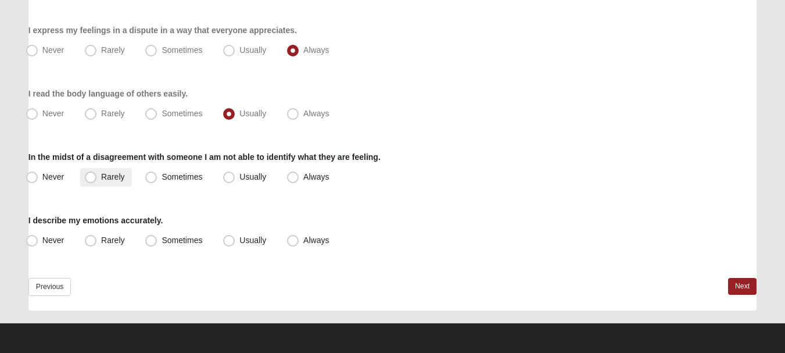
click at [102, 184] on label "Rarely" at bounding box center [105, 177] width 51 height 19
click at [97, 181] on input "Rarely" at bounding box center [93, 177] width 8 height 8
radio input "true"
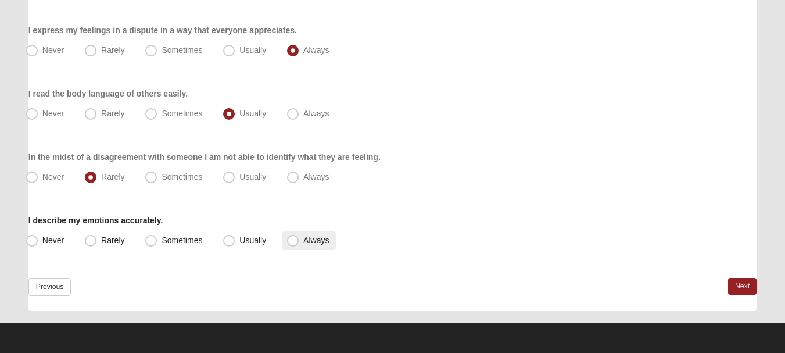
click at [315, 232] on label "Always" at bounding box center [308, 240] width 53 height 19
click at [299, 237] on input "Always" at bounding box center [296, 241] width 8 height 8
radio input "true"
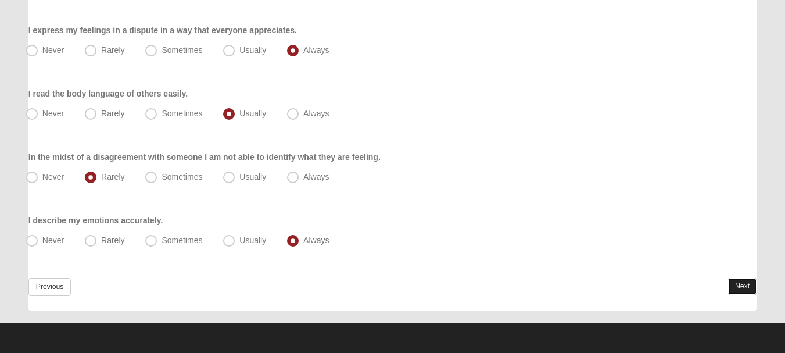
click at [743, 285] on link "Next" at bounding box center [742, 286] width 28 height 17
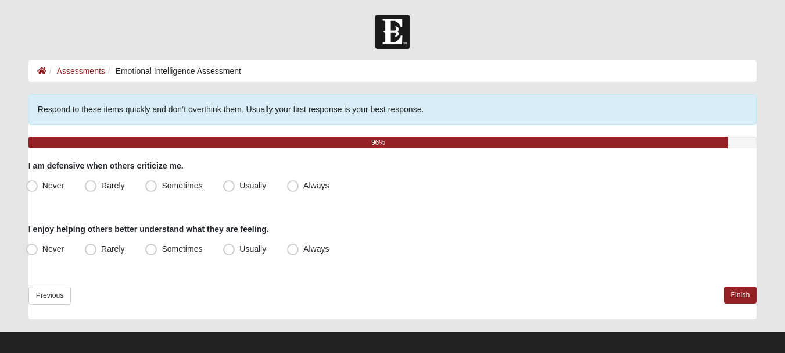
scroll to position [9, 0]
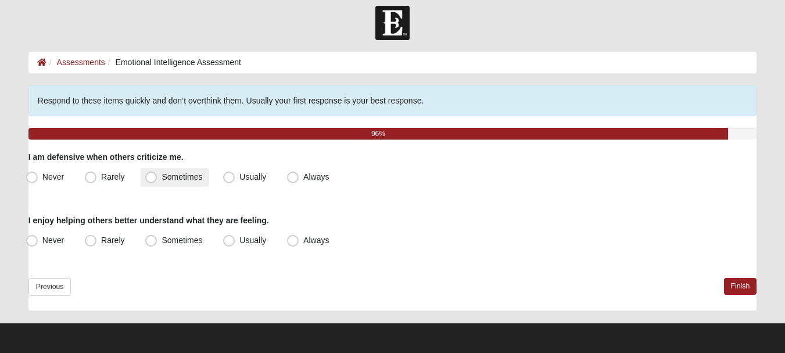
click at [171, 182] on label "Sometimes" at bounding box center [175, 177] width 69 height 19
click at [157, 181] on input "Sometimes" at bounding box center [154, 177] width 8 height 8
radio input "true"
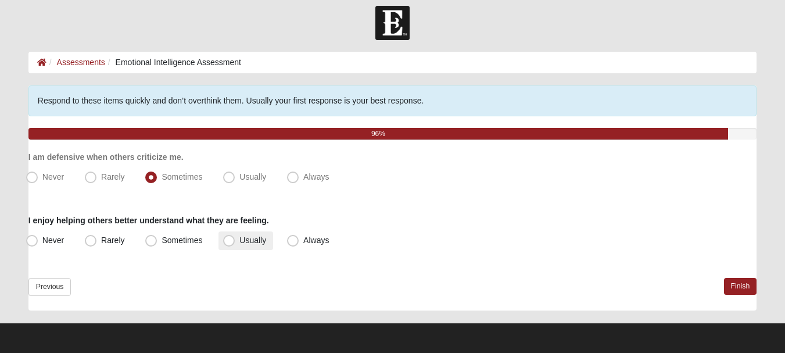
click at [249, 244] on span "Usually" at bounding box center [252, 239] width 27 height 9
click at [235, 244] on input "Usually" at bounding box center [232, 241] width 8 height 8
radio input "true"
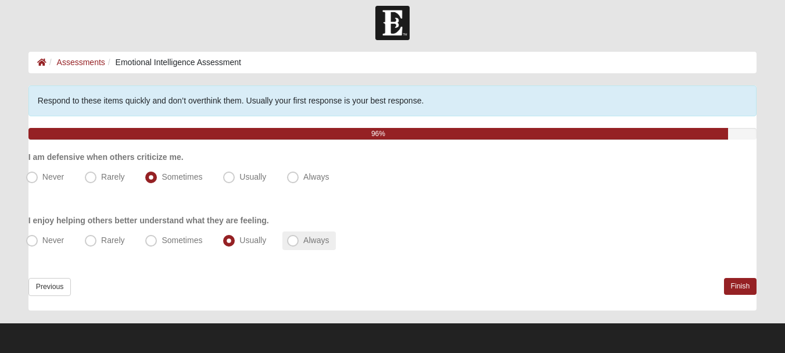
click at [316, 241] on span "Always" at bounding box center [316, 239] width 26 height 9
click at [299, 241] on input "Always" at bounding box center [296, 241] width 8 height 8
radio input "true"
click at [255, 231] on label "Usually" at bounding box center [246, 240] width 55 height 19
click at [235, 237] on input "Usually" at bounding box center [232, 241] width 8 height 8
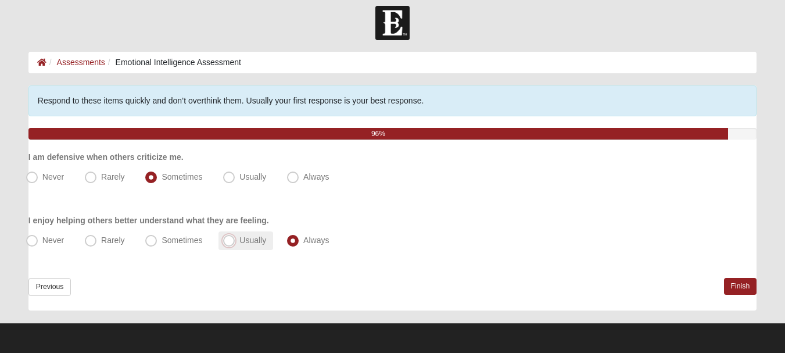
radio input "true"
click at [736, 284] on link "Finish" at bounding box center [740, 286] width 33 height 17
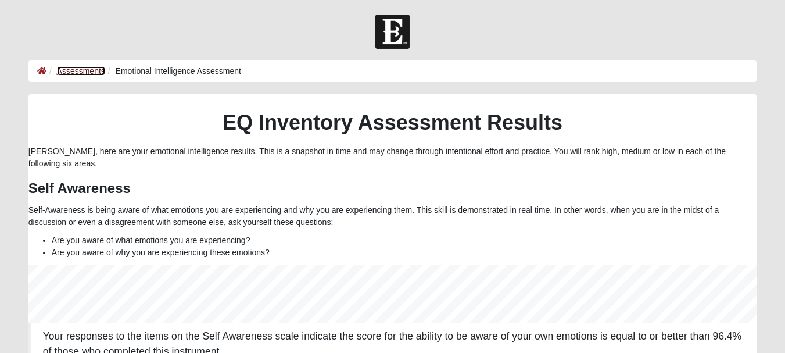
click at [88, 73] on link "Assessments" at bounding box center [81, 70] width 48 height 9
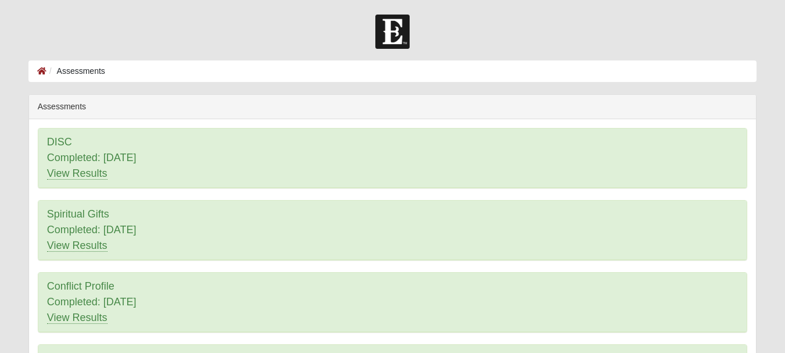
scroll to position [259, 0]
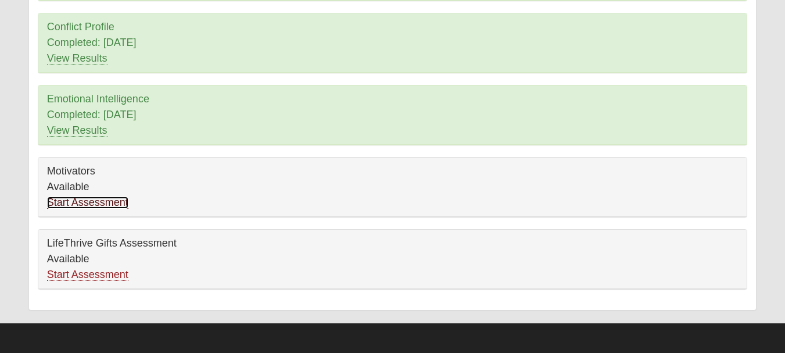
click at [90, 205] on link "Start Assessment" at bounding box center [87, 202] width 81 height 12
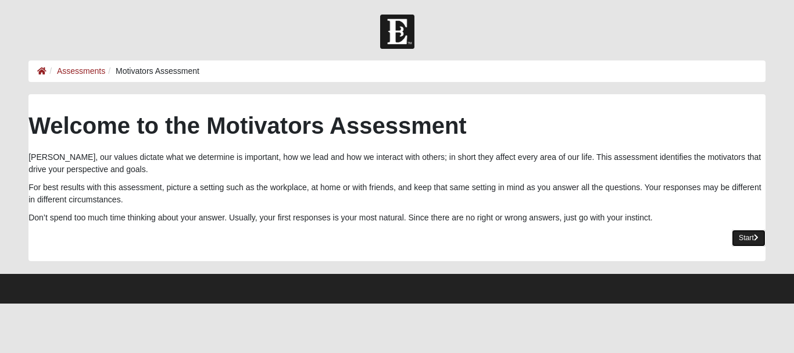
click at [744, 235] on link "Start" at bounding box center [749, 238] width 34 height 17
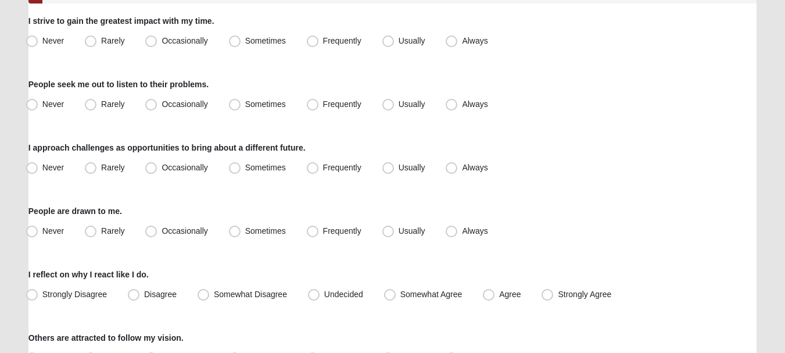
scroll to position [147, 0]
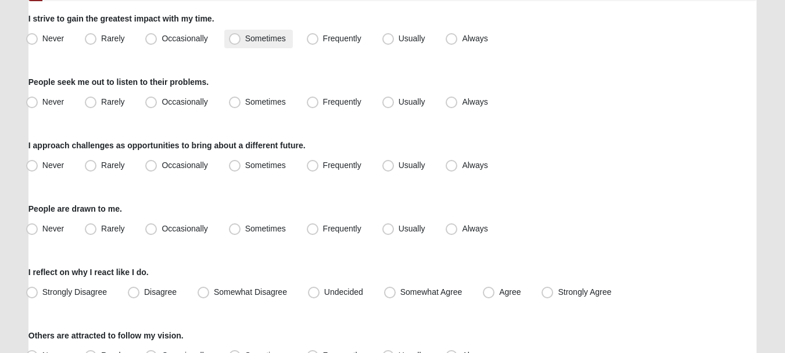
click at [255, 41] on span "Sometimes" at bounding box center [265, 38] width 41 height 9
click at [241, 41] on input "Sometimes" at bounding box center [238, 39] width 8 height 8
radio input "true"
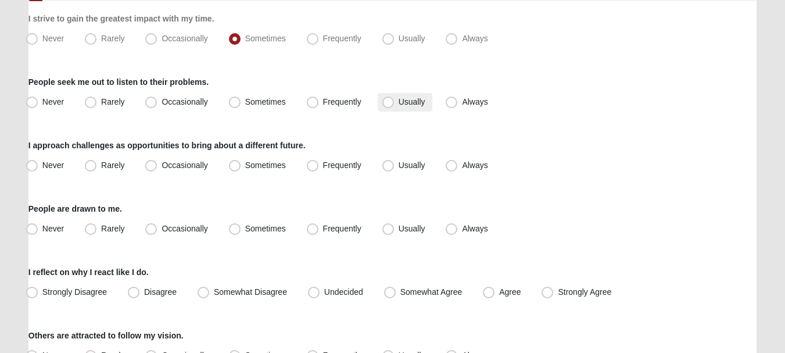
click at [399, 105] on span "Usually" at bounding box center [412, 101] width 27 height 9
click at [395, 105] on input "Usually" at bounding box center [391, 102] width 8 height 8
radio input "true"
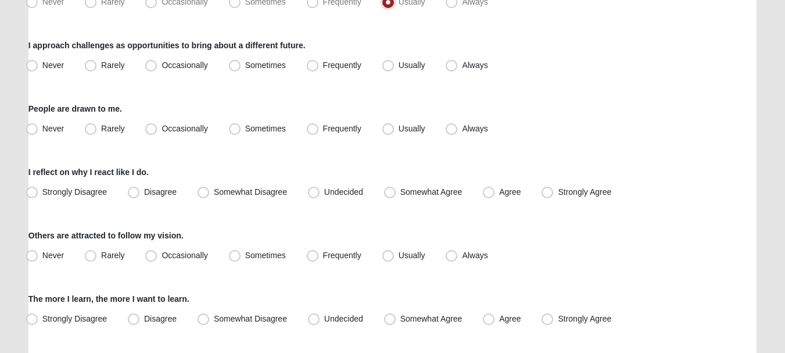
scroll to position [255, 0]
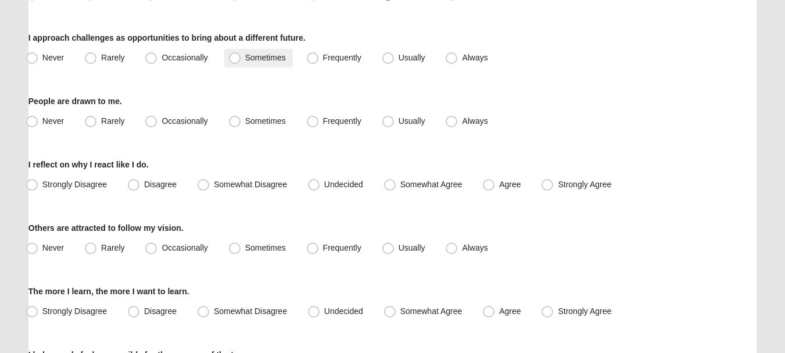
click at [277, 55] on span "Sometimes" at bounding box center [265, 57] width 41 height 9
click at [241, 55] on input "Sometimes" at bounding box center [238, 58] width 8 height 8
radio input "true"
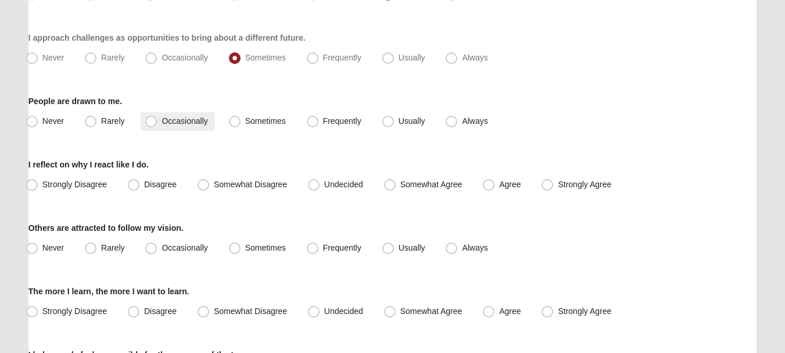
click at [181, 120] on span "Occasionally" at bounding box center [185, 120] width 46 height 9
click at [157, 120] on input "Occasionally" at bounding box center [154, 121] width 8 height 8
radio input "true"
click at [251, 119] on span "Sometimes" at bounding box center [265, 120] width 41 height 9
click at [241, 119] on input "Sometimes" at bounding box center [238, 121] width 8 height 8
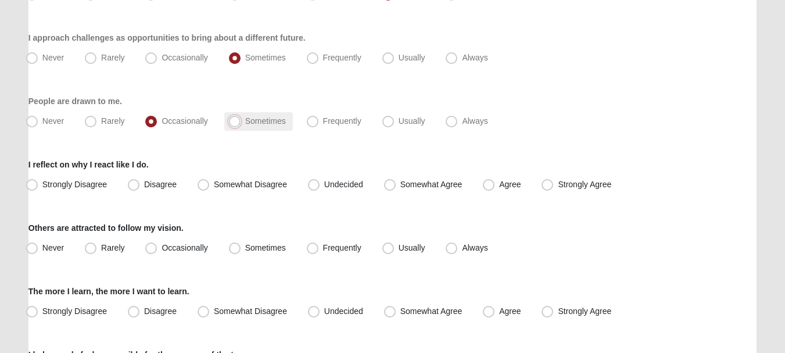
radio input "true"
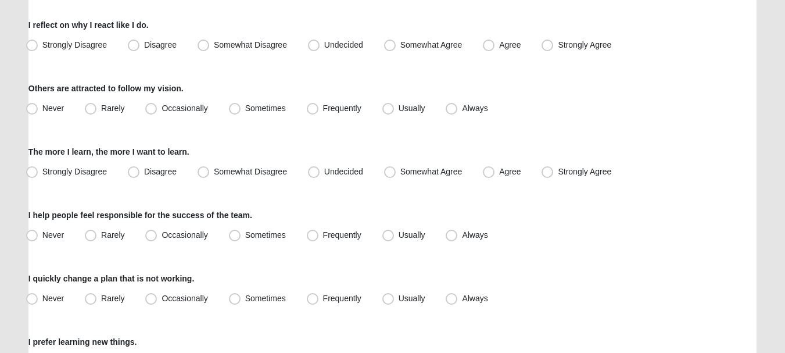
scroll to position [399, 0]
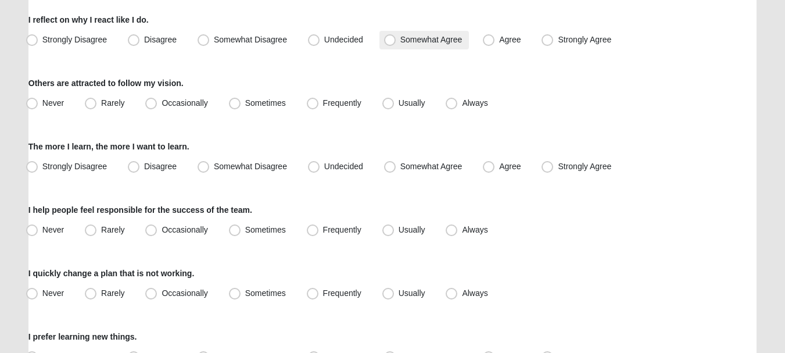
click at [406, 33] on label "Somewhat Agree" at bounding box center [424, 40] width 90 height 19
click at [396, 36] on input "Somewhat Agree" at bounding box center [393, 40] width 8 height 8
radio input "true"
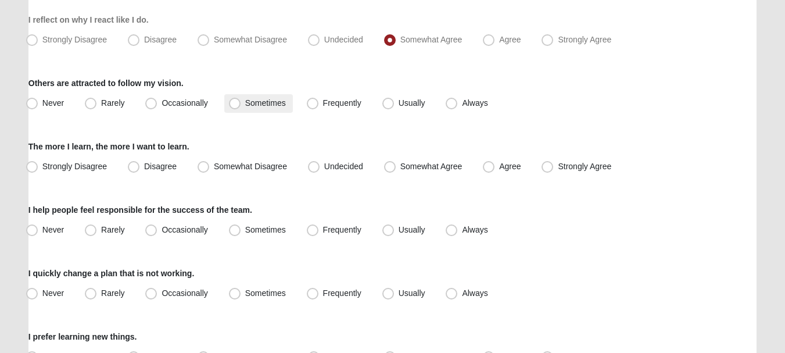
click at [278, 106] on span "Sometimes" at bounding box center [265, 102] width 41 height 9
click at [241, 106] on input "Sometimes" at bounding box center [238, 103] width 8 height 8
radio input "true"
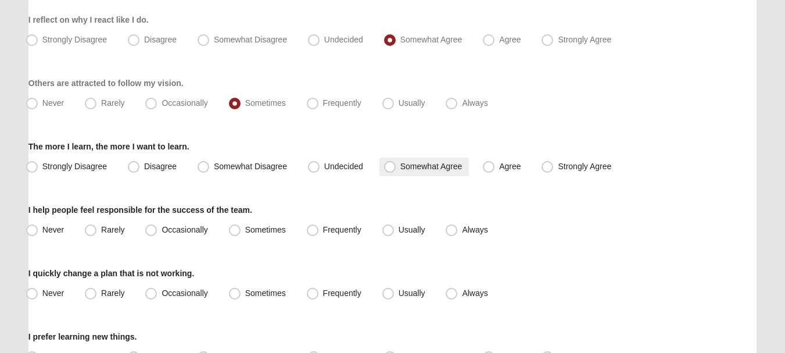
click at [401, 163] on span "Somewhat Agree" at bounding box center [431, 166] width 62 height 9
click at [396, 163] on input "Somewhat Agree" at bounding box center [393, 167] width 8 height 8
radio input "true"
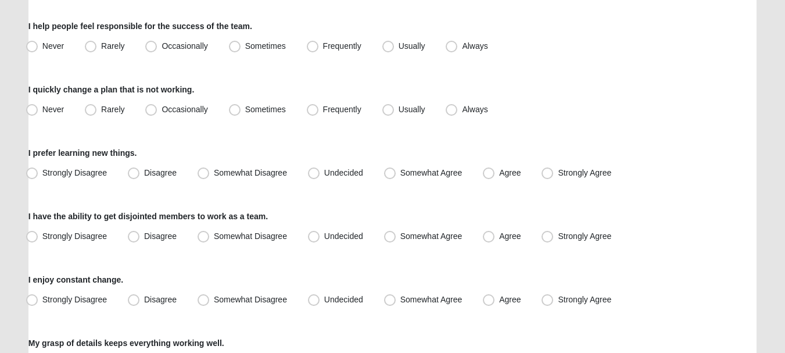
scroll to position [586, 0]
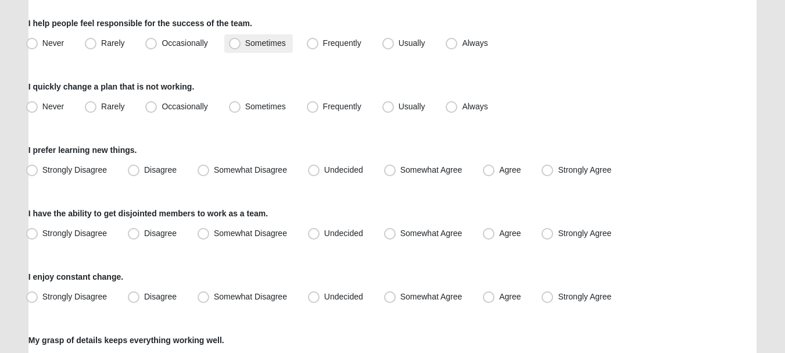
click at [253, 48] on label "Sometimes" at bounding box center [258, 43] width 69 height 19
click at [241, 47] on input "Sometimes" at bounding box center [238, 44] width 8 height 8
radio input "true"
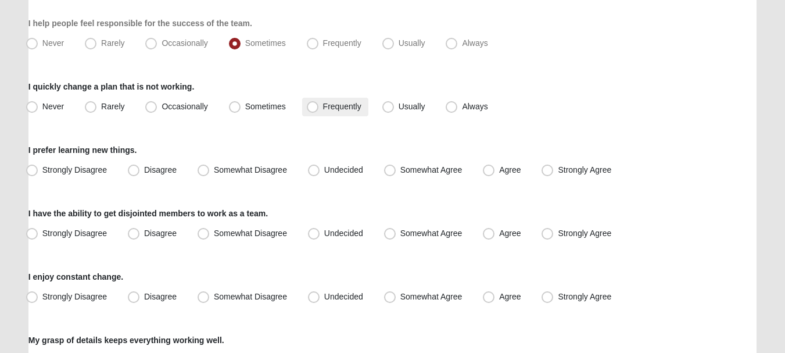
click at [336, 105] on span "Frequently" at bounding box center [342, 106] width 38 height 9
click at [319, 105] on input "Frequently" at bounding box center [315, 107] width 8 height 8
radio input "true"
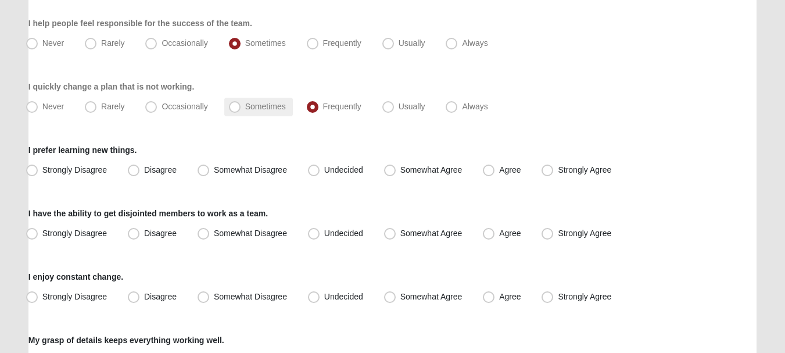
click at [282, 106] on span "Sometimes" at bounding box center [265, 106] width 41 height 9
click at [241, 106] on input "Sometimes" at bounding box center [238, 107] width 8 height 8
radio input "true"
click at [357, 101] on label "Frequently" at bounding box center [335, 107] width 66 height 19
click at [319, 103] on input "Frequently" at bounding box center [315, 107] width 8 height 8
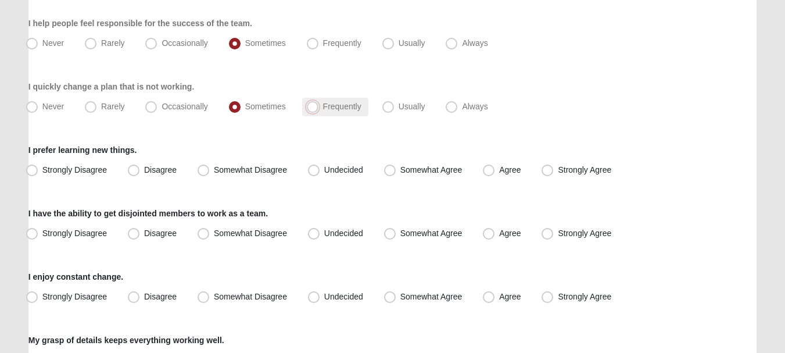
radio input "true"
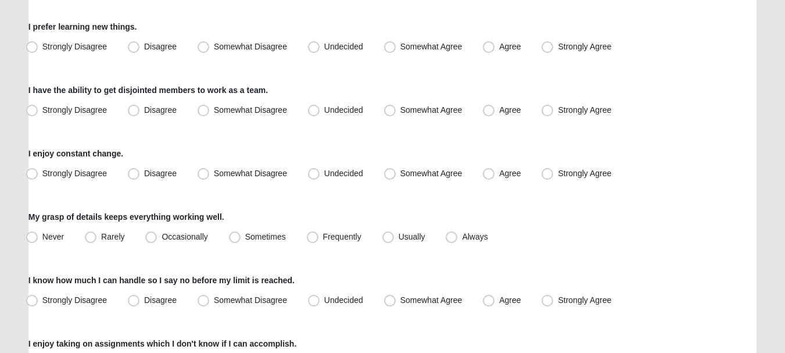
scroll to position [714, 0]
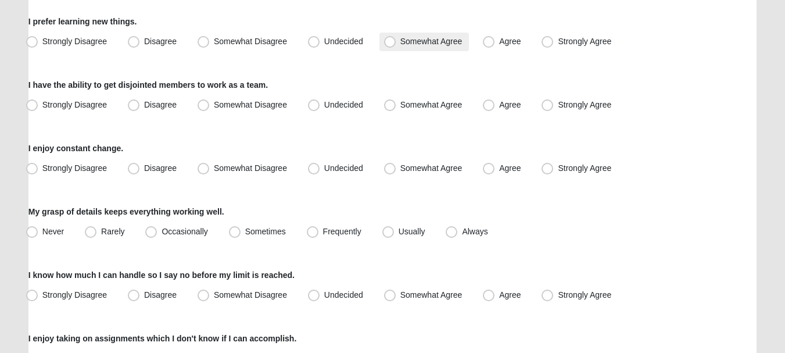
click at [403, 42] on span "Somewhat Agree" at bounding box center [431, 41] width 62 height 9
click at [396, 42] on input "Somewhat Agree" at bounding box center [393, 42] width 8 height 8
radio input "true"
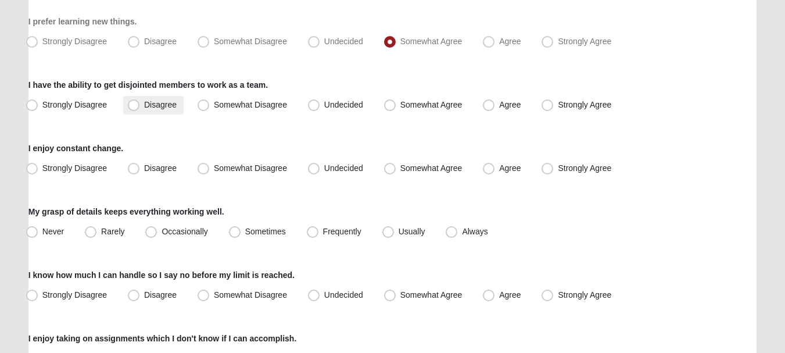
click at [156, 111] on label "Disagree" at bounding box center [153, 105] width 60 height 19
click at [140, 109] on input "Disagree" at bounding box center [137, 105] width 8 height 8
radio input "true"
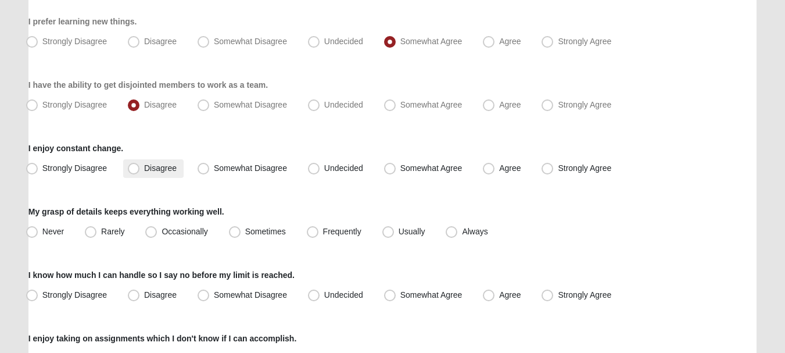
click at [176, 171] on span "Disagree" at bounding box center [160, 167] width 33 height 9
click at [140, 171] on input "Disagree" at bounding box center [137, 168] width 8 height 8
radio input "true"
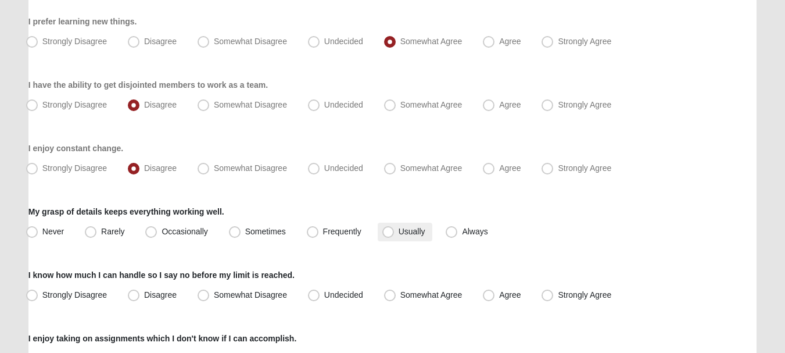
click at [399, 231] on span "Usually" at bounding box center [412, 231] width 27 height 9
click at [387, 231] on input "Usually" at bounding box center [391, 232] width 8 height 8
radio input "true"
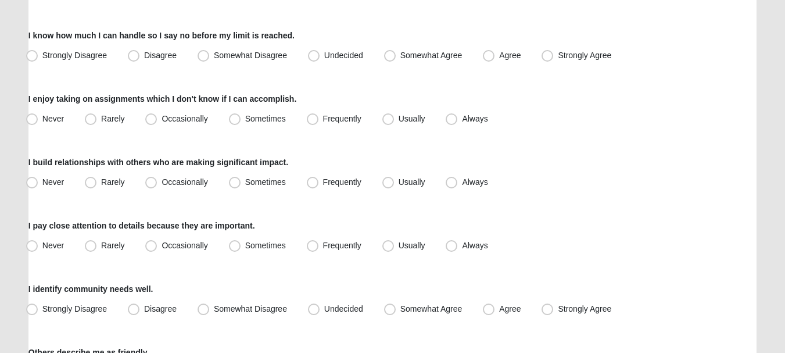
scroll to position [956, 0]
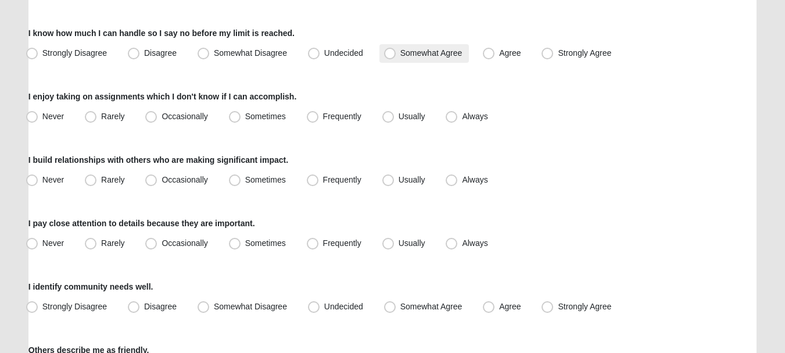
click at [399, 49] on label "Somewhat Agree" at bounding box center [424, 53] width 90 height 19
click at [396, 49] on input "Somewhat Agree" at bounding box center [393, 53] width 8 height 8
radio input "true"
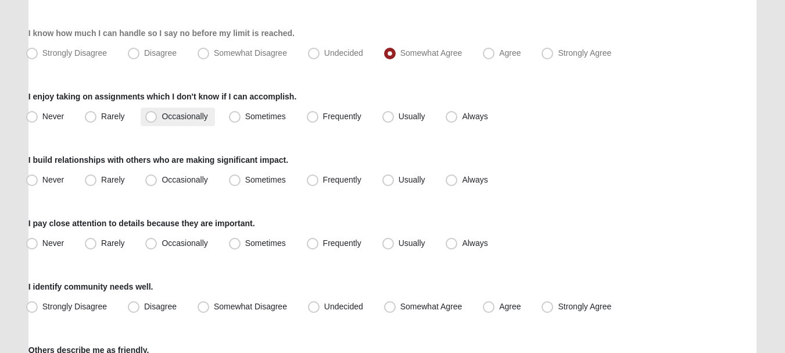
click at [214, 116] on label "Occasionally" at bounding box center [178, 117] width 74 height 19
click at [157, 116] on input "Occasionally" at bounding box center [154, 117] width 8 height 8
radio input "true"
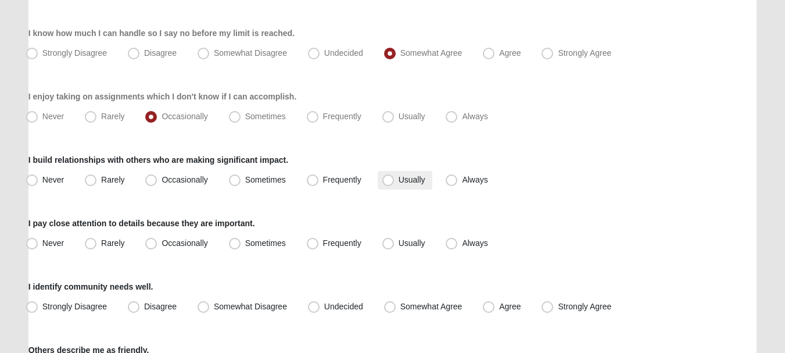
click at [423, 186] on label "Usually" at bounding box center [405, 180] width 55 height 19
click at [395, 184] on input "Usually" at bounding box center [391, 180] width 8 height 8
radio input "true"
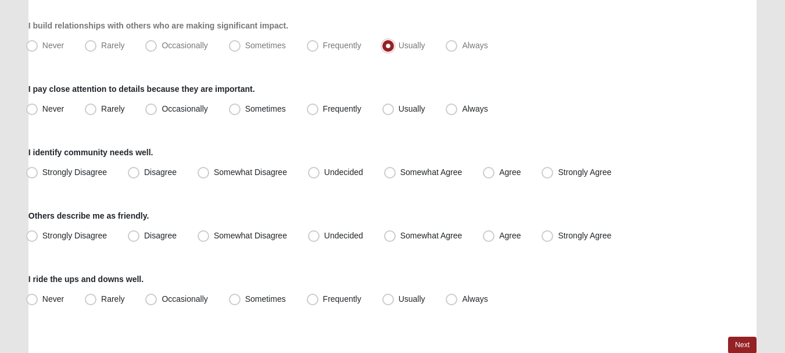
scroll to position [1111, 0]
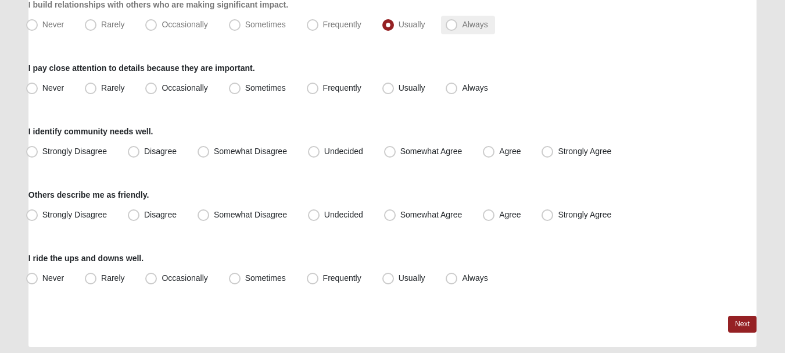
click at [462, 27] on span "Always" at bounding box center [475, 24] width 26 height 9
click at [454, 27] on input "Always" at bounding box center [454, 25] width 8 height 8
radio input "true"
click at [409, 27] on span "Usually" at bounding box center [412, 24] width 27 height 9
click at [395, 27] on input "Usually" at bounding box center [391, 25] width 8 height 8
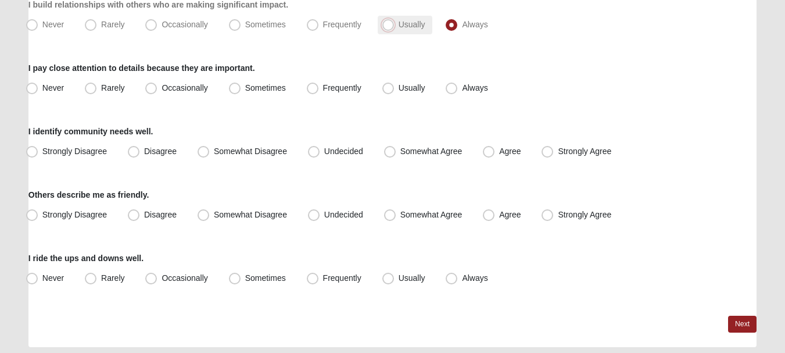
radio input "true"
click at [403, 90] on span "Usually" at bounding box center [412, 87] width 27 height 9
click at [395, 90] on input "Usually" at bounding box center [391, 88] width 8 height 8
radio input "true"
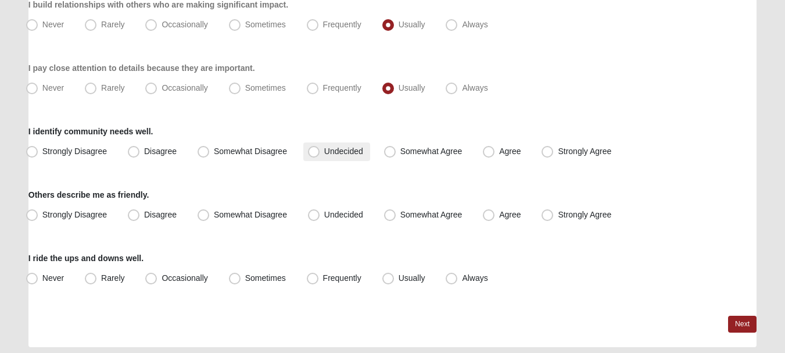
click at [348, 145] on label "Undecided" at bounding box center [336, 151] width 67 height 19
click at [320, 148] on input "Undecided" at bounding box center [317, 152] width 8 height 8
radio input "true"
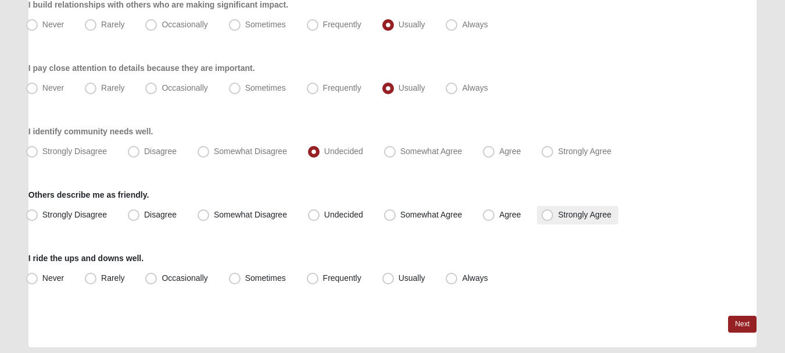
click at [573, 216] on span "Strongly Agree" at bounding box center [584, 214] width 53 height 9
click at [554, 216] on input "Strongly Agree" at bounding box center [550, 215] width 8 height 8
radio input "true"
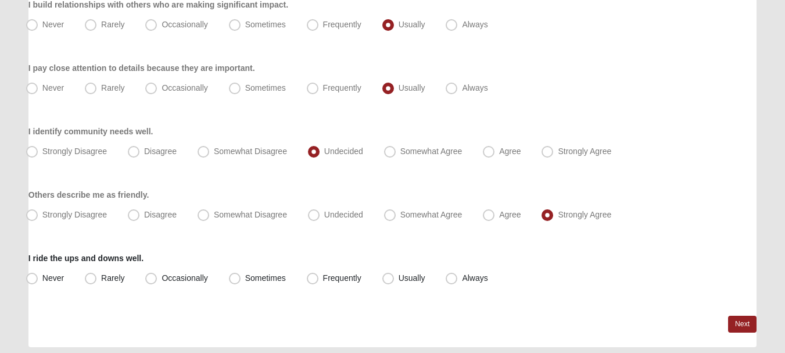
click at [410, 284] on label "Usually" at bounding box center [405, 278] width 55 height 19
click at [395, 282] on input "Usually" at bounding box center [391, 278] width 8 height 8
radio input "true"
click at [740, 323] on link "Next" at bounding box center [742, 324] width 28 height 17
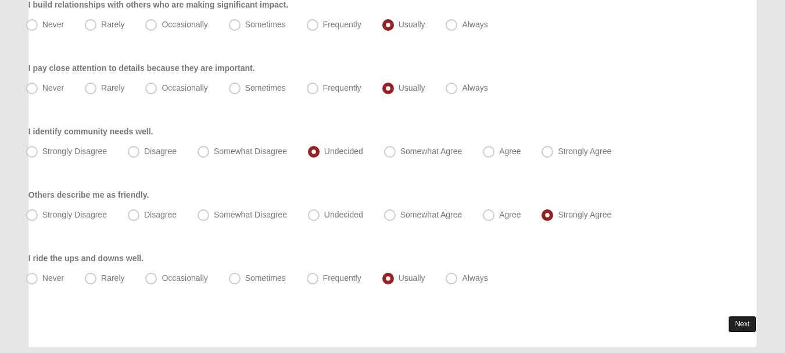
scroll to position [0, 0]
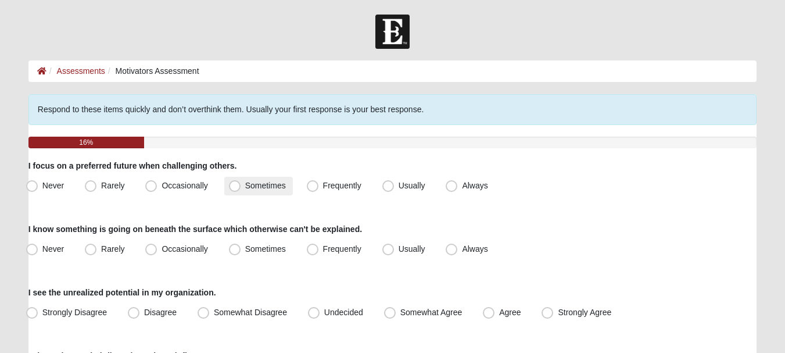
click at [275, 184] on span "Sometimes" at bounding box center [265, 185] width 41 height 9
click at [241, 184] on input "Sometimes" at bounding box center [238, 186] width 8 height 8
radio input "true"
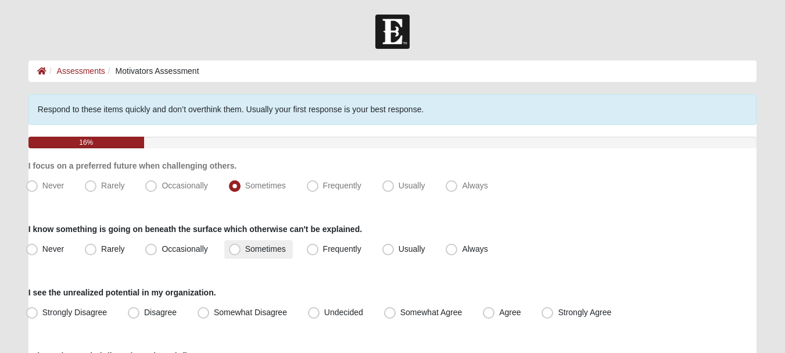
click at [291, 248] on label "Sometimes" at bounding box center [258, 249] width 69 height 19
click at [241, 248] on input "Sometimes" at bounding box center [238, 249] width 8 height 8
radio input "true"
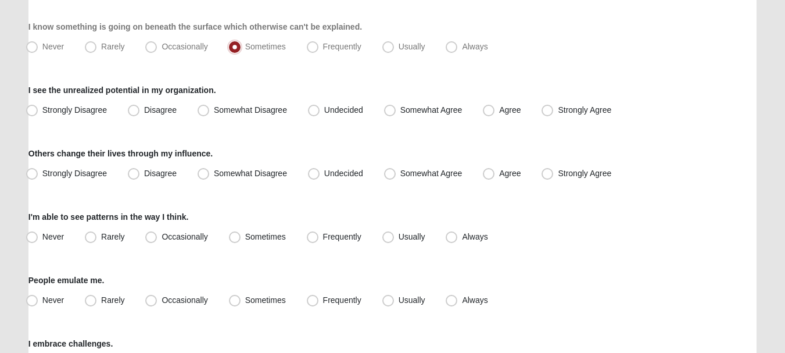
scroll to position [189, 0]
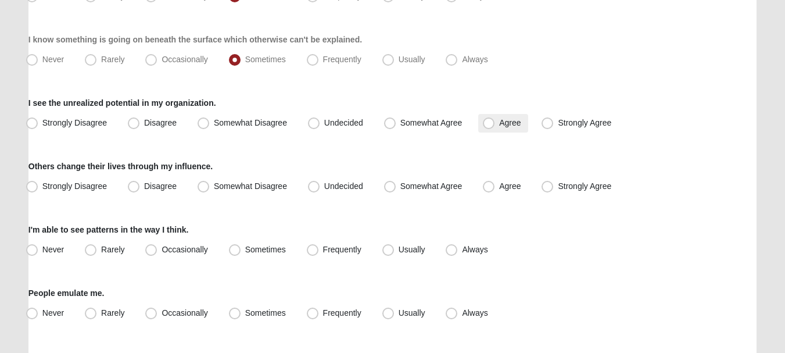
click at [499, 123] on label "Agree" at bounding box center [502, 123] width 49 height 19
click at [495, 123] on input "Agree" at bounding box center [492, 123] width 8 height 8
radio input "true"
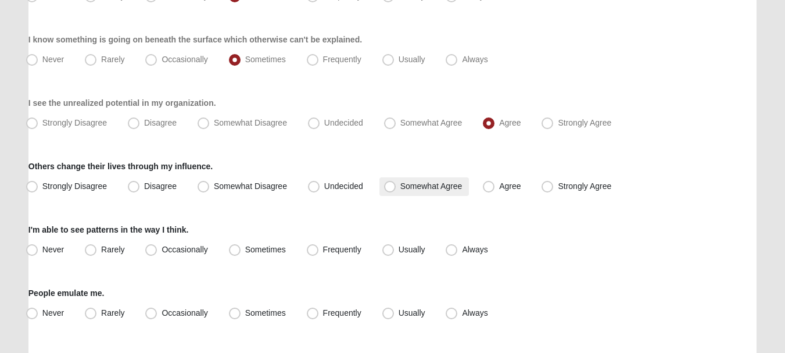
click at [412, 180] on label "Somewhat Agree" at bounding box center [424, 186] width 90 height 19
click at [396, 182] on input "Somewhat Agree" at bounding box center [393, 186] width 8 height 8
radio input "true"
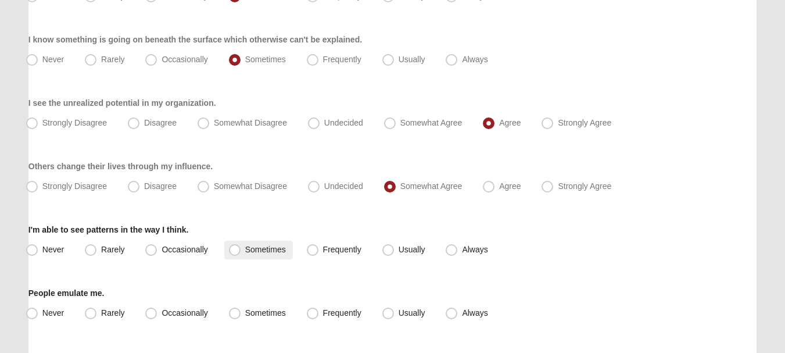
click at [267, 244] on label "Sometimes" at bounding box center [258, 250] width 69 height 19
click at [241, 246] on input "Sometimes" at bounding box center [238, 250] width 8 height 8
radio input "true"
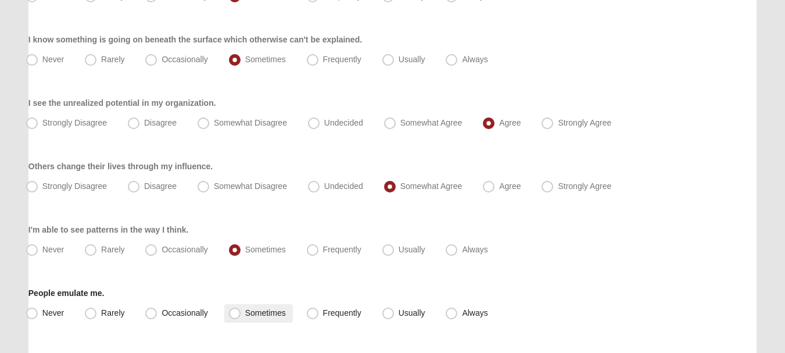
click at [267, 314] on span "Sometimes" at bounding box center [265, 312] width 41 height 9
click at [241, 314] on input "Sometimes" at bounding box center [238, 313] width 8 height 8
radio input "true"
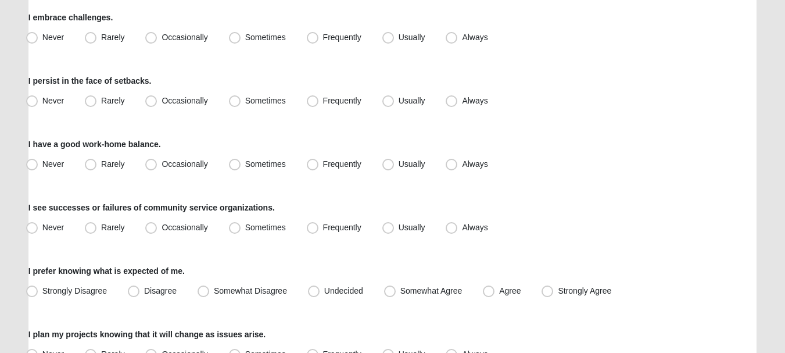
scroll to position [531, 0]
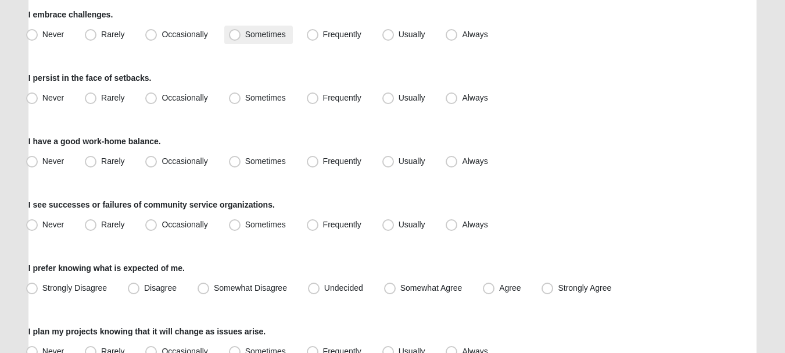
click at [274, 42] on label "Sometimes" at bounding box center [258, 35] width 69 height 19
click at [241, 38] on input "Sometimes" at bounding box center [238, 35] width 8 height 8
radio input "true"
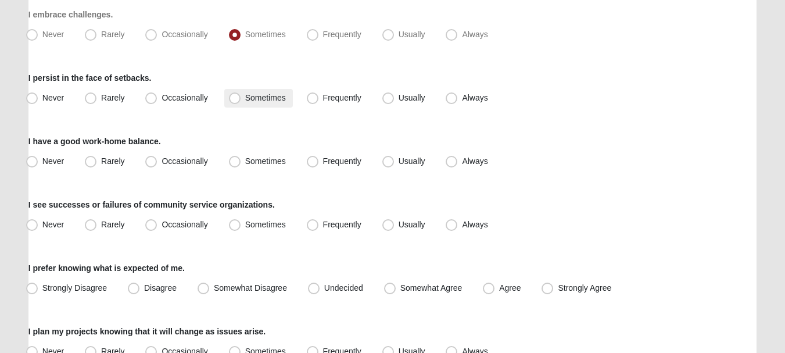
click at [269, 94] on span "Sometimes" at bounding box center [265, 97] width 41 height 9
click at [241, 94] on input "Sometimes" at bounding box center [238, 98] width 8 height 8
radio input "true"
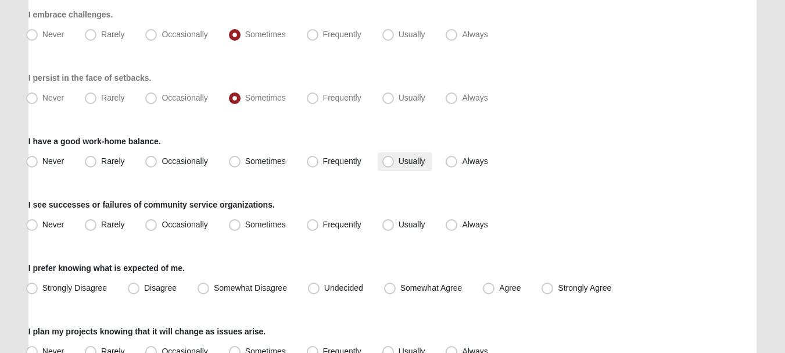
click at [399, 159] on span "Usually" at bounding box center [412, 160] width 27 height 9
click at [392, 159] on input "Usually" at bounding box center [391, 161] width 8 height 8
radio input "true"
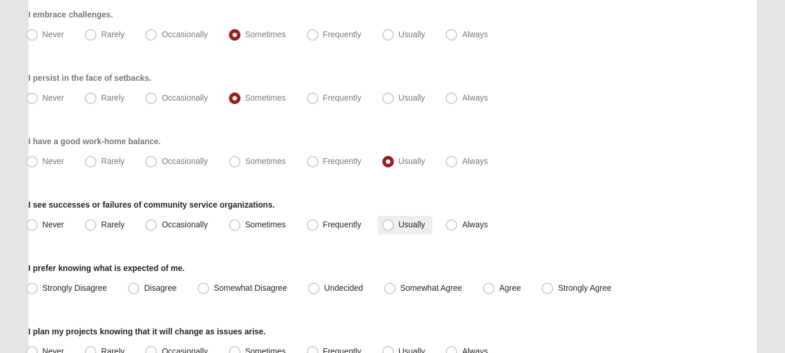
click at [407, 231] on label "Usually" at bounding box center [405, 225] width 55 height 19
click at [395, 228] on input "Usually" at bounding box center [391, 225] width 8 height 8
radio input "true"
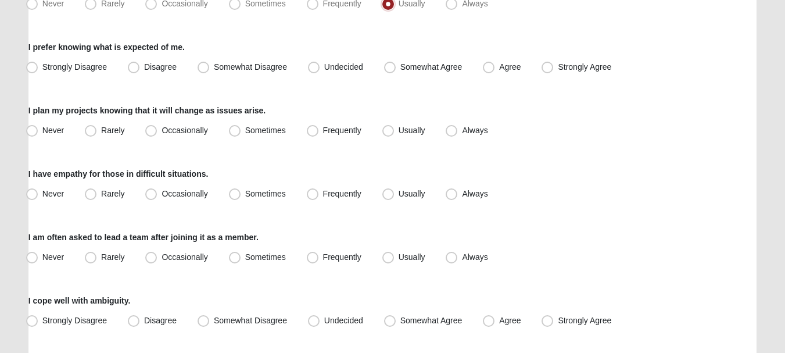
scroll to position [760, 0]
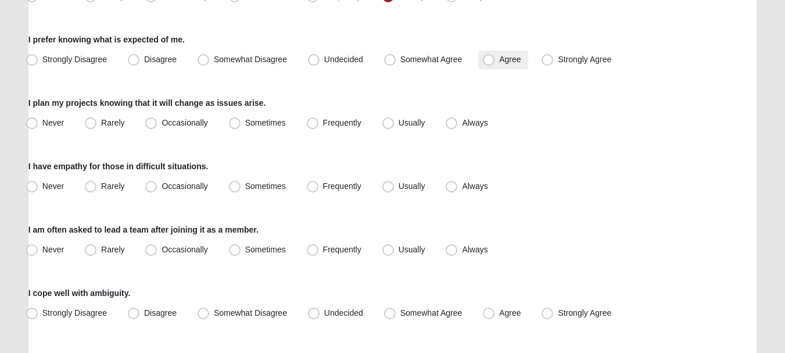
click at [503, 57] on span "Agree" at bounding box center [510, 59] width 22 height 9
click at [495, 57] on input "Agree" at bounding box center [492, 60] width 8 height 8
radio input "true"
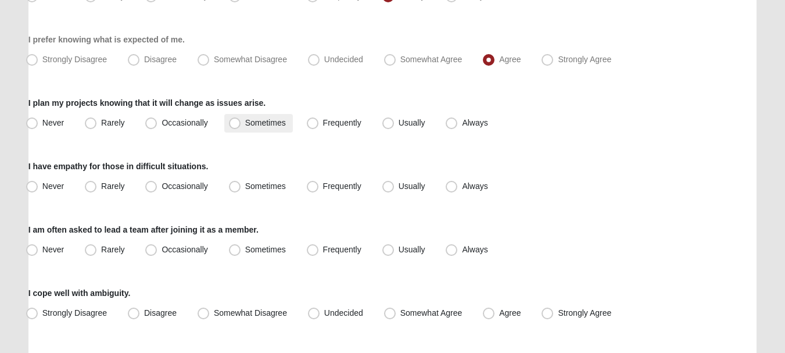
click at [270, 123] on span "Sometimes" at bounding box center [265, 122] width 41 height 9
click at [241, 123] on input "Sometimes" at bounding box center [238, 123] width 8 height 8
radio input "true"
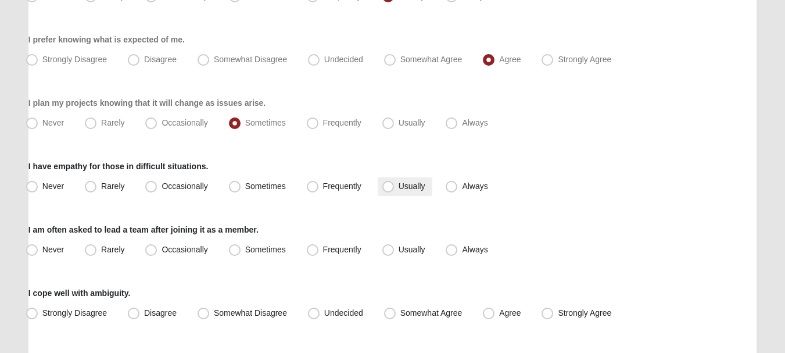
click at [419, 188] on span "Usually" at bounding box center [412, 185] width 27 height 9
click at [395, 188] on input "Usually" at bounding box center [391, 186] width 8 height 8
radio input "true"
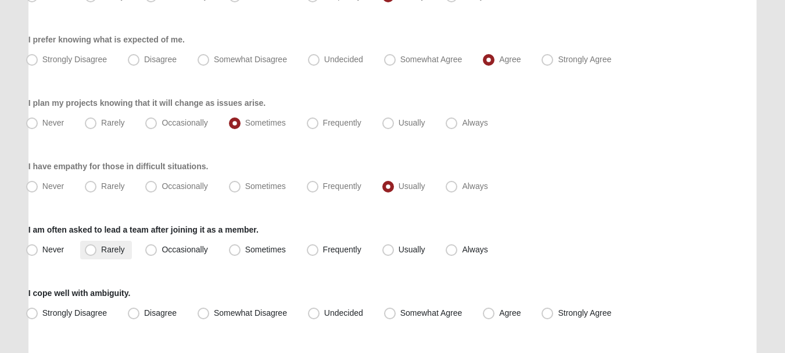
click at [119, 252] on span "Rarely" at bounding box center [112, 249] width 23 height 9
click at [97, 252] on input "Rarely" at bounding box center [93, 250] width 8 height 8
radio input "true"
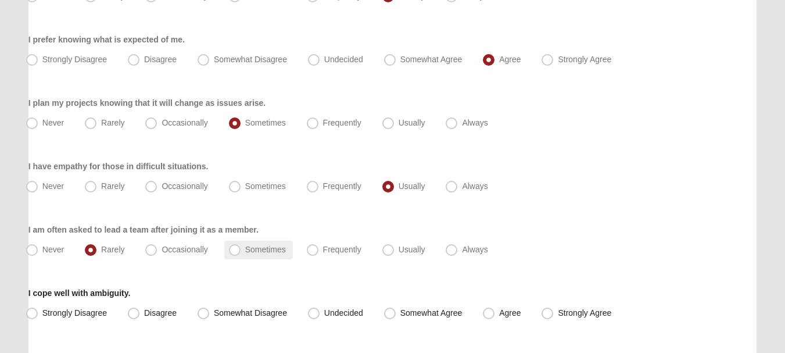
click at [265, 246] on span "Sometimes" at bounding box center [265, 249] width 41 height 9
click at [241, 246] on input "Sometimes" at bounding box center [238, 250] width 8 height 8
radio input "true"
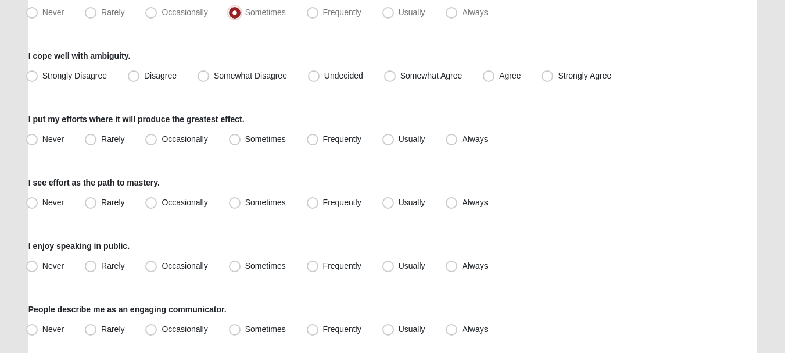
scroll to position [1002, 0]
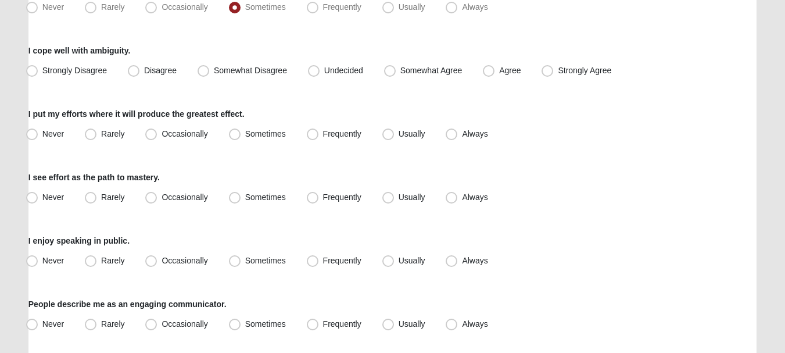
click at [104, 53] on label "I cope well with ambiguity." at bounding box center [79, 51] width 102 height 12
copy label "ambiguity"
click at [327, 70] on span "Undecided" at bounding box center [343, 70] width 39 height 9
click at [320, 70] on input "Undecided" at bounding box center [317, 71] width 8 height 8
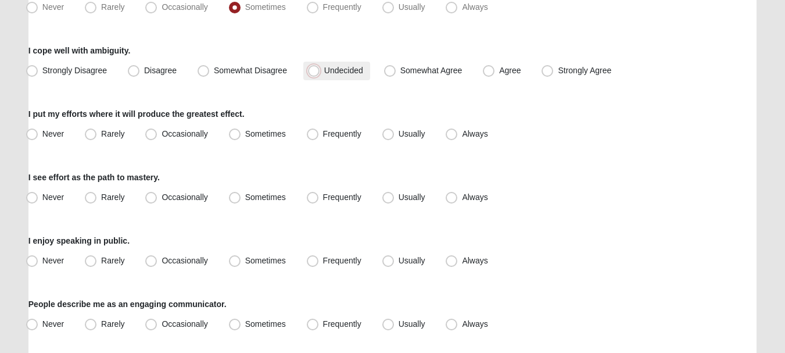
radio input "true"
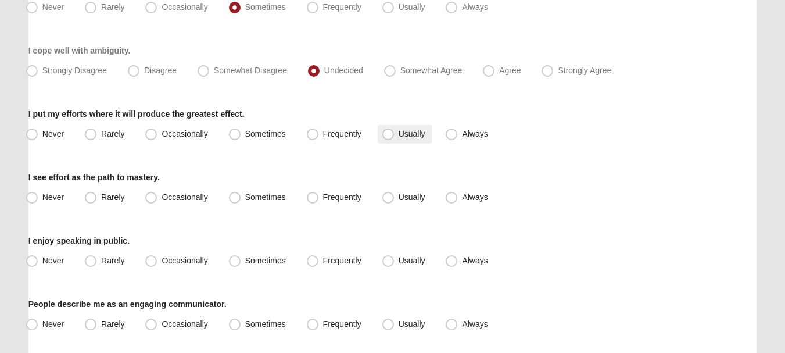
click at [378, 135] on label "Usually" at bounding box center [405, 134] width 55 height 19
click at [387, 135] on input "Usually" at bounding box center [391, 134] width 8 height 8
radio input "true"
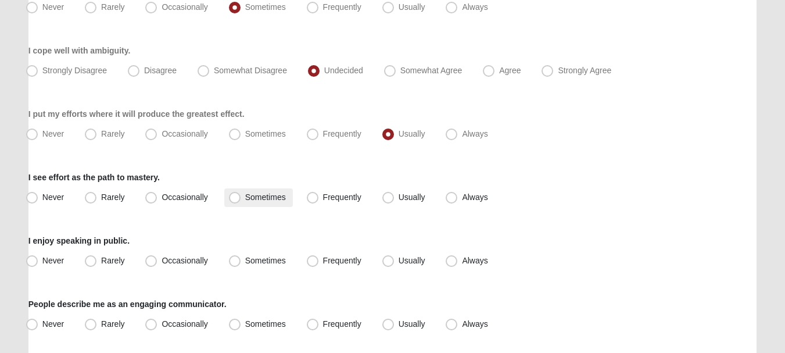
click at [281, 203] on label "Sometimes" at bounding box center [258, 197] width 69 height 19
click at [241, 201] on input "Sometimes" at bounding box center [238, 198] width 8 height 8
radio input "true"
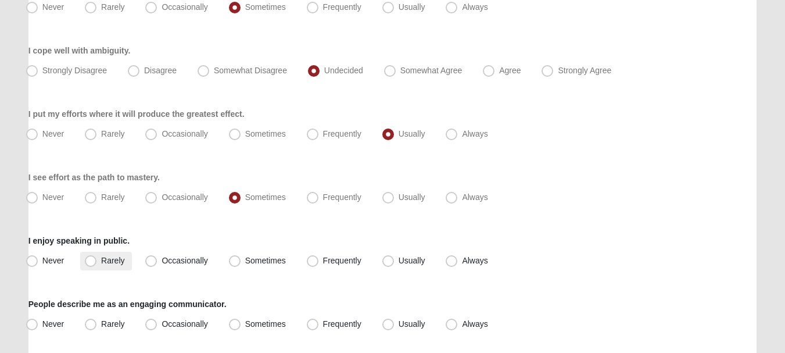
click at [126, 266] on label "Rarely" at bounding box center [105, 261] width 51 height 19
click at [97, 264] on input "Rarely" at bounding box center [93, 261] width 8 height 8
radio input "true"
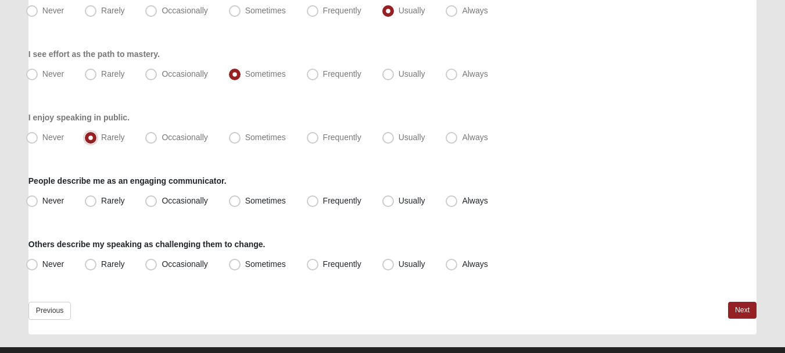
scroll to position [1138, 0]
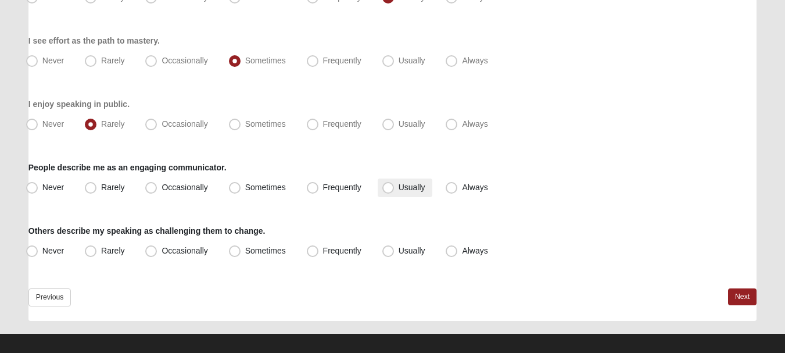
click at [399, 188] on span "Usually" at bounding box center [412, 186] width 27 height 9
click at [387, 188] on input "Usually" at bounding box center [391, 188] width 8 height 8
radio input "true"
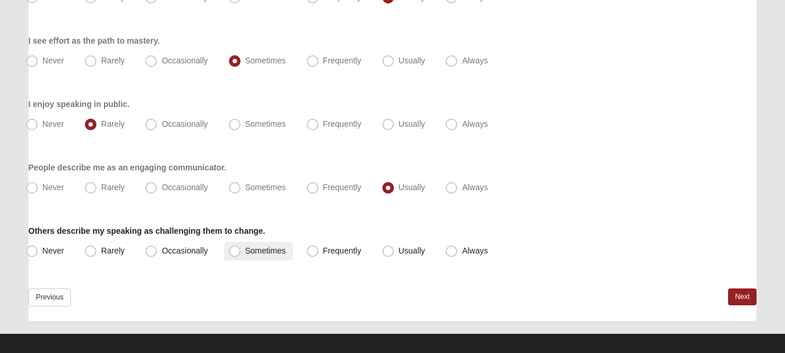
click at [290, 254] on label "Sometimes" at bounding box center [258, 251] width 69 height 19
click at [241, 254] on input "Sometimes" at bounding box center [238, 251] width 8 height 8
radio input "true"
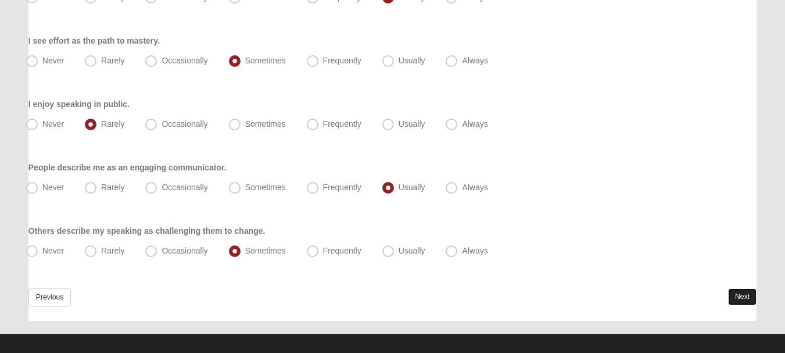
click at [737, 296] on link "Next" at bounding box center [742, 296] width 28 height 17
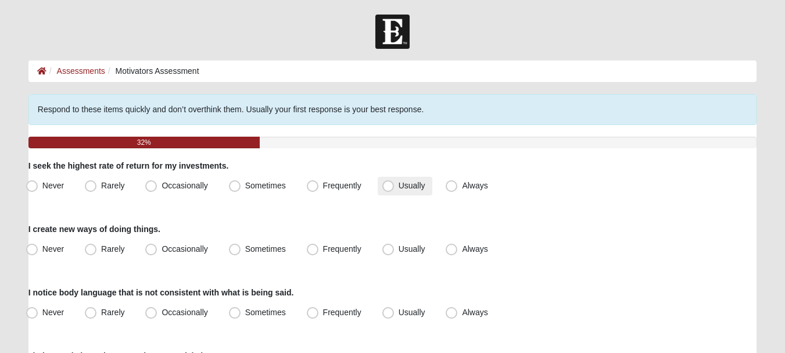
click at [411, 185] on span "Usually" at bounding box center [412, 185] width 27 height 9
click at [395, 185] on input "Usually" at bounding box center [391, 186] width 8 height 8
radio input "true"
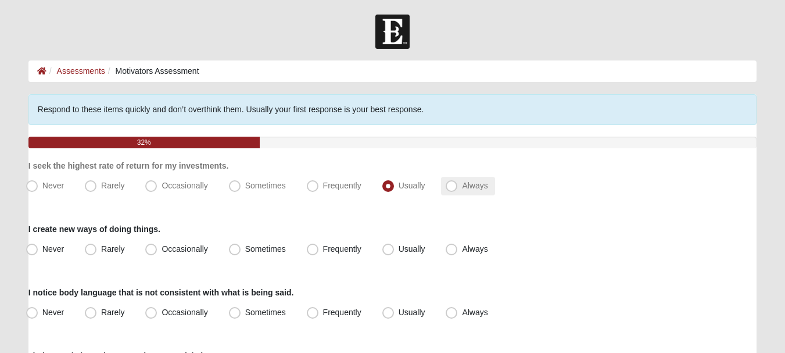
click at [470, 182] on span "Always" at bounding box center [475, 185] width 26 height 9
click at [458, 182] on input "Always" at bounding box center [454, 186] width 8 height 8
radio input "true"
click at [285, 249] on span "Sometimes" at bounding box center [265, 248] width 41 height 9
click at [241, 249] on input "Sometimes" at bounding box center [238, 249] width 8 height 8
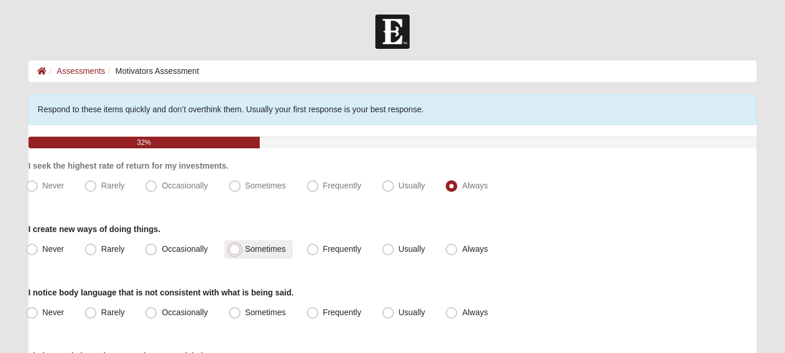
radio input "true"
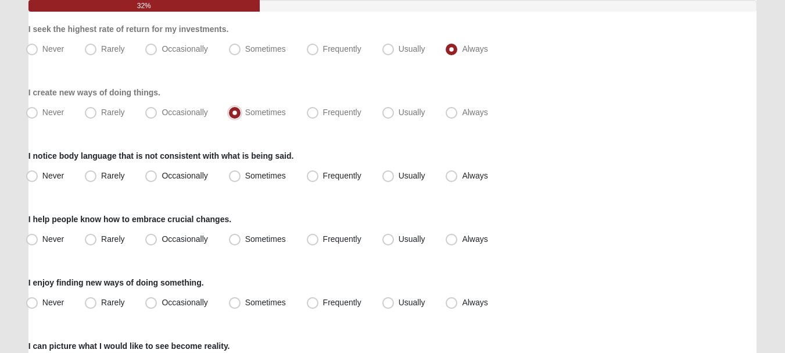
scroll to position [145, 0]
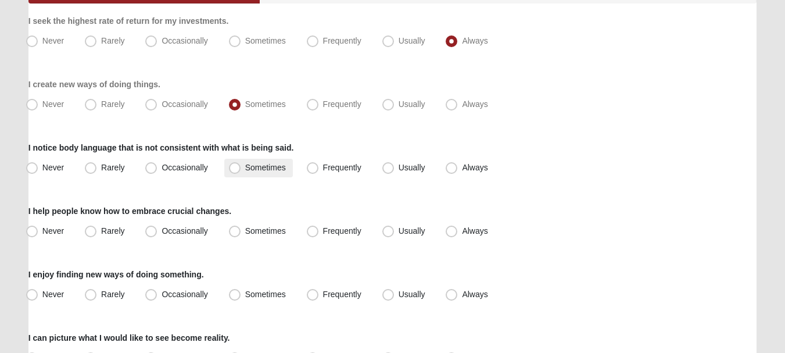
click at [275, 167] on span "Sometimes" at bounding box center [265, 167] width 41 height 9
click at [241, 167] on input "Sometimes" at bounding box center [238, 168] width 8 height 8
radio input "true"
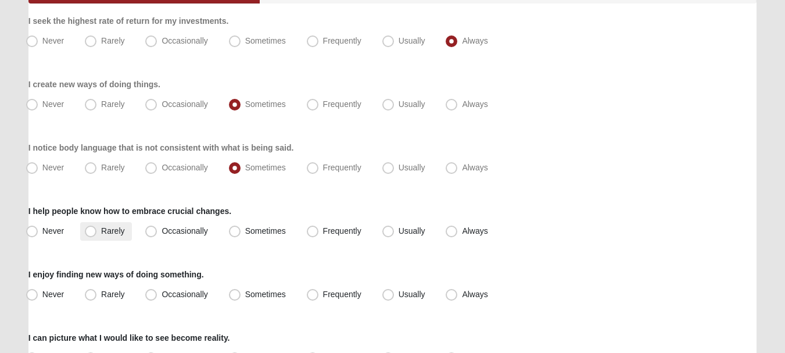
click at [117, 230] on span "Rarely" at bounding box center [112, 230] width 23 height 9
click at [97, 230] on input "Rarely" at bounding box center [93, 231] width 8 height 8
radio input "true"
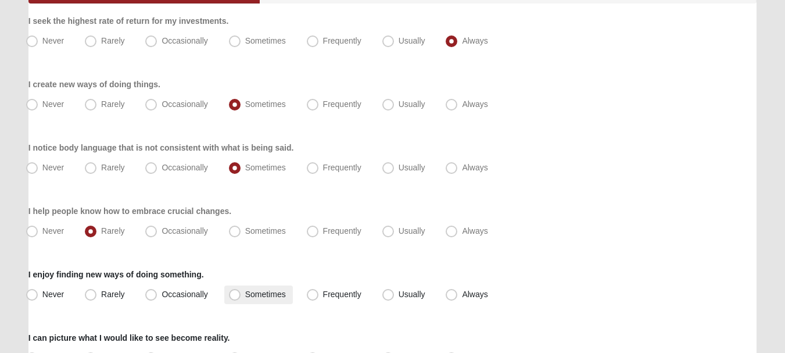
click at [284, 296] on span "Sometimes" at bounding box center [265, 293] width 41 height 9
click at [241, 296] on input "Sometimes" at bounding box center [238, 295] width 8 height 8
radio input "true"
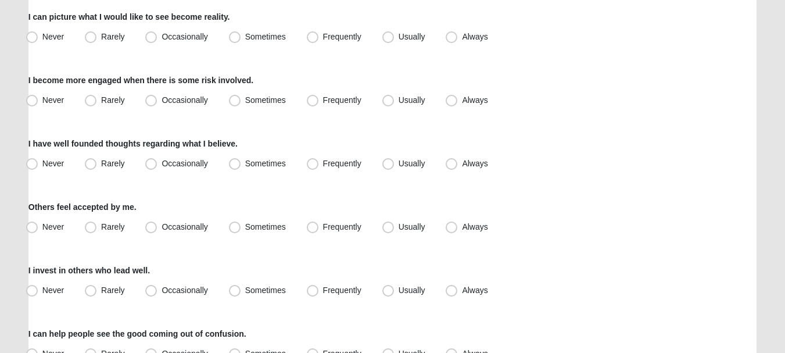
scroll to position [471, 0]
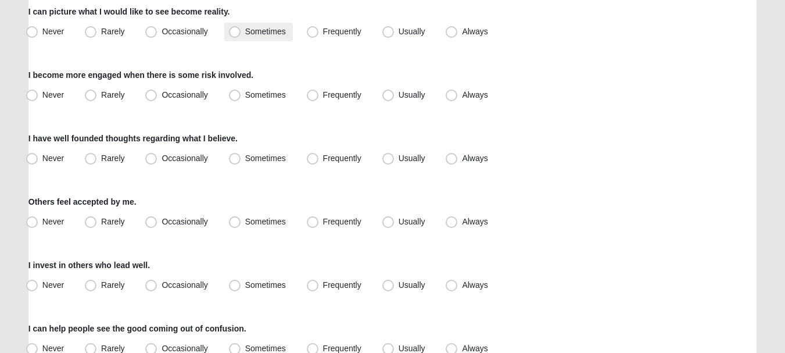
click at [263, 40] on label "Sometimes" at bounding box center [258, 32] width 69 height 19
click at [241, 35] on input "Sometimes" at bounding box center [238, 32] width 8 height 8
radio input "true"
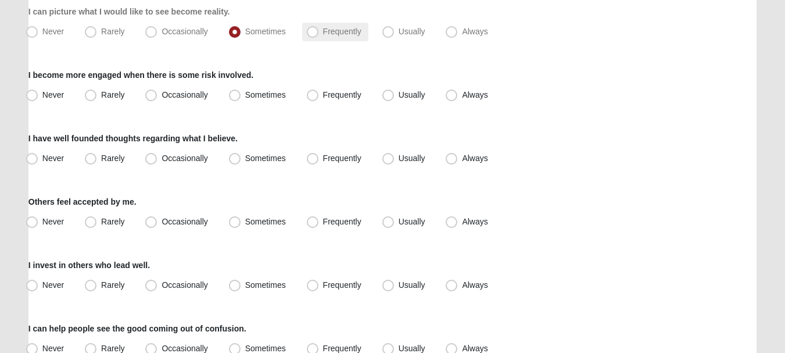
click at [323, 34] on span "Frequently" at bounding box center [342, 31] width 38 height 9
click at [314, 34] on input "Frequently" at bounding box center [315, 32] width 8 height 8
radio input "true"
click at [258, 33] on span "Sometimes" at bounding box center [265, 31] width 41 height 9
click at [241, 33] on input "Sometimes" at bounding box center [238, 32] width 8 height 8
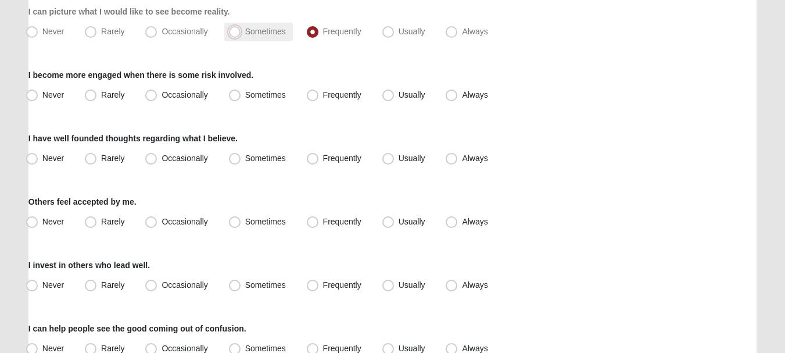
radio input "true"
click at [243, 91] on label "Sometimes" at bounding box center [258, 95] width 69 height 19
click at [241, 91] on input "Sometimes" at bounding box center [238, 95] width 8 height 8
radio input "true"
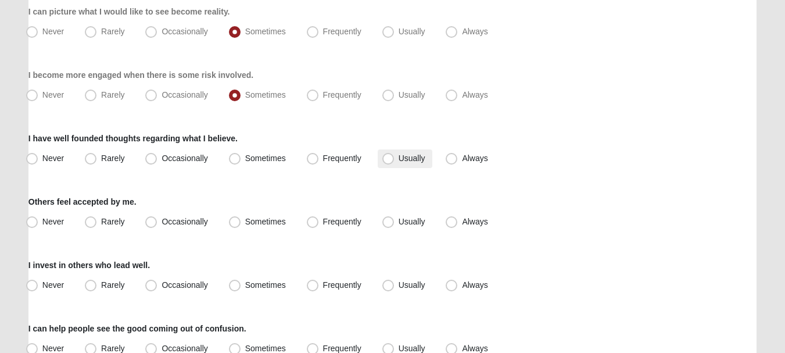
click at [412, 156] on span "Usually" at bounding box center [412, 157] width 27 height 9
click at [395, 156] on input "Usually" at bounding box center [391, 159] width 8 height 8
radio input "true"
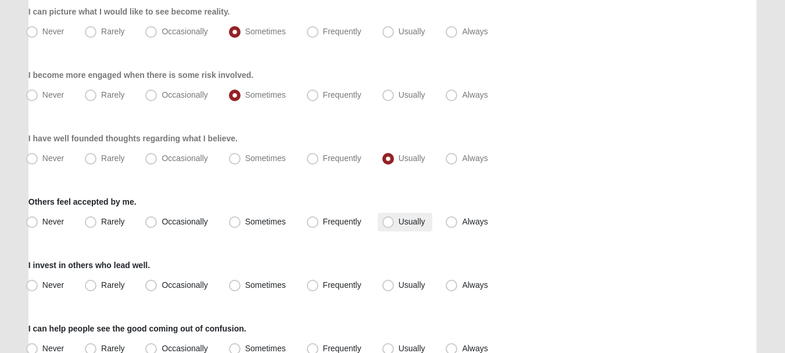
click at [405, 221] on span "Usually" at bounding box center [412, 221] width 27 height 9
click at [395, 221] on input "Usually" at bounding box center [391, 222] width 8 height 8
radio input "true"
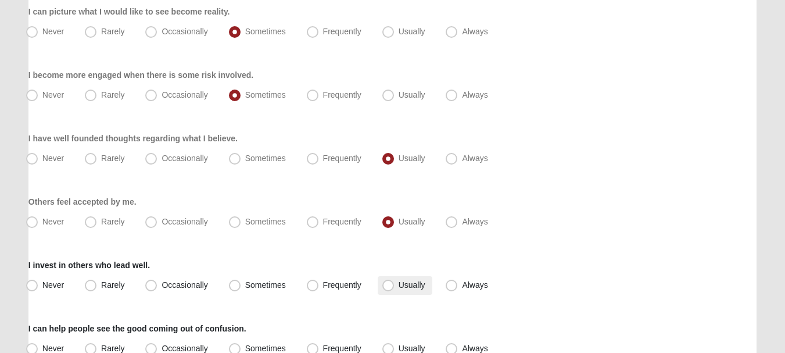
click at [405, 284] on span "Usually" at bounding box center [412, 284] width 27 height 9
click at [395, 284] on input "Usually" at bounding box center [391, 285] width 8 height 8
radio input "true"
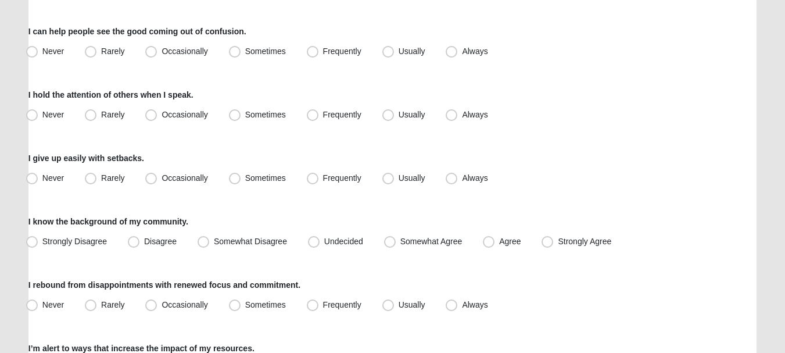
scroll to position [771, 0]
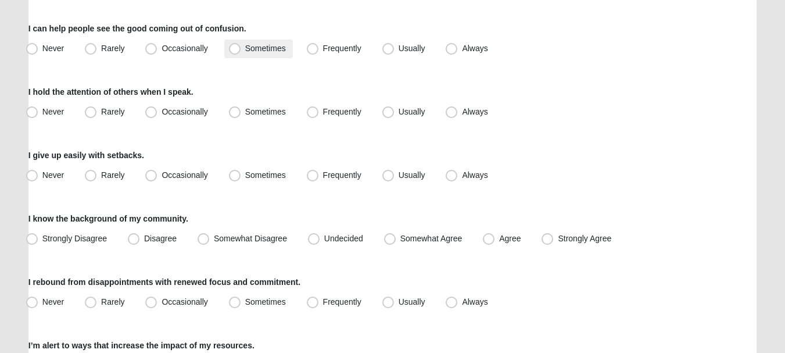
click at [281, 51] on span "Sometimes" at bounding box center [265, 48] width 41 height 9
click at [241, 51] on input "Sometimes" at bounding box center [238, 49] width 8 height 8
radio input "true"
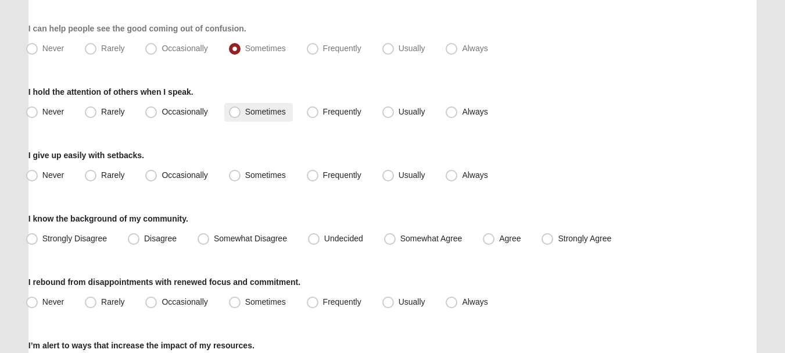
click at [242, 120] on label "Sometimes" at bounding box center [258, 112] width 69 height 19
click at [241, 116] on input "Sometimes" at bounding box center [238, 112] width 8 height 8
radio input "true"
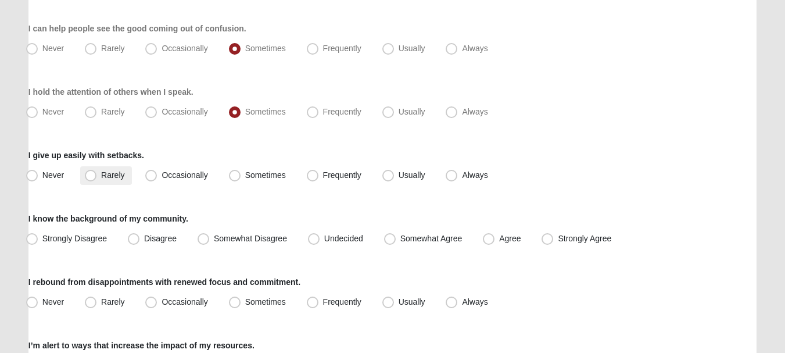
click at [99, 174] on label "Rarely" at bounding box center [105, 175] width 51 height 19
click at [97, 174] on input "Rarely" at bounding box center [93, 175] width 8 height 8
radio input "true"
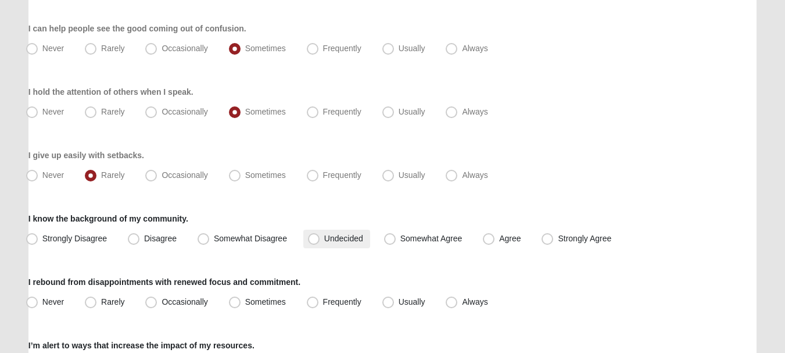
click at [320, 234] on label "Undecided" at bounding box center [336, 239] width 67 height 19
click at [320, 235] on input "Undecided" at bounding box center [317, 239] width 8 height 8
radio input "true"
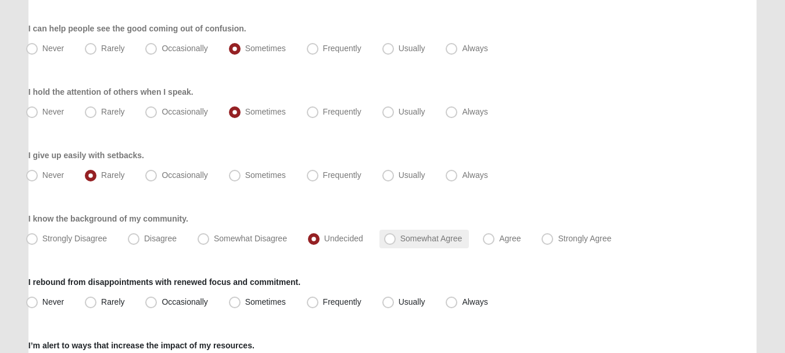
click at [421, 240] on span "Somewhat Agree" at bounding box center [431, 238] width 62 height 9
click at [396, 240] on input "Somewhat Agree" at bounding box center [393, 239] width 8 height 8
radio input "true"
click at [348, 290] on div "I rebound from disappointments with renewed focus and commitment. Never Rarely …" at bounding box center [392, 293] width 728 height 35
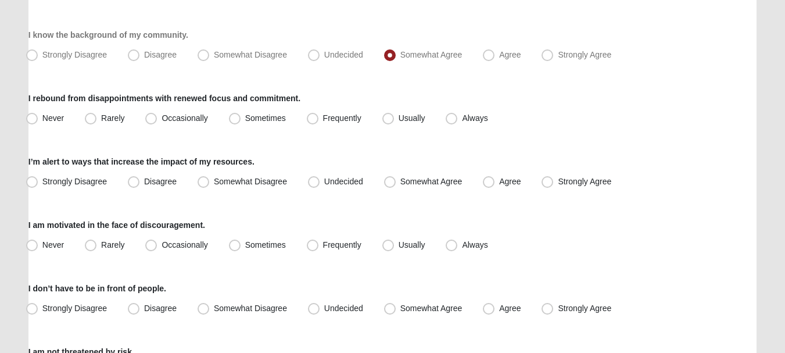
scroll to position [965, 0]
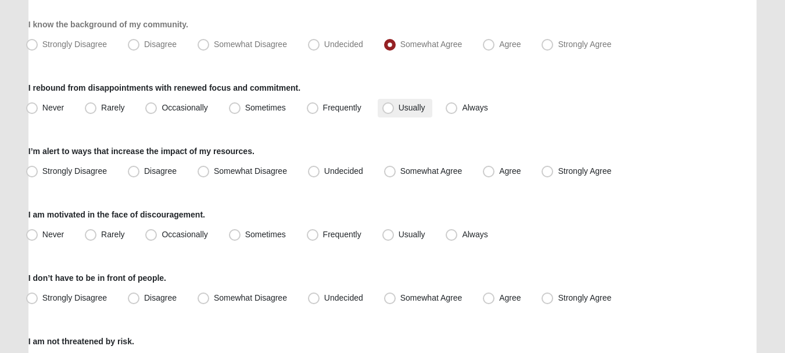
click at [412, 111] on span "Usually" at bounding box center [412, 107] width 27 height 9
click at [395, 111] on input "Usually" at bounding box center [391, 108] width 8 height 8
radio input "true"
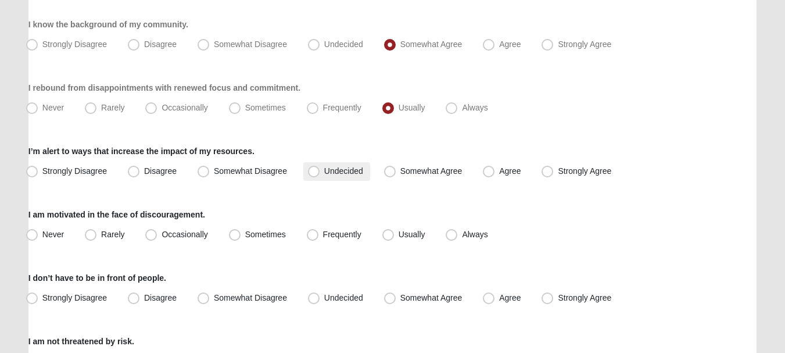
click at [341, 171] on span "Undecided" at bounding box center [343, 170] width 39 height 9
click at [320, 171] on input "Undecided" at bounding box center [317, 171] width 8 height 8
radio input "true"
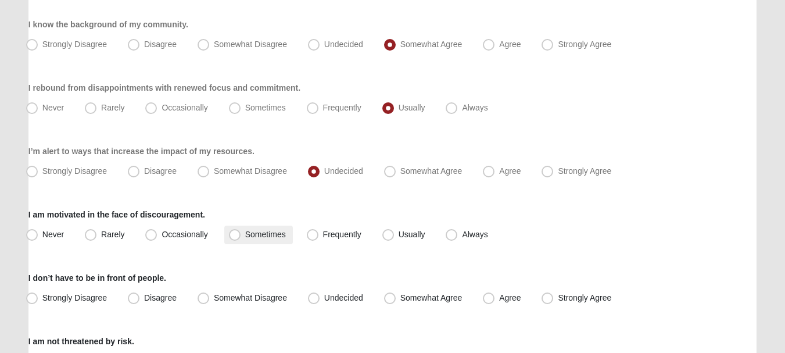
click at [267, 238] on span "Sometimes" at bounding box center [265, 234] width 41 height 9
click at [241, 238] on input "Sometimes" at bounding box center [238, 235] width 8 height 8
radio input "true"
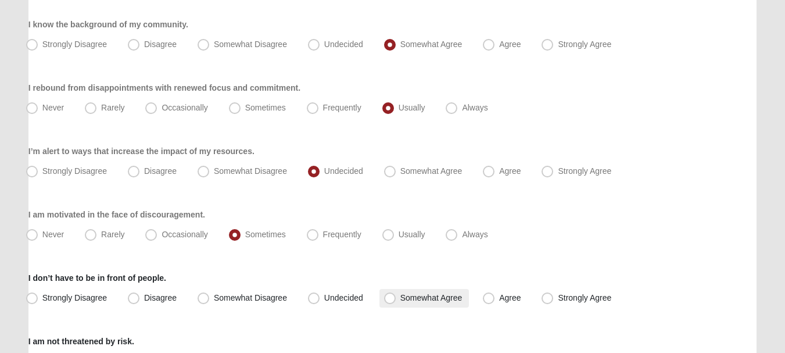
click at [428, 292] on label "Somewhat Agree" at bounding box center [424, 298] width 90 height 19
click at [396, 294] on input "Somewhat Agree" at bounding box center [393, 298] width 8 height 8
radio input "true"
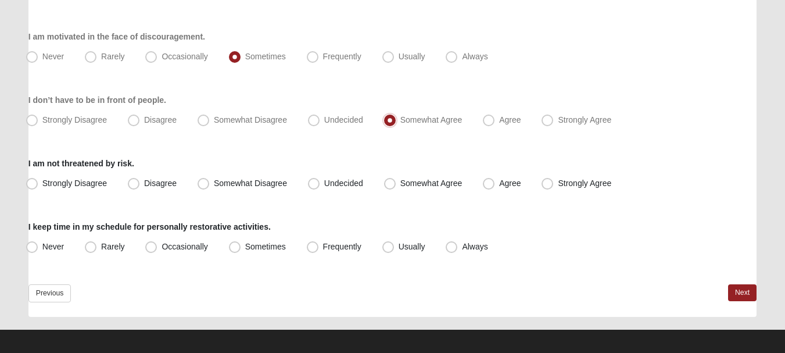
scroll to position [1149, 0]
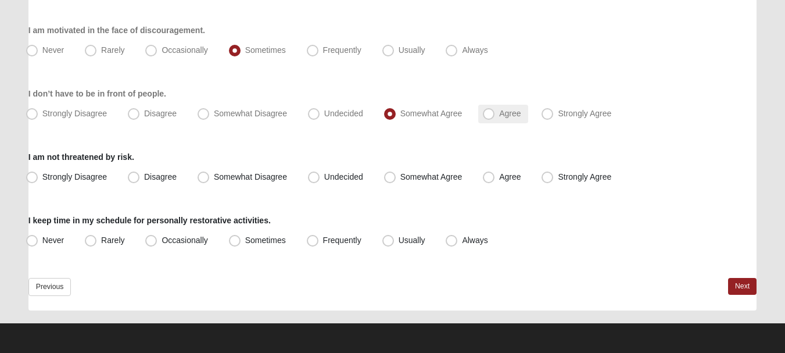
click at [499, 113] on span "Agree" at bounding box center [510, 113] width 22 height 9
click at [488, 113] on input "Agree" at bounding box center [492, 114] width 8 height 8
radio input "true"
click at [324, 180] on span "Undecided" at bounding box center [343, 176] width 39 height 9
click at [318, 180] on input "Undecided" at bounding box center [317, 177] width 8 height 8
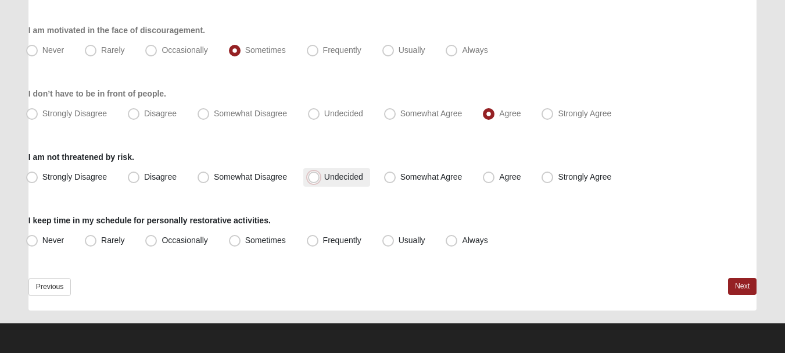
radio input "true"
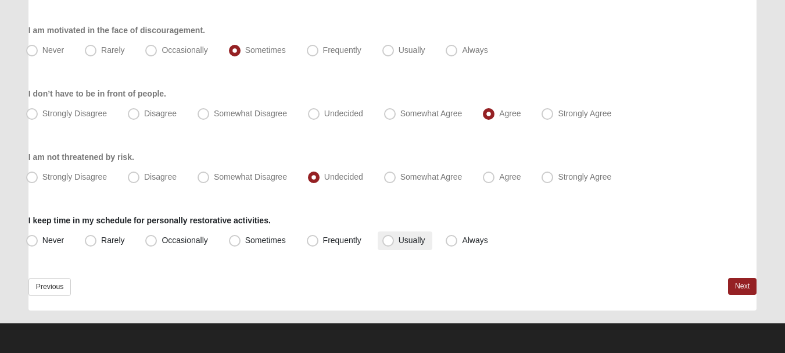
click at [399, 242] on span "Usually" at bounding box center [412, 239] width 27 height 9
click at [388, 242] on input "Usually" at bounding box center [391, 241] width 8 height 8
radio input "true"
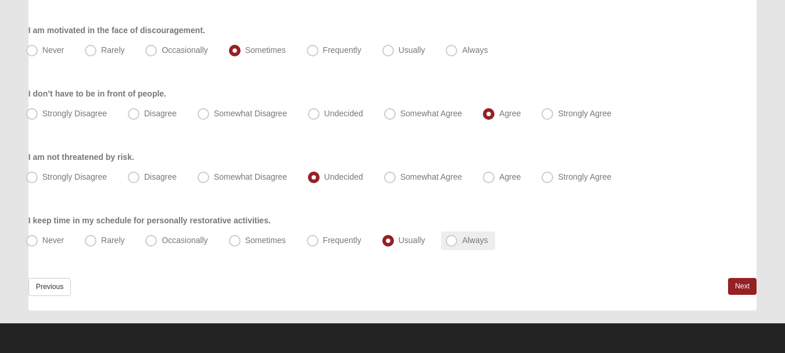
click at [476, 243] on span "Always" at bounding box center [475, 239] width 26 height 9
click at [458, 243] on input "Always" at bounding box center [454, 241] width 8 height 8
radio input "true"
click at [739, 287] on link "Next" at bounding box center [742, 286] width 28 height 17
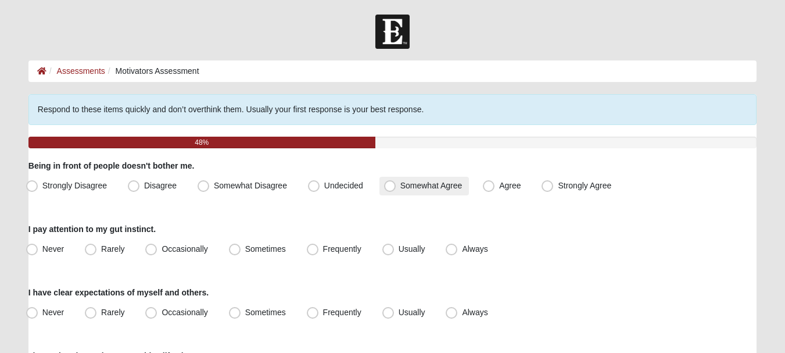
click at [400, 183] on span "Somewhat Agree" at bounding box center [431, 185] width 62 height 9
click at [389, 183] on input "Somewhat Agree" at bounding box center [393, 186] width 8 height 8
radio input "true"
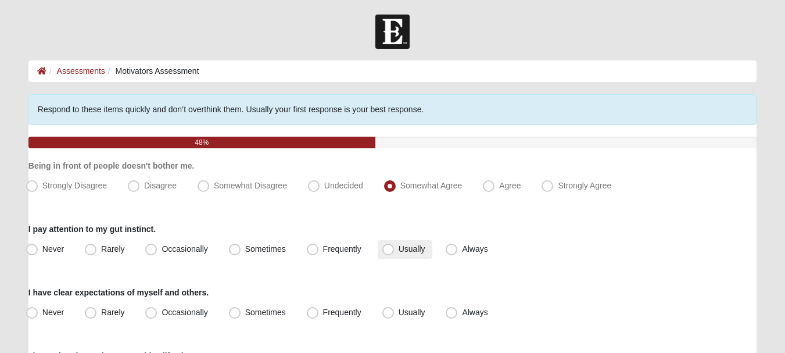
click at [404, 250] on span "Usually" at bounding box center [412, 248] width 27 height 9
click at [395, 250] on input "Usually" at bounding box center [391, 249] width 8 height 8
radio input "true"
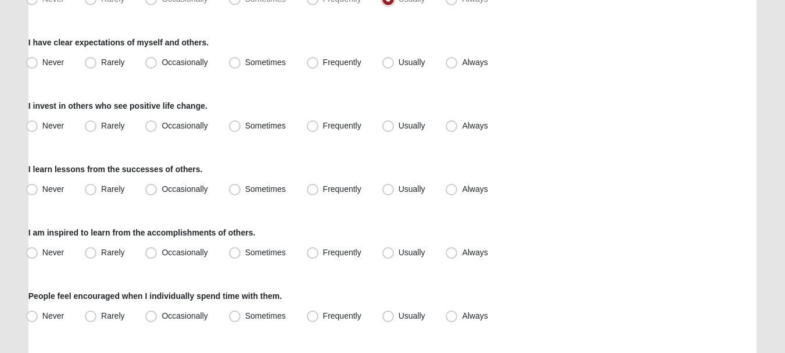
scroll to position [260, 0]
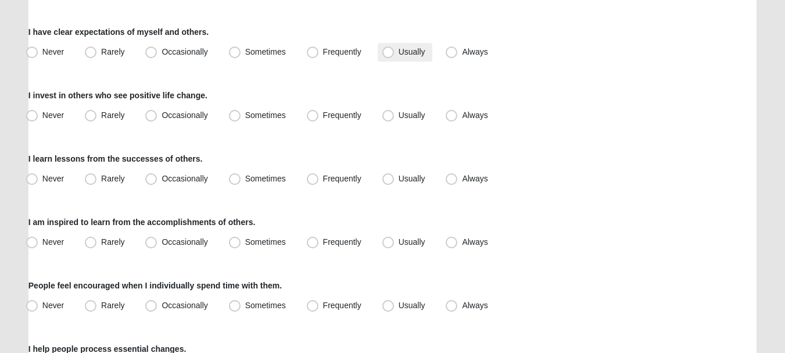
click at [406, 54] on span "Usually" at bounding box center [412, 51] width 27 height 9
click at [395, 54] on input "Usually" at bounding box center [391, 52] width 8 height 8
radio input "true"
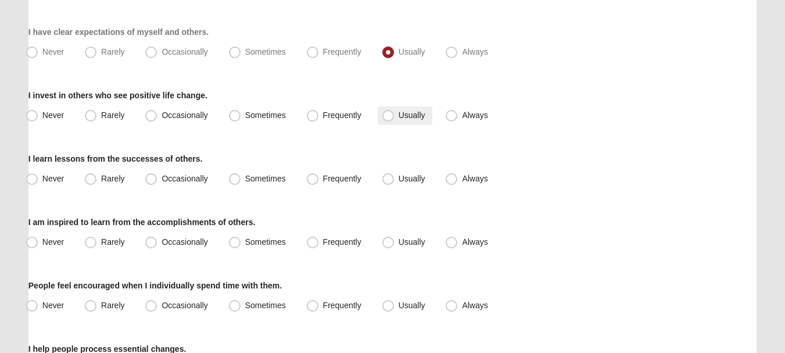
click at [406, 114] on span "Usually" at bounding box center [412, 114] width 27 height 9
click at [395, 114] on input "Usually" at bounding box center [391, 116] width 8 height 8
radio input "true"
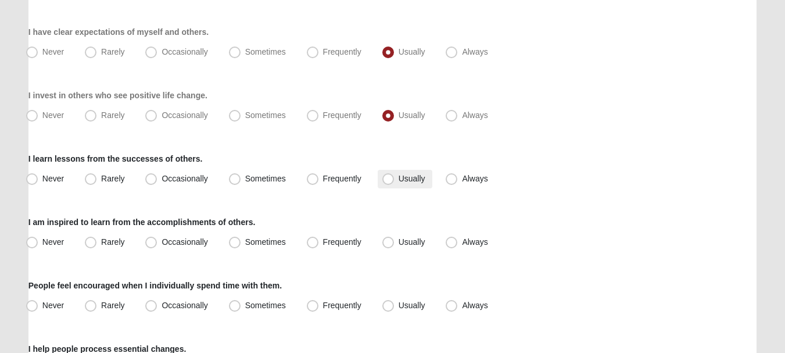
click at [400, 175] on span "Usually" at bounding box center [412, 178] width 27 height 9
click at [395, 175] on input "Usually" at bounding box center [391, 179] width 8 height 8
radio input "true"
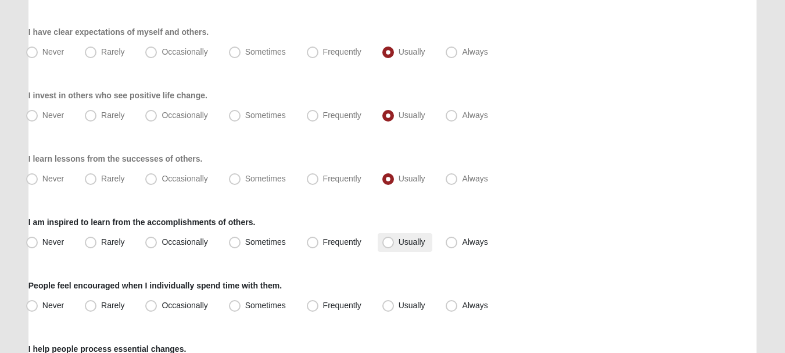
click at [397, 241] on label "Usually" at bounding box center [405, 242] width 55 height 19
click at [395, 241] on input "Usually" at bounding box center [391, 242] width 8 height 8
radio input "true"
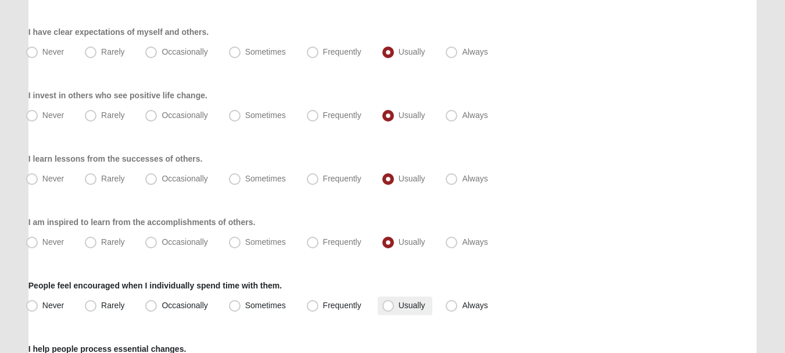
click at [406, 310] on label "Usually" at bounding box center [405, 305] width 55 height 19
click at [395, 309] on input "Usually" at bounding box center [391, 306] width 8 height 8
radio input "true"
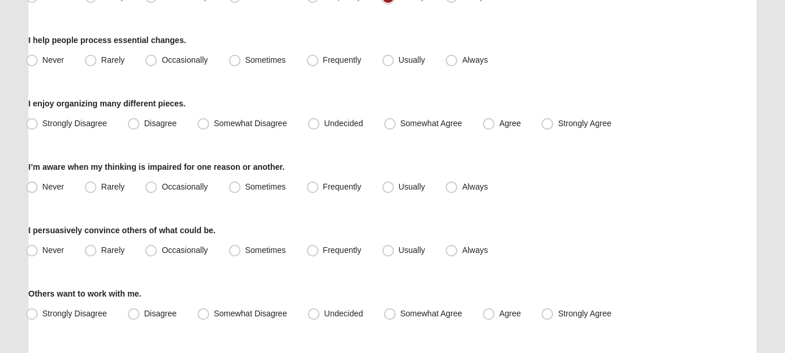
scroll to position [485, 0]
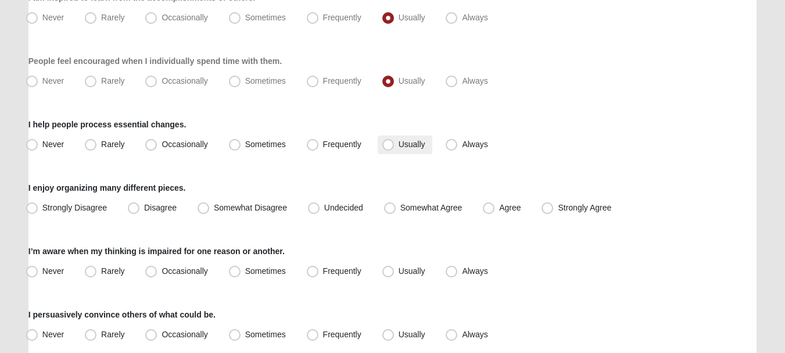
click at [407, 146] on span "Usually" at bounding box center [412, 143] width 27 height 9
click at [395, 146] on input "Usually" at bounding box center [391, 145] width 8 height 8
radio input "true"
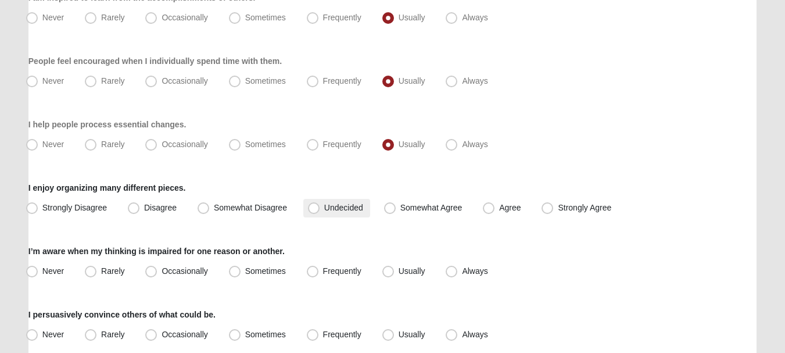
click at [346, 205] on span "Undecided" at bounding box center [343, 207] width 39 height 9
click at [320, 205] on input "Undecided" at bounding box center [317, 208] width 8 height 8
radio input "true"
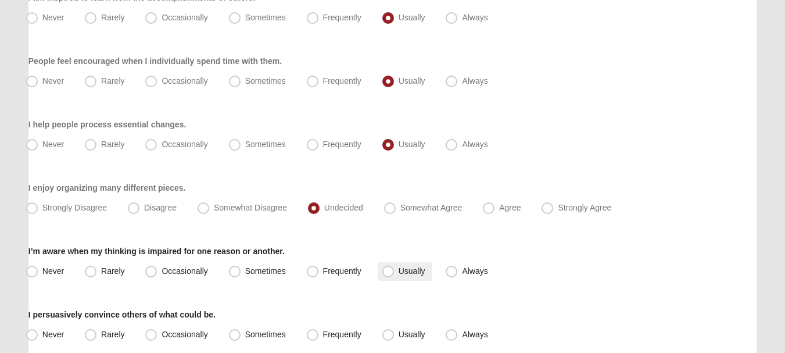
click at [417, 271] on span "Usually" at bounding box center [412, 270] width 27 height 9
click at [395, 271] on input "Usually" at bounding box center [391, 271] width 8 height 8
radio input "true"
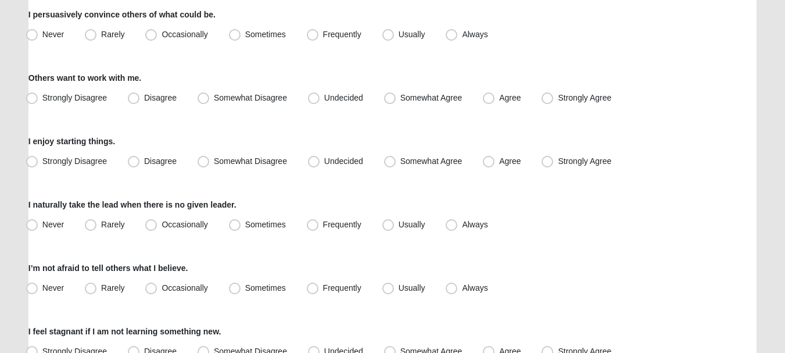
scroll to position [790, 0]
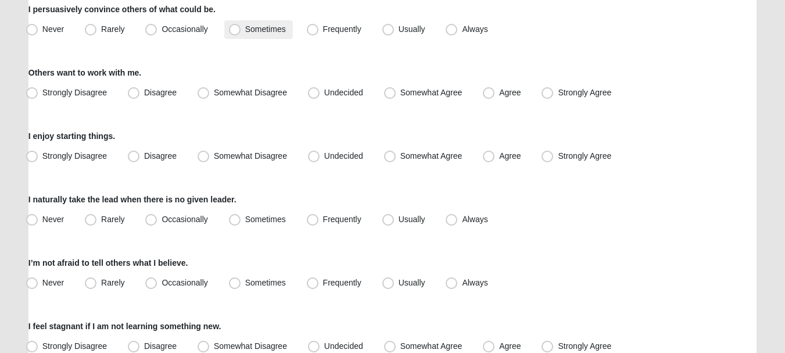
click at [277, 35] on label "Sometimes" at bounding box center [258, 29] width 69 height 19
click at [241, 33] on input "Sometimes" at bounding box center [238, 30] width 8 height 8
radio input "true"
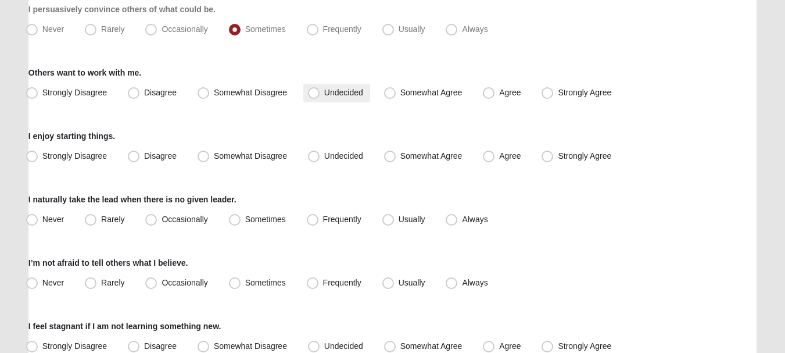
click at [324, 96] on span "Undecided" at bounding box center [343, 92] width 39 height 9
click at [314, 96] on input "Undecided" at bounding box center [317, 93] width 8 height 8
radio input "true"
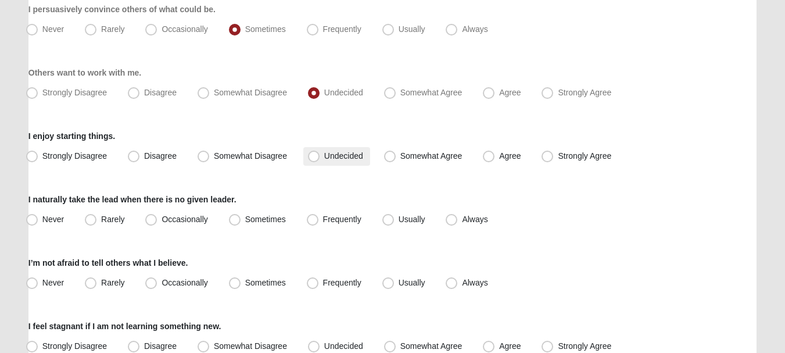
click at [321, 160] on label "Undecided" at bounding box center [336, 156] width 67 height 19
click at [320, 160] on input "Undecided" at bounding box center [317, 156] width 8 height 8
radio input "true"
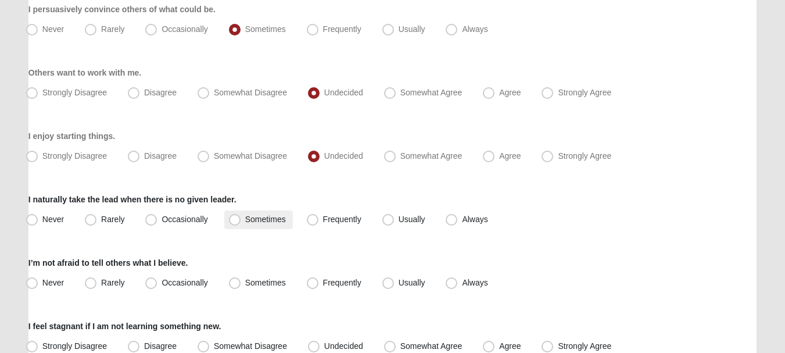
click at [285, 216] on span "Sometimes" at bounding box center [265, 218] width 41 height 9
click at [241, 216] on input "Sometimes" at bounding box center [238, 220] width 8 height 8
radio input "true"
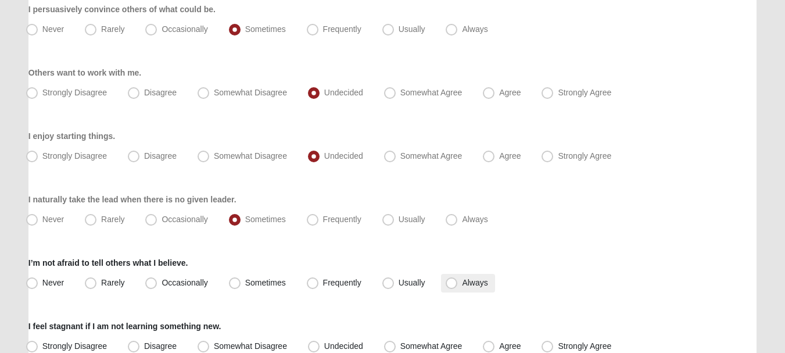
click at [463, 282] on span "Always" at bounding box center [475, 282] width 26 height 9
click at [458, 282] on input "Always" at bounding box center [454, 283] width 8 height 8
radio input "true"
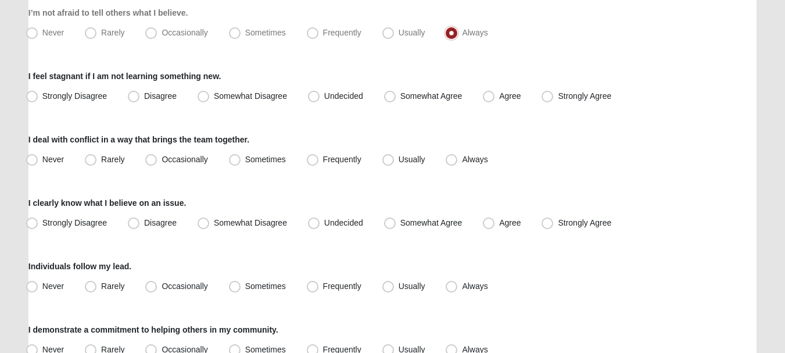
scroll to position [1061, 0]
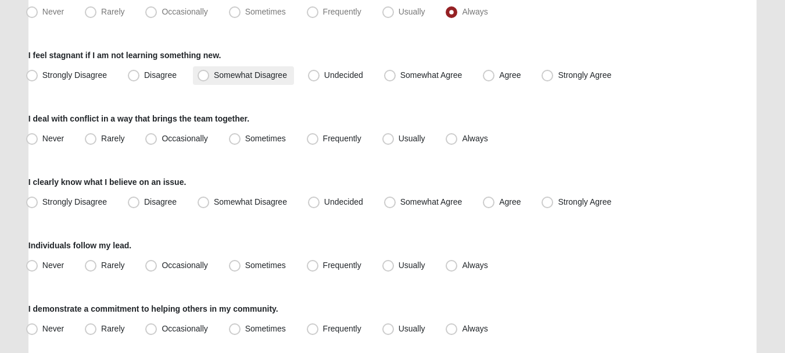
click at [264, 74] on span "Somewhat Disagree" at bounding box center [250, 74] width 73 height 9
click at [210, 74] on input "Somewhat Disagree" at bounding box center [206, 75] width 8 height 8
radio input "true"
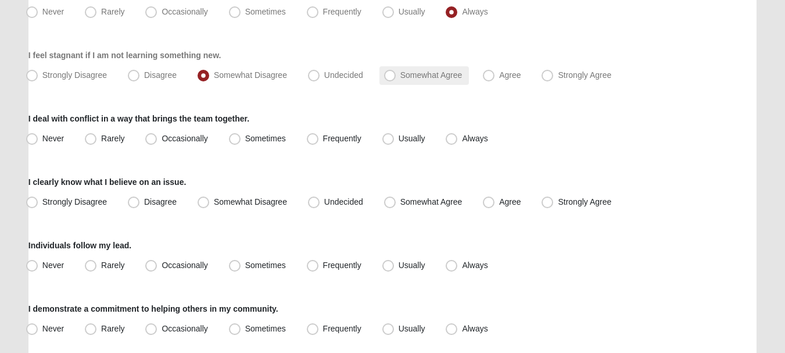
click at [402, 83] on label "Somewhat Agree" at bounding box center [424, 75] width 90 height 19
click at [396, 79] on input "Somewhat Agree" at bounding box center [393, 75] width 8 height 8
radio input "true"
click at [281, 139] on span "Sometimes" at bounding box center [265, 138] width 41 height 9
click at [241, 139] on input "Sometimes" at bounding box center [238, 139] width 8 height 8
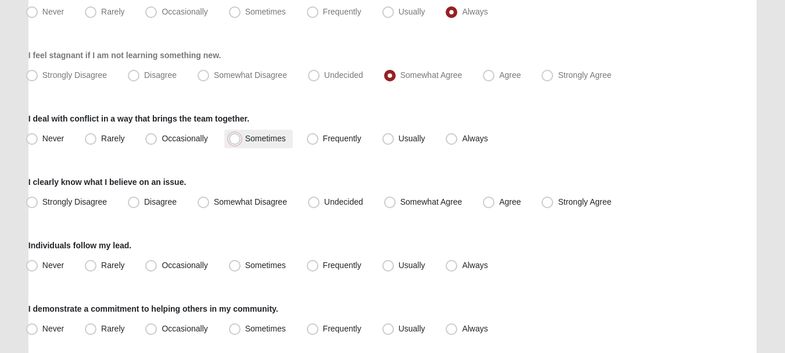
radio input "true"
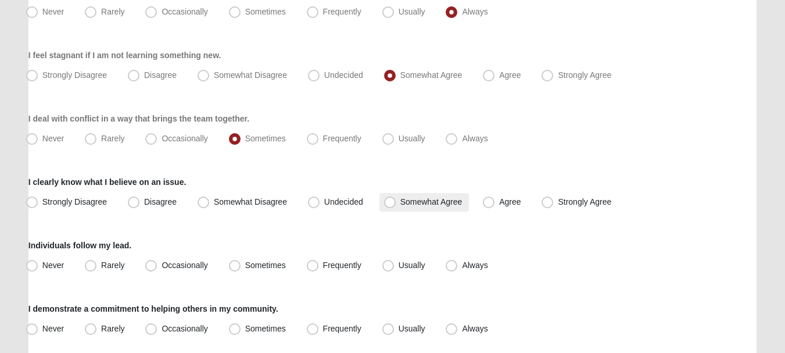
click at [423, 202] on span "Somewhat Agree" at bounding box center [431, 201] width 62 height 9
click at [396, 202] on input "Somewhat Agree" at bounding box center [393, 202] width 8 height 8
radio input "true"
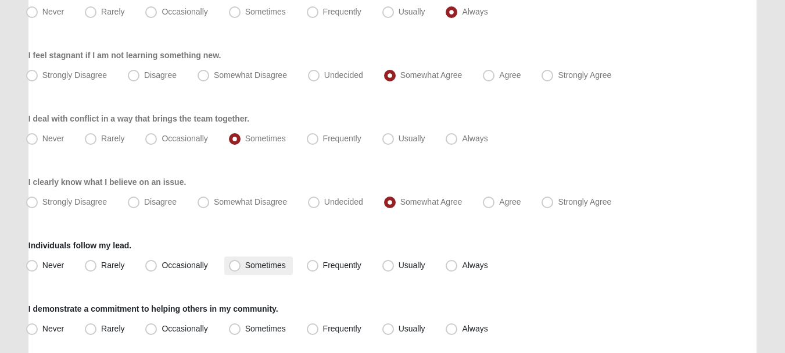
click at [262, 270] on label "Sometimes" at bounding box center [258, 265] width 69 height 19
click at [241, 269] on input "Sometimes" at bounding box center [238, 266] width 8 height 8
radio input "true"
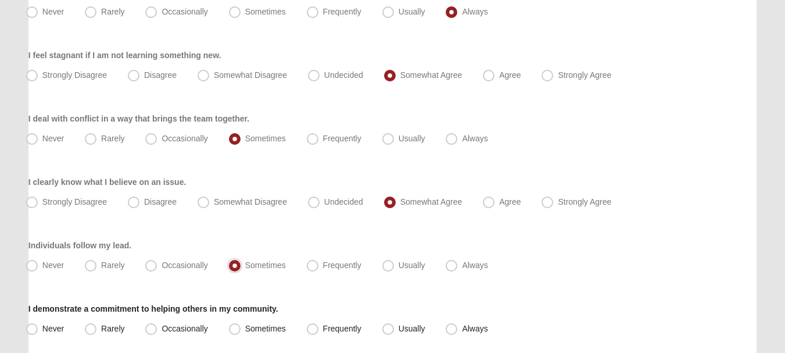
scroll to position [1149, 0]
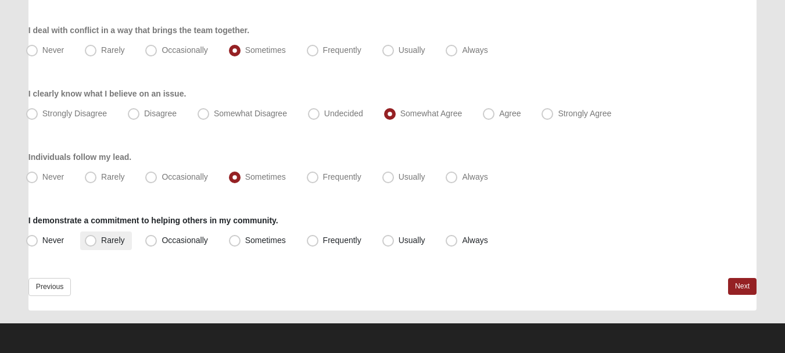
click at [128, 235] on label "Rarely" at bounding box center [105, 240] width 51 height 19
click at [97, 237] on input "Rarely" at bounding box center [93, 241] width 8 height 8
radio input "true"
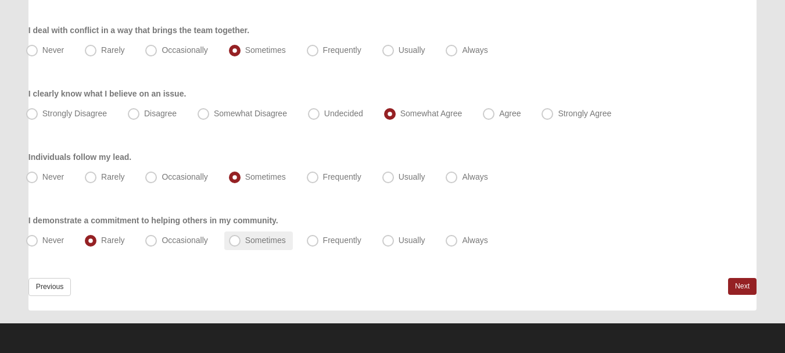
click at [257, 247] on label "Sometimes" at bounding box center [258, 240] width 69 height 19
click at [241, 244] on input "Sometimes" at bounding box center [238, 241] width 8 height 8
radio input "true"
click at [736, 287] on link "Next" at bounding box center [742, 286] width 28 height 17
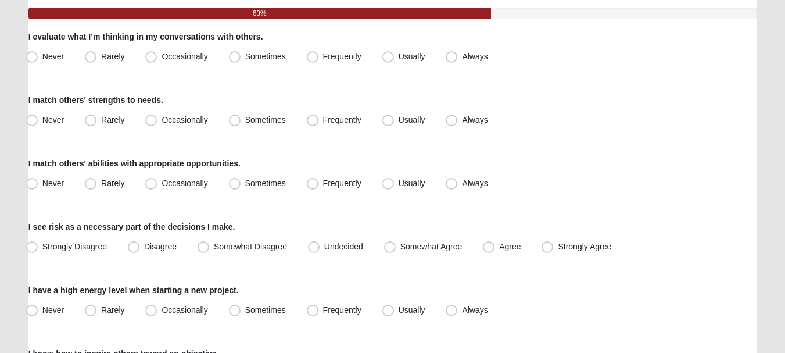
scroll to position [124, 0]
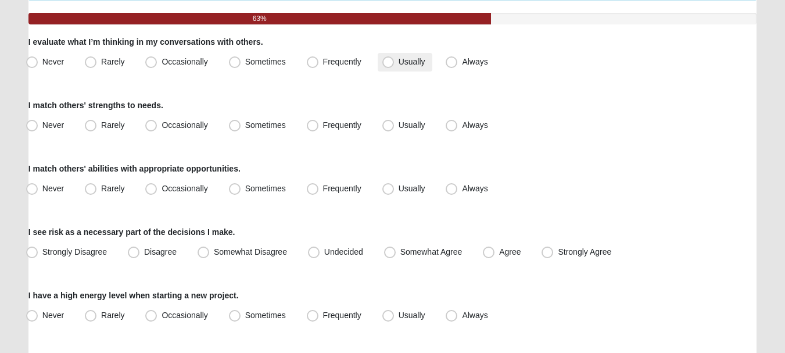
click at [404, 69] on label "Usually" at bounding box center [405, 62] width 55 height 19
click at [395, 66] on input "Usually" at bounding box center [391, 62] width 8 height 8
radio input "true"
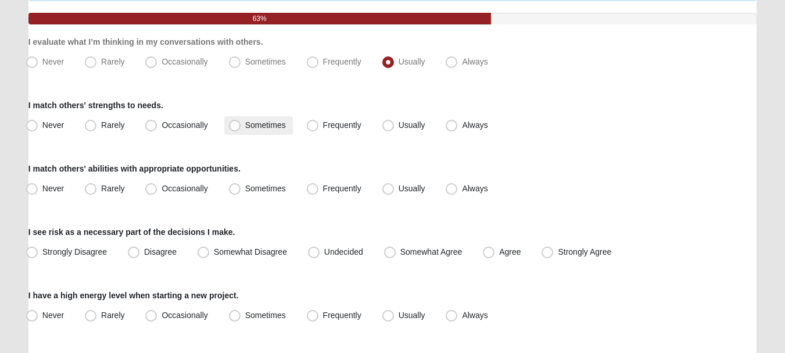
click at [268, 124] on span "Sometimes" at bounding box center [265, 124] width 41 height 9
click at [241, 124] on input "Sometimes" at bounding box center [238, 125] width 8 height 8
radio input "true"
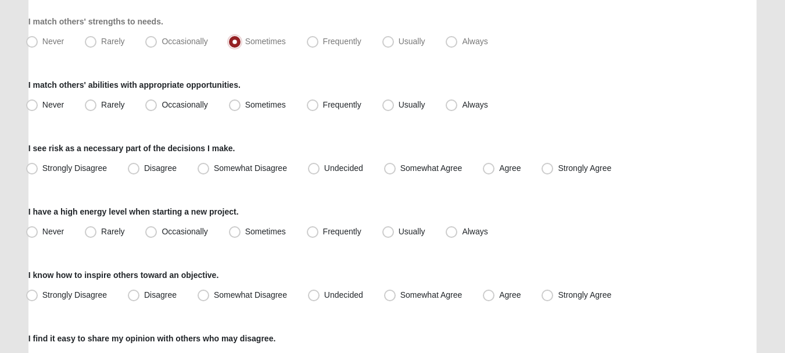
scroll to position [229, 0]
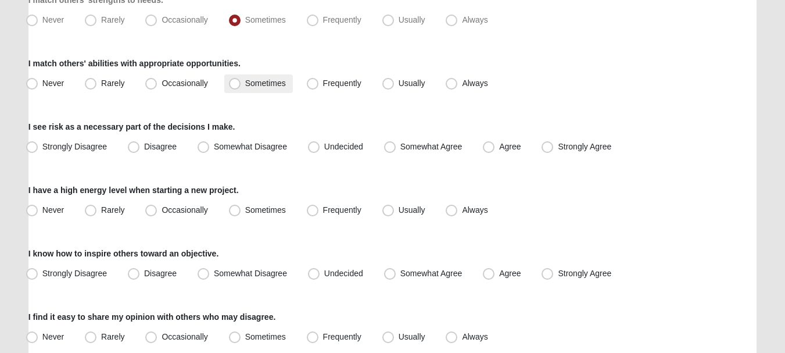
click at [252, 87] on span "Sometimes" at bounding box center [265, 82] width 41 height 9
click at [241, 87] on input "Sometimes" at bounding box center [238, 84] width 8 height 8
radio input "true"
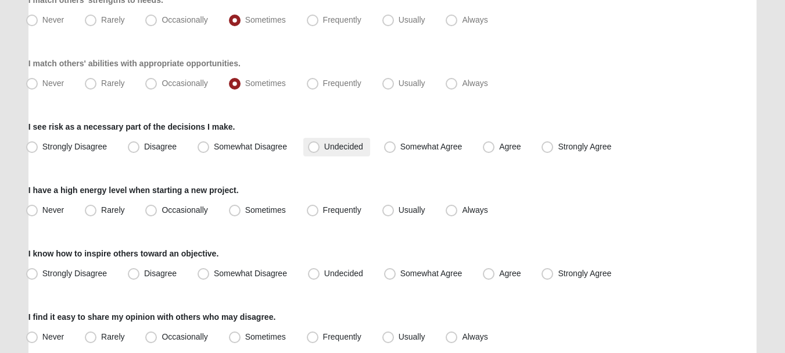
click at [323, 148] on label "Undecided" at bounding box center [336, 147] width 67 height 19
click at [320, 148] on input "Undecided" at bounding box center [317, 147] width 8 height 8
radio input "true"
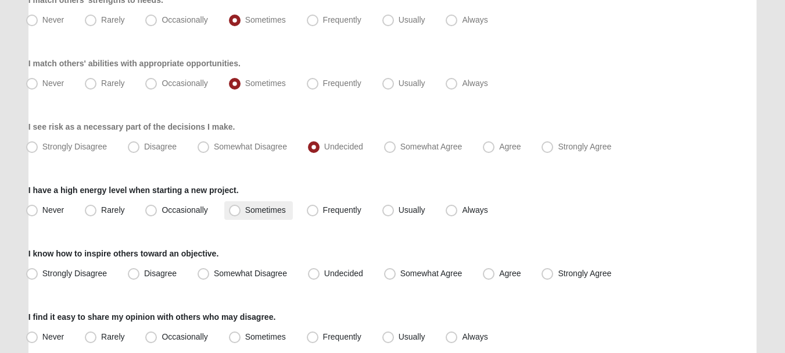
click at [273, 210] on span "Sometimes" at bounding box center [265, 209] width 41 height 9
click at [241, 210] on input "Sometimes" at bounding box center [238, 210] width 8 height 8
radio input "true"
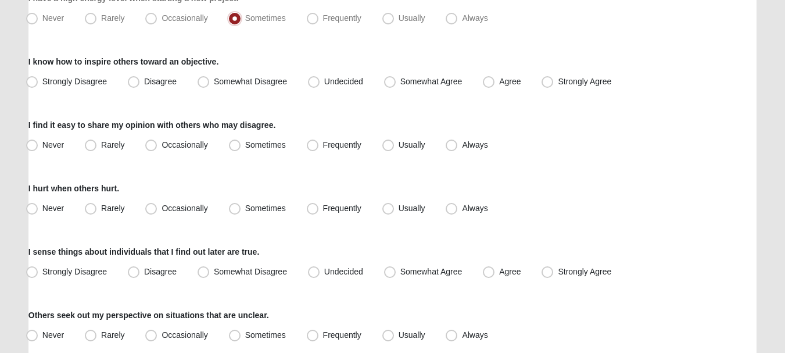
scroll to position [373, 0]
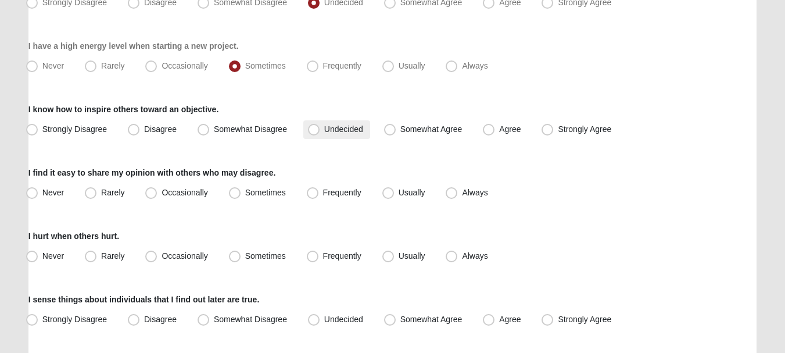
click at [350, 129] on span "Undecided" at bounding box center [343, 128] width 39 height 9
click at [320, 129] on input "Undecided" at bounding box center [317, 130] width 8 height 8
radio input "true"
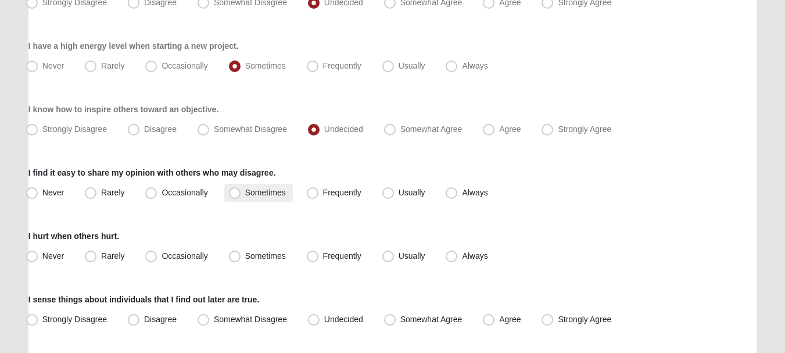
click at [270, 195] on span "Sometimes" at bounding box center [265, 192] width 41 height 9
click at [241, 195] on input "Sometimes" at bounding box center [238, 193] width 8 height 8
radio input "true"
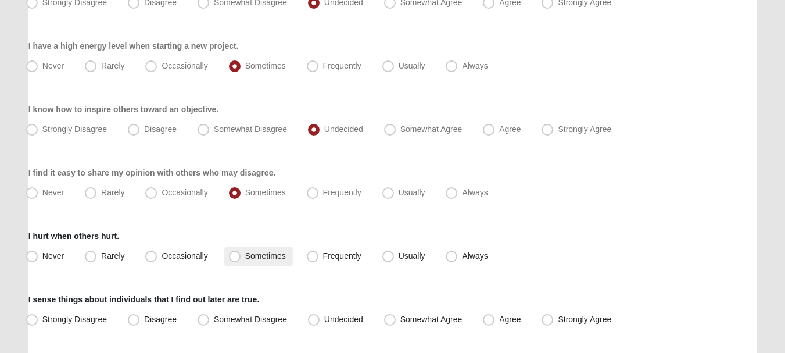
click at [281, 260] on span "Sometimes" at bounding box center [265, 255] width 41 height 9
click at [241, 260] on input "Sometimes" at bounding box center [238, 256] width 8 height 8
radio input "true"
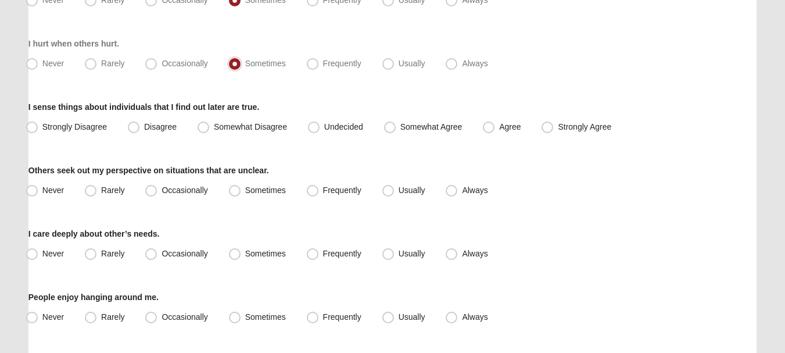
scroll to position [571, 0]
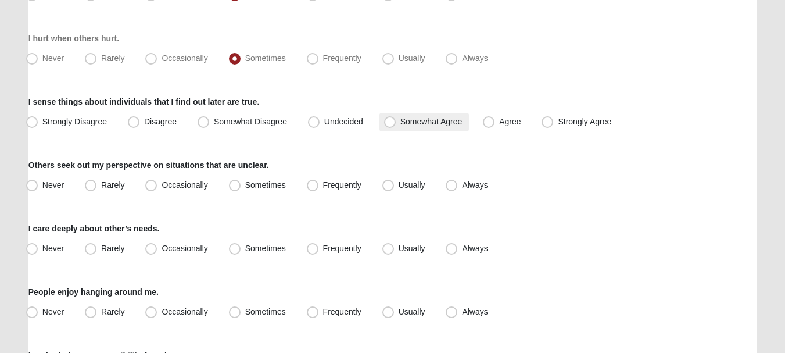
click at [404, 124] on span "Somewhat Agree" at bounding box center [431, 121] width 62 height 9
click at [396, 124] on input "Somewhat Agree" at bounding box center [393, 122] width 8 height 8
radio input "true"
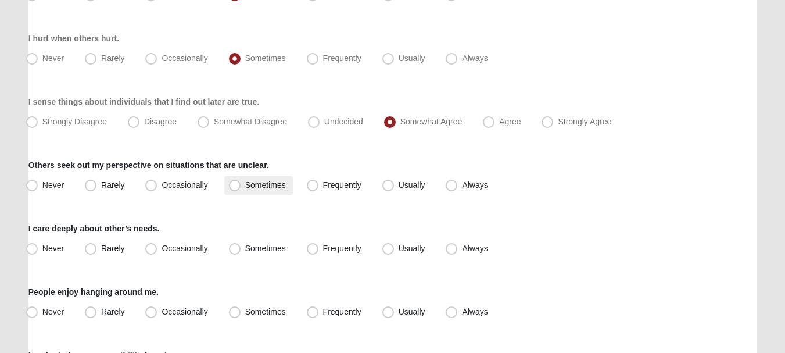
click at [275, 188] on span "Sometimes" at bounding box center [265, 184] width 41 height 9
click at [241, 188] on input "Sometimes" at bounding box center [238, 185] width 8 height 8
radio input "true"
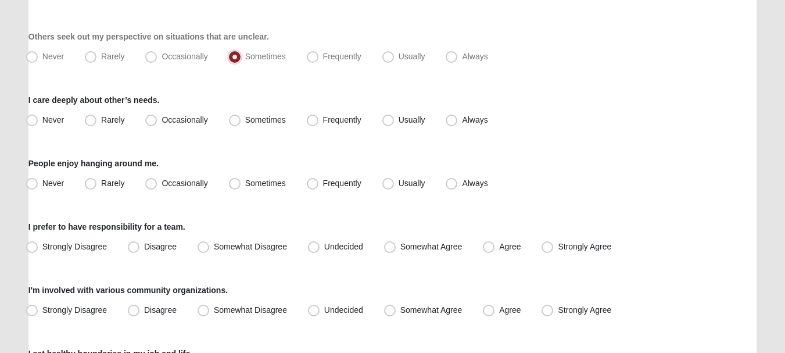
scroll to position [715, 0]
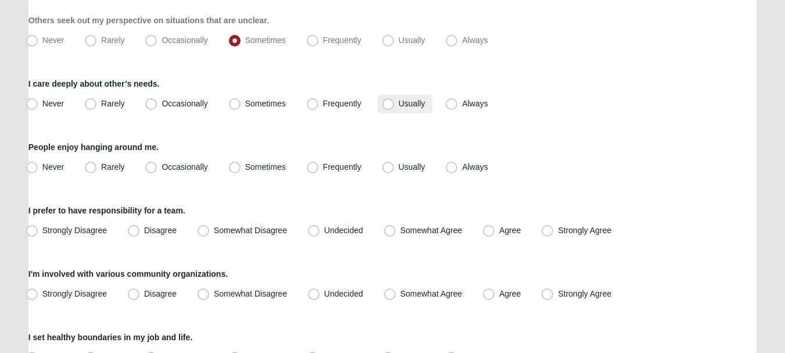
click at [394, 101] on label "Usually" at bounding box center [405, 104] width 55 height 19
click at [394, 101] on input "Usually" at bounding box center [391, 104] width 8 height 8
radio input "true"
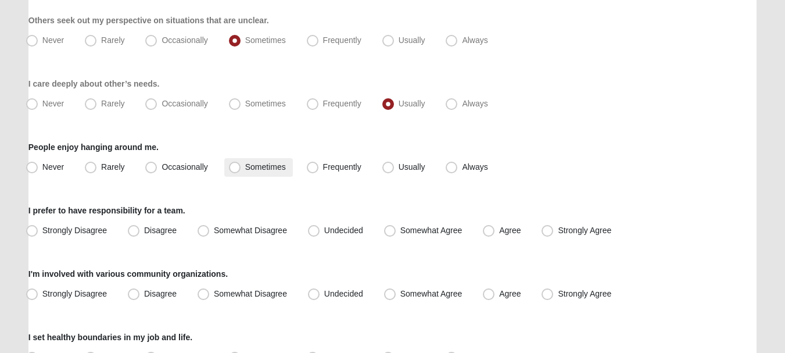
click at [264, 169] on span "Sometimes" at bounding box center [265, 166] width 41 height 9
click at [241, 169] on input "Sometimes" at bounding box center [238, 167] width 8 height 8
radio input "true"
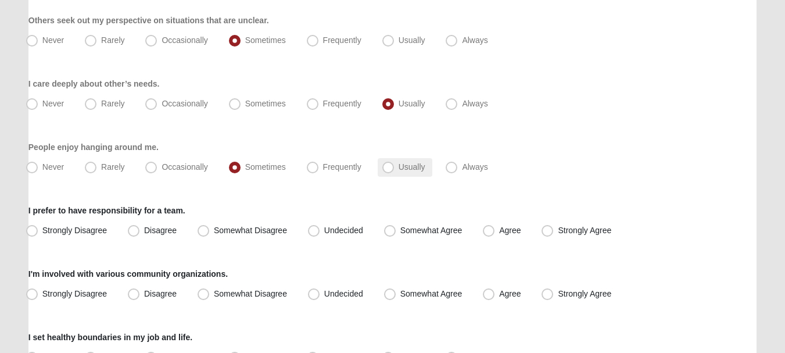
click at [416, 166] on span "Usually" at bounding box center [412, 166] width 27 height 9
click at [395, 166] on input "Usually" at bounding box center [391, 167] width 8 height 8
radio input "true"
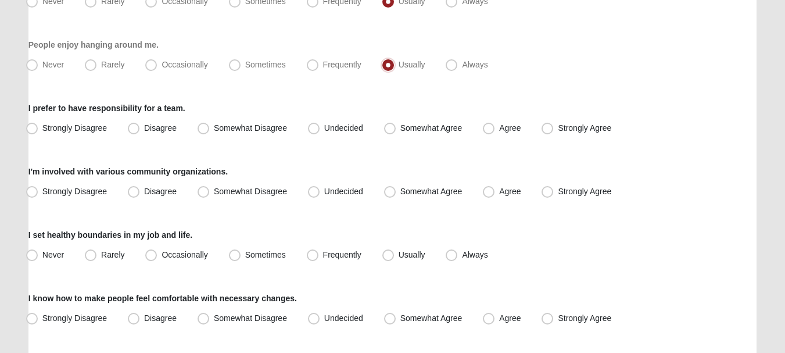
scroll to position [842, 0]
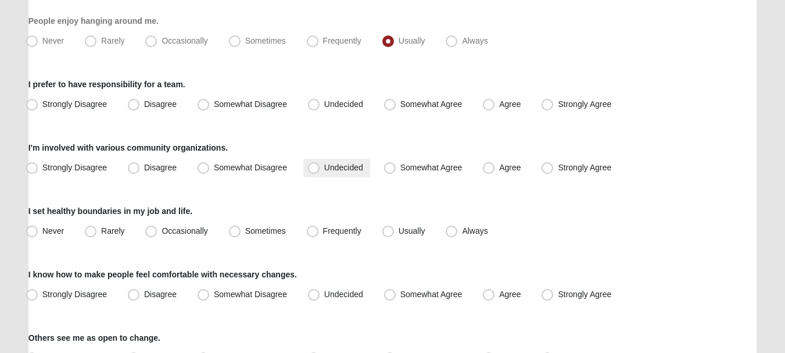
click at [324, 166] on span "Undecided" at bounding box center [343, 167] width 39 height 9
click at [320, 166] on input "Undecided" at bounding box center [317, 168] width 8 height 8
radio input "true"
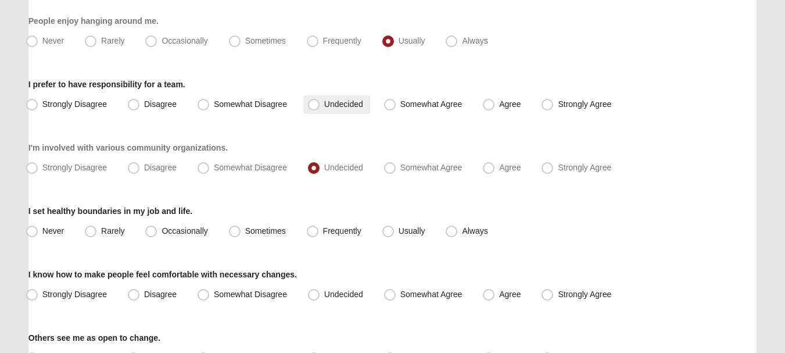
click at [342, 104] on span "Undecided" at bounding box center [343, 103] width 39 height 9
click at [320, 104] on input "Undecided" at bounding box center [317, 105] width 8 height 8
radio input "true"
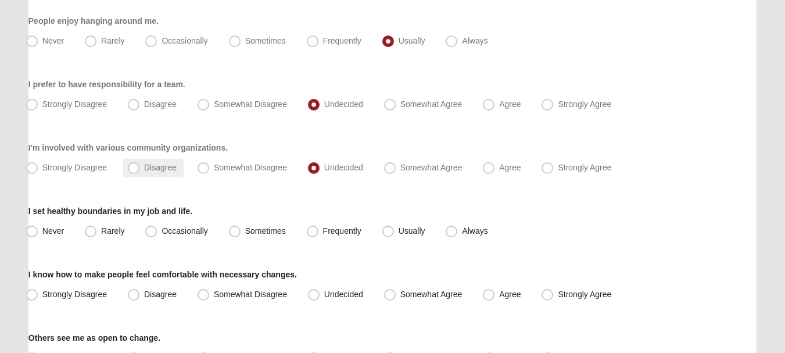
click at [169, 172] on label "Disagree" at bounding box center [153, 168] width 60 height 19
click at [140, 171] on input "Disagree" at bounding box center [137, 168] width 8 height 8
radio input "true"
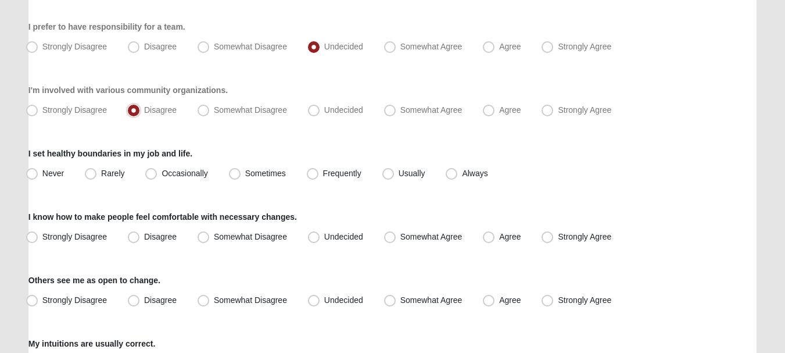
scroll to position [912, 0]
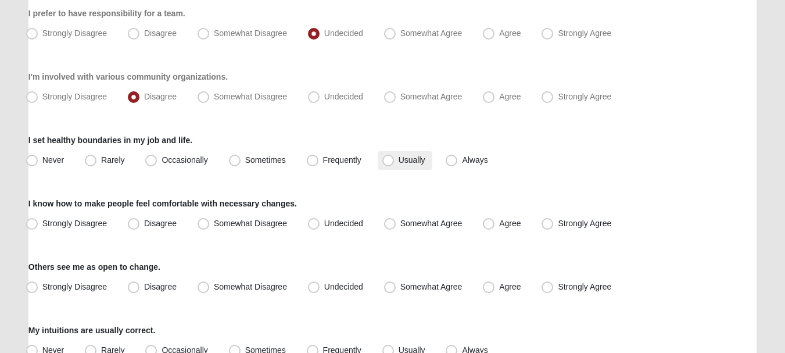
click at [414, 157] on span "Usually" at bounding box center [412, 159] width 27 height 9
click at [395, 157] on input "Usually" at bounding box center [391, 160] width 8 height 8
radio input "true"
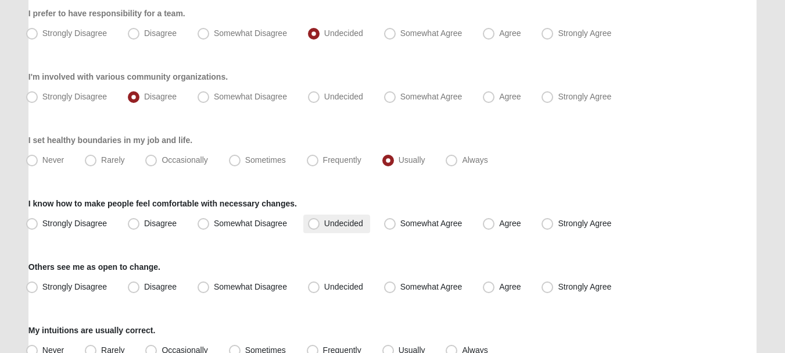
click at [336, 225] on span "Undecided" at bounding box center [343, 223] width 39 height 9
click at [320, 225] on input "Undecided" at bounding box center [317, 224] width 8 height 8
radio input "true"
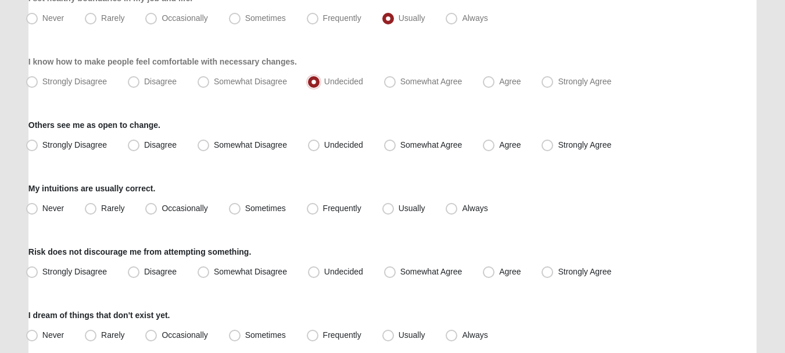
scroll to position [1057, 0]
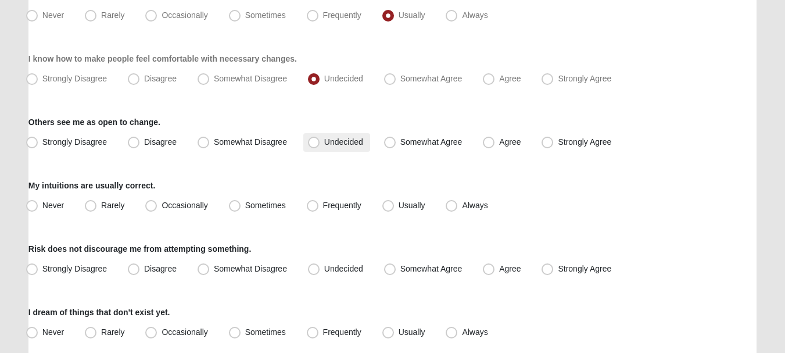
click at [342, 149] on label "Undecided" at bounding box center [336, 142] width 67 height 19
click at [320, 146] on input "Undecided" at bounding box center [317, 142] width 8 height 8
radio input "true"
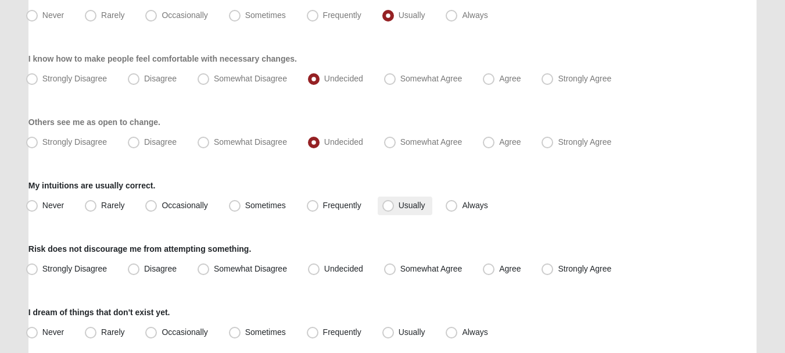
click at [406, 213] on label "Usually" at bounding box center [405, 205] width 55 height 19
click at [395, 209] on input "Usually" at bounding box center [391, 206] width 8 height 8
radio input "true"
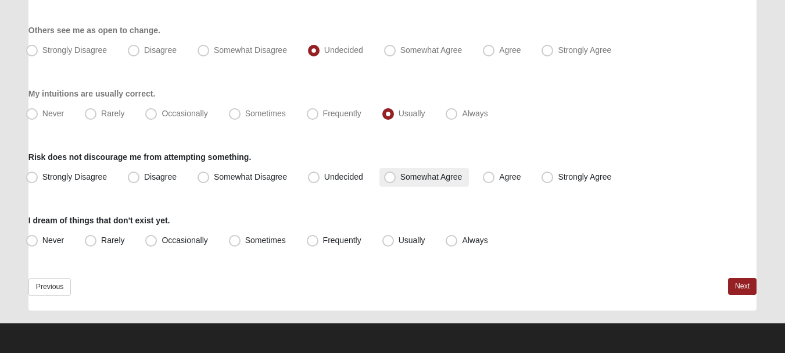
click at [417, 181] on span "Somewhat Agree" at bounding box center [431, 176] width 62 height 9
click at [396, 181] on input "Somewhat Agree" at bounding box center [393, 177] width 8 height 8
radio input "true"
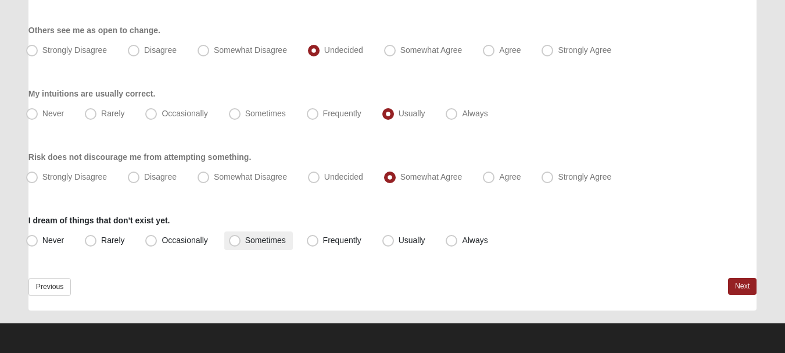
click at [266, 240] on span "Sometimes" at bounding box center [265, 239] width 41 height 9
click at [241, 240] on input "Sometimes" at bounding box center [238, 241] width 8 height 8
radio input "true"
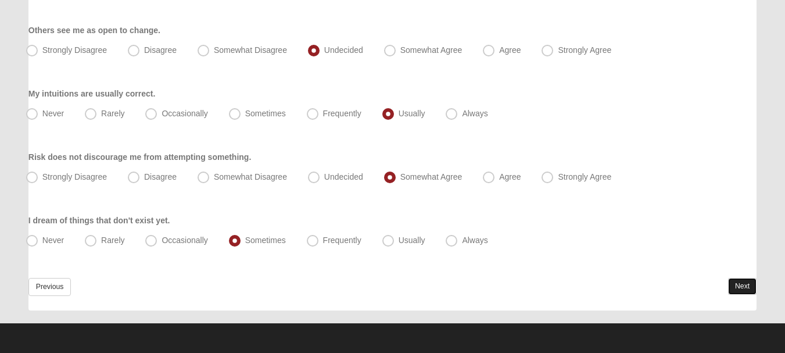
click at [732, 283] on link "Next" at bounding box center [742, 286] width 28 height 17
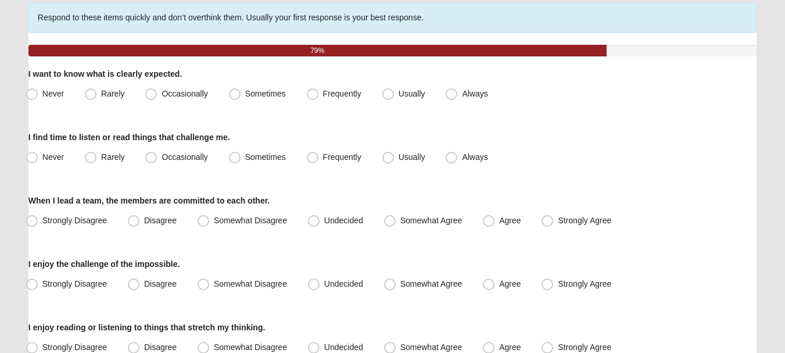
scroll to position [95, 0]
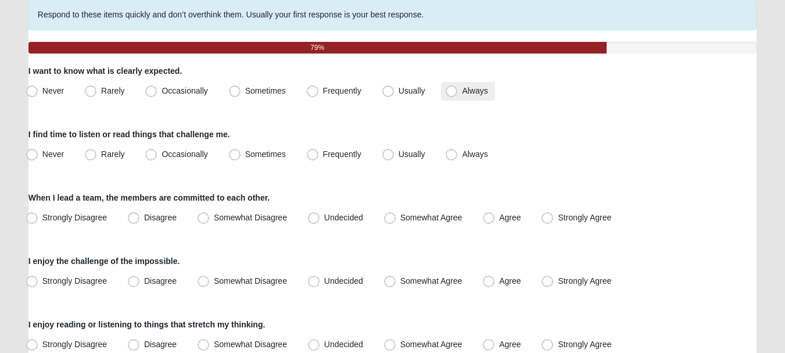
click at [471, 93] on span "Always" at bounding box center [475, 90] width 26 height 9
click at [458, 93] on input "Always" at bounding box center [454, 91] width 8 height 8
radio input "true"
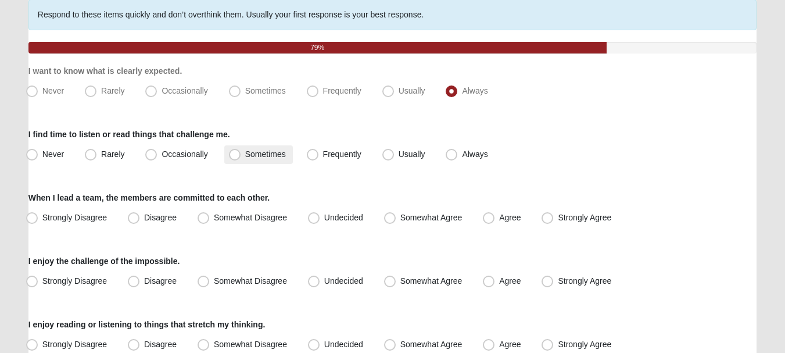
click at [281, 153] on span "Sometimes" at bounding box center [265, 153] width 41 height 9
click at [241, 153] on input "Sometimes" at bounding box center [238, 155] width 8 height 8
radio input "true"
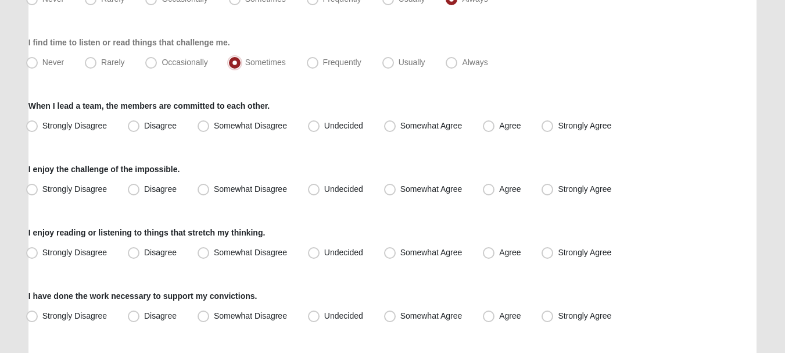
scroll to position [195, 0]
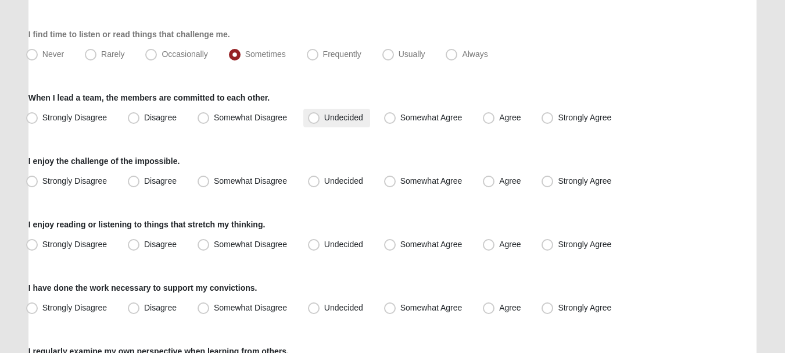
click at [341, 123] on label "Undecided" at bounding box center [336, 118] width 67 height 19
click at [320, 121] on input "Undecided" at bounding box center [317, 118] width 8 height 8
radio input "true"
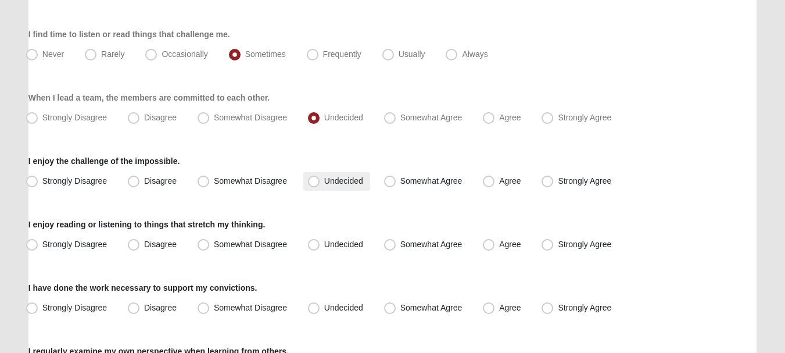
click at [349, 185] on label "Undecided" at bounding box center [336, 181] width 67 height 19
click at [320, 185] on input "Undecided" at bounding box center [317, 181] width 8 height 8
radio input "true"
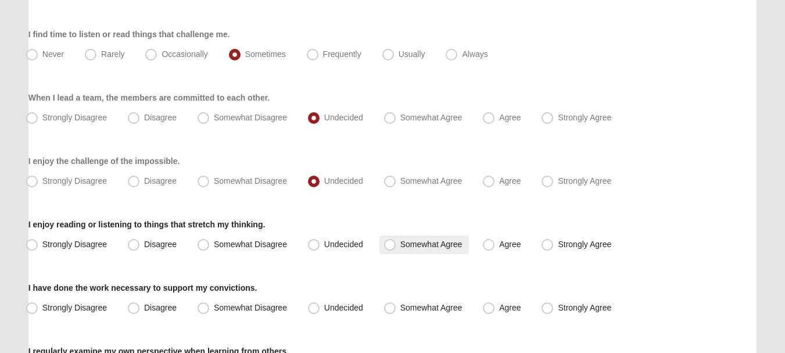
click at [404, 248] on span "Somewhat Agree" at bounding box center [431, 243] width 62 height 9
click at [396, 248] on input "Somewhat Agree" at bounding box center [393, 245] width 8 height 8
radio input "true"
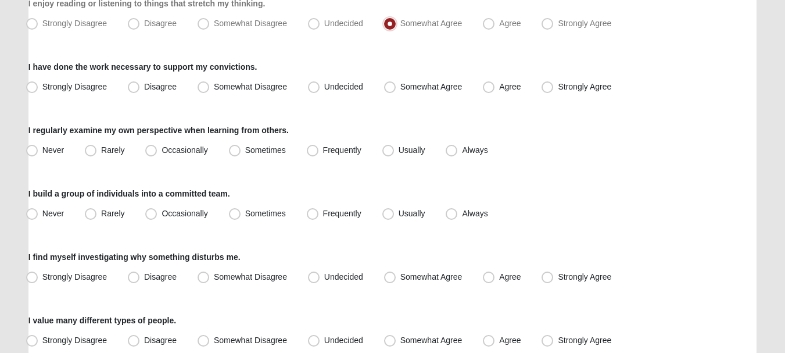
scroll to position [418, 0]
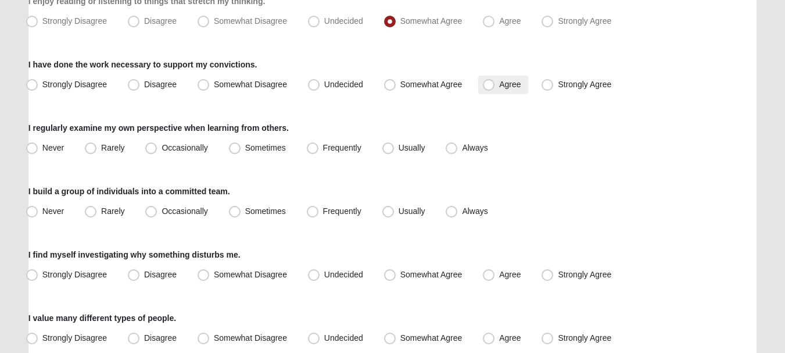
click at [497, 87] on label "Agree" at bounding box center [502, 85] width 49 height 19
click at [495, 87] on input "Agree" at bounding box center [492, 85] width 8 height 8
radio input "true"
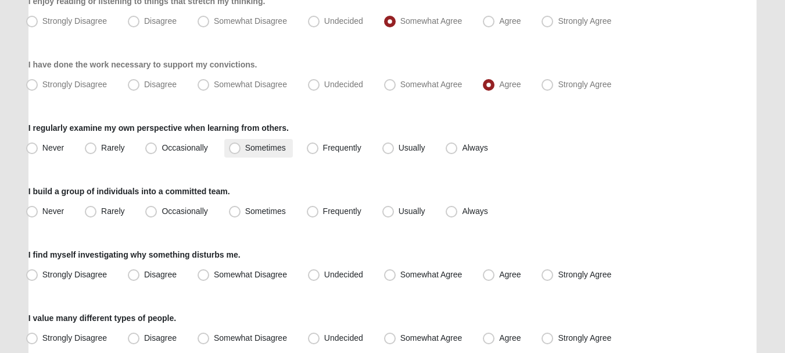
click at [250, 151] on span "Sometimes" at bounding box center [265, 147] width 41 height 9
click at [241, 151] on input "Sometimes" at bounding box center [238, 148] width 8 height 8
radio input "true"
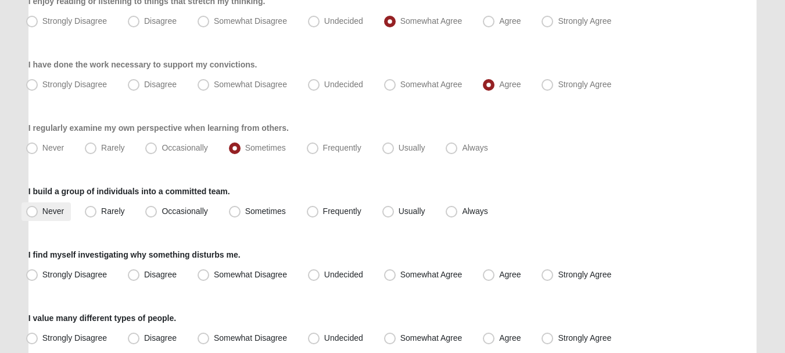
click at [51, 214] on span "Never" at bounding box center [53, 210] width 22 height 9
click at [38, 214] on input "Never" at bounding box center [35, 211] width 8 height 8
radio input "true"
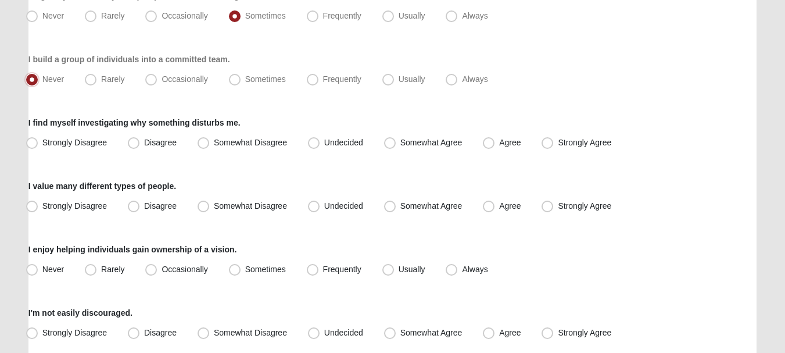
scroll to position [552, 0]
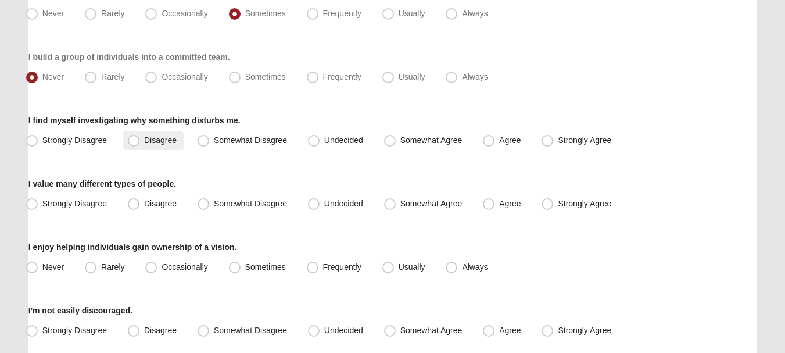
click at [159, 137] on span "Disagree" at bounding box center [160, 139] width 33 height 9
click at [140, 137] on input "Disagree" at bounding box center [137, 141] width 8 height 8
radio input "true"
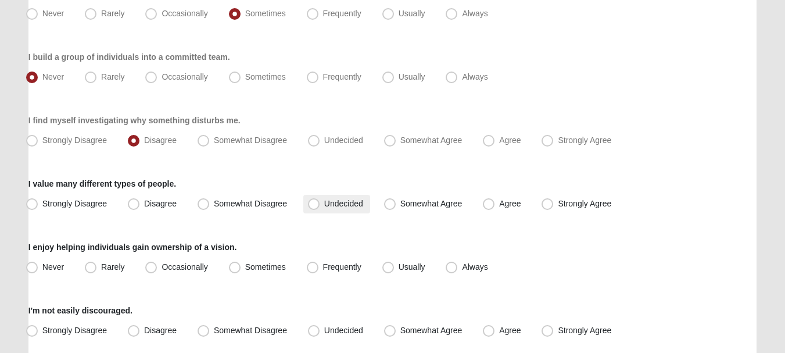
click at [324, 205] on span "Undecided" at bounding box center [343, 203] width 39 height 9
click at [317, 205] on input "Undecided" at bounding box center [317, 204] width 8 height 8
radio input "true"
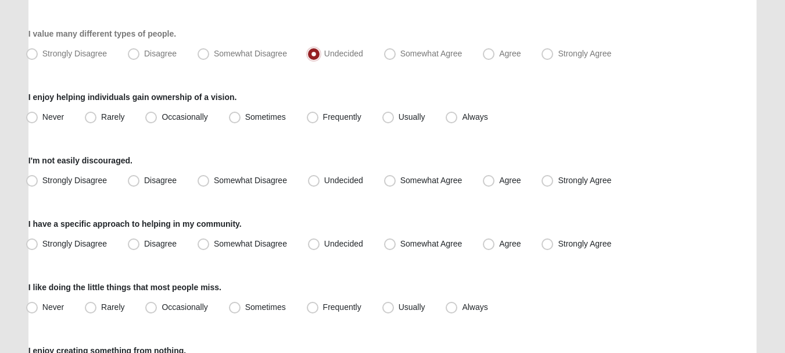
scroll to position [699, 0]
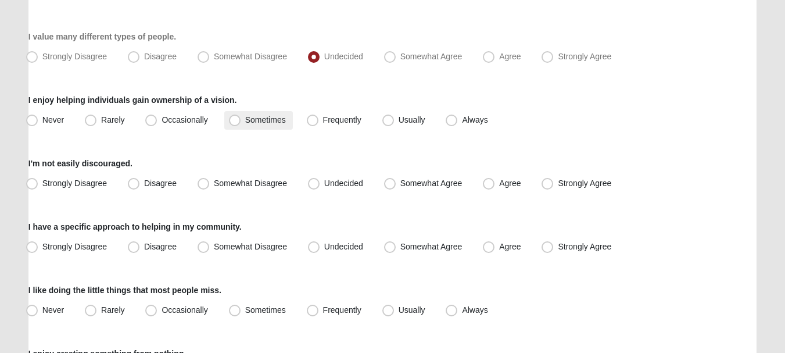
click at [263, 120] on span "Sometimes" at bounding box center [265, 119] width 41 height 9
click at [241, 120] on input "Sometimes" at bounding box center [238, 120] width 8 height 8
radio input "true"
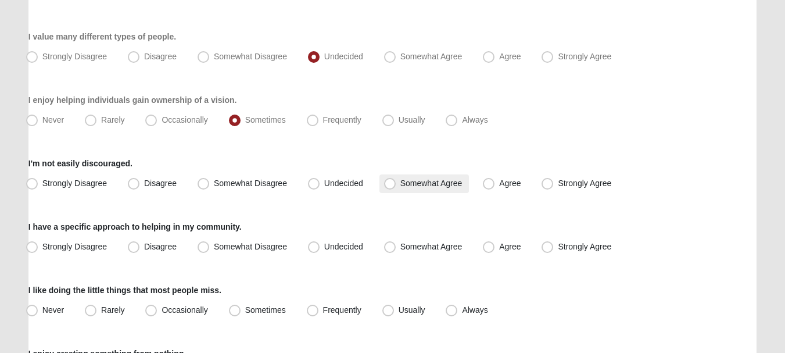
click at [406, 189] on label "Somewhat Agree" at bounding box center [424, 183] width 90 height 19
click at [396, 187] on input "Somewhat Agree" at bounding box center [393, 184] width 8 height 8
radio input "true"
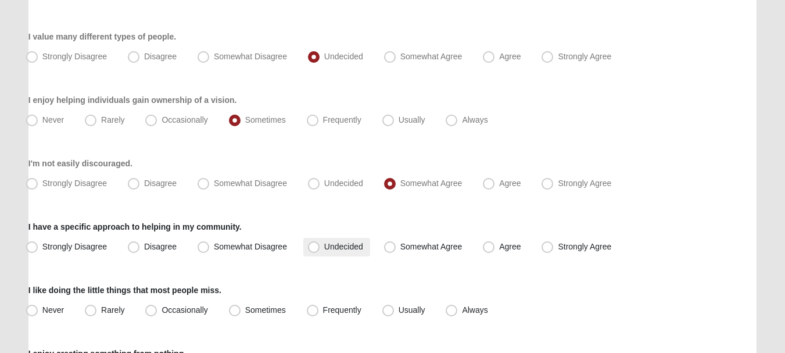
click at [348, 246] on span "Undecided" at bounding box center [343, 246] width 39 height 9
click at [320, 246] on input "Undecided" at bounding box center [317, 247] width 8 height 8
radio input "true"
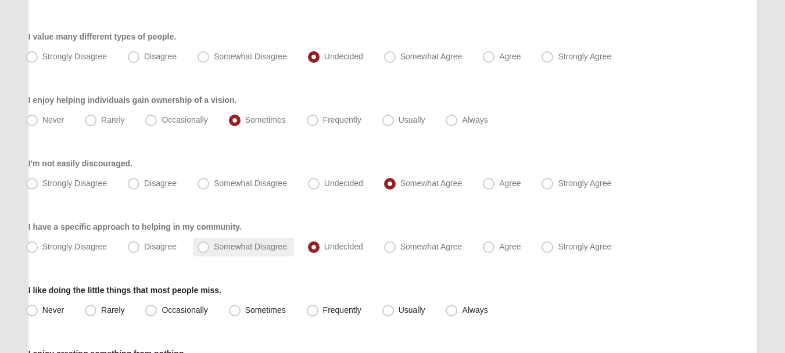
click at [266, 243] on span "Somewhat Disagree" at bounding box center [250, 246] width 73 height 9
click at [210, 243] on input "Somewhat Disagree" at bounding box center [206, 247] width 8 height 8
radio input "true"
click at [147, 241] on label "Disagree" at bounding box center [153, 247] width 60 height 19
click at [140, 243] on input "Disagree" at bounding box center [137, 247] width 8 height 8
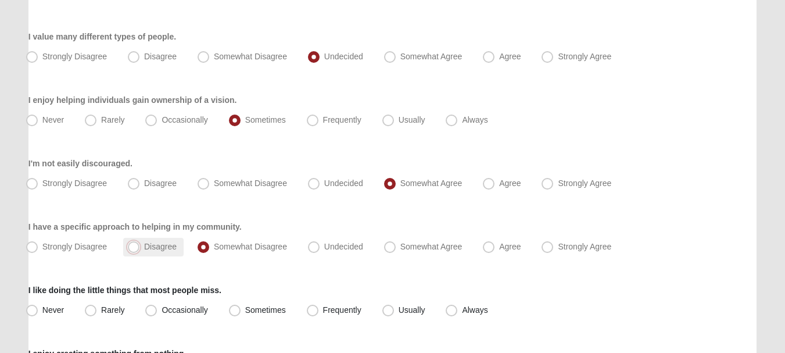
radio input "true"
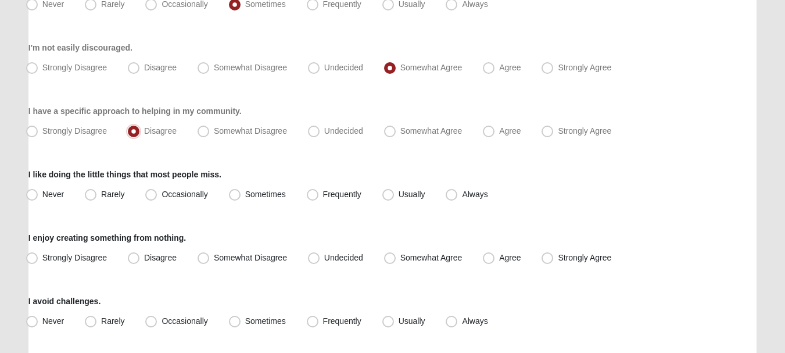
scroll to position [820, 0]
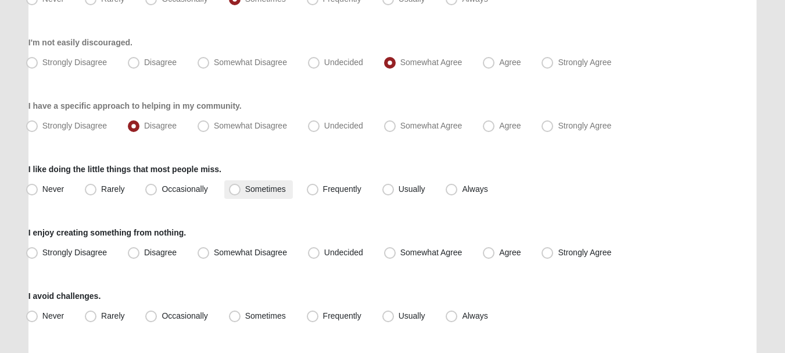
click at [267, 192] on span "Sometimes" at bounding box center [265, 188] width 41 height 9
click at [241, 192] on input "Sometimes" at bounding box center [238, 189] width 8 height 8
radio input "true"
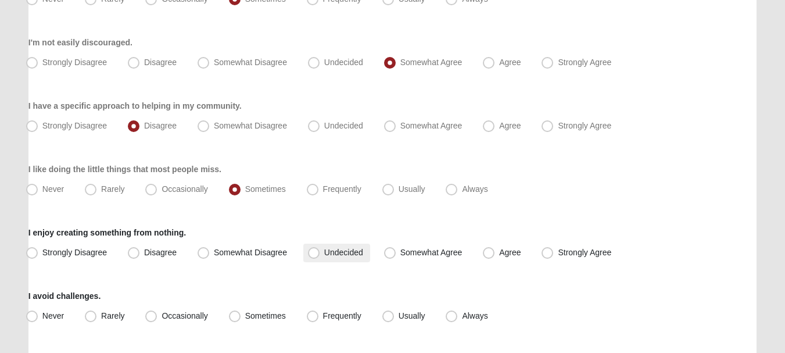
click at [330, 255] on span "Undecided" at bounding box center [343, 252] width 39 height 9
click at [320, 255] on input "Undecided" at bounding box center [317, 253] width 8 height 8
radio input "true"
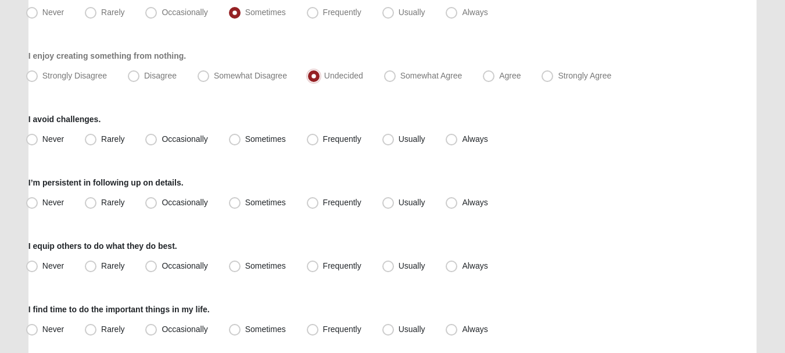
scroll to position [1044, 0]
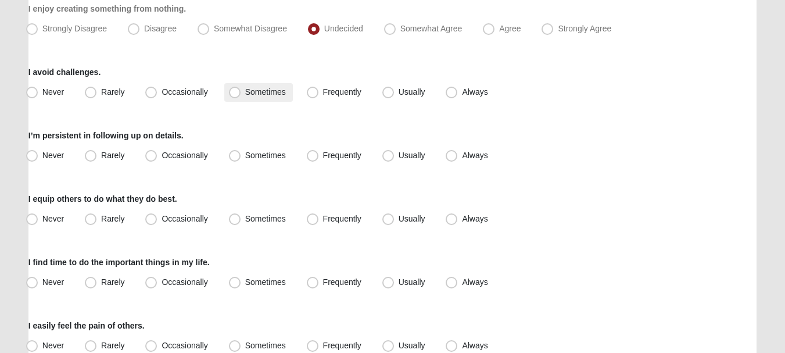
click at [271, 92] on span "Sometimes" at bounding box center [265, 91] width 41 height 9
click at [241, 92] on input "Sometimes" at bounding box center [238, 92] width 8 height 8
radio input "true"
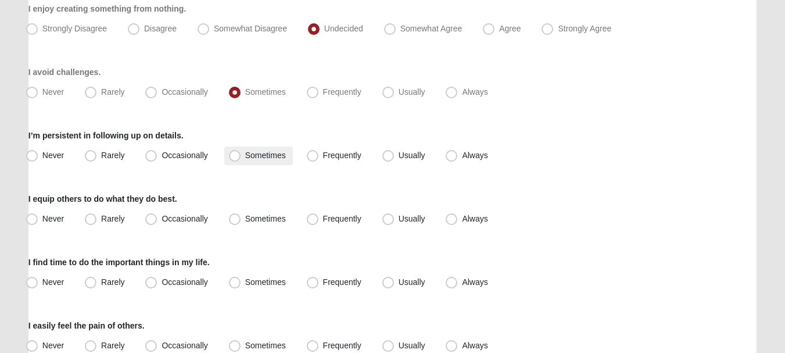
click at [255, 157] on span "Sometimes" at bounding box center [265, 155] width 41 height 9
click at [241, 157] on input "Sometimes" at bounding box center [238, 156] width 8 height 8
radio input "true"
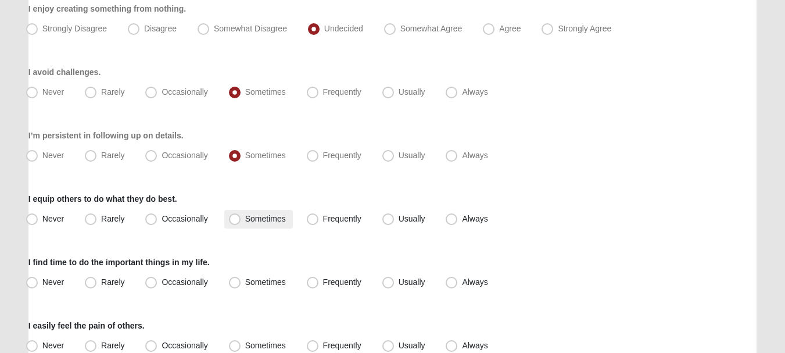
click at [264, 223] on span "Sometimes" at bounding box center [265, 218] width 41 height 9
click at [241, 223] on input "Sometimes" at bounding box center [238, 219] width 8 height 8
radio input "true"
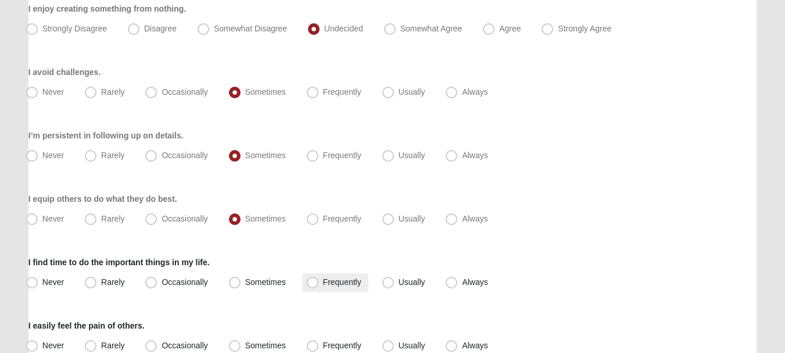
click at [345, 287] on label "Frequently" at bounding box center [335, 282] width 66 height 19
click at [319, 286] on input "Frequently" at bounding box center [315, 282] width 8 height 8
radio input "true"
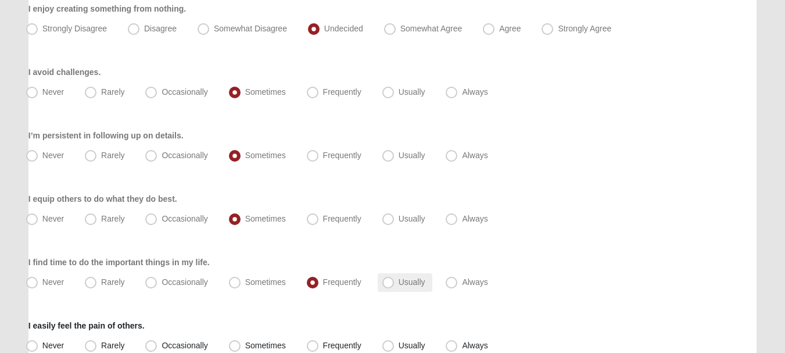
click at [403, 287] on label "Usually" at bounding box center [405, 282] width 55 height 19
click at [395, 286] on input "Usually" at bounding box center [391, 282] width 8 height 8
radio input "true"
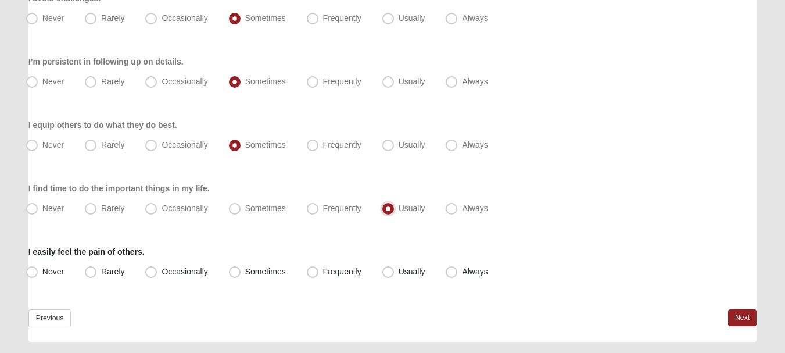
scroll to position [1149, 0]
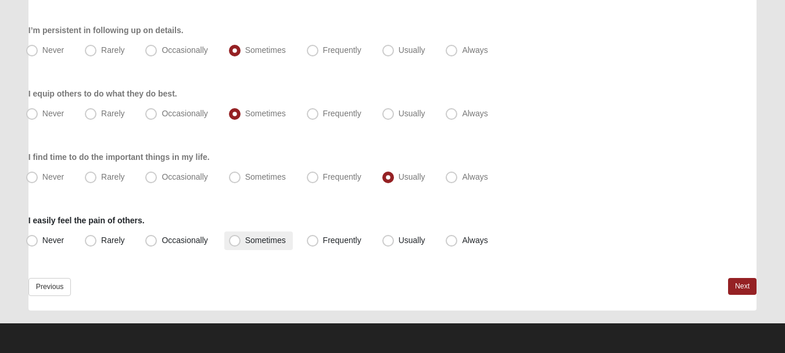
click at [265, 242] on span "Sometimes" at bounding box center [265, 239] width 41 height 9
click at [241, 242] on input "Sometimes" at bounding box center [238, 241] width 8 height 8
radio input "true"
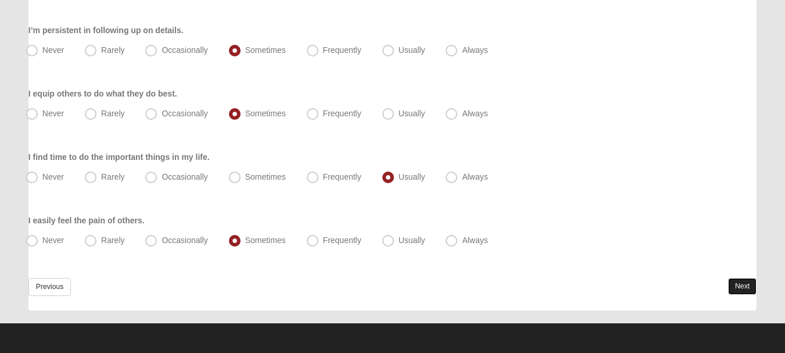
click at [746, 287] on link "Next" at bounding box center [742, 286] width 28 height 17
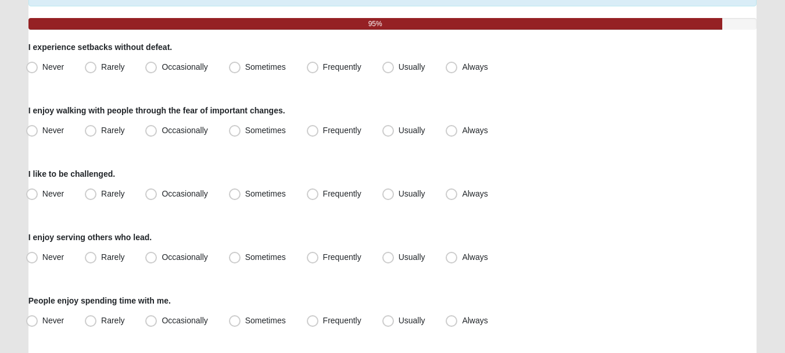
scroll to position [122, 0]
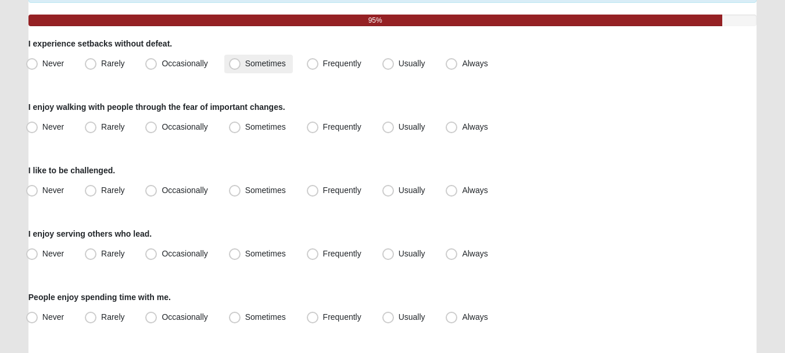
click at [248, 66] on span "Sometimes" at bounding box center [265, 63] width 41 height 9
click at [241, 66] on input "Sometimes" at bounding box center [238, 64] width 8 height 8
radio input "true"
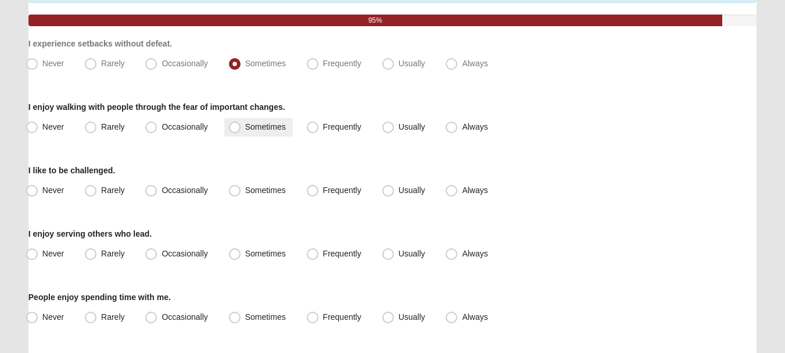
click at [256, 121] on label "Sometimes" at bounding box center [258, 127] width 69 height 19
click at [241, 123] on input "Sometimes" at bounding box center [238, 127] width 8 height 8
radio input "true"
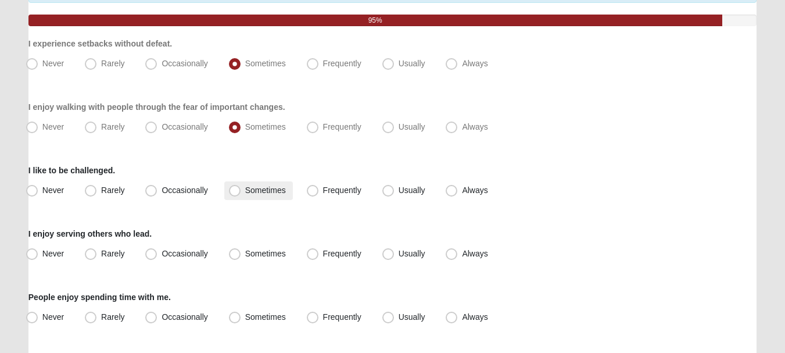
click at [255, 190] on span "Sometimes" at bounding box center [265, 189] width 41 height 9
click at [241, 190] on input "Sometimes" at bounding box center [238, 191] width 8 height 8
radio input "true"
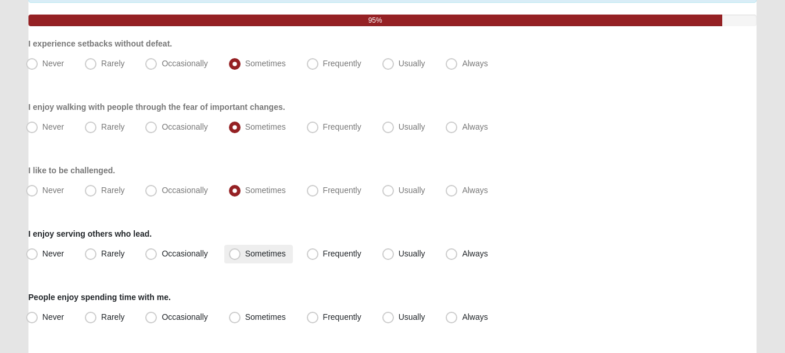
click at [254, 261] on label "Sometimes" at bounding box center [258, 254] width 69 height 19
click at [241, 257] on input "Sometimes" at bounding box center [238, 254] width 8 height 8
radio input "true"
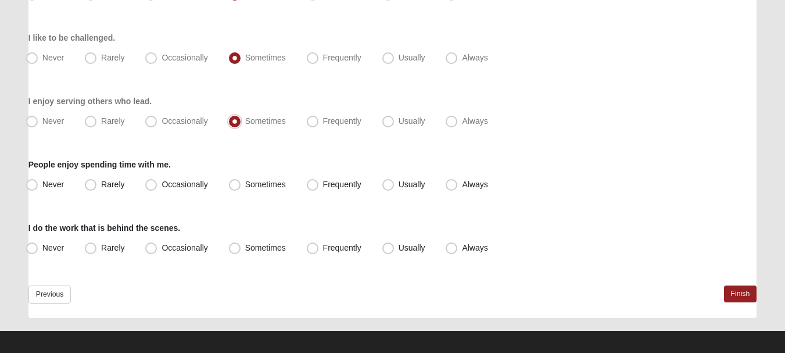
scroll to position [262, 0]
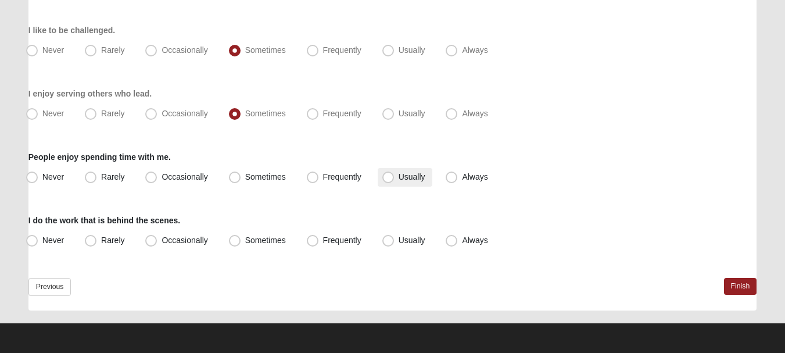
click at [399, 180] on span "Usually" at bounding box center [412, 176] width 27 height 9
click at [391, 180] on input "Usually" at bounding box center [391, 177] width 8 height 8
radio input "true"
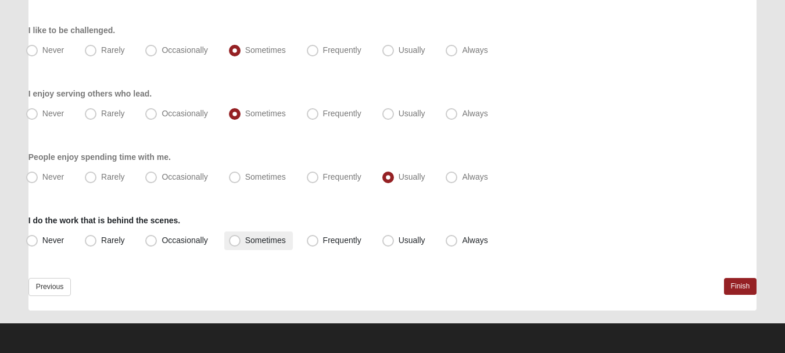
click at [275, 236] on span "Sometimes" at bounding box center [265, 239] width 41 height 9
click at [241, 237] on input "Sometimes" at bounding box center [238, 241] width 8 height 8
radio input "true"
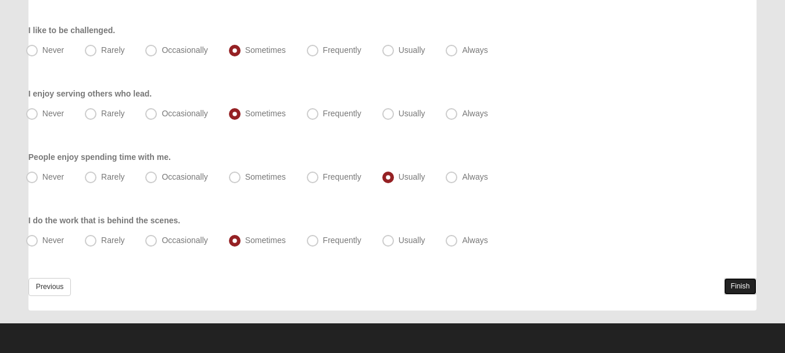
click at [730, 289] on link "Finish" at bounding box center [740, 286] width 33 height 17
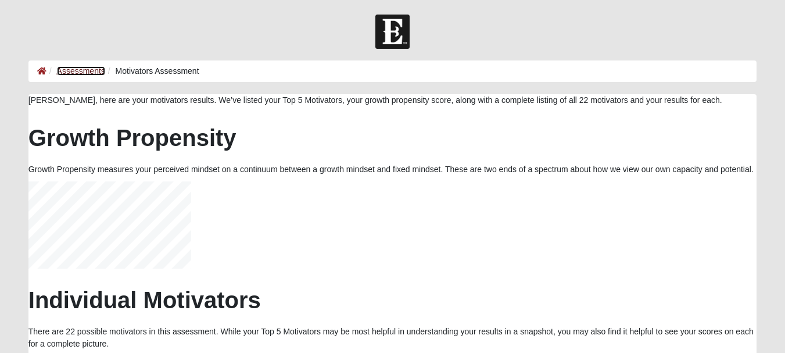
click at [81, 75] on link "Assessments" at bounding box center [81, 70] width 48 height 9
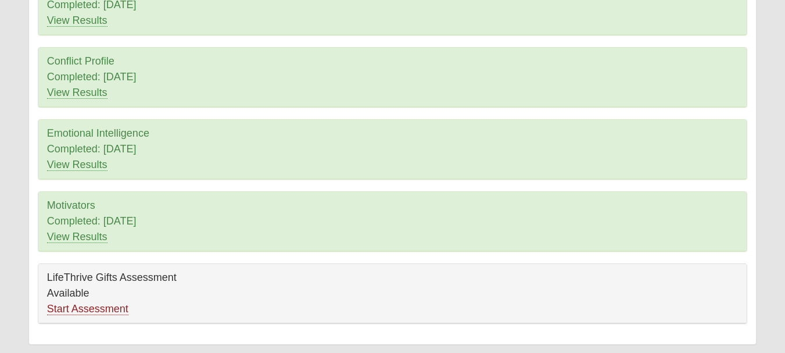
scroll to position [228, 0]
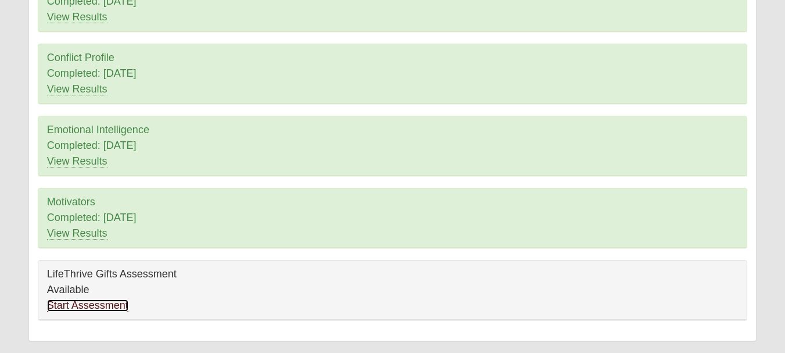
click at [109, 302] on link "Start Assessment" at bounding box center [87, 305] width 81 height 12
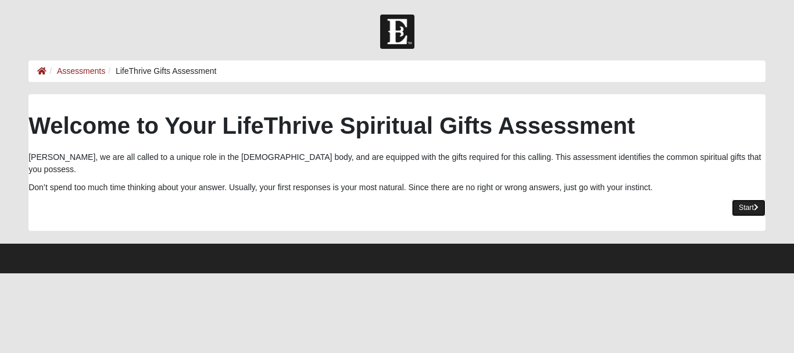
click at [739, 199] on link "Start" at bounding box center [749, 207] width 34 height 17
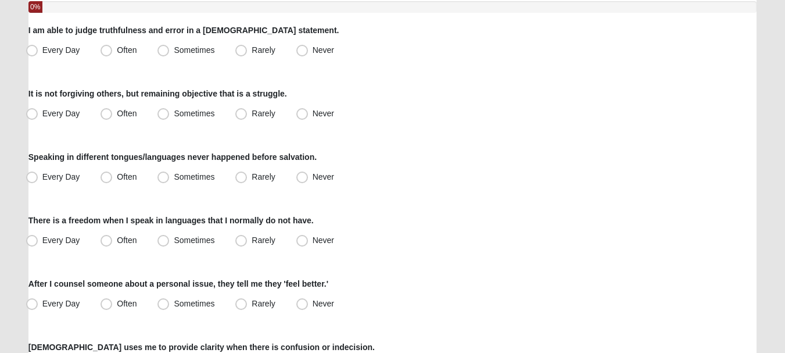
scroll to position [138, 0]
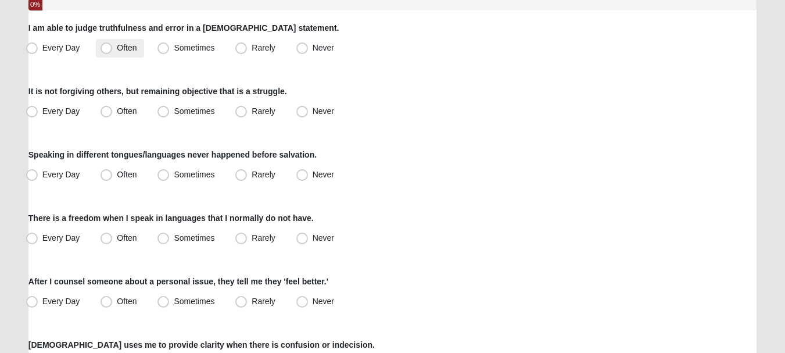
click at [132, 55] on label "Often" at bounding box center [120, 48] width 48 height 19
click at [113, 52] on input "Often" at bounding box center [109, 48] width 8 height 8
radio input "true"
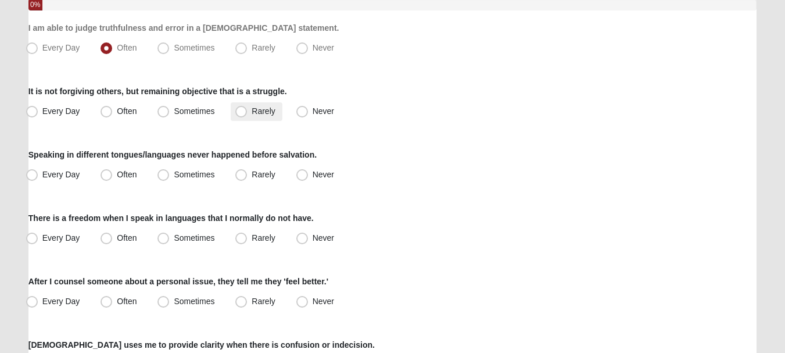
click at [270, 117] on label "Rarely" at bounding box center [256, 111] width 51 height 19
click at [248, 115] on input "Rarely" at bounding box center [244, 112] width 8 height 8
radio input "true"
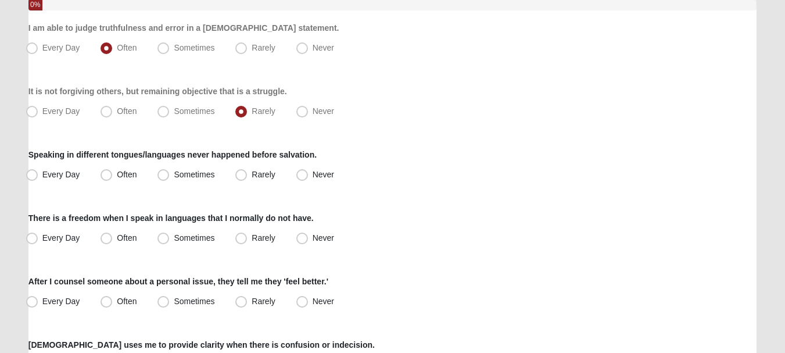
click at [497, 164] on div "Speaking in different tongues/languages never happened before salvation. Every …" at bounding box center [392, 166] width 728 height 35
click at [181, 113] on span "Sometimes" at bounding box center [194, 110] width 41 height 9
click at [170, 113] on input "Sometimes" at bounding box center [166, 112] width 8 height 8
radio input "true"
click at [191, 91] on label "It is not forgiving others, but remaining objective that is a struggle." at bounding box center [157, 91] width 259 height 12
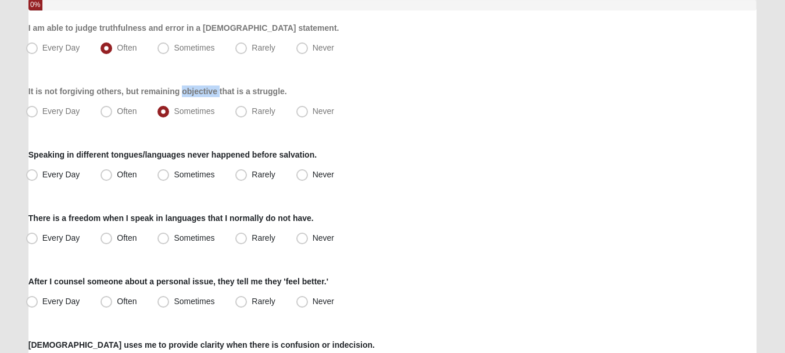
click at [191, 91] on label "It is not forgiving others, but remaining objective that is a struggle." at bounding box center [157, 91] width 259 height 12
copy label "objective"
click at [321, 173] on span "Never" at bounding box center [324, 174] width 22 height 9
click at [309, 173] on input "Never" at bounding box center [305, 175] width 8 height 8
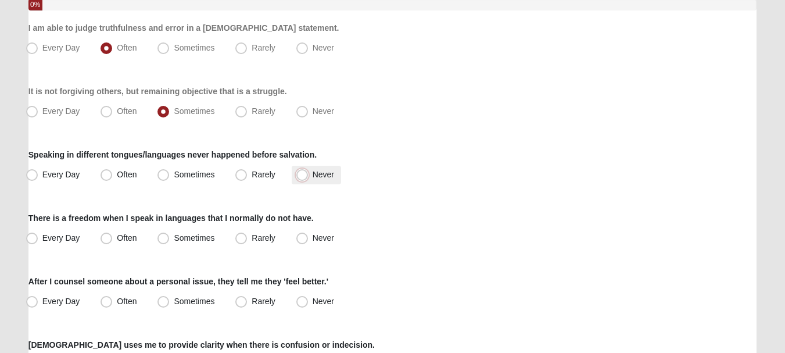
radio input "true"
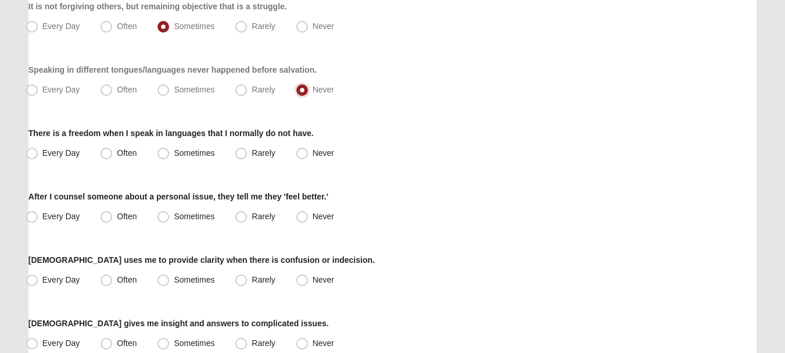
scroll to position [227, 0]
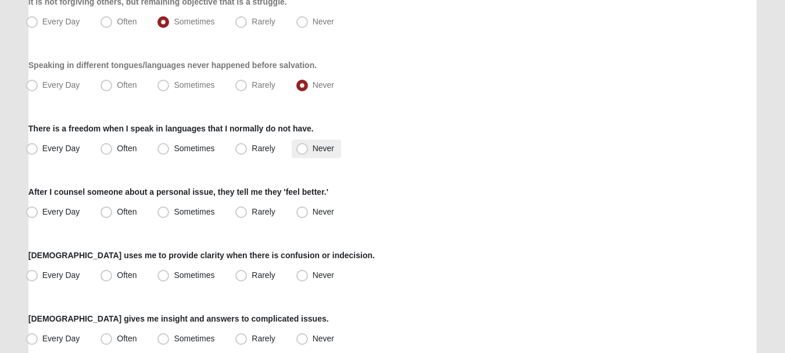
click at [314, 151] on span "Never" at bounding box center [324, 148] width 22 height 9
click at [309, 151] on input "Never" at bounding box center [305, 149] width 8 height 8
radio input "true"
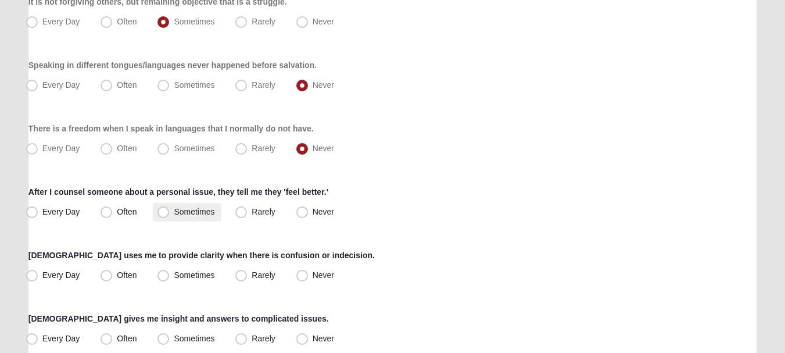
click at [209, 213] on span "Sometimes" at bounding box center [194, 211] width 41 height 9
click at [170, 213] on input "Sometimes" at bounding box center [166, 212] width 8 height 8
radio input "true"
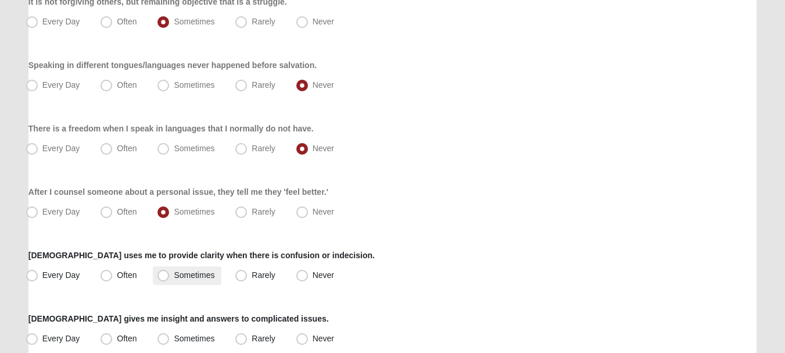
click at [202, 281] on label "Sometimes" at bounding box center [187, 275] width 69 height 19
click at [170, 279] on input "Sometimes" at bounding box center [166, 275] width 8 height 8
radio input "true"
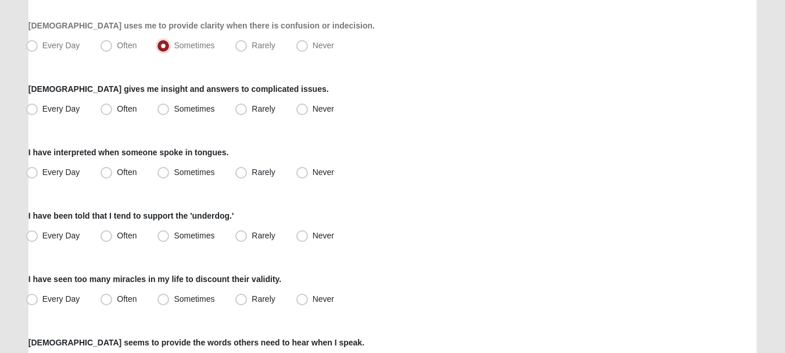
scroll to position [466, 0]
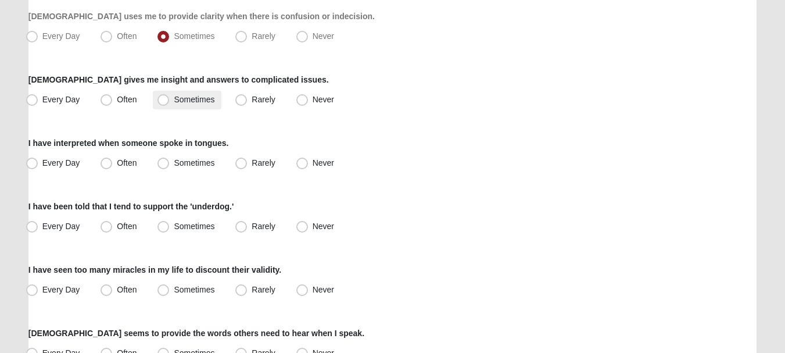
click at [209, 102] on span "Sometimes" at bounding box center [194, 99] width 41 height 9
click at [170, 102] on input "Sometimes" at bounding box center [166, 100] width 8 height 8
radio input "true"
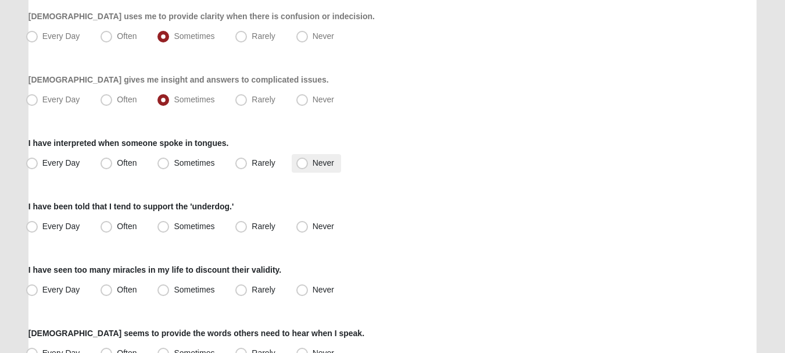
click at [313, 167] on span "Never" at bounding box center [324, 162] width 22 height 9
click at [307, 167] on input "Never" at bounding box center [305, 163] width 8 height 8
radio input "true"
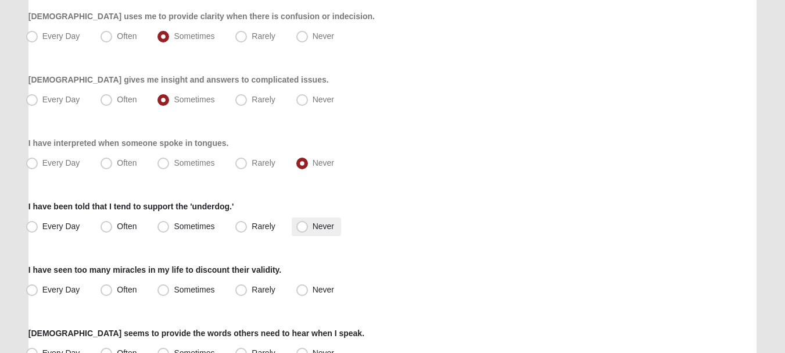
click at [309, 227] on label "Never" at bounding box center [316, 226] width 49 height 19
click at [309, 227] on input "Never" at bounding box center [305, 227] width 8 height 8
radio input "true"
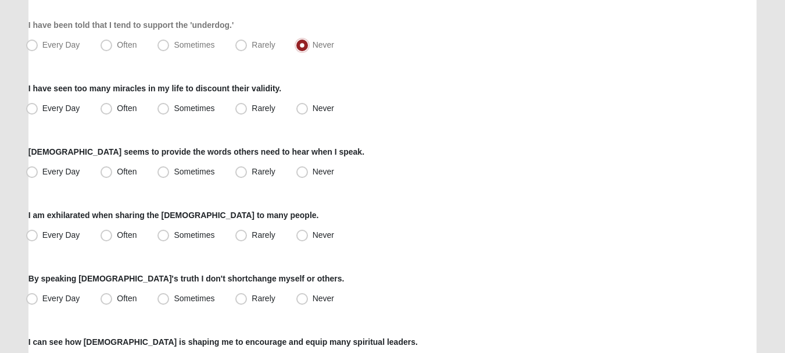
scroll to position [652, 0]
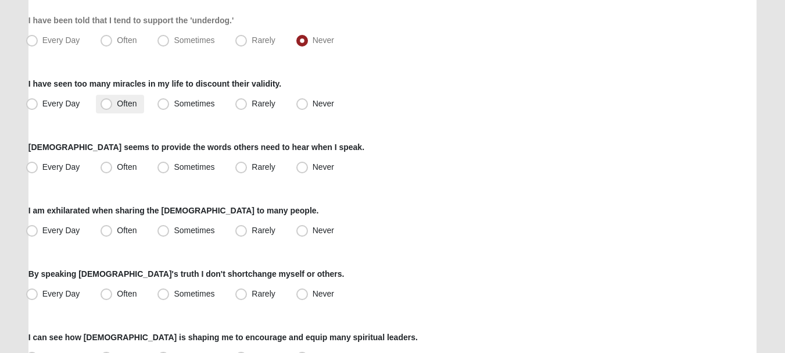
click at [122, 106] on span "Often" at bounding box center [127, 103] width 20 height 9
click at [113, 106] on input "Often" at bounding box center [109, 104] width 8 height 8
radio input "true"
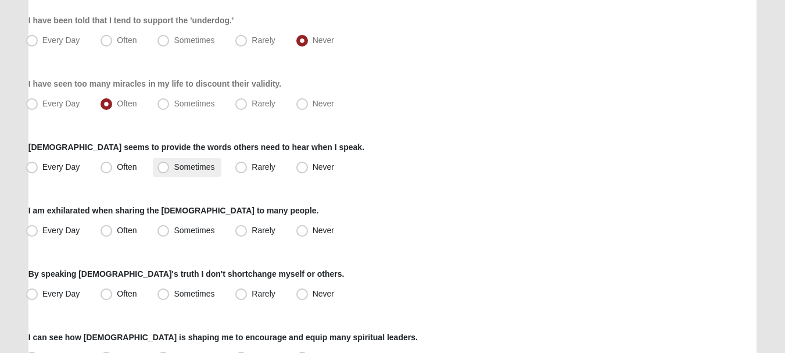
click at [215, 171] on label "Sometimes" at bounding box center [187, 167] width 69 height 19
click at [170, 171] on input "Sometimes" at bounding box center [166, 167] width 8 height 8
radio input "true"
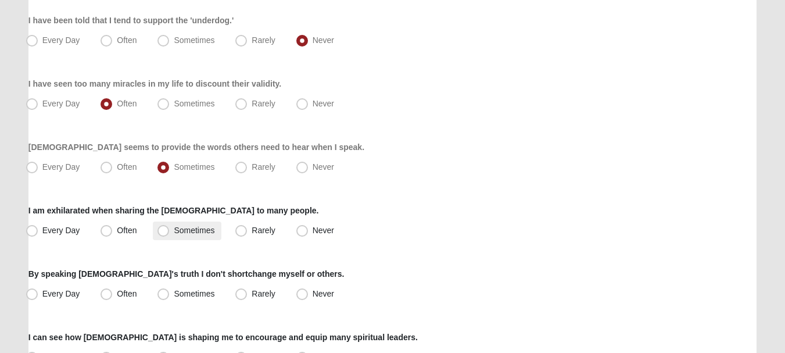
click at [198, 228] on span "Sometimes" at bounding box center [194, 229] width 41 height 9
click at [170, 228] on input "Sometimes" at bounding box center [166, 231] width 8 height 8
radio input "true"
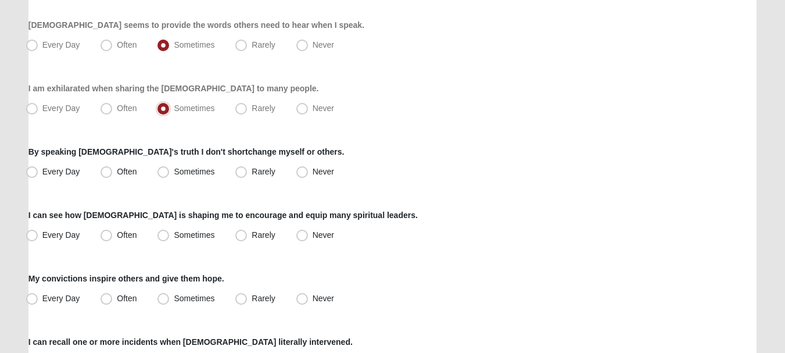
scroll to position [788, 0]
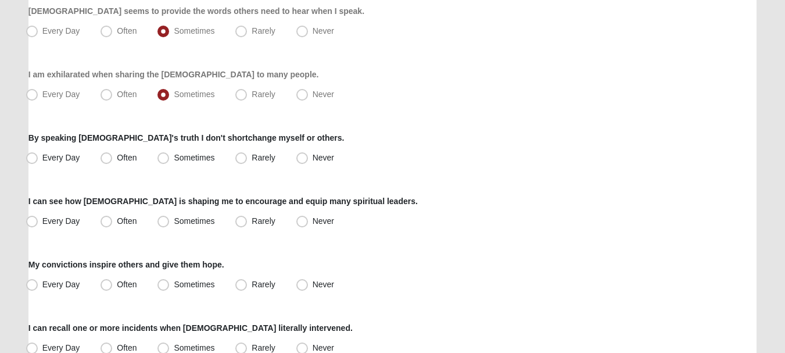
click at [73, 74] on label "I am exhilarated when sharing the [DEMOGRAPHIC_DATA] to many people." at bounding box center [173, 75] width 291 height 12
copy label "exhilarated"
click at [188, 162] on span "Sometimes" at bounding box center [194, 157] width 41 height 9
click at [170, 162] on input "Sometimes" at bounding box center [166, 158] width 8 height 8
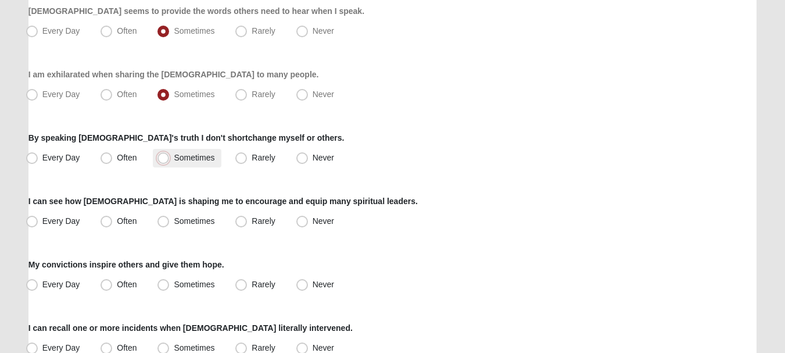
radio input "true"
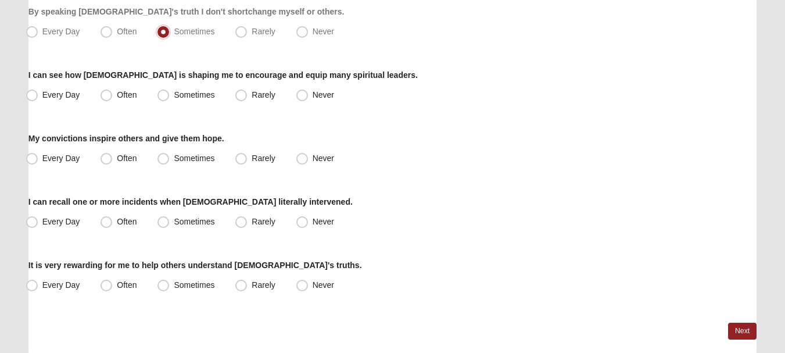
scroll to position [921, 0]
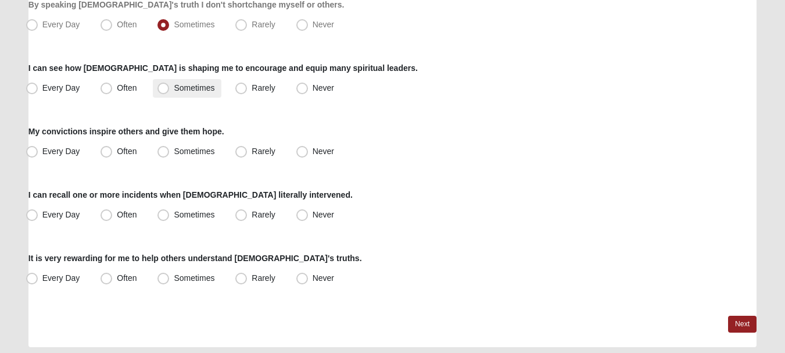
click at [207, 89] on span "Sometimes" at bounding box center [194, 87] width 41 height 9
click at [170, 89] on input "Sometimes" at bounding box center [166, 88] width 8 height 8
radio input "true"
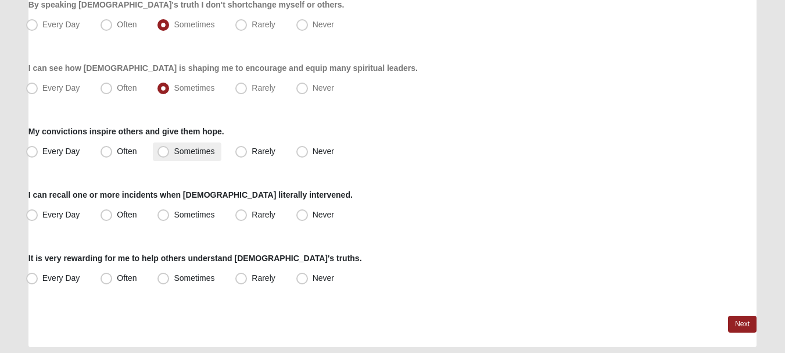
click at [174, 150] on span "Sometimes" at bounding box center [194, 150] width 41 height 9
click at [170, 150] on input "Sometimes" at bounding box center [166, 152] width 8 height 8
radio input "true"
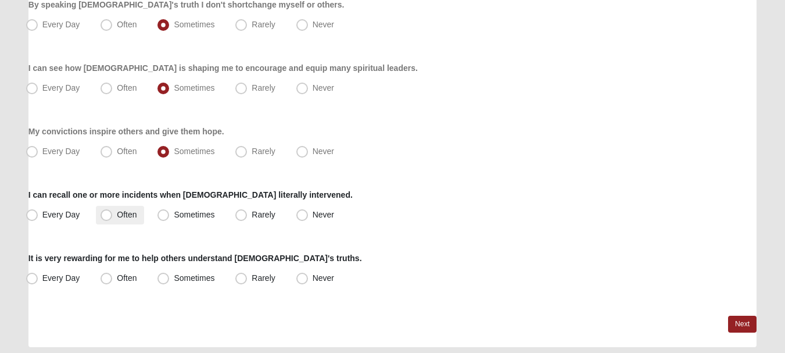
click at [117, 219] on span "Often" at bounding box center [127, 214] width 20 height 9
click at [112, 219] on input "Often" at bounding box center [109, 215] width 8 height 8
radio input "true"
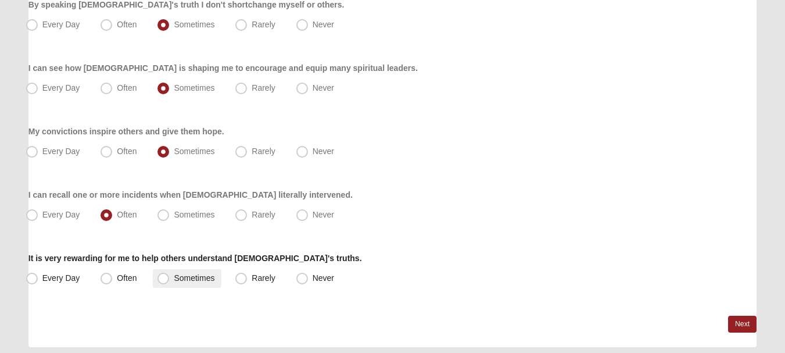
click at [212, 279] on span "Sometimes" at bounding box center [194, 277] width 41 height 9
click at [170, 279] on input "Sometimes" at bounding box center [166, 278] width 8 height 8
radio input "true"
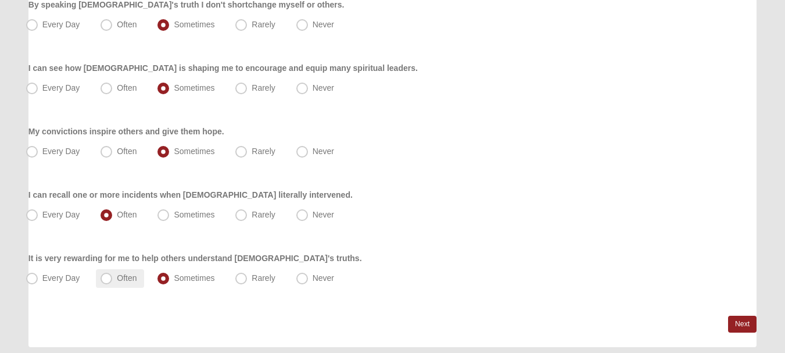
click at [116, 280] on label "Often" at bounding box center [120, 278] width 48 height 19
click at [113, 280] on input "Often" at bounding box center [109, 278] width 8 height 8
radio input "true"
click at [746, 324] on link "Next" at bounding box center [742, 324] width 28 height 17
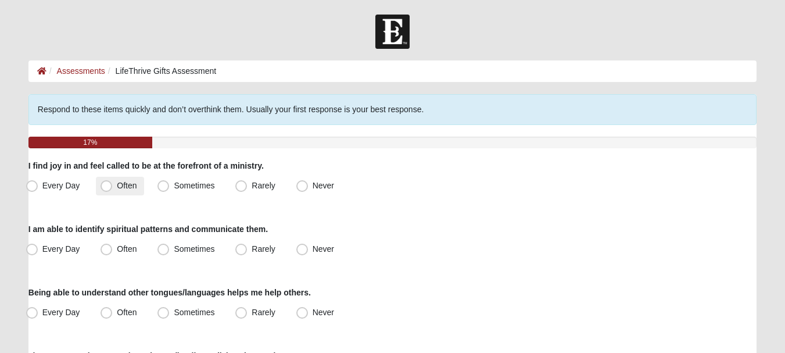
click at [131, 186] on span "Often" at bounding box center [127, 185] width 20 height 9
click at [113, 186] on input "Often" at bounding box center [109, 186] width 8 height 8
radio input "true"
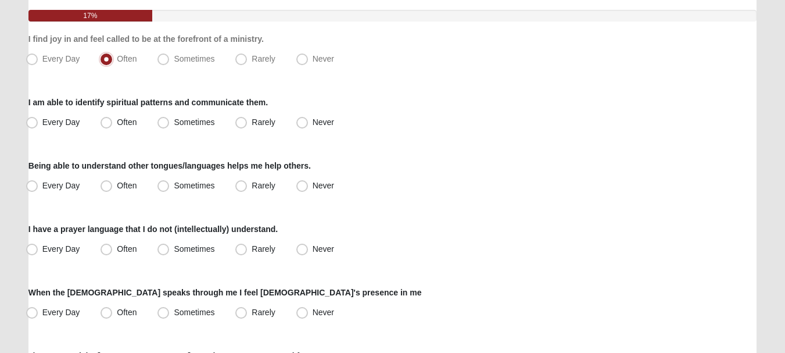
scroll to position [129, 0]
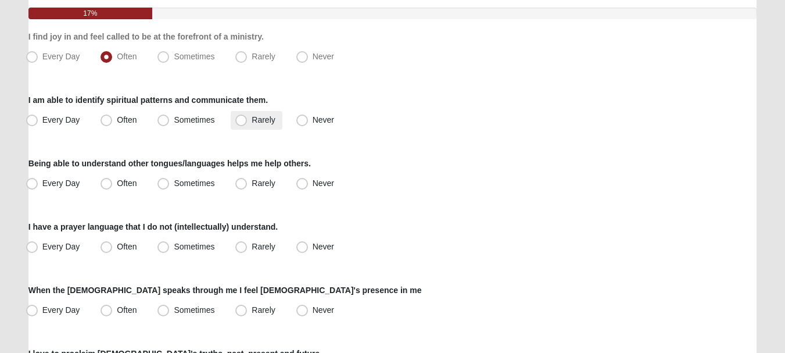
click at [266, 127] on label "Rarely" at bounding box center [256, 120] width 51 height 19
click at [248, 124] on input "Rarely" at bounding box center [244, 120] width 8 height 8
radio input "true"
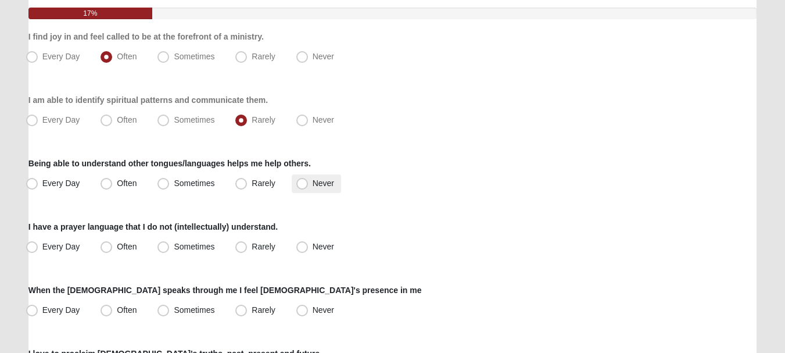
click at [308, 179] on label "Never" at bounding box center [316, 183] width 49 height 19
click at [308, 180] on input "Never" at bounding box center [305, 184] width 8 height 8
radio input "true"
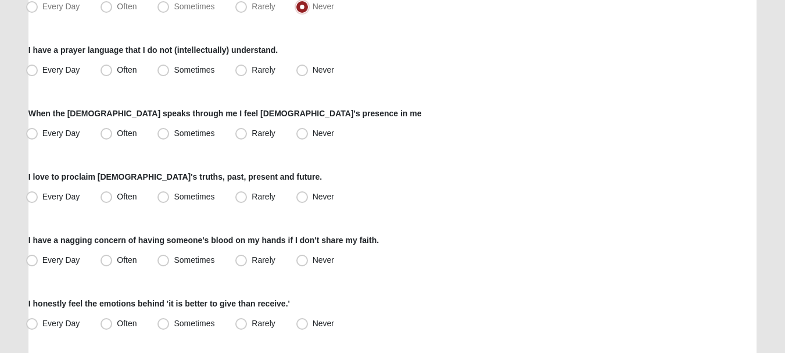
scroll to position [299, 0]
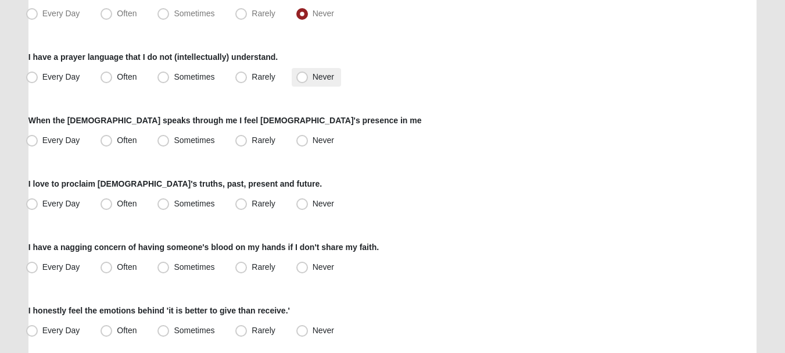
click at [314, 77] on span "Never" at bounding box center [324, 76] width 22 height 9
click at [309, 77] on input "Never" at bounding box center [305, 77] width 8 height 8
radio input "true"
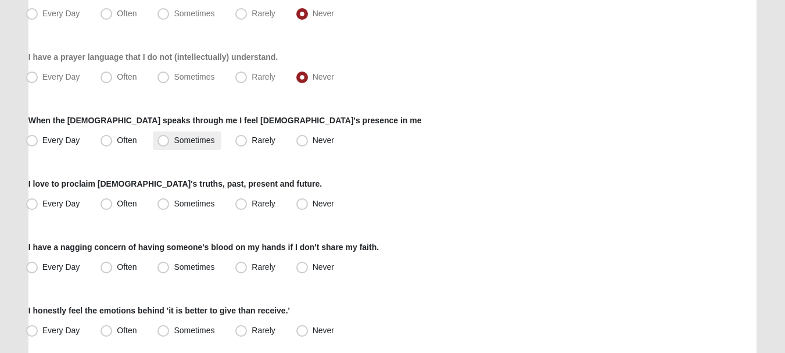
click at [173, 145] on label "Sometimes" at bounding box center [187, 140] width 69 height 19
click at [170, 144] on input "Sometimes" at bounding box center [166, 141] width 8 height 8
radio input "true"
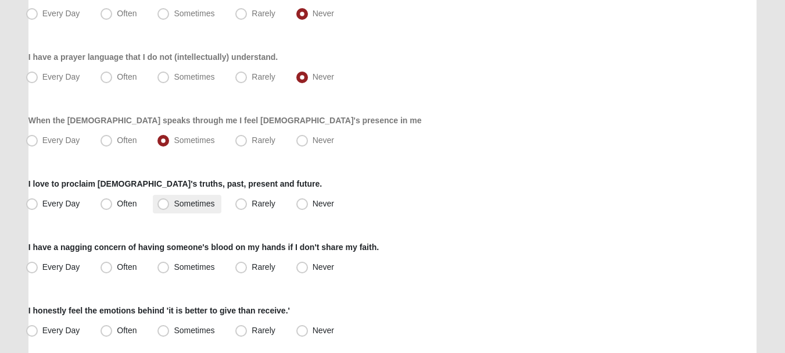
click at [171, 203] on label "Sometimes" at bounding box center [187, 204] width 69 height 19
click at [170, 203] on input "Sometimes" at bounding box center [166, 204] width 8 height 8
radio input "true"
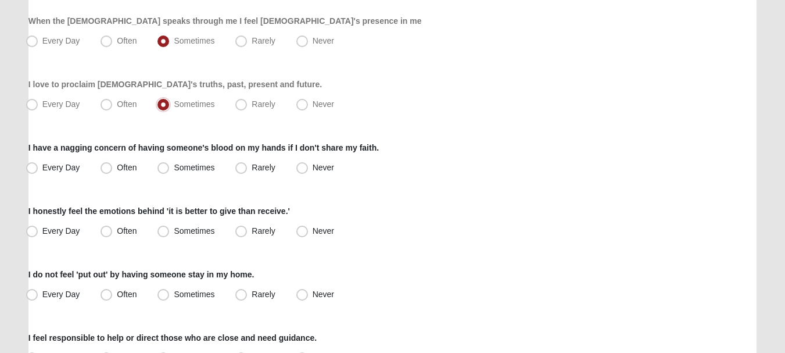
scroll to position [407, 0]
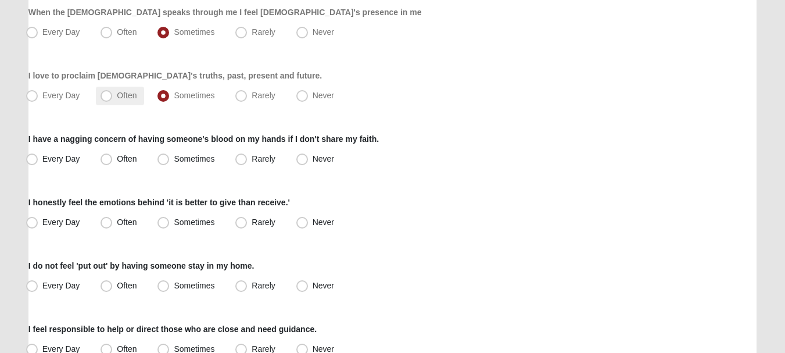
click at [130, 100] on label "Often" at bounding box center [120, 96] width 48 height 19
click at [113, 99] on input "Often" at bounding box center [109, 96] width 8 height 8
radio input "true"
click at [190, 162] on span "Sometimes" at bounding box center [194, 158] width 41 height 9
click at [170, 162] on input "Sometimes" at bounding box center [166, 159] width 8 height 8
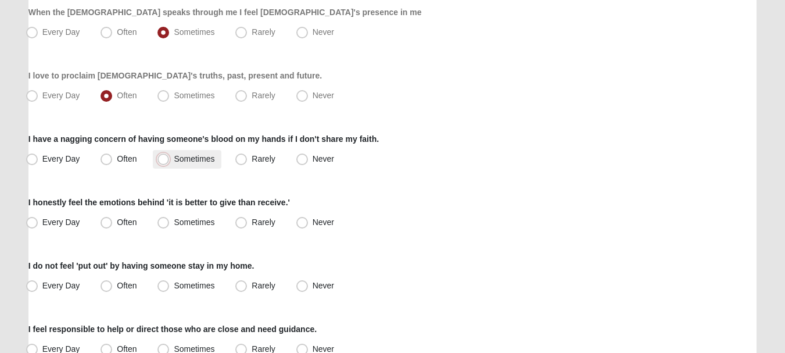
radio input "true"
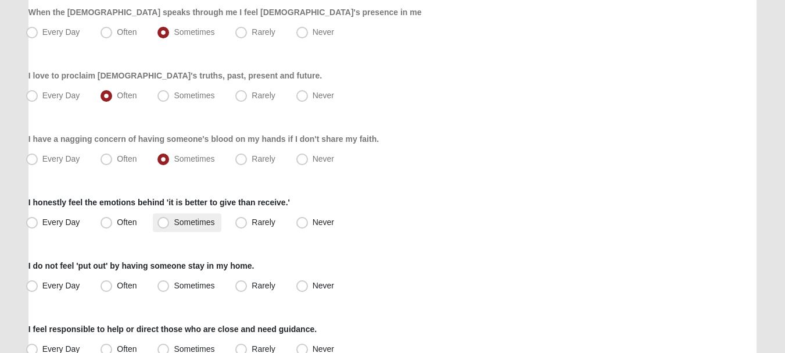
click at [182, 223] on span "Sometimes" at bounding box center [194, 221] width 41 height 9
click at [170, 223] on input "Sometimes" at bounding box center [166, 223] width 8 height 8
radio input "true"
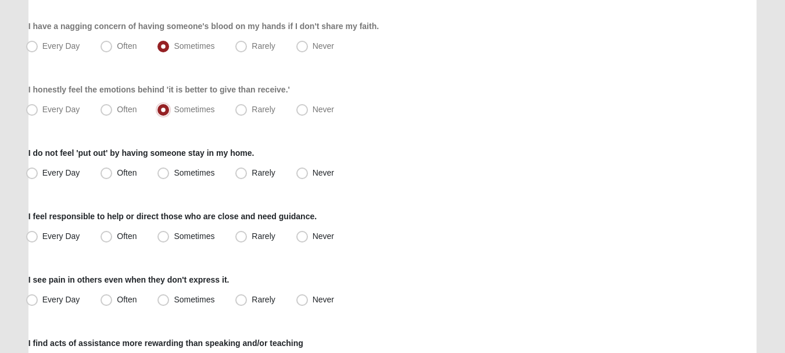
scroll to position [529, 0]
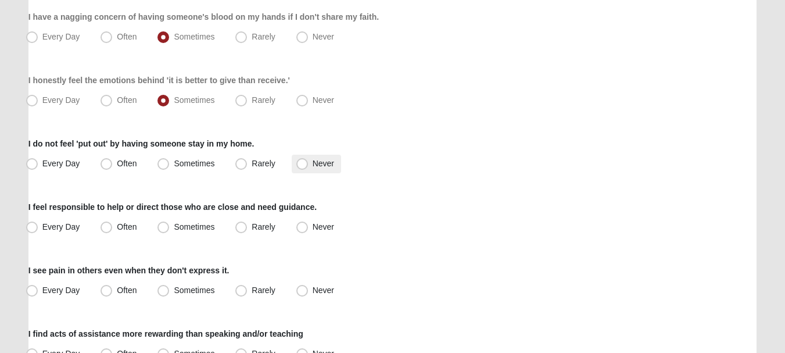
click at [313, 167] on span "Never" at bounding box center [324, 163] width 22 height 9
click at [306, 167] on input "Never" at bounding box center [305, 164] width 8 height 8
radio input "true"
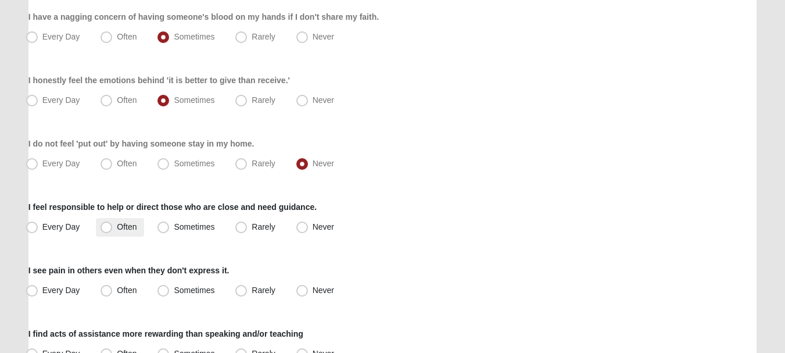
click at [135, 225] on span "Often" at bounding box center [127, 226] width 20 height 9
click at [113, 225] on input "Often" at bounding box center [109, 227] width 8 height 8
radio input "true"
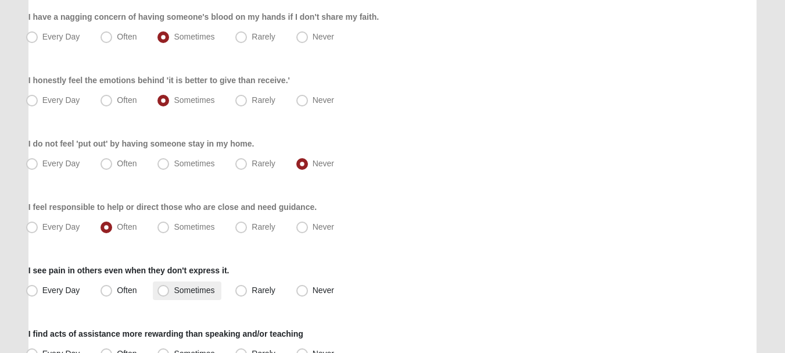
click at [208, 295] on label "Sometimes" at bounding box center [187, 290] width 69 height 19
click at [170, 294] on input "Sometimes" at bounding box center [166, 291] width 8 height 8
radio input "true"
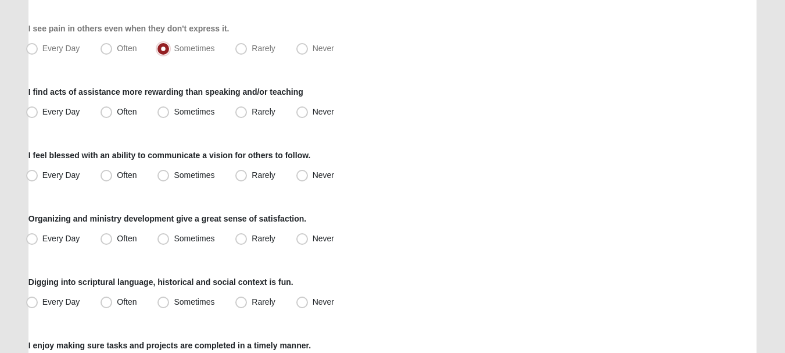
scroll to position [775, 0]
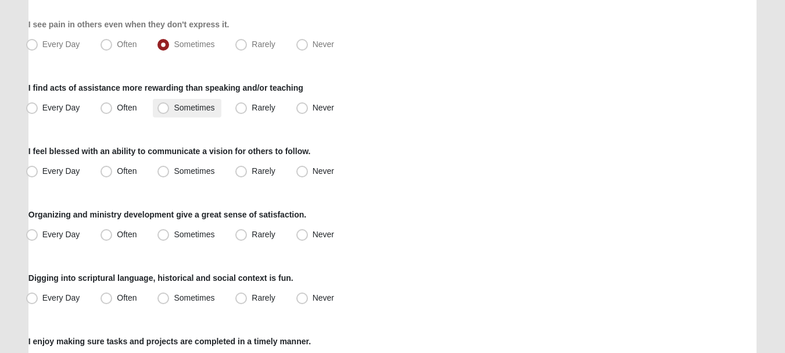
click at [177, 111] on span "Sometimes" at bounding box center [194, 107] width 41 height 9
click at [170, 111] on input "Sometimes" at bounding box center [166, 108] width 8 height 8
radio input "true"
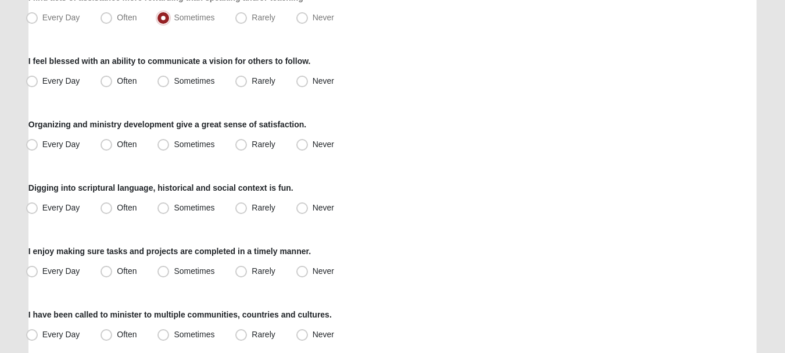
scroll to position [869, 0]
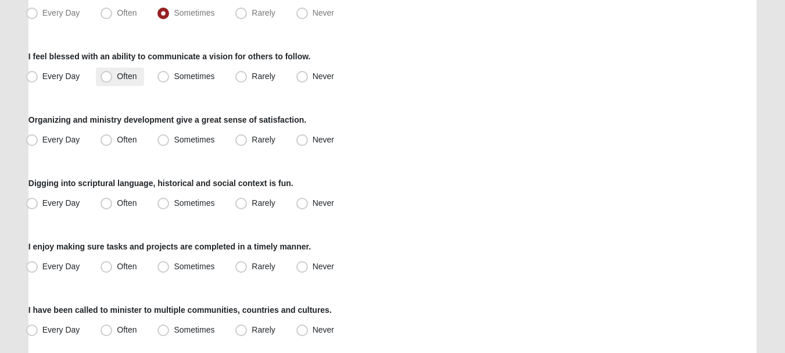
click at [120, 73] on span "Often" at bounding box center [127, 75] width 20 height 9
click at [113, 73] on input "Often" at bounding box center [109, 77] width 8 height 8
radio input "true"
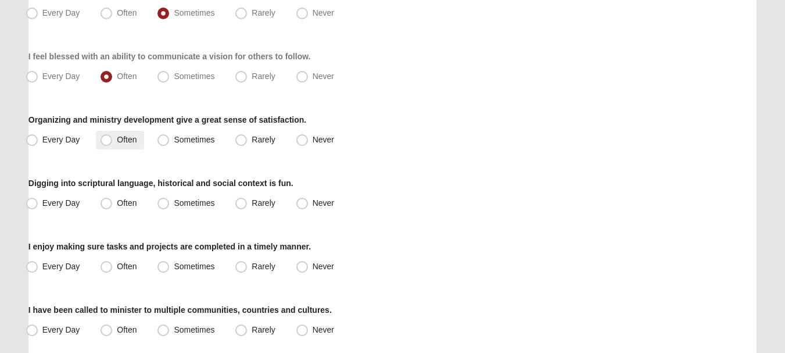
click at [138, 142] on label "Often" at bounding box center [120, 140] width 48 height 19
click at [113, 142] on input "Often" at bounding box center [109, 140] width 8 height 8
radio input "true"
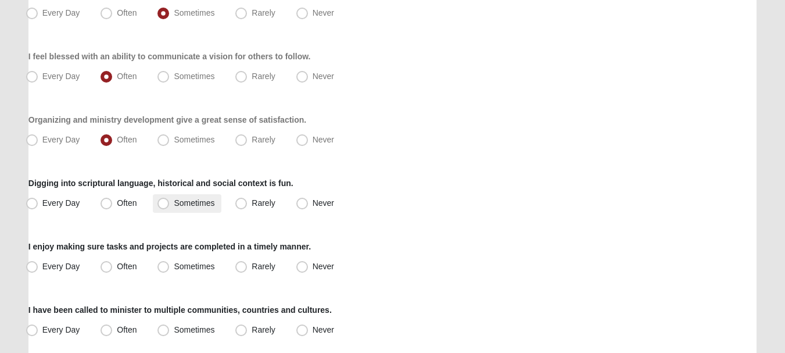
click at [174, 203] on span "Sometimes" at bounding box center [194, 202] width 41 height 9
click at [167, 203] on input "Sometimes" at bounding box center [166, 203] width 8 height 8
radio input "true"
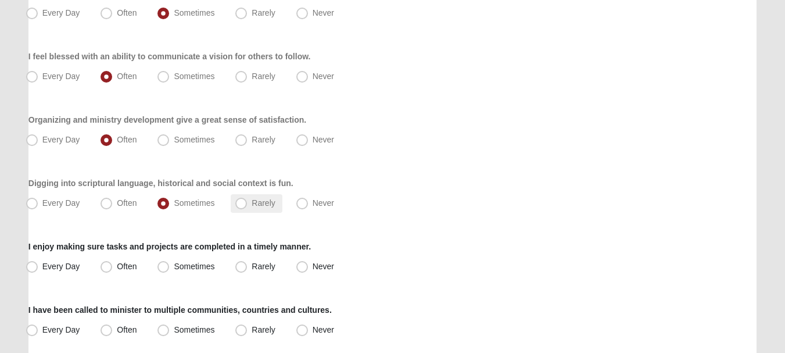
click at [266, 206] on span "Rarely" at bounding box center [263, 202] width 23 height 9
click at [248, 206] on input "Rarely" at bounding box center [244, 203] width 8 height 8
radio input "true"
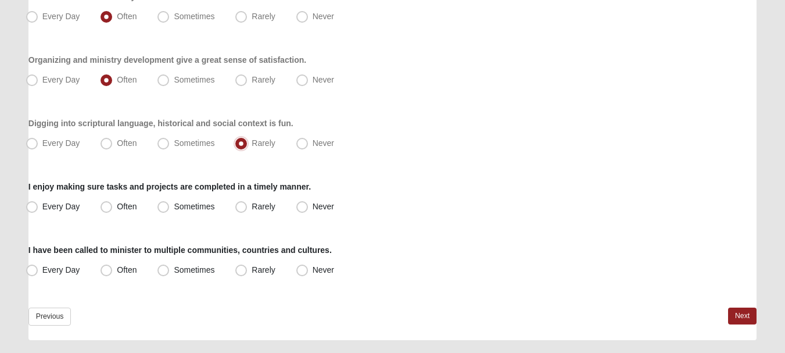
scroll to position [959, 0]
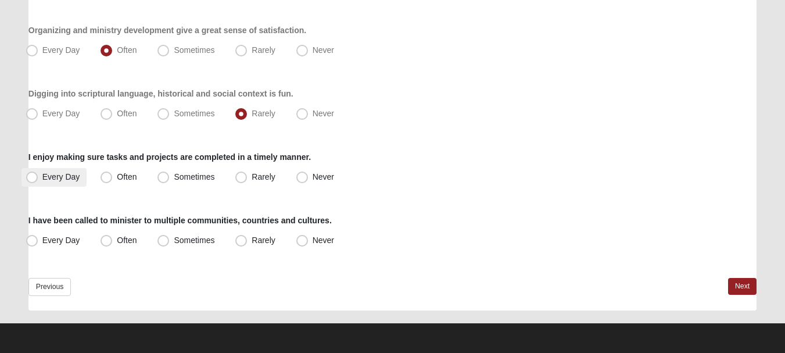
click at [64, 179] on span "Every Day" at bounding box center [61, 176] width 38 height 9
click at [38, 179] on input "Every Day" at bounding box center [35, 177] width 8 height 8
radio input "true"
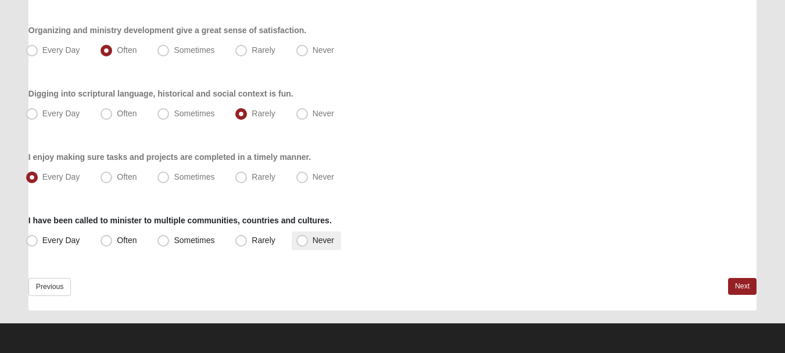
click at [312, 249] on label "Never" at bounding box center [316, 240] width 49 height 19
click at [309, 244] on input "Never" at bounding box center [305, 241] width 8 height 8
radio input "true"
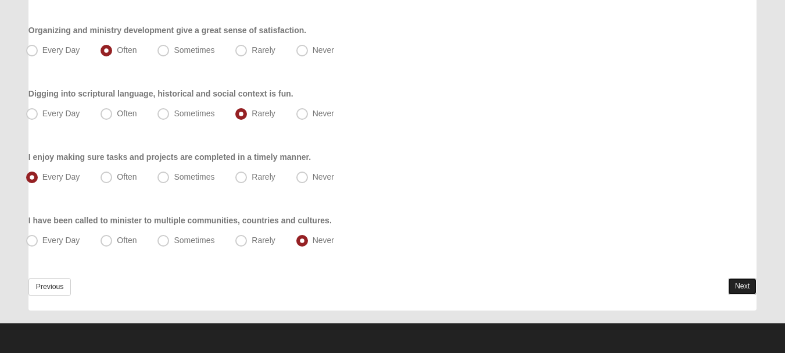
click at [744, 286] on link "Next" at bounding box center [742, 286] width 28 height 17
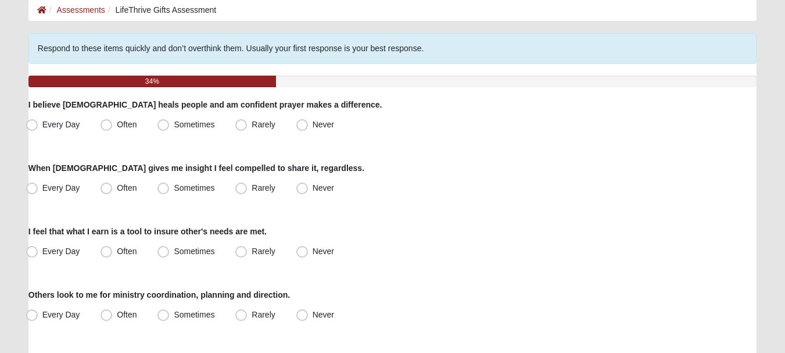
scroll to position [59, 0]
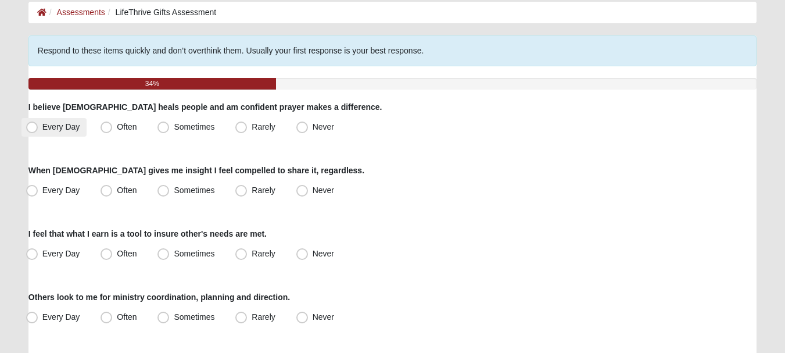
click at [39, 126] on label "Every Day" at bounding box center [55, 127] width 66 height 19
click at [38, 126] on input "Every Day" at bounding box center [35, 127] width 8 height 8
radio input "true"
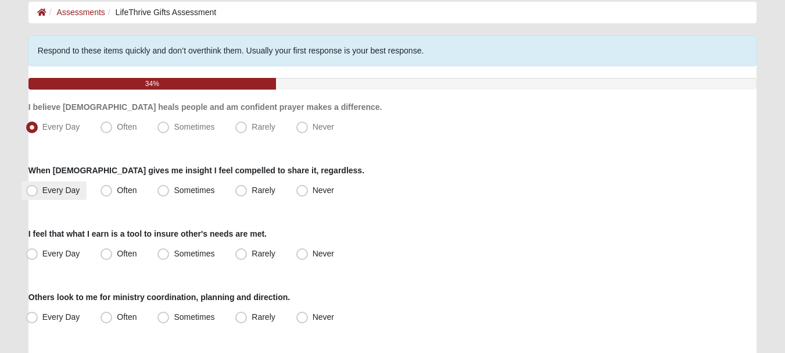
click at [50, 185] on label "Every Day" at bounding box center [55, 190] width 66 height 19
click at [38, 187] on input "Every Day" at bounding box center [35, 191] width 8 height 8
radio input "true"
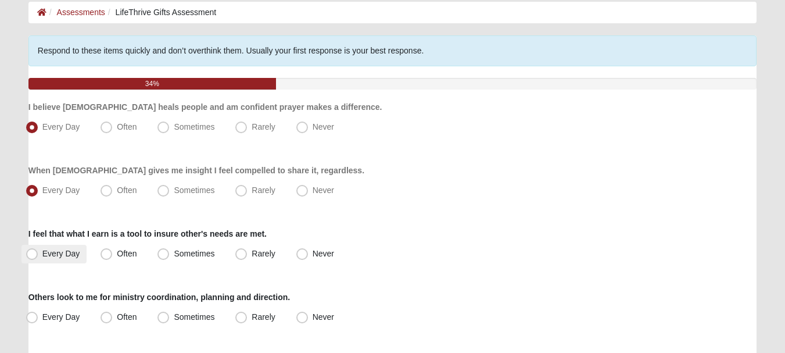
click at [63, 250] on span "Every Day" at bounding box center [61, 253] width 38 height 9
click at [38, 250] on input "Every Day" at bounding box center [35, 254] width 8 height 8
radio input "true"
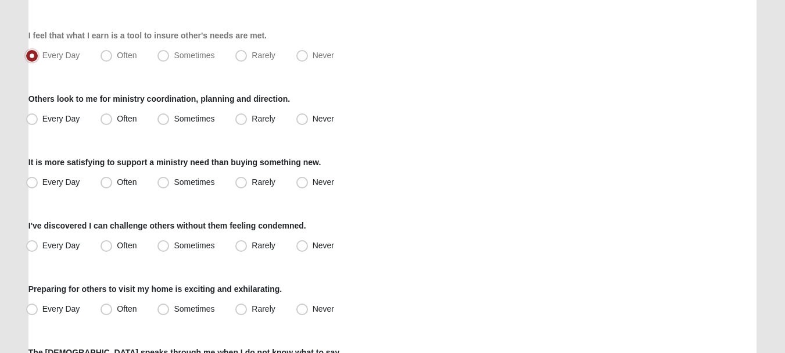
scroll to position [273, 0]
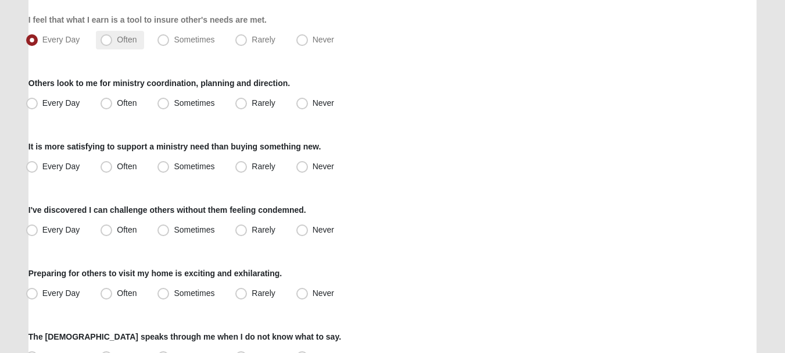
click at [126, 41] on span "Often" at bounding box center [127, 39] width 20 height 9
click at [113, 41] on input "Often" at bounding box center [109, 40] width 8 height 8
radio input "true"
click at [177, 107] on span "Sometimes" at bounding box center [194, 102] width 41 height 9
click at [170, 107] on input "Sometimes" at bounding box center [166, 103] width 8 height 8
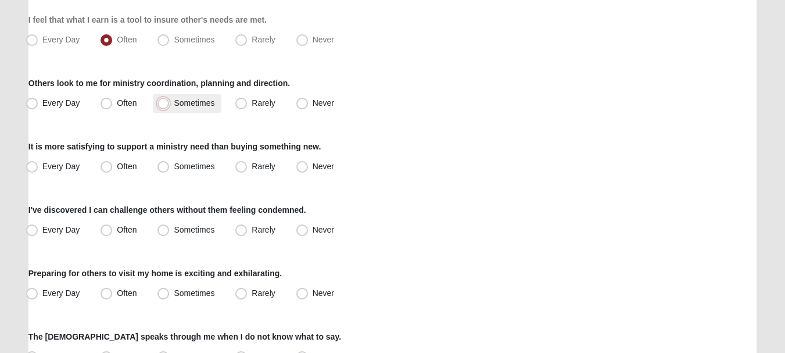
radio input "true"
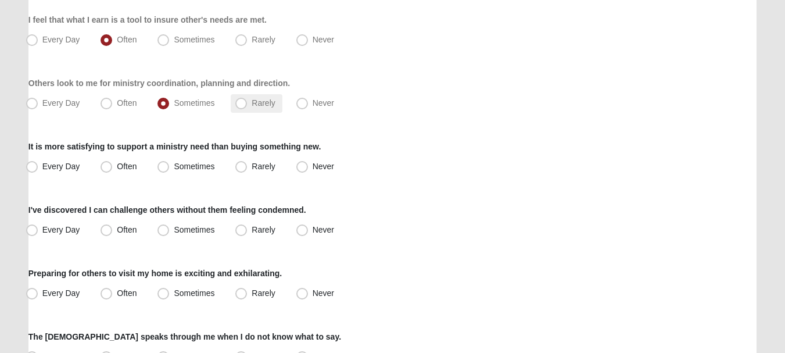
click at [256, 106] on span "Rarely" at bounding box center [263, 102] width 23 height 9
click at [248, 106] on input "Rarely" at bounding box center [244, 103] width 8 height 8
radio input "true"
click at [308, 103] on label "Never" at bounding box center [316, 103] width 49 height 19
click at [308, 103] on input "Never" at bounding box center [305, 103] width 8 height 8
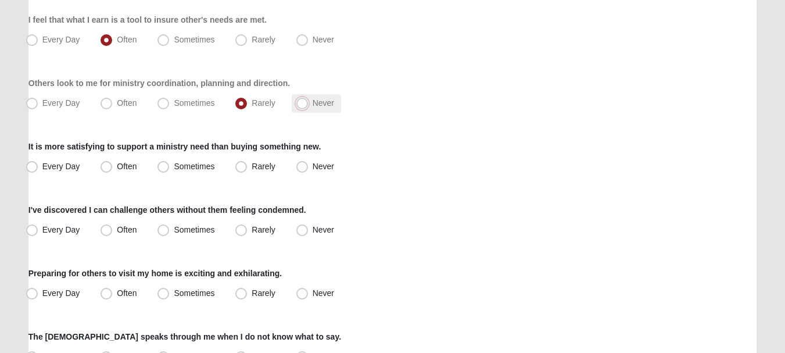
radio input "true"
click at [203, 173] on label "Sometimes" at bounding box center [187, 166] width 69 height 19
click at [170, 170] on input "Sometimes" at bounding box center [166, 167] width 8 height 8
radio input "true"
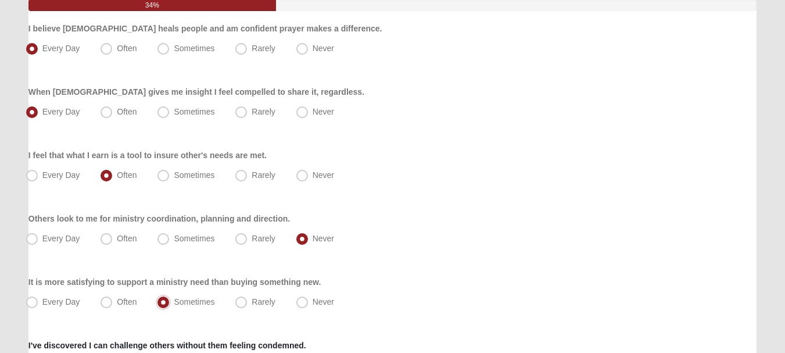
scroll to position [135, 0]
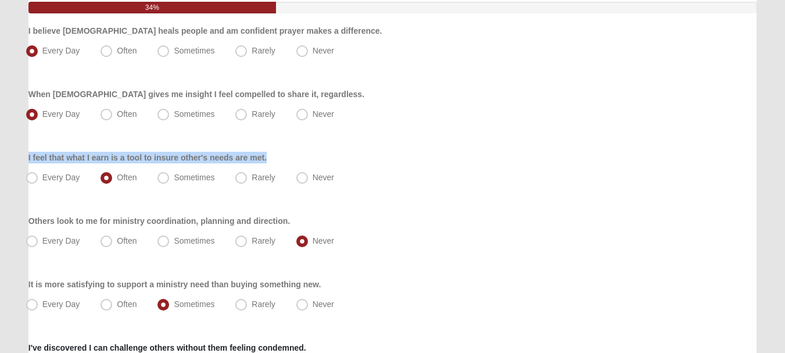
drag, startPoint x: 782, startPoint y: 123, endPoint x: 788, endPoint y: 163, distance: 41.1
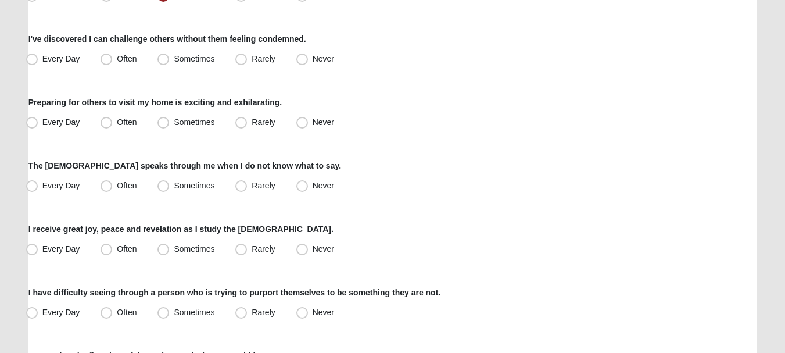
click at [759, 158] on div "Spiritual Gifts Assessment Respond to these items quickly and don’t overthink t…" at bounding box center [393, 244] width 746 height 1187
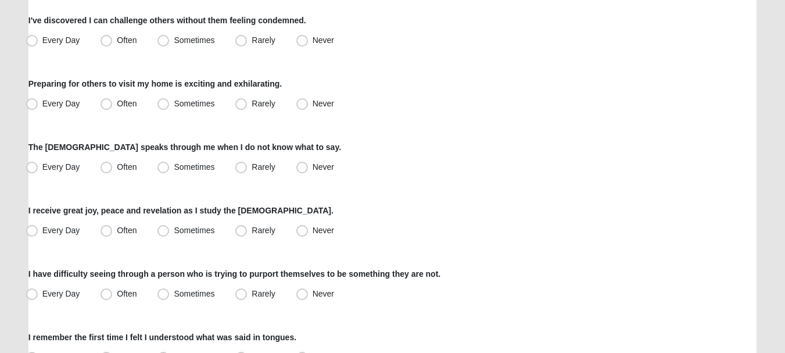
scroll to position [466, 0]
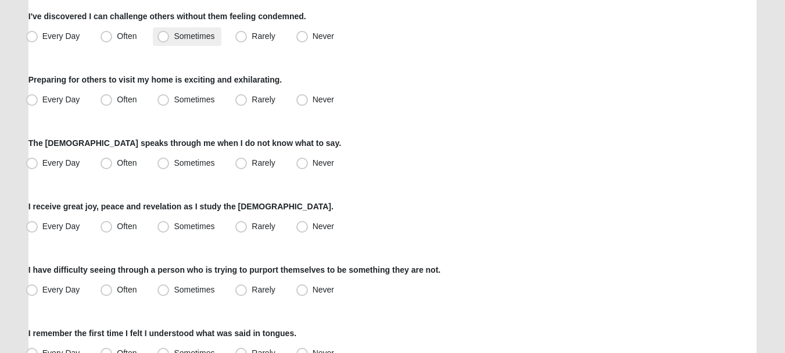
click at [180, 38] on span "Sometimes" at bounding box center [194, 35] width 41 height 9
click at [170, 38] on input "Sometimes" at bounding box center [166, 37] width 8 height 8
radio input "true"
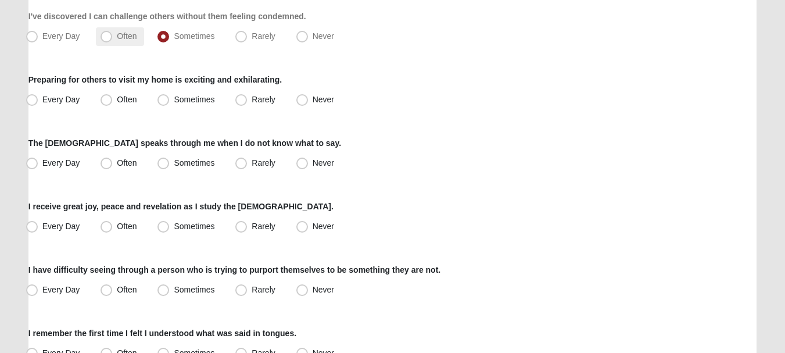
click at [120, 42] on label "Often" at bounding box center [120, 36] width 48 height 19
click at [113, 40] on input "Often" at bounding box center [109, 37] width 8 height 8
radio input "true"
click at [175, 102] on span "Sometimes" at bounding box center [194, 99] width 41 height 9
click at [170, 102] on input "Sometimes" at bounding box center [166, 100] width 8 height 8
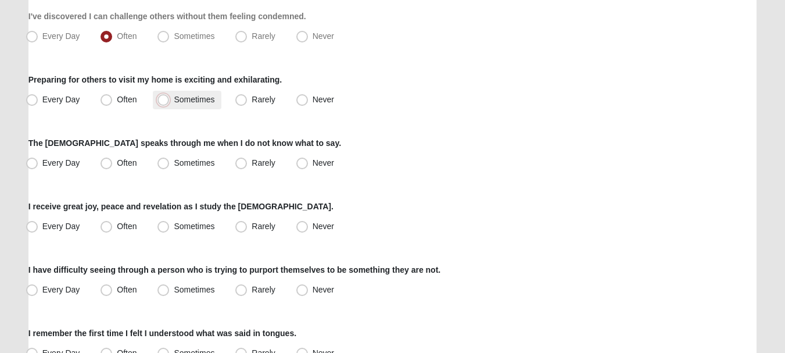
radio input "true"
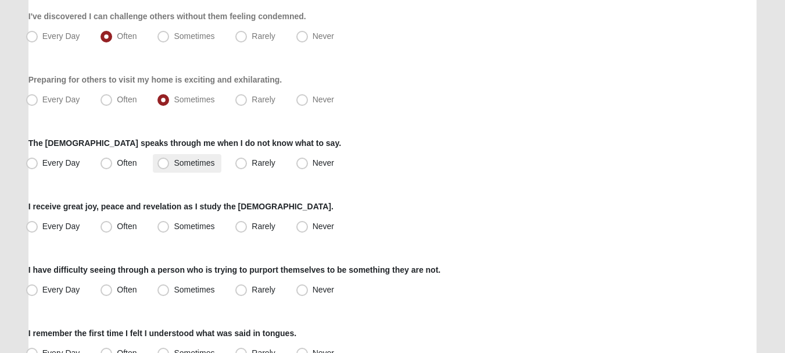
click at [215, 164] on label "Sometimes" at bounding box center [187, 163] width 69 height 19
click at [170, 164] on input "Sometimes" at bounding box center [166, 163] width 8 height 8
radio input "true"
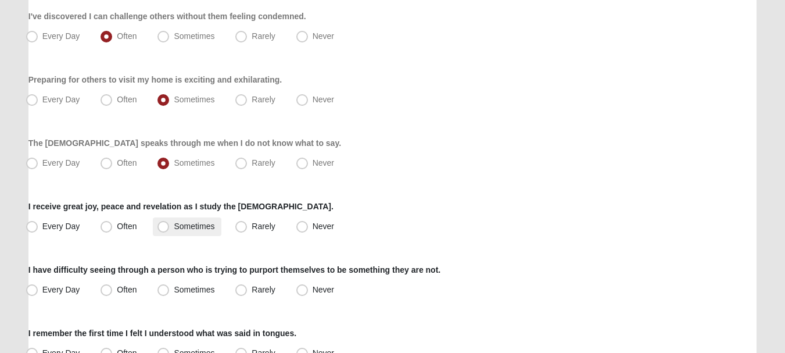
click at [207, 234] on label "Sometimes" at bounding box center [187, 226] width 69 height 19
click at [170, 230] on input "Sometimes" at bounding box center [166, 227] width 8 height 8
radio input "true"
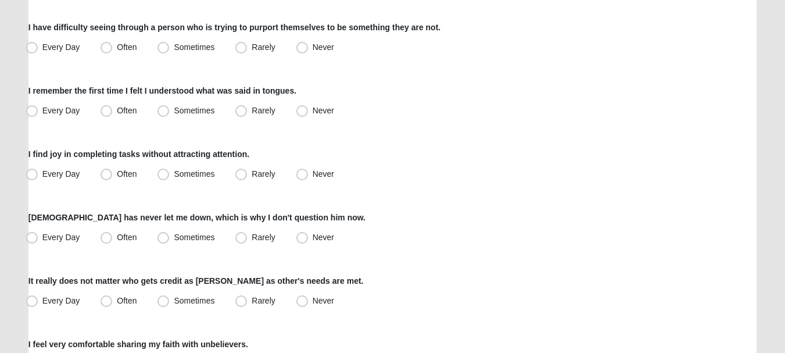
scroll to position [718, 0]
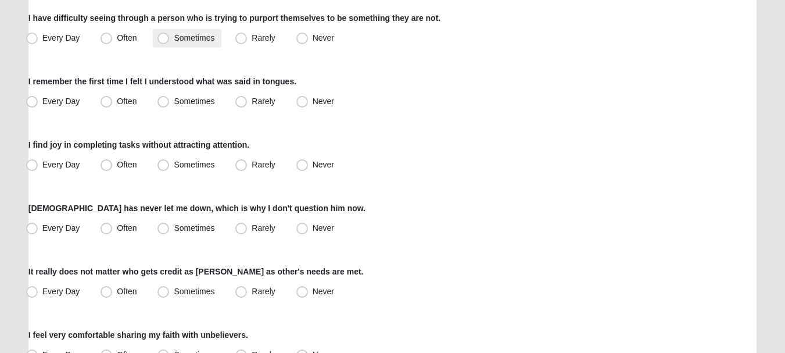
click at [202, 38] on span "Sometimes" at bounding box center [194, 37] width 41 height 9
click at [170, 38] on input "Sometimes" at bounding box center [166, 38] width 8 height 8
radio input "true"
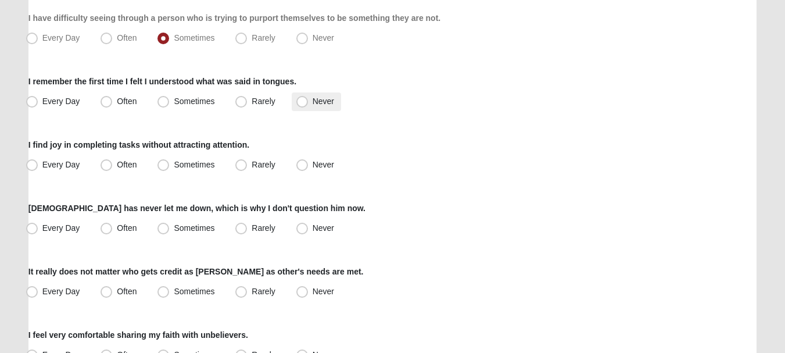
click at [311, 102] on label "Never" at bounding box center [316, 101] width 49 height 19
click at [309, 102] on input "Never" at bounding box center [305, 102] width 8 height 8
radio input "true"
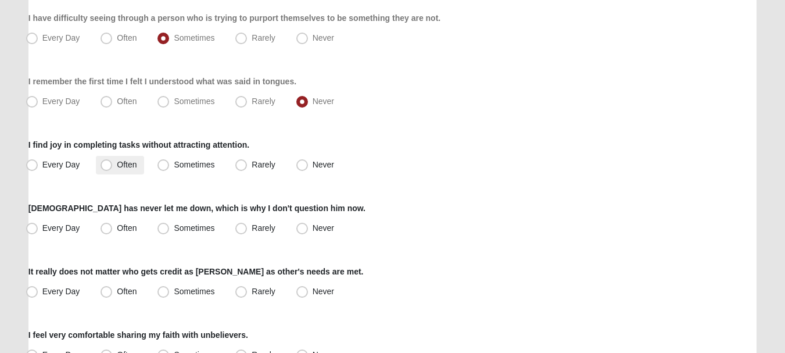
click at [117, 160] on span "Often" at bounding box center [127, 164] width 20 height 9
click at [111, 161] on input "Often" at bounding box center [109, 165] width 8 height 8
radio input "true"
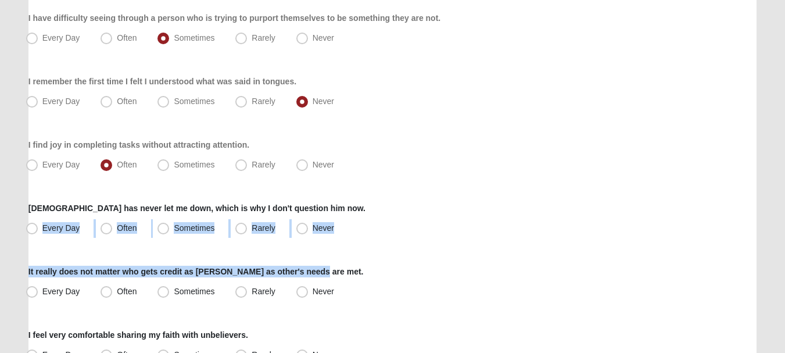
drag, startPoint x: 784, startPoint y: 214, endPoint x: 787, endPoint y: 238, distance: 24.0
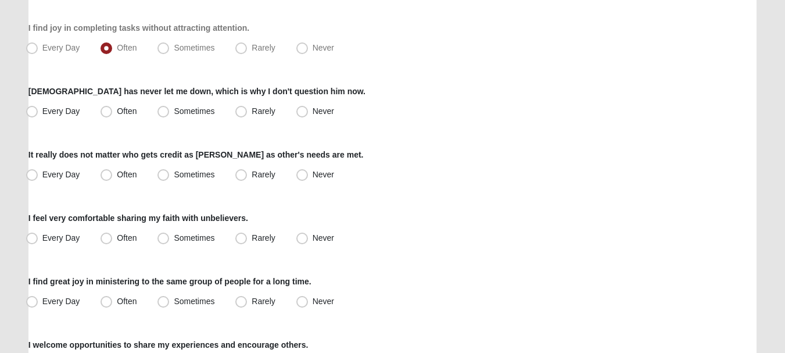
scroll to position [844, 0]
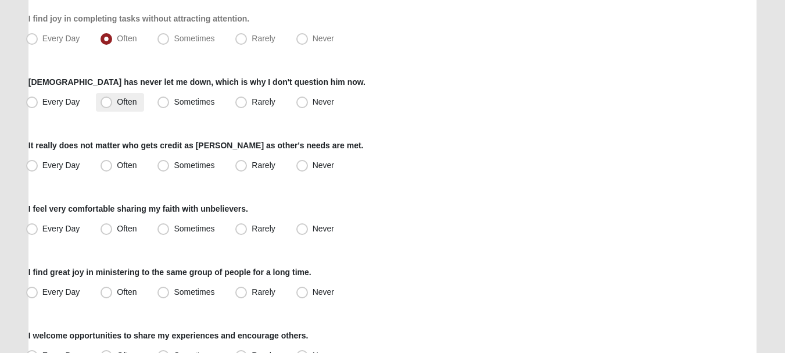
click at [113, 100] on label "Often" at bounding box center [120, 102] width 48 height 19
click at [113, 100] on input "Often" at bounding box center [109, 102] width 8 height 8
radio input "true"
